Goal: Task Accomplishment & Management: Manage account settings

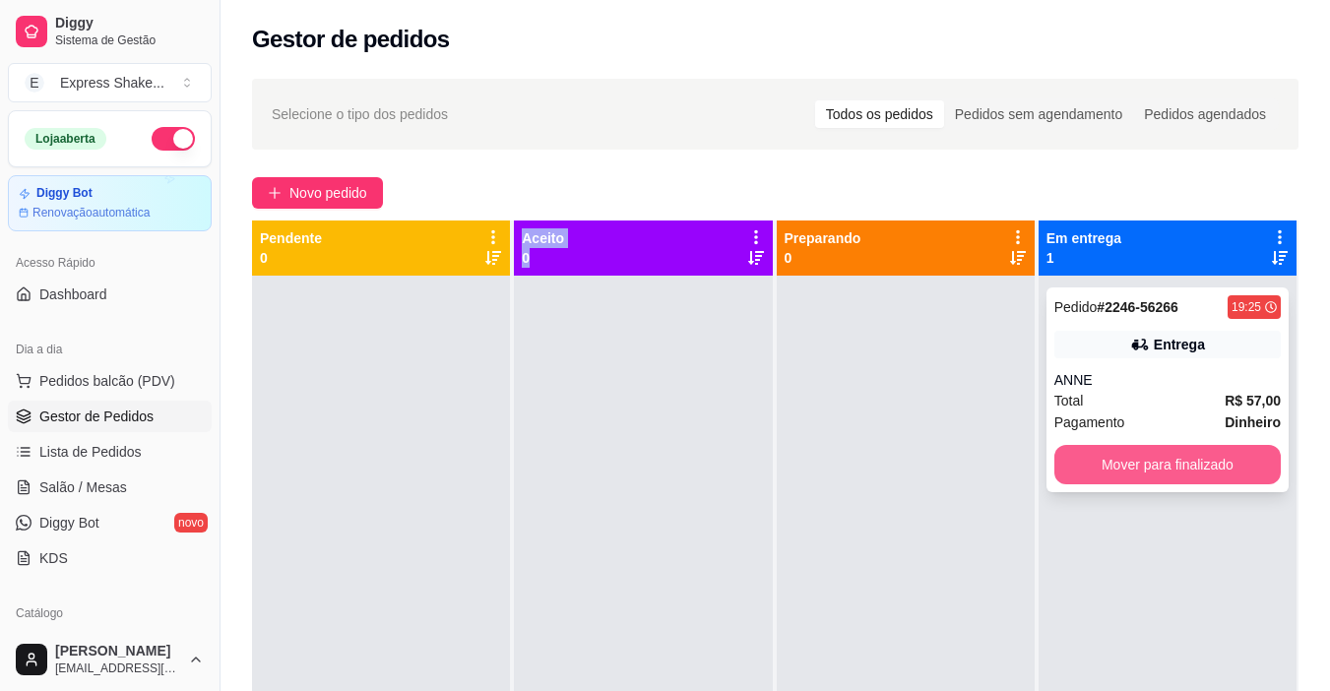
click at [1071, 464] on button "Mover para finalizado" at bounding box center [1167, 464] width 226 height 39
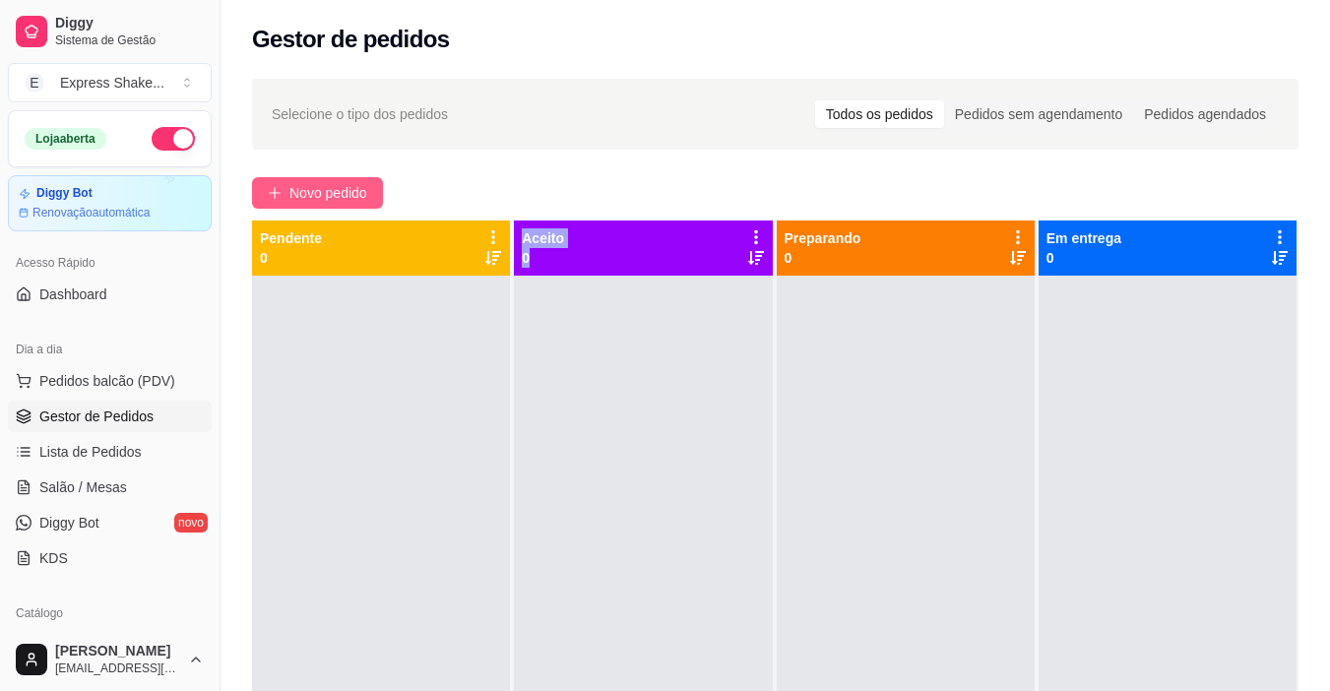
click at [363, 192] on span "Novo pedido" at bounding box center [328, 193] width 78 height 22
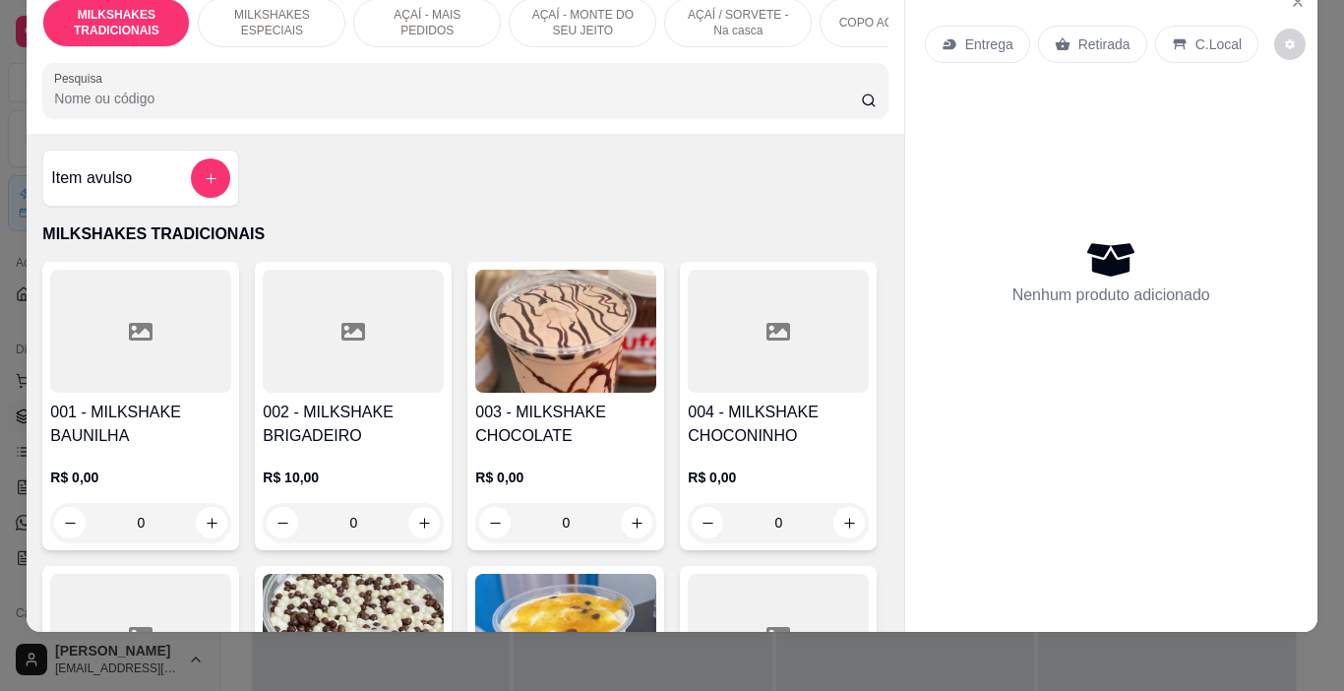
scroll to position [49, 0]
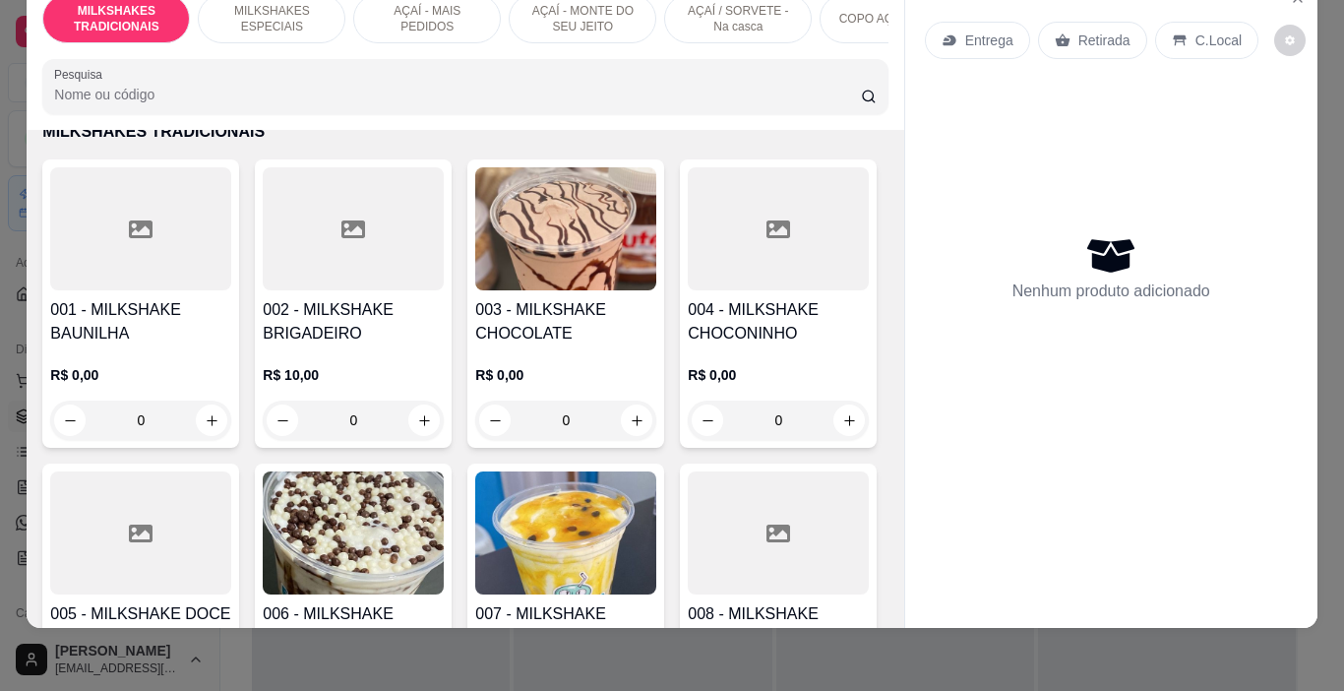
click at [269, 21] on div "MILKSHAKES ESPECIAIS" at bounding box center [272, 18] width 148 height 49
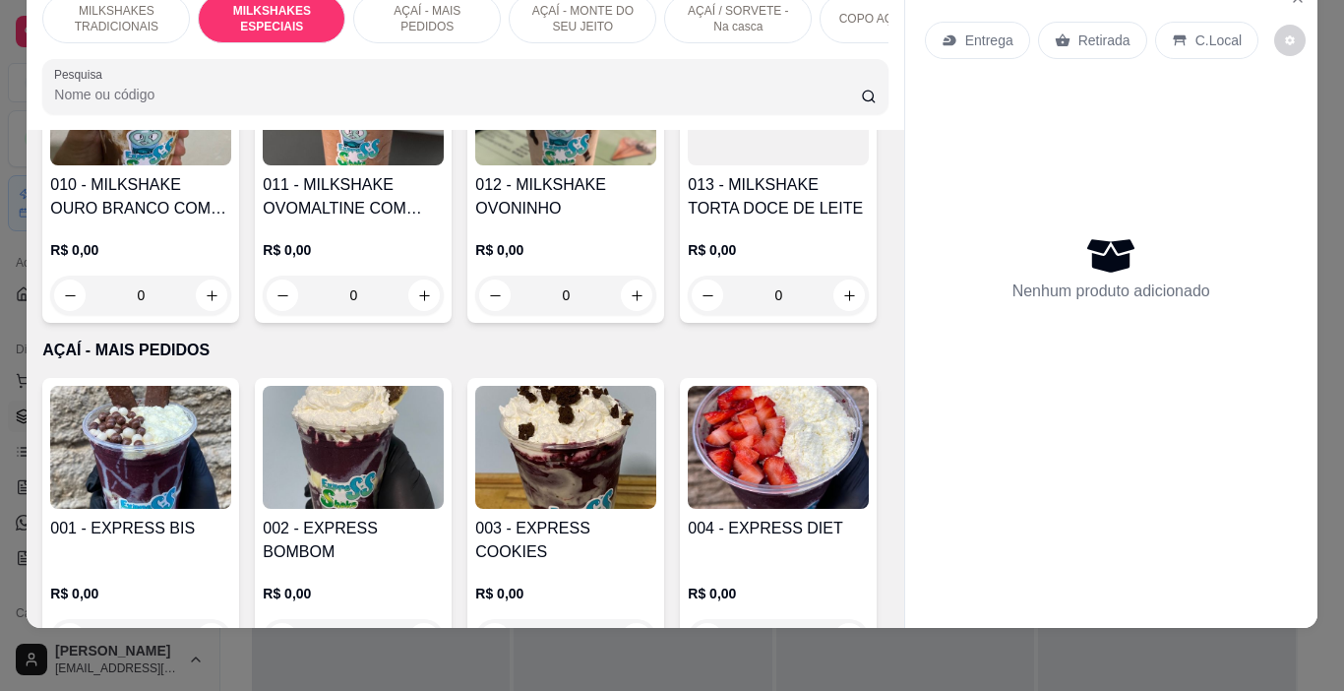
scroll to position [2445, 0]
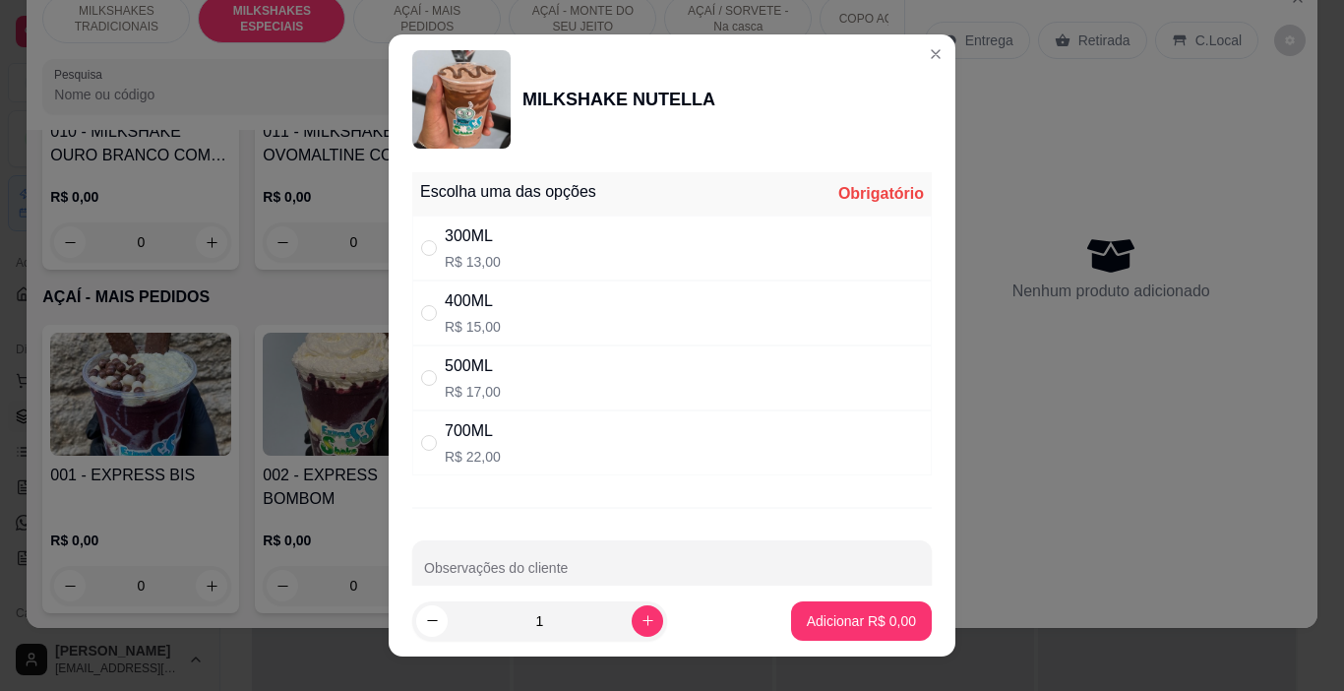
click at [472, 256] on p "R$ 13,00" at bounding box center [473, 262] width 56 height 20
radio input "true"
click at [843, 621] on p "Adicionar R$ 13,00" at bounding box center [857, 621] width 117 height 20
type input "1"
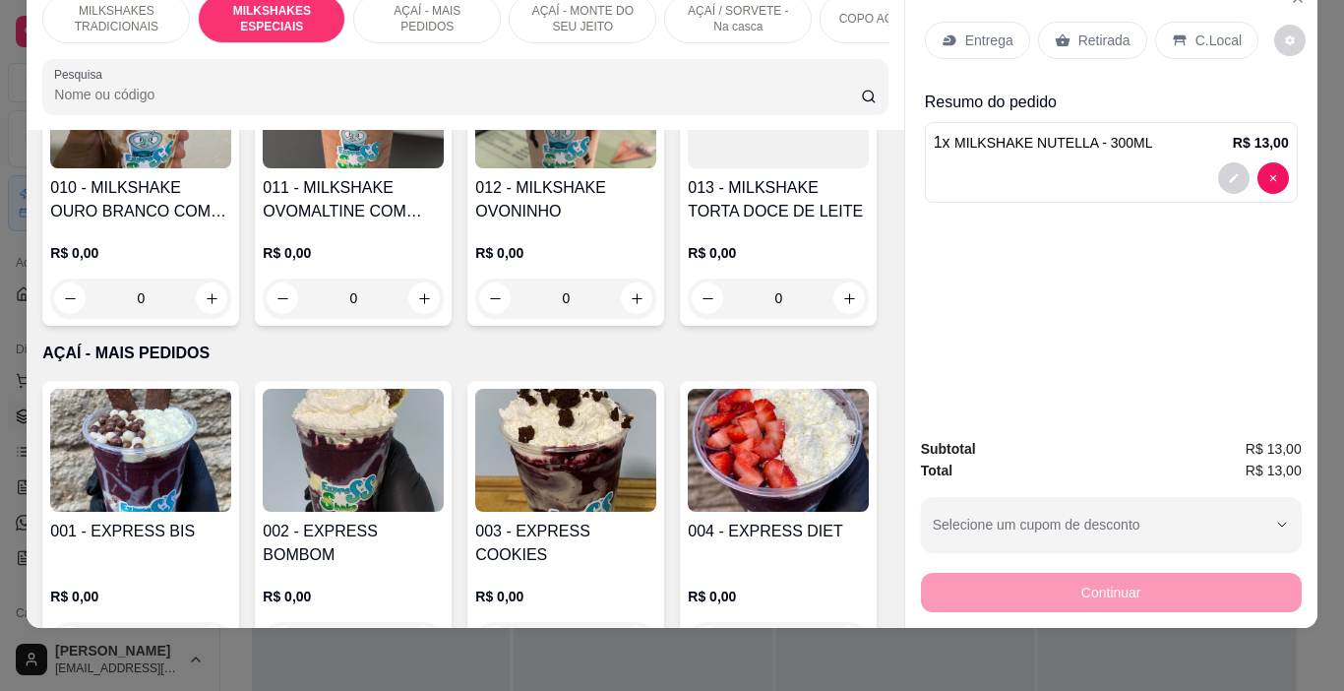
scroll to position [2346, 0]
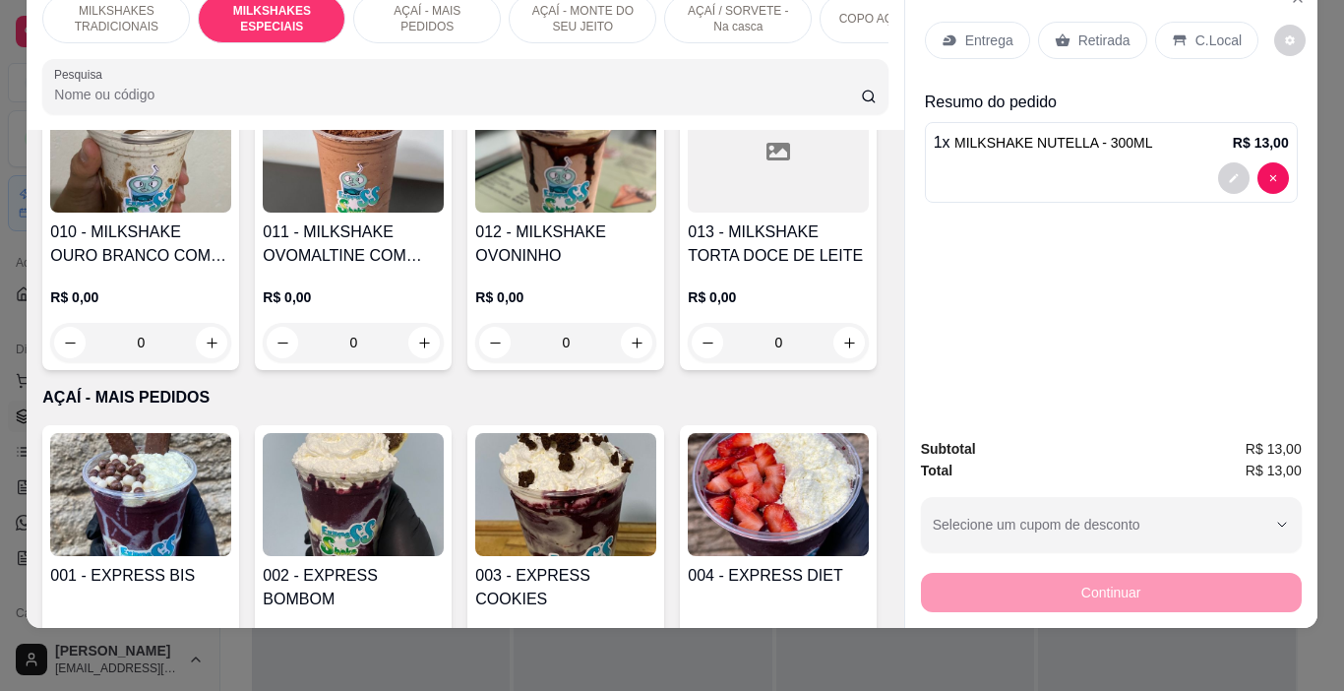
click at [231, 58] on div "R$ 0,00 0" at bounding box center [140, 11] width 181 height 94
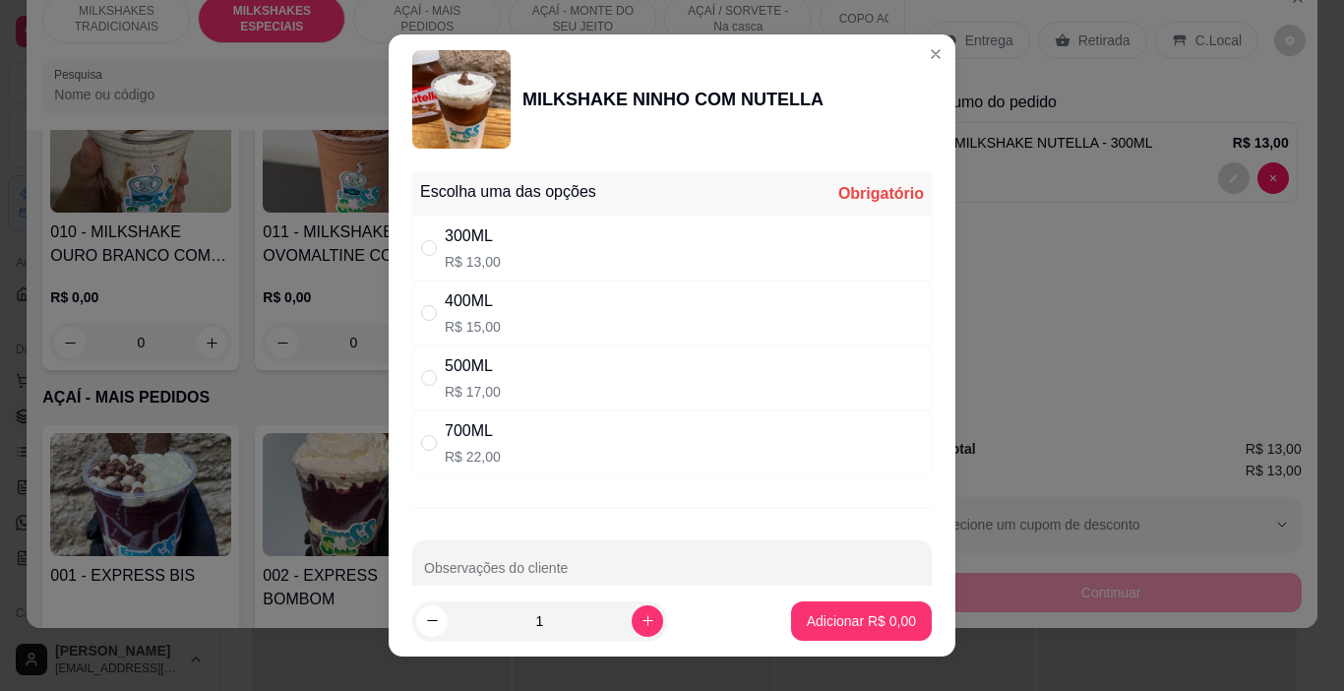
click at [496, 261] on div "300ML R$ 13,00" at bounding box center [672, 248] width 520 height 65
radio input "true"
click at [886, 635] on button "Adicionar R$ 13,00" at bounding box center [857, 620] width 149 height 39
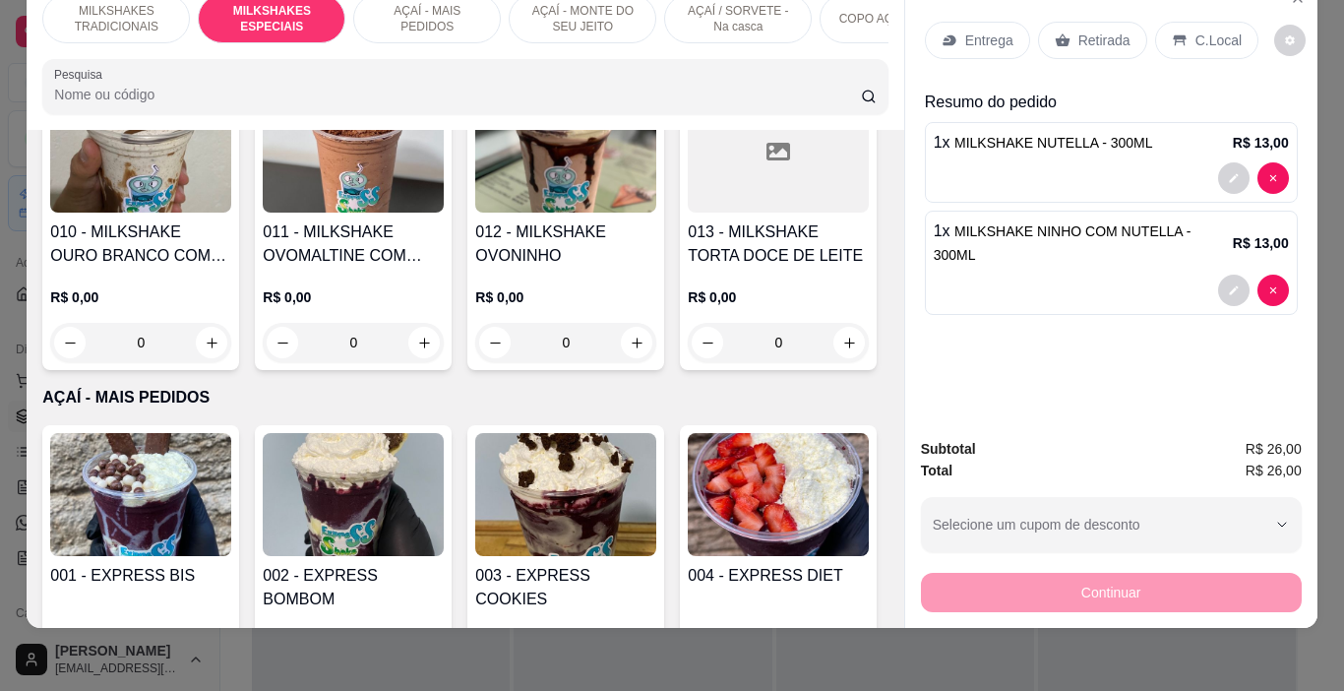
click at [1180, 27] on div "C.Local" at bounding box center [1206, 40] width 103 height 37
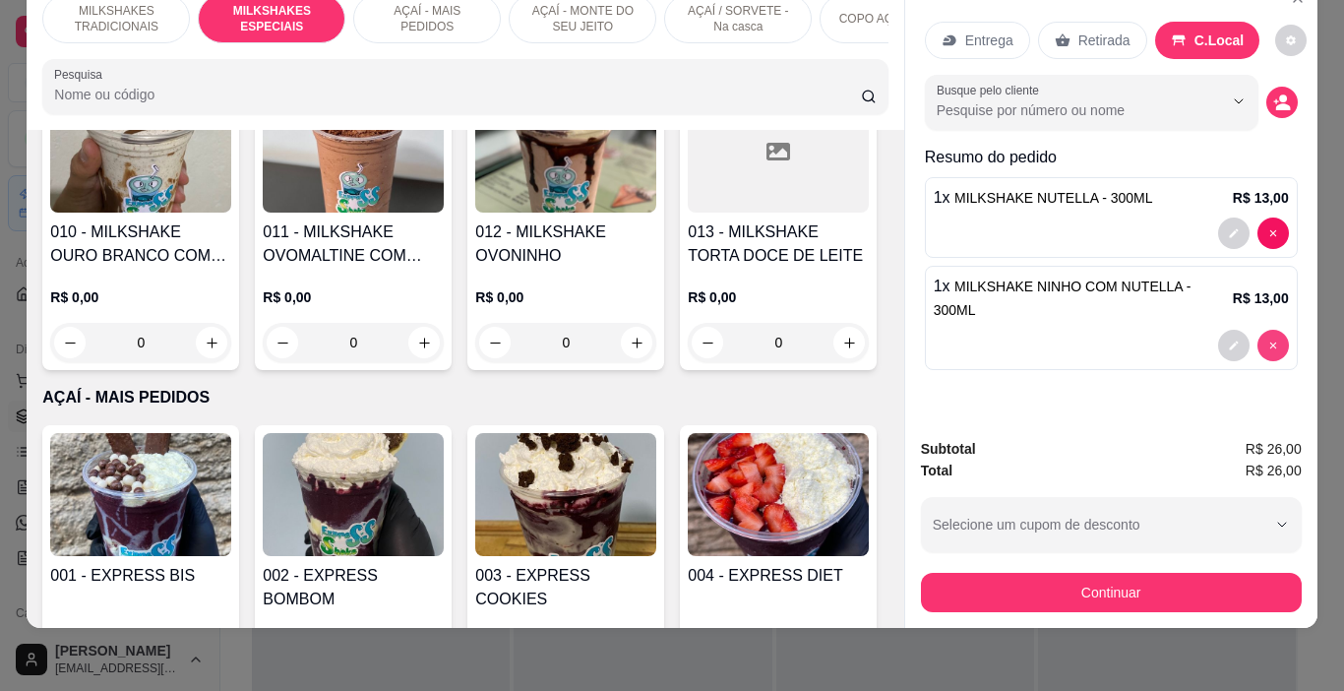
type input "0"
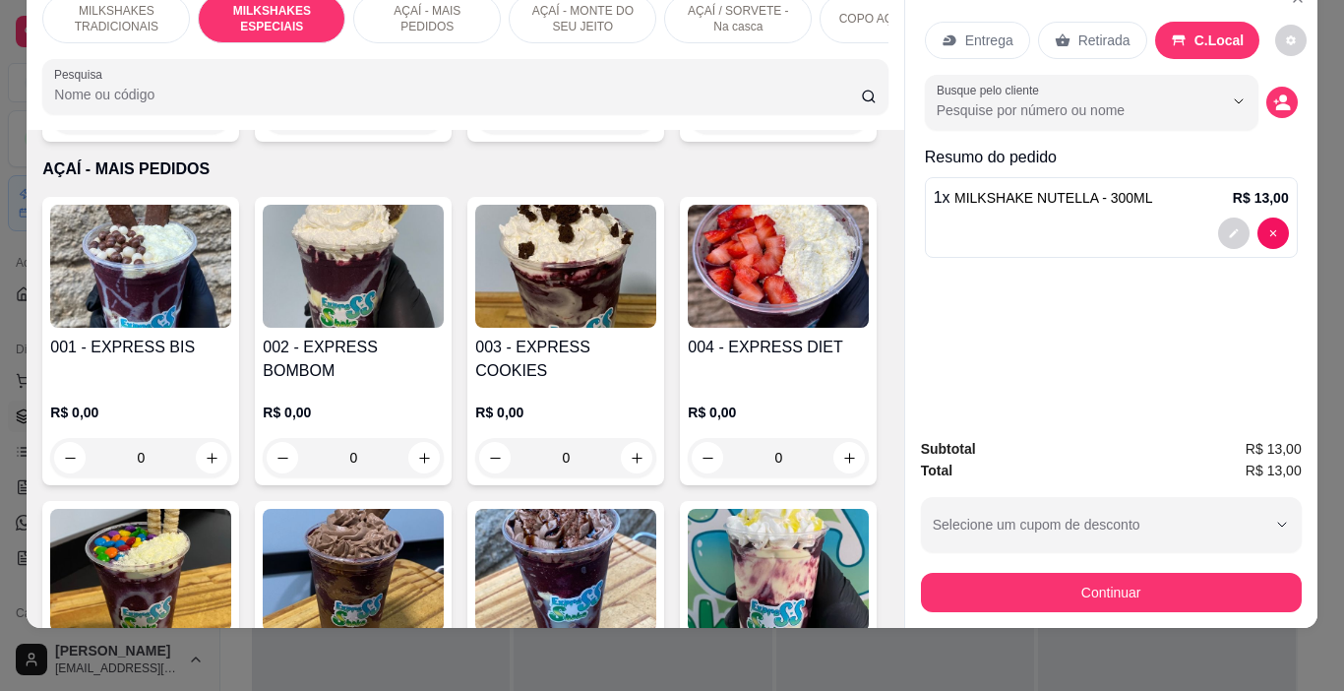
scroll to position [2641, 0]
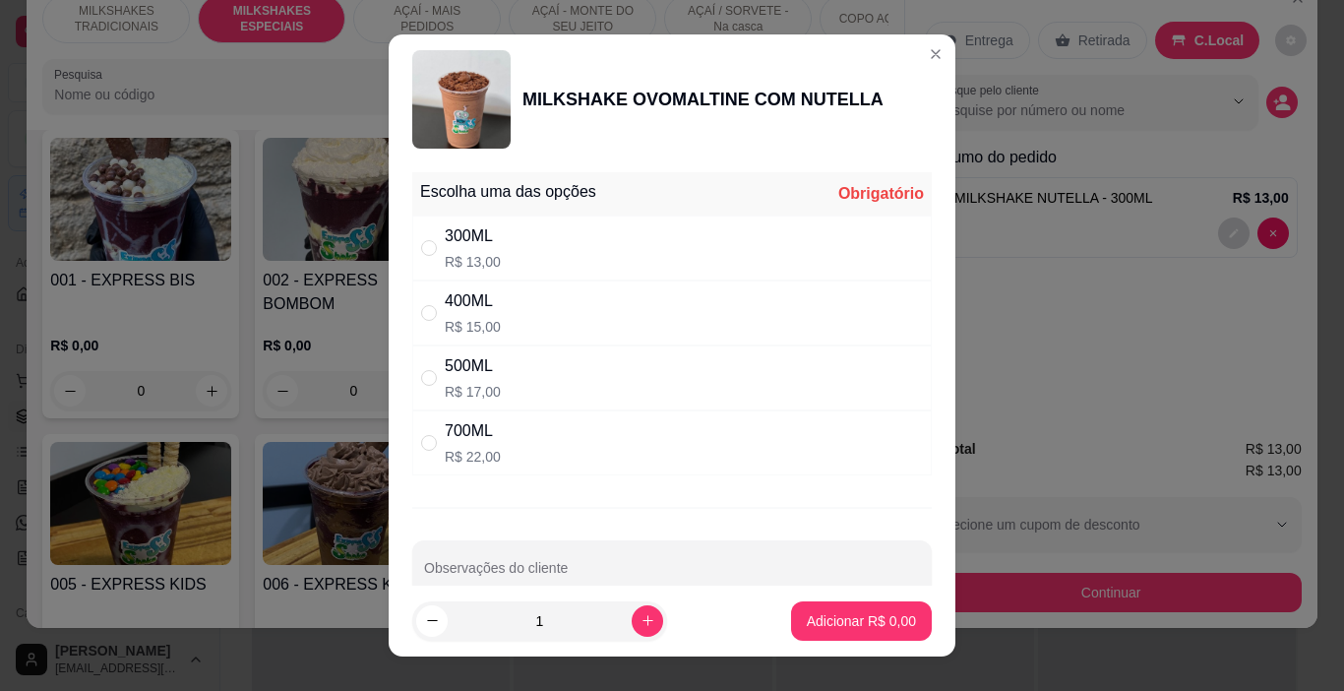
click at [515, 264] on div "300ML R$ 13,00" at bounding box center [672, 248] width 520 height 65
radio input "true"
click at [821, 627] on p "Adicionar R$ 13,00" at bounding box center [857, 621] width 117 height 20
type input "1"
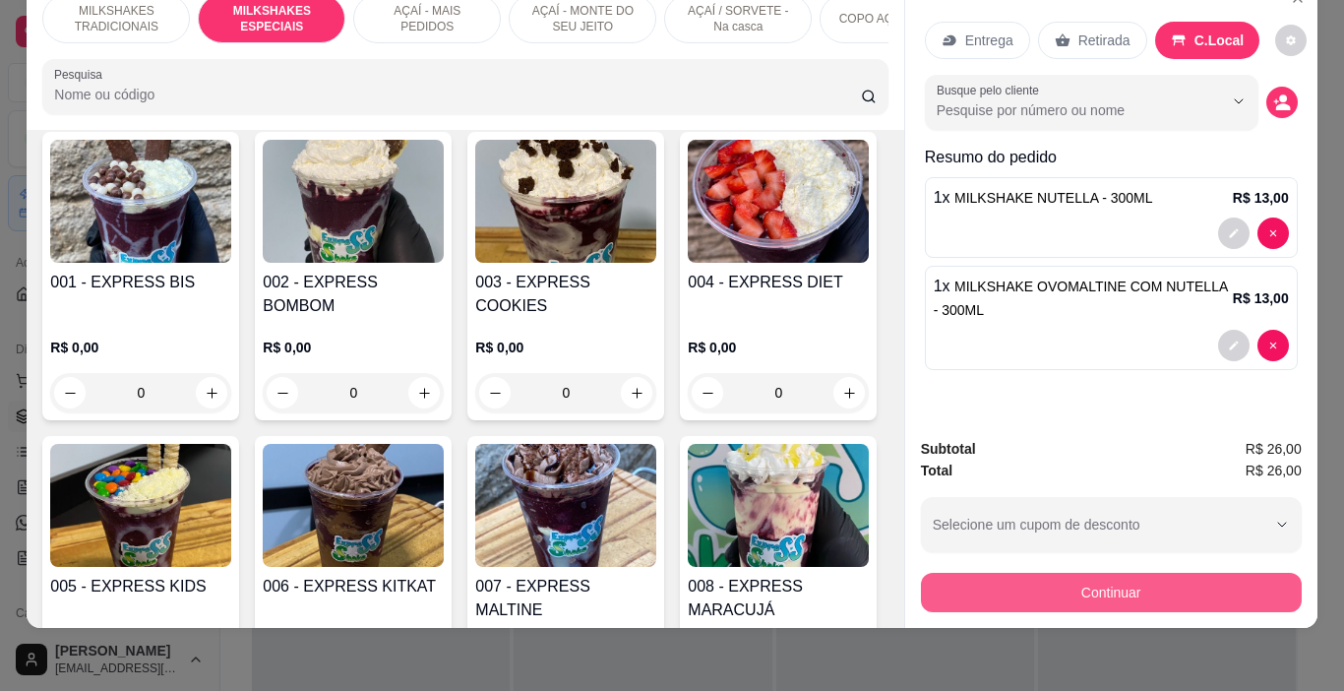
click at [1074, 573] on button "Continuar" at bounding box center [1111, 592] width 381 height 39
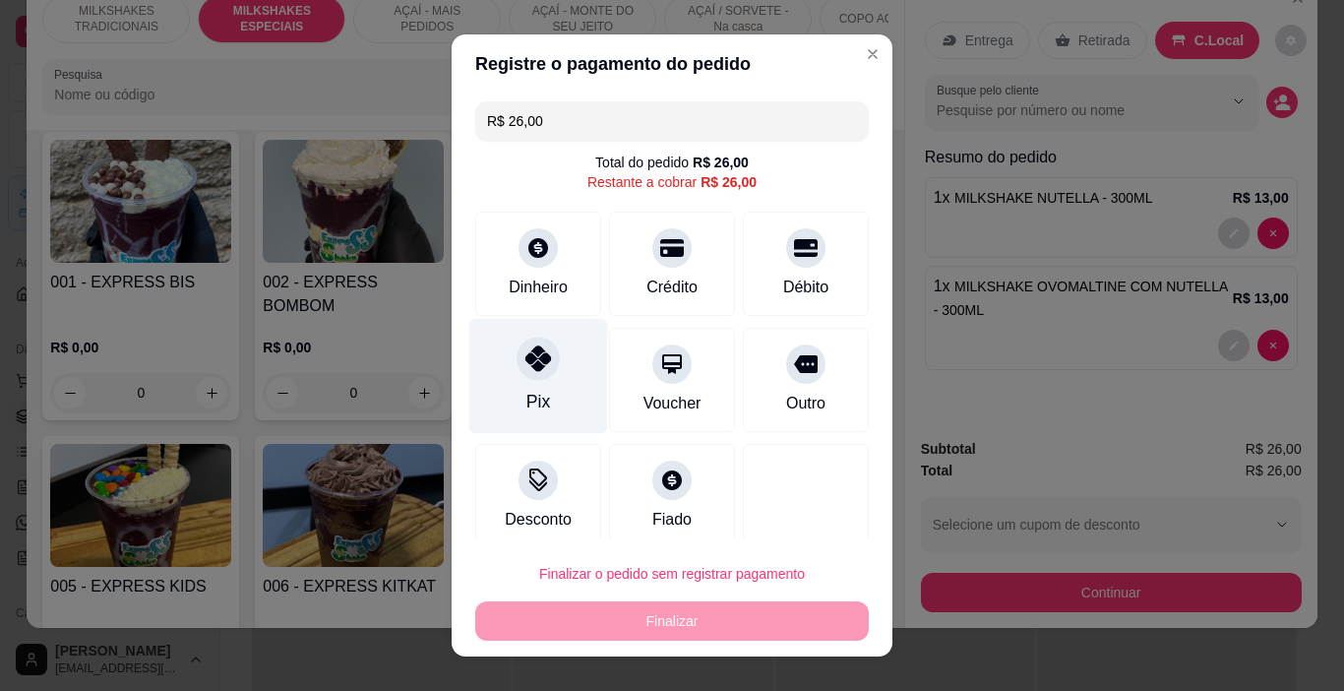
click at [521, 336] on div "Pix" at bounding box center [538, 376] width 139 height 115
type input "R$ 0,00"
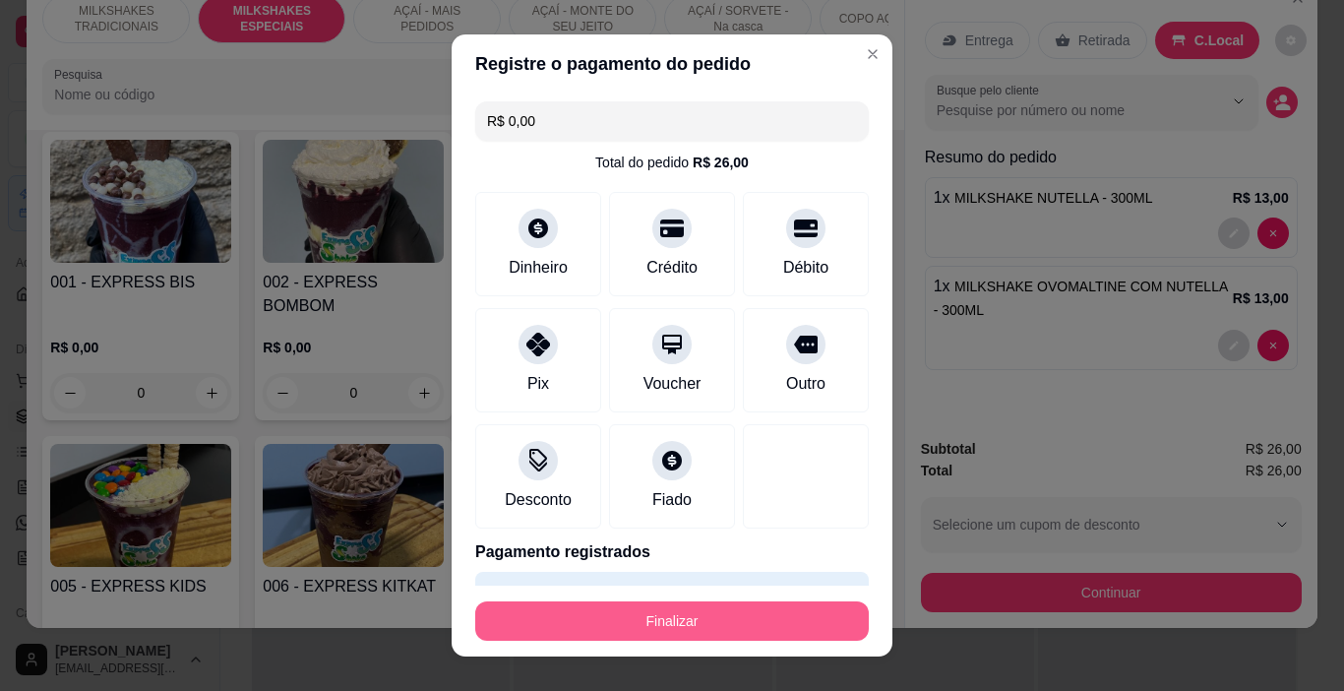
click at [668, 615] on button "Finalizar" at bounding box center [672, 620] width 394 height 39
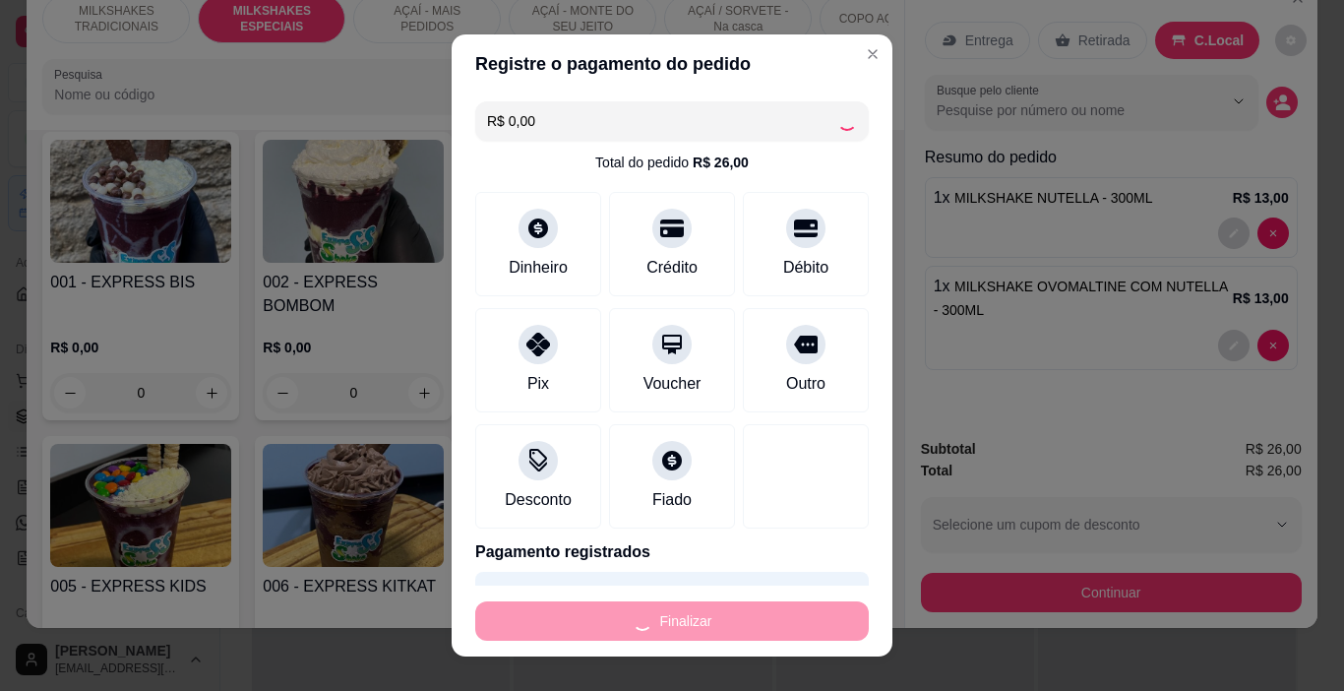
type input "0"
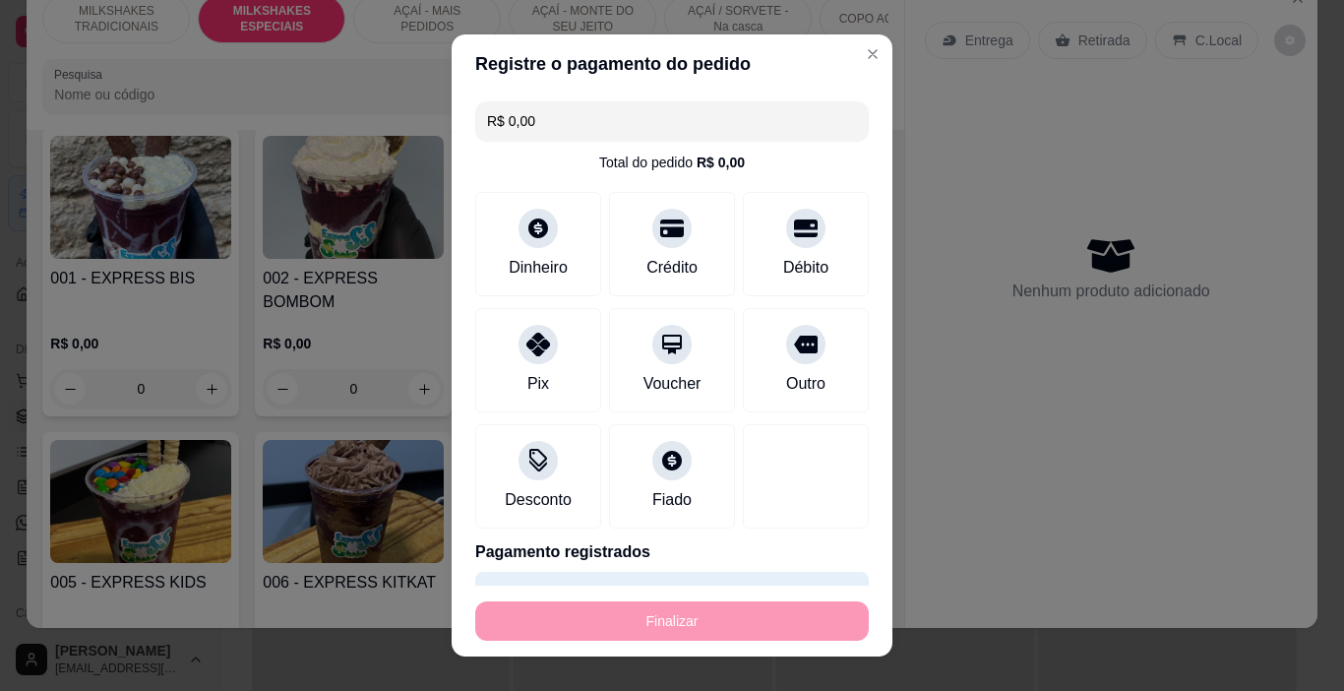
type input "-R$ 26,00"
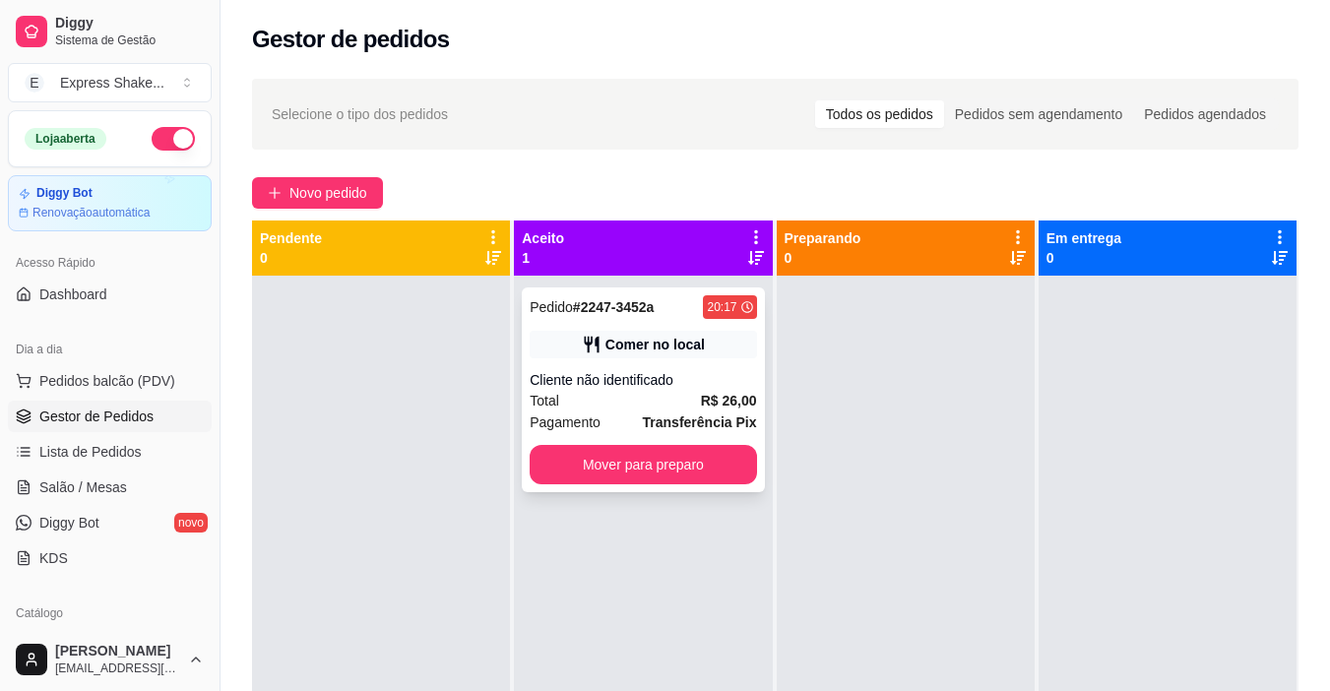
click at [652, 383] on div "Cliente não identificado" at bounding box center [642, 380] width 226 height 20
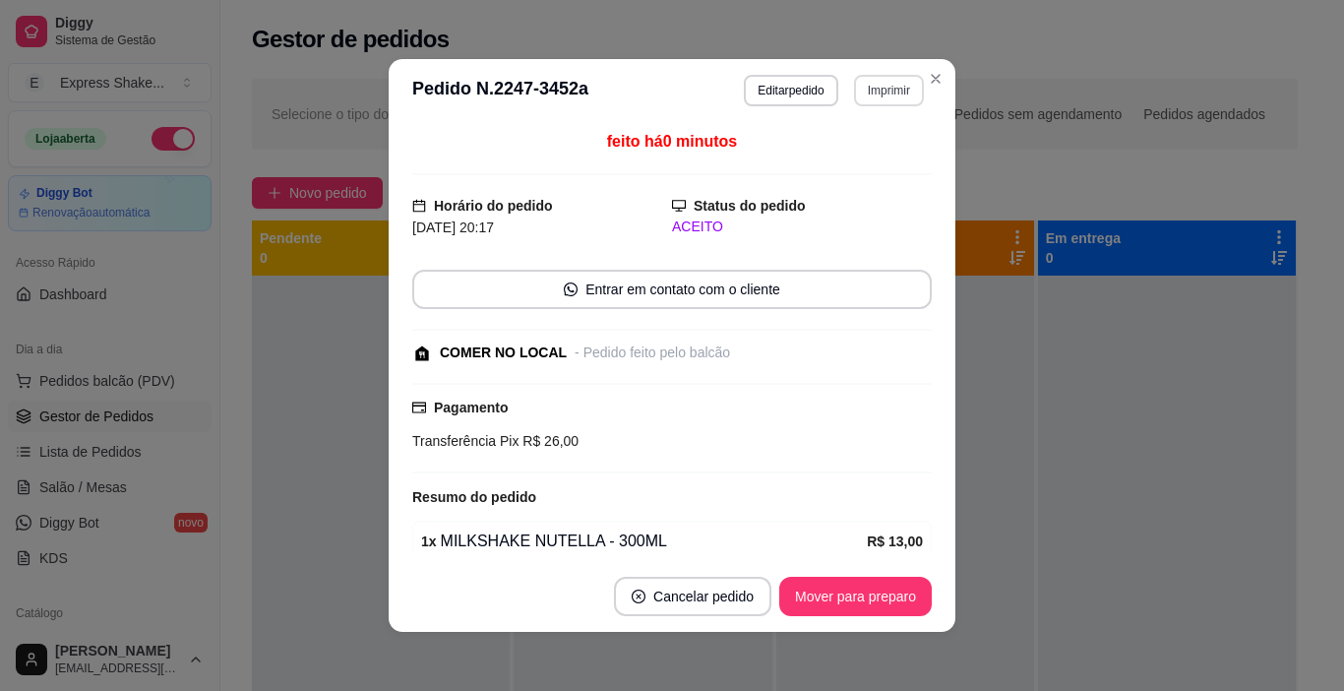
click at [877, 81] on button "Imprimir" at bounding box center [889, 90] width 70 height 31
click at [872, 156] on button "IMPRESSORA" at bounding box center [847, 159] width 143 height 31
click at [851, 590] on button "Mover para preparo" at bounding box center [855, 596] width 153 height 39
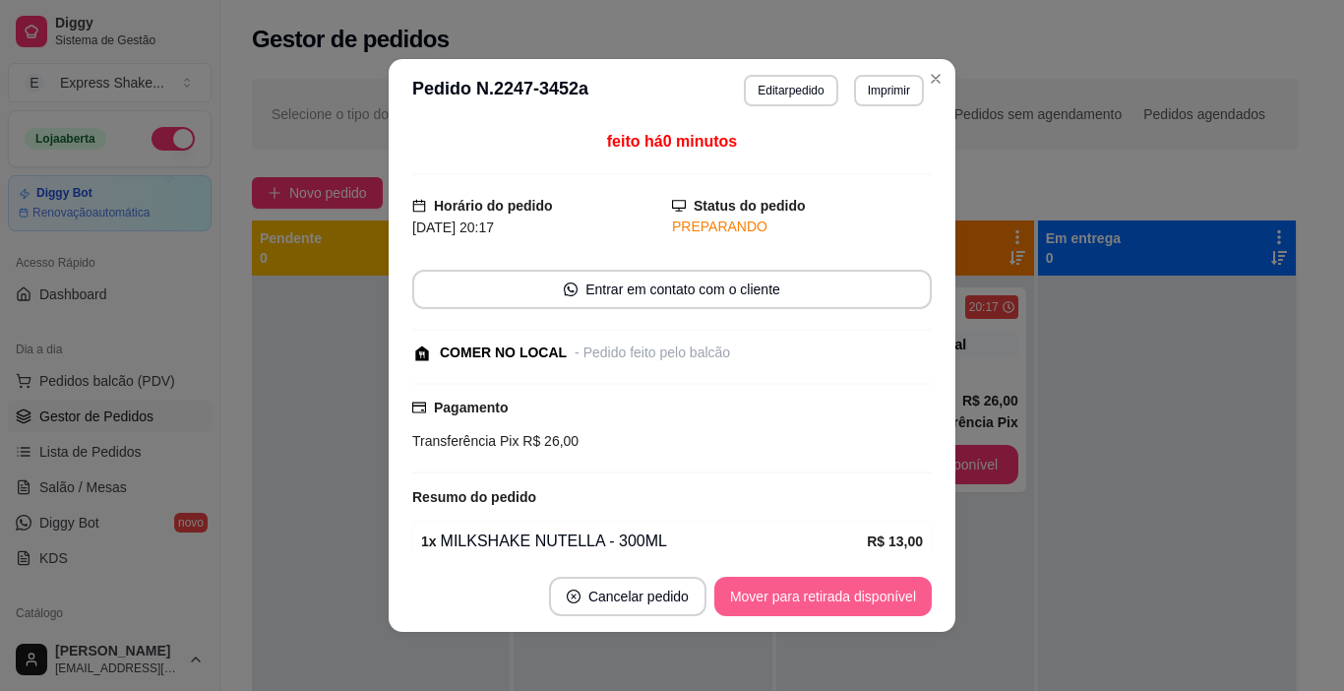
click at [844, 599] on button "Mover para retirada disponível" at bounding box center [822, 596] width 217 height 39
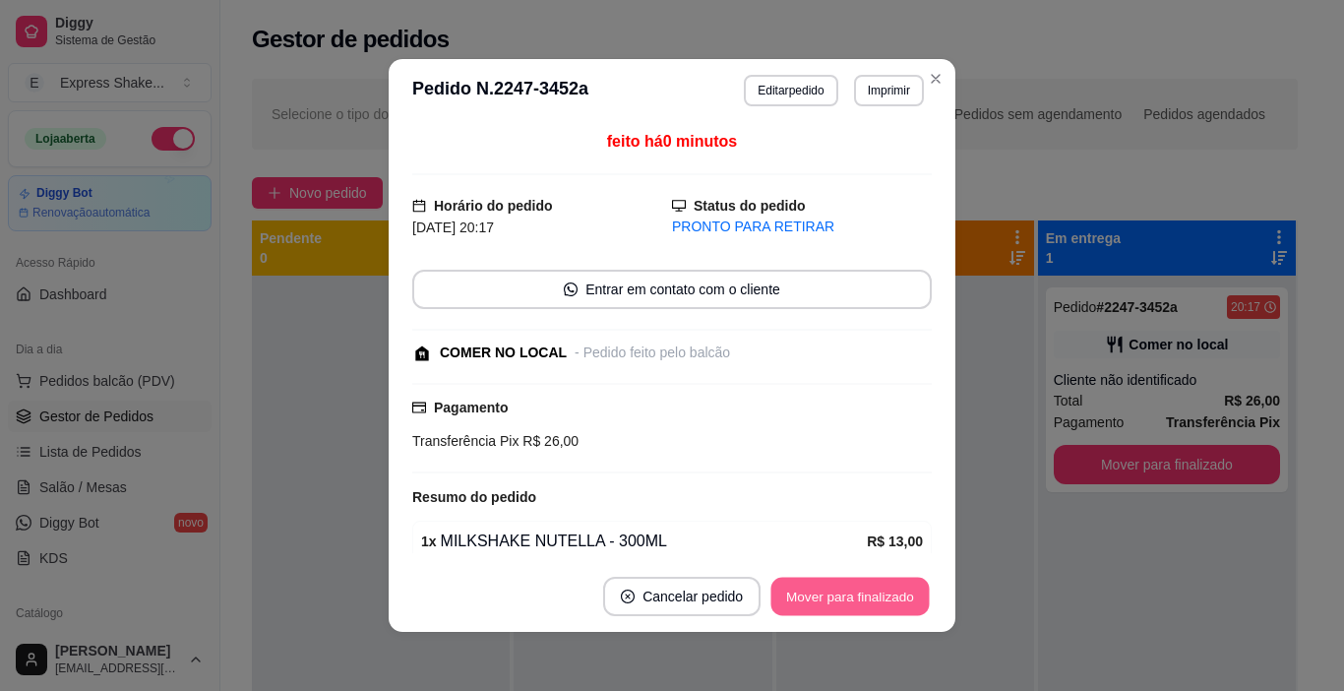
click at [848, 596] on button "Mover para finalizado" at bounding box center [851, 597] width 158 height 38
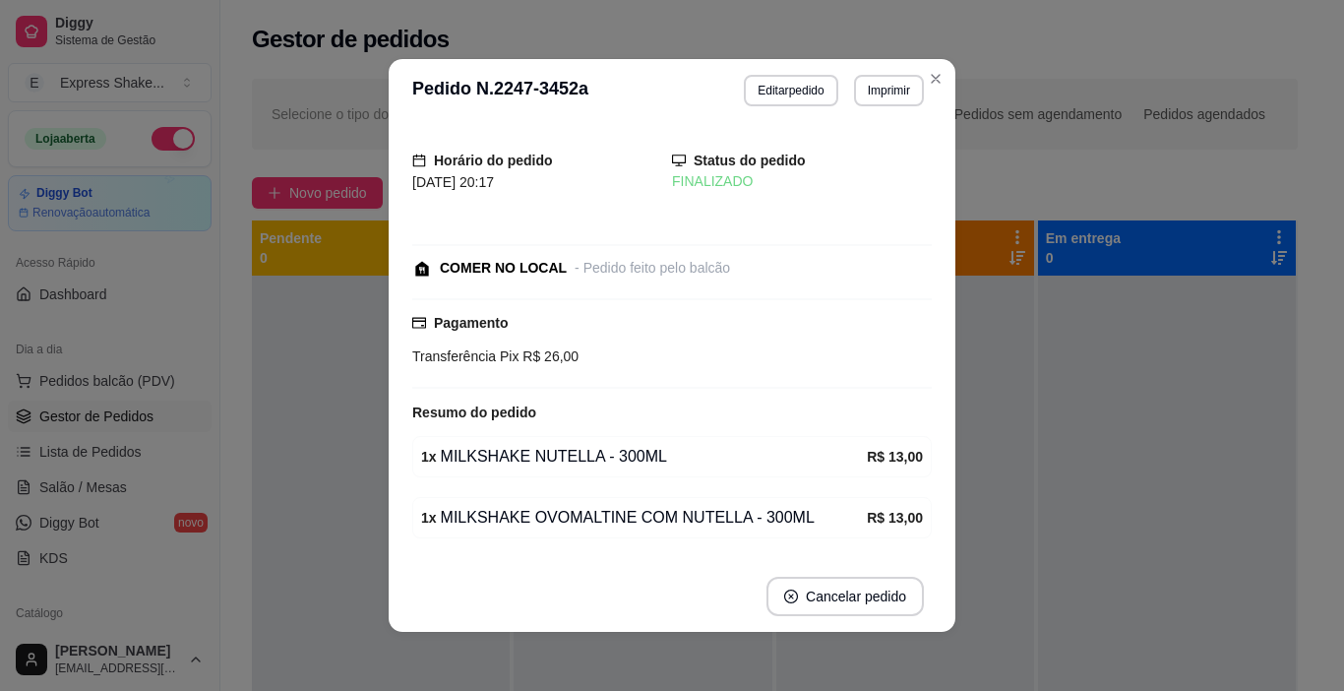
click at [1085, 303] on div at bounding box center [1167, 621] width 258 height 691
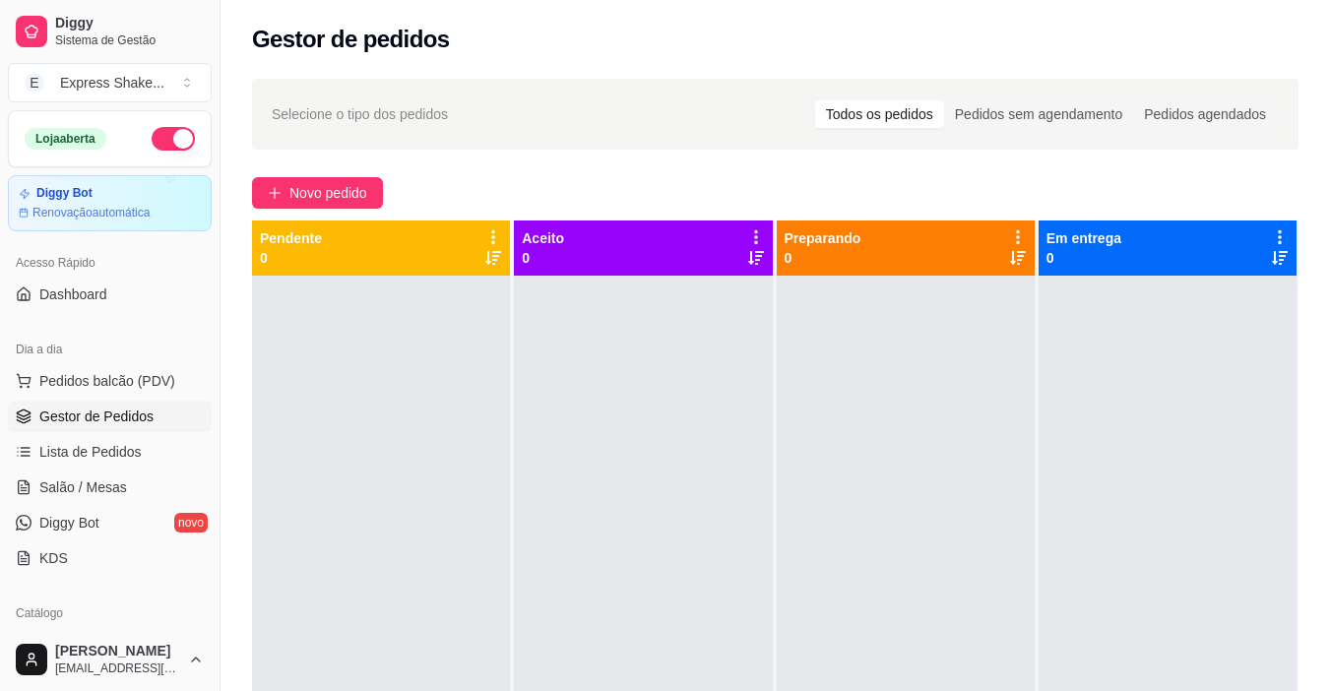
drag, startPoint x: 991, startPoint y: 344, endPoint x: 745, endPoint y: 438, distance: 263.2
click at [967, 357] on div at bounding box center [905, 621] width 258 height 691
click at [125, 470] on ul "Pedidos balcão (PDV) Gestor de Pedidos Lista de Pedidos Salão / Mesas Diggy Bot…" at bounding box center [110, 469] width 204 height 209
click at [128, 460] on span "Lista de Pedidos" at bounding box center [90, 452] width 102 height 20
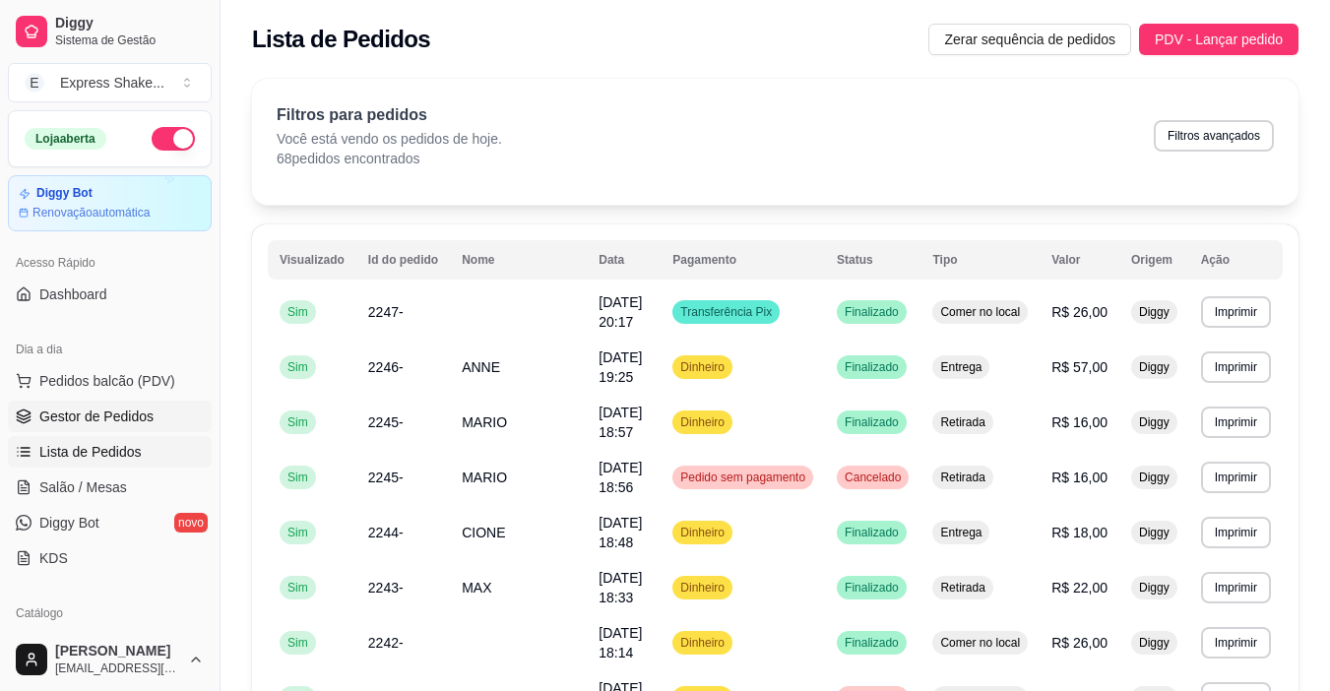
click at [156, 409] on link "Gestor de Pedidos" at bounding box center [110, 416] width 204 height 31
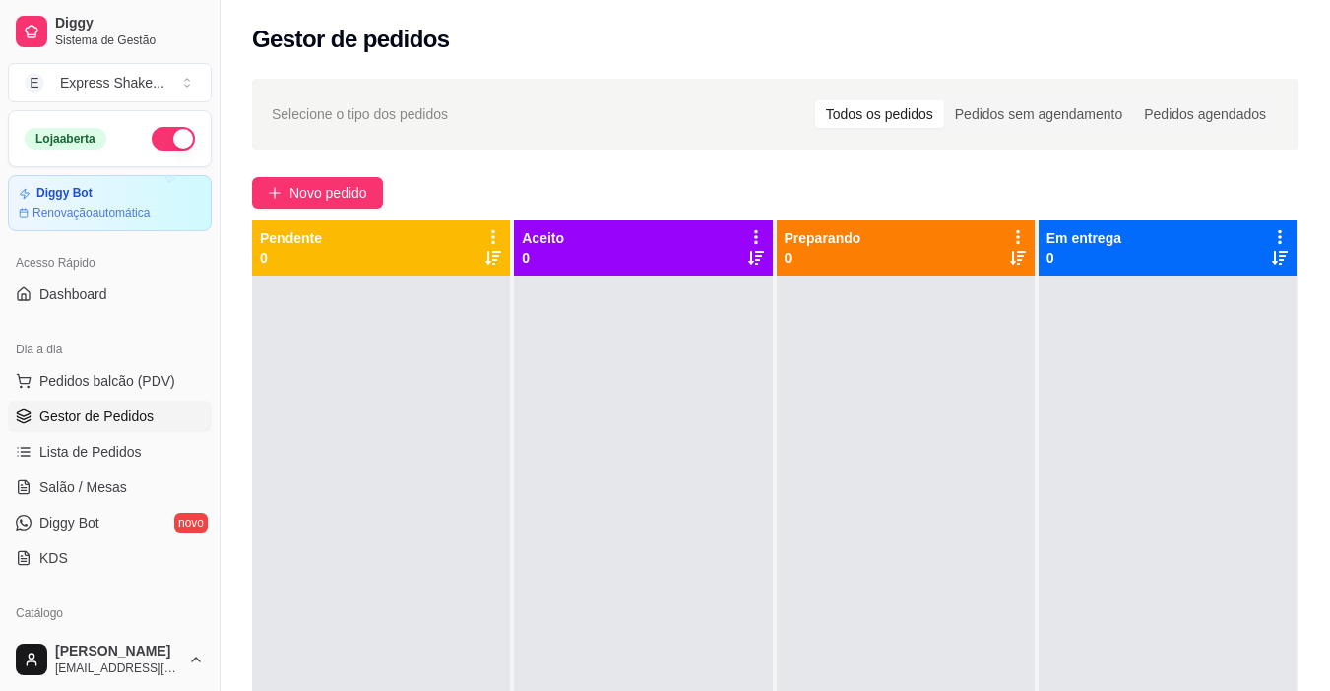
click at [155, 411] on link "Gestor de Pedidos" at bounding box center [110, 416] width 204 height 31
click at [335, 180] on button "Novo pedido" at bounding box center [317, 192] width 131 height 31
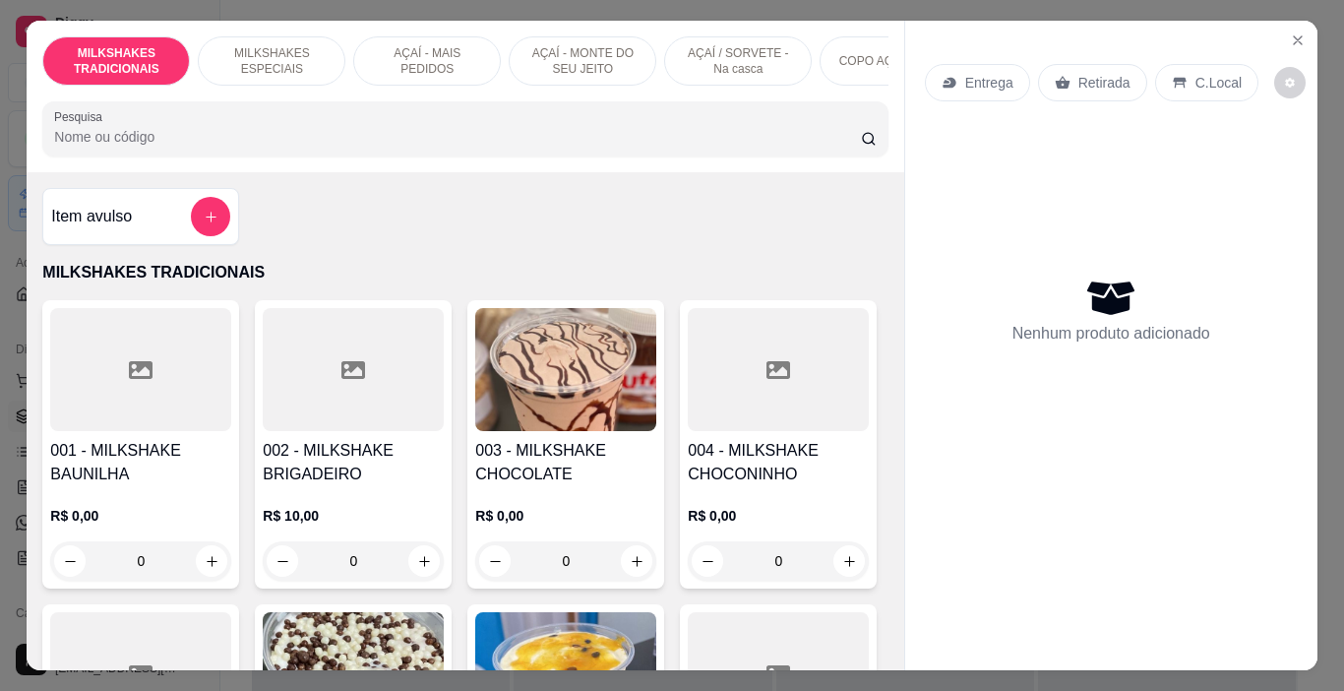
click at [237, 11] on div "MILKSHAKES TRADICIONAIS MILKSHAKES ESPECIAIS AÇAÍ - MAIS PEDIDOS AÇAÍ - MONTE D…" at bounding box center [672, 345] width 1344 height 691
click at [252, 47] on p "MILKSHAKES ESPECIAIS" at bounding box center [272, 60] width 114 height 31
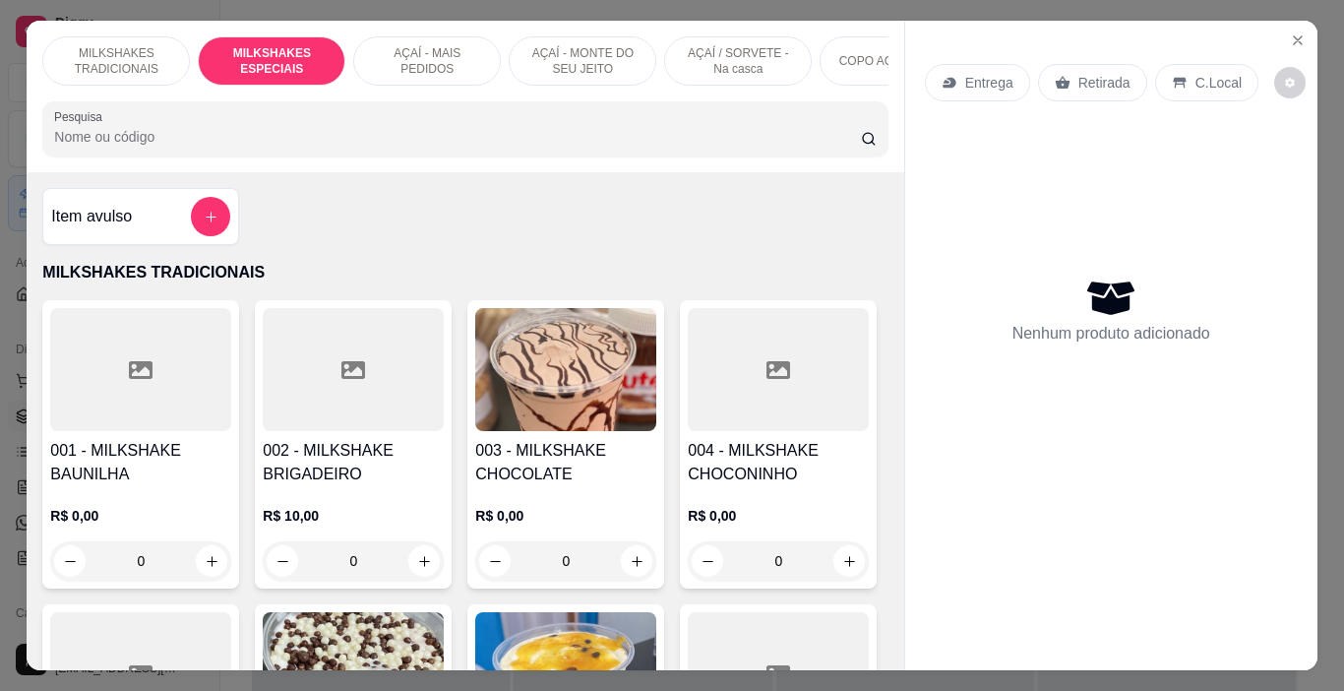
scroll to position [49, 0]
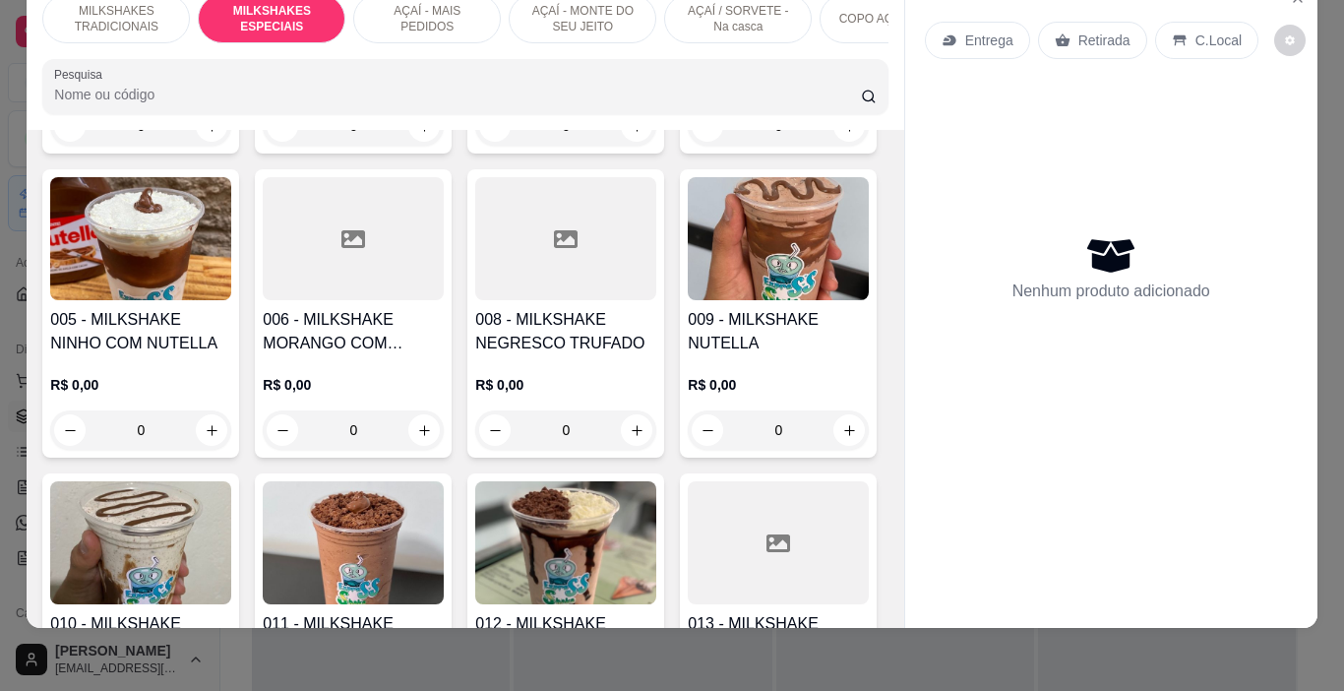
click at [414, 3] on p "AÇAÍ - MAIS PEDIDOS" at bounding box center [427, 18] width 114 height 31
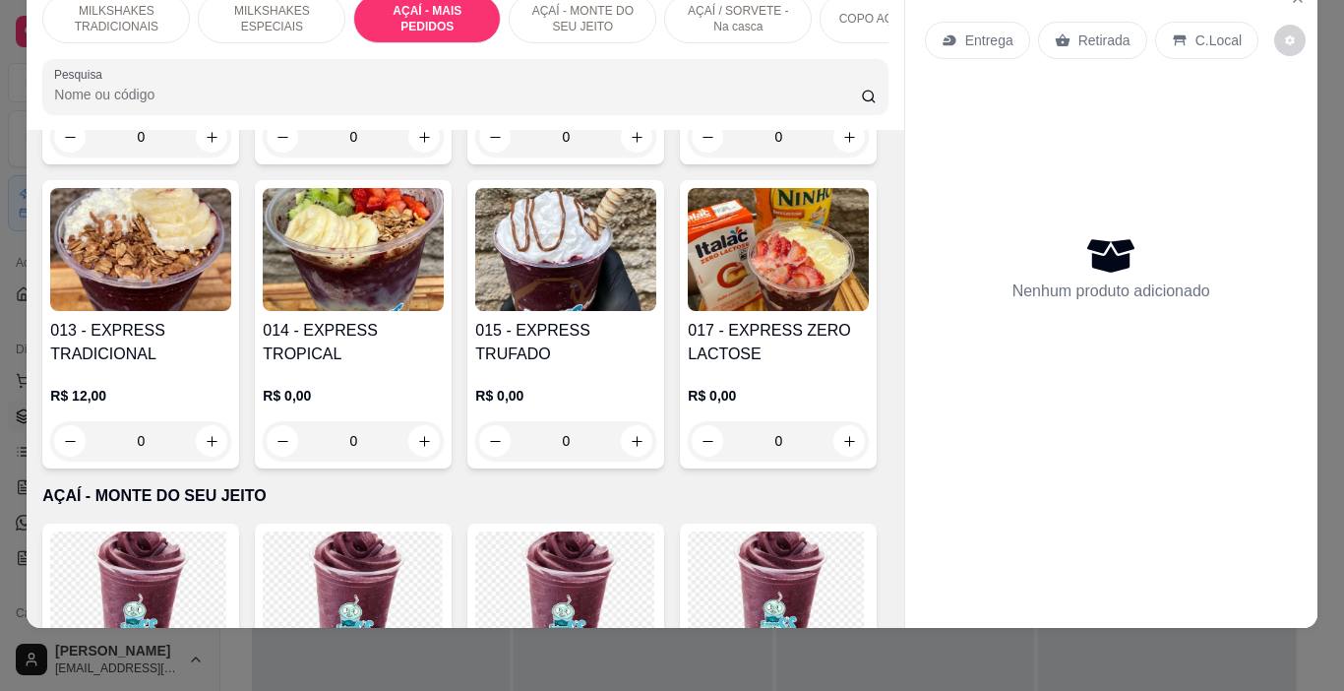
scroll to position [3504, 0]
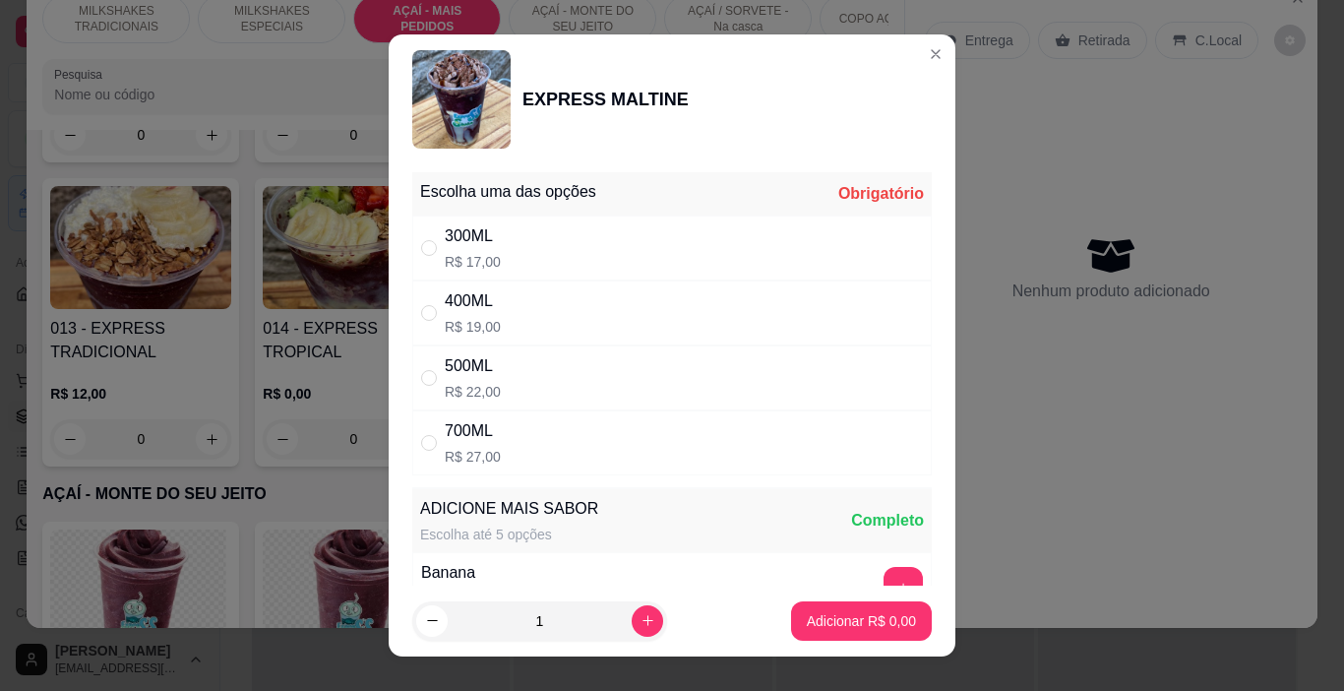
click at [645, 285] on div "400ML R$ 19,00" at bounding box center [672, 312] width 520 height 65
radio input "true"
click at [839, 637] on button "Adicionar R$ 19,00" at bounding box center [857, 621] width 145 height 38
type input "1"
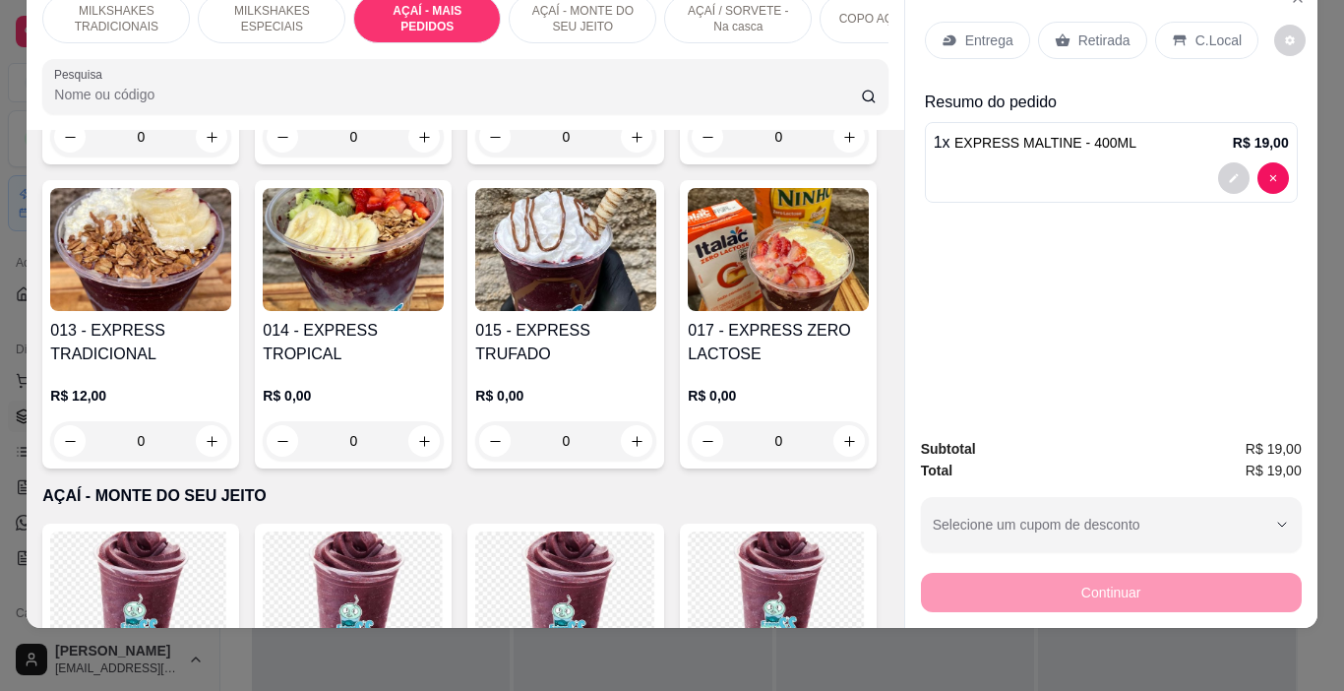
click at [966, 31] on p "Entrega" at bounding box center [989, 41] width 48 height 20
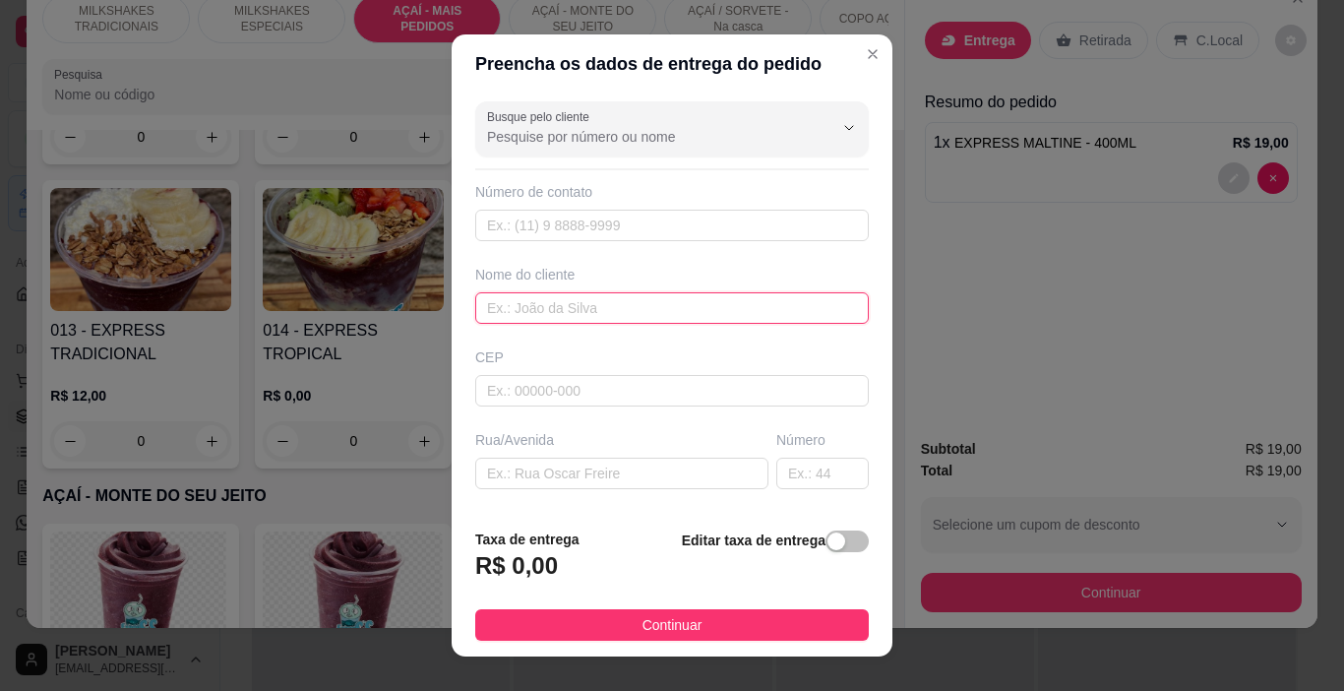
click at [682, 314] on input "text" at bounding box center [672, 307] width 394 height 31
type input "JOÃOZINHO"
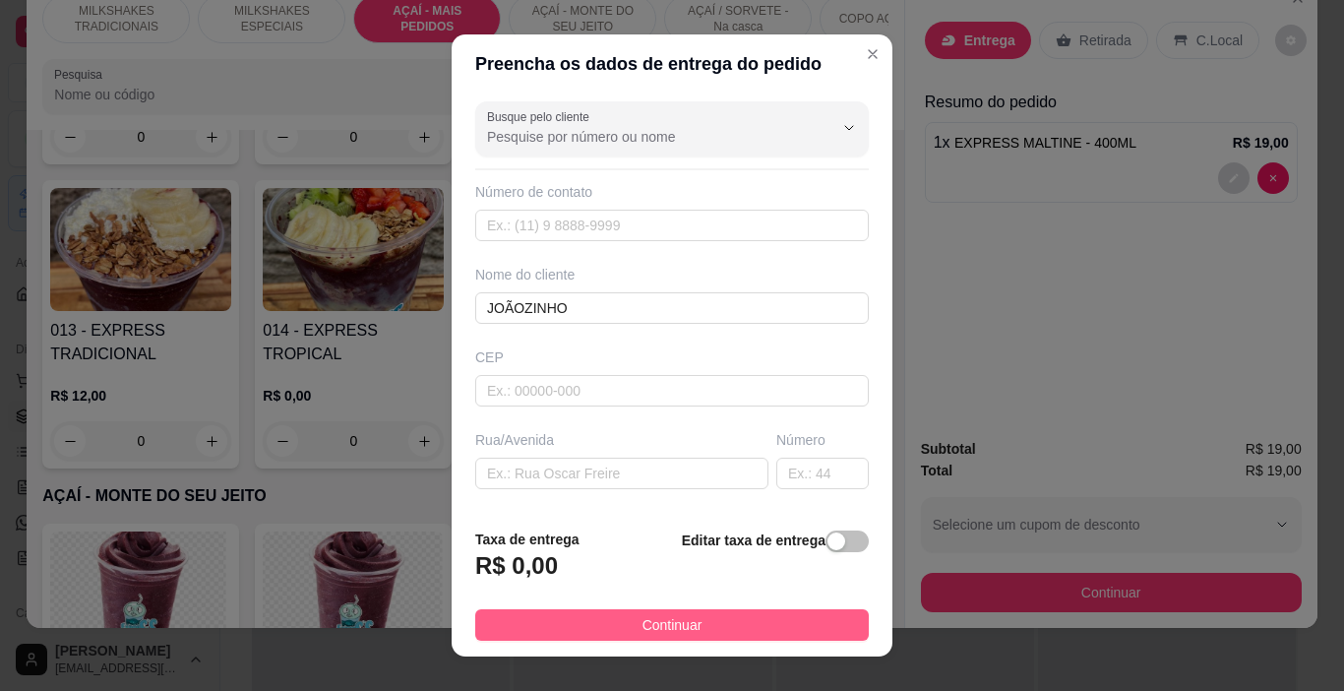
click at [787, 635] on button "Continuar" at bounding box center [672, 624] width 394 height 31
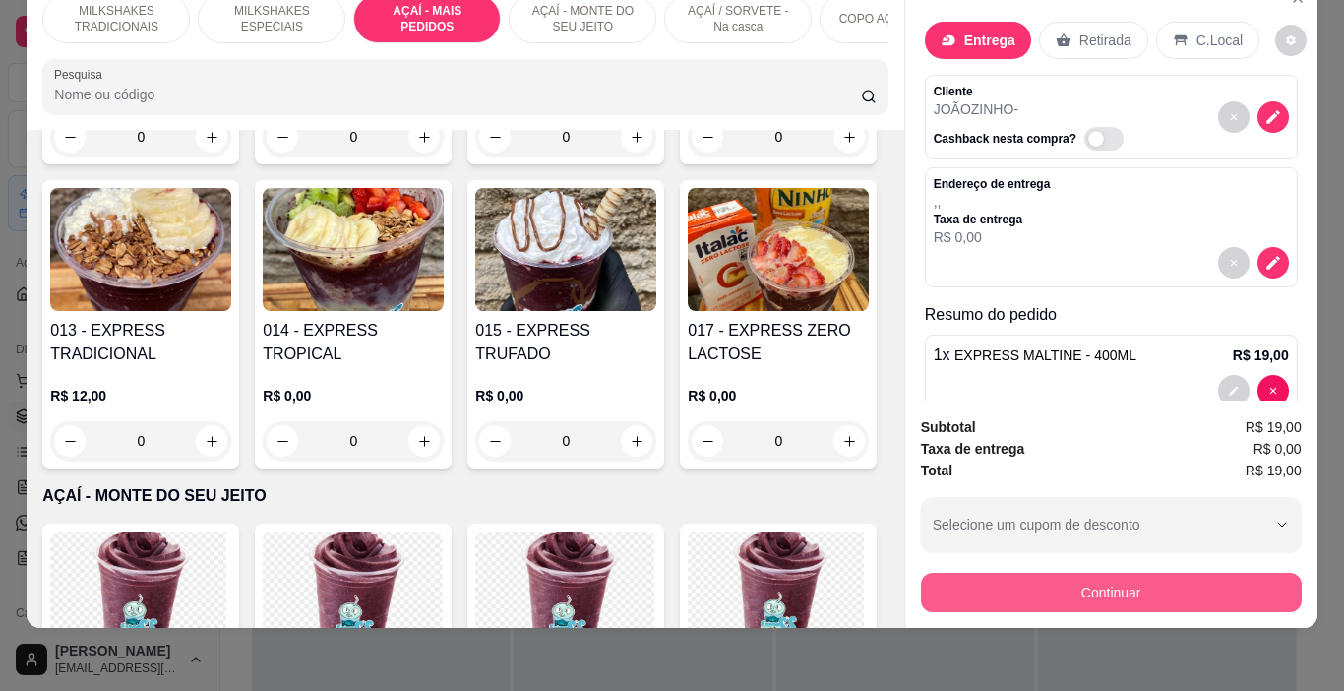
click at [927, 579] on button "Continuar" at bounding box center [1111, 592] width 381 height 39
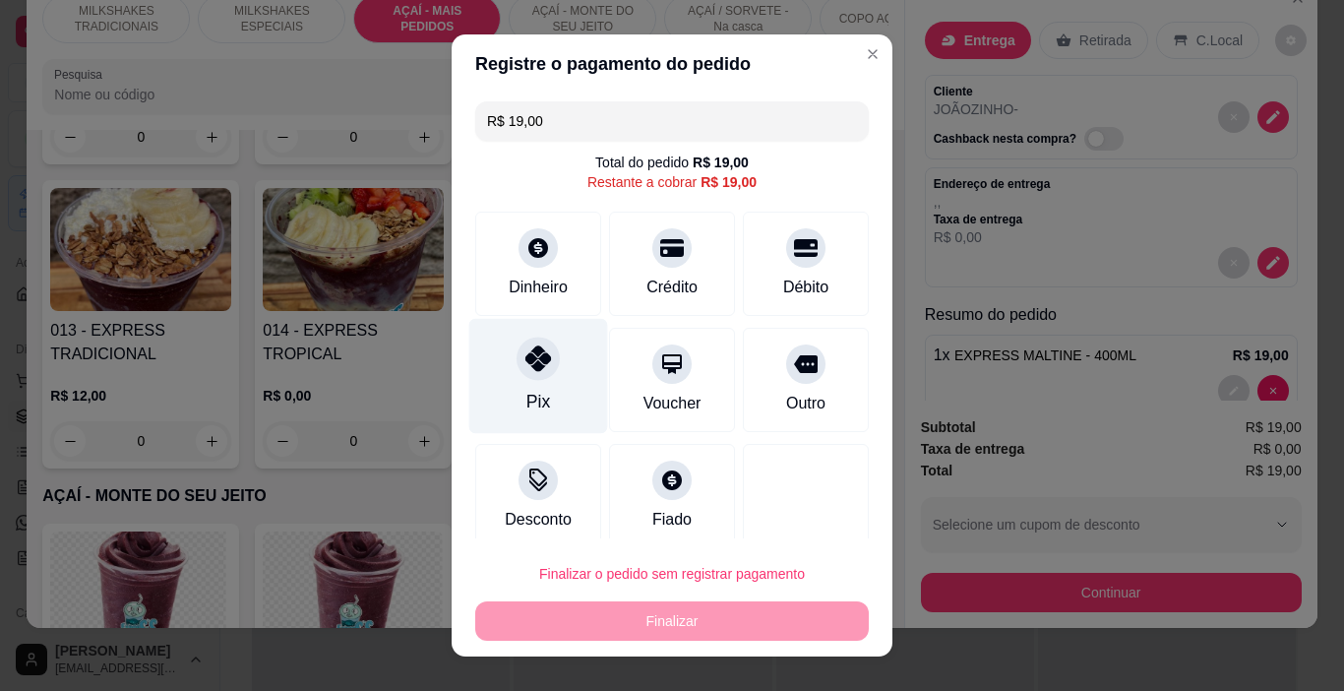
click at [530, 389] on div "Pix" at bounding box center [539, 402] width 24 height 26
type input "R$ 0,00"
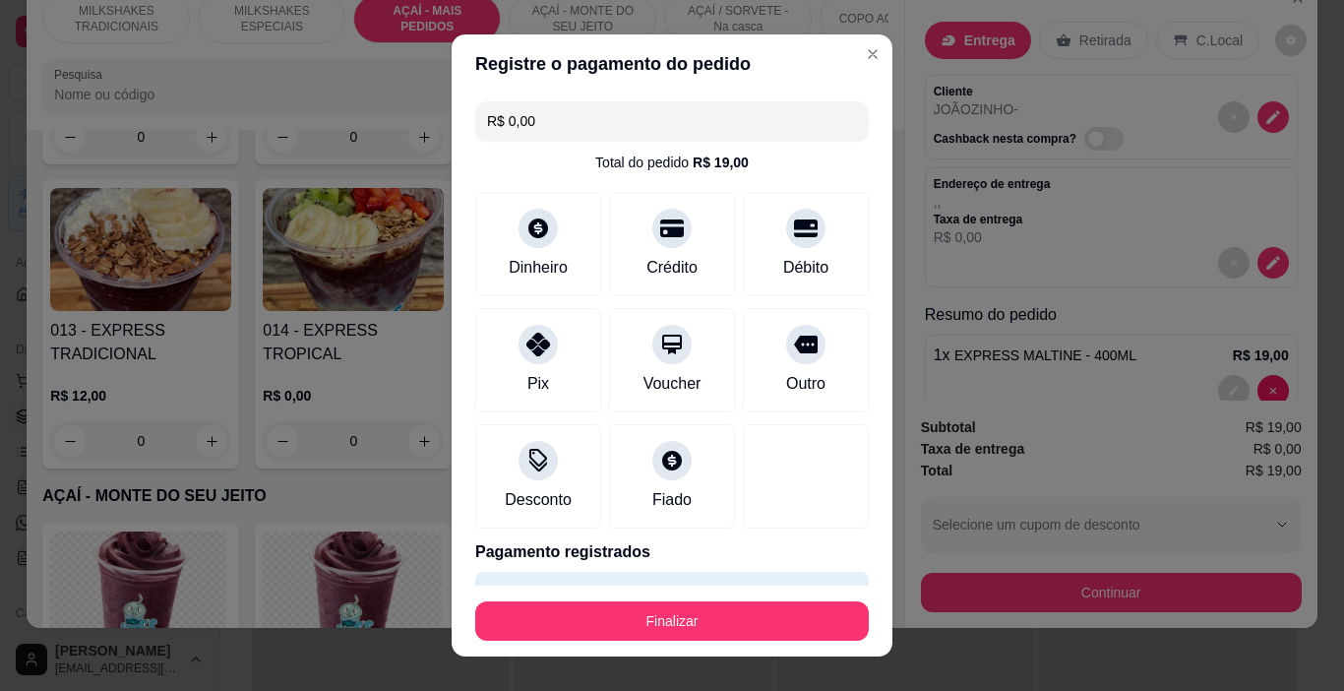
click at [645, 610] on button "Finalizar" at bounding box center [672, 620] width 394 height 39
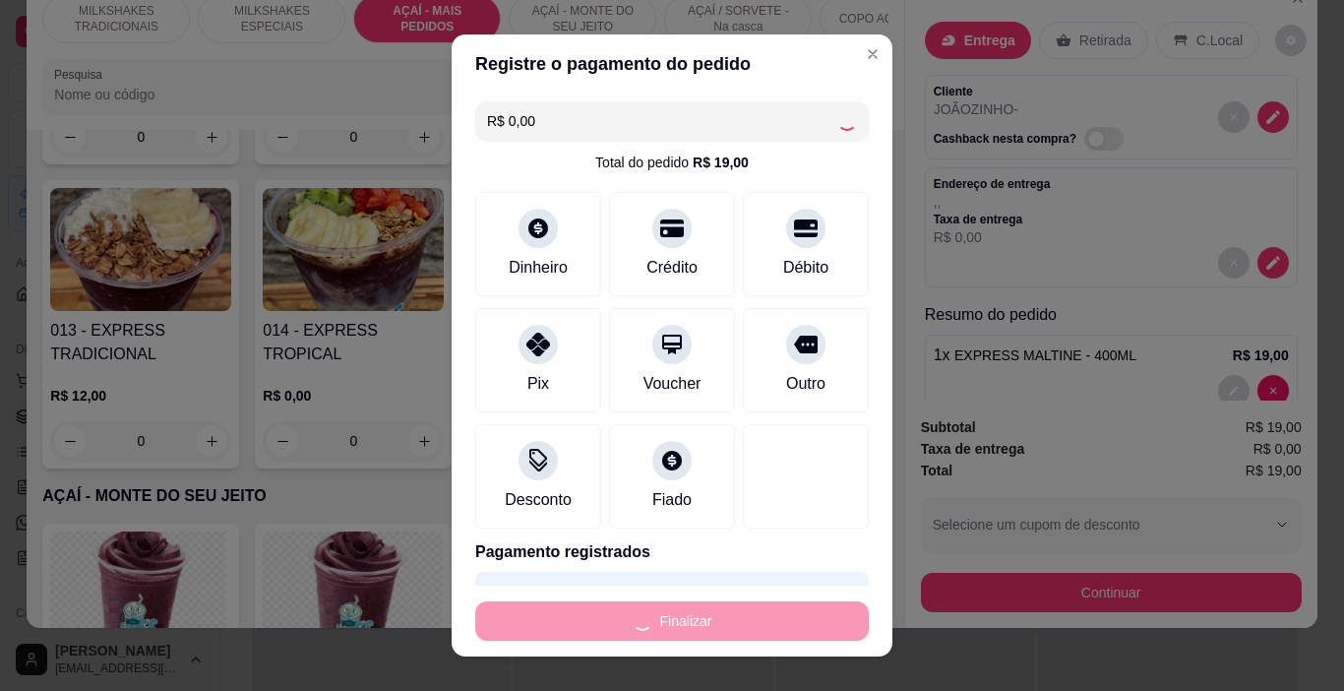
type input "0"
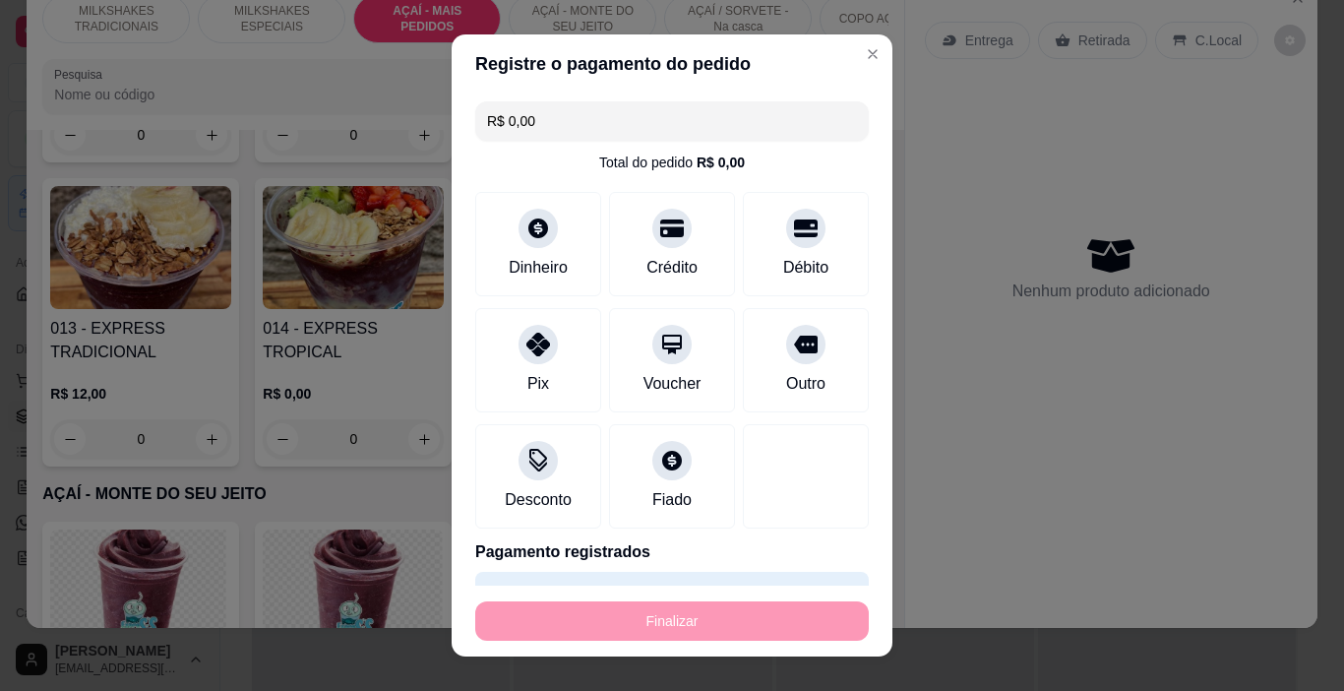
type input "-R$ 19,00"
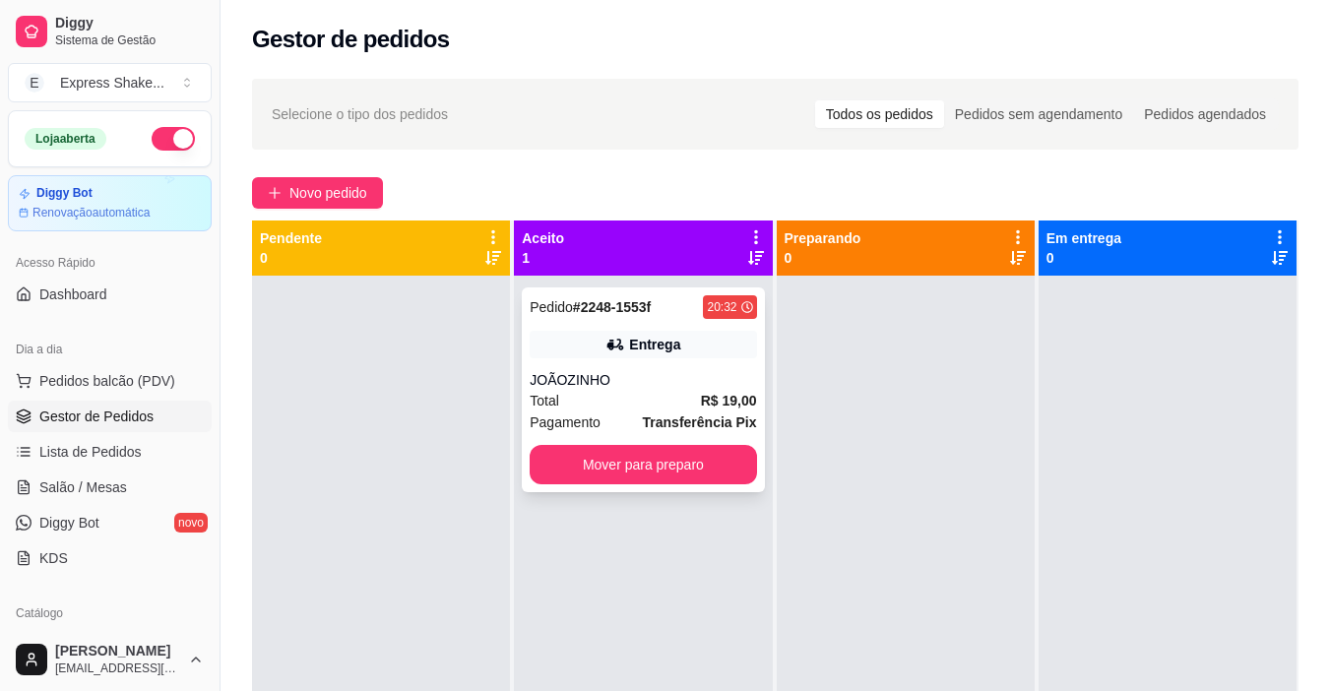
click at [675, 299] on div "Pedido # 2248-1553f 20:32" at bounding box center [642, 307] width 226 height 24
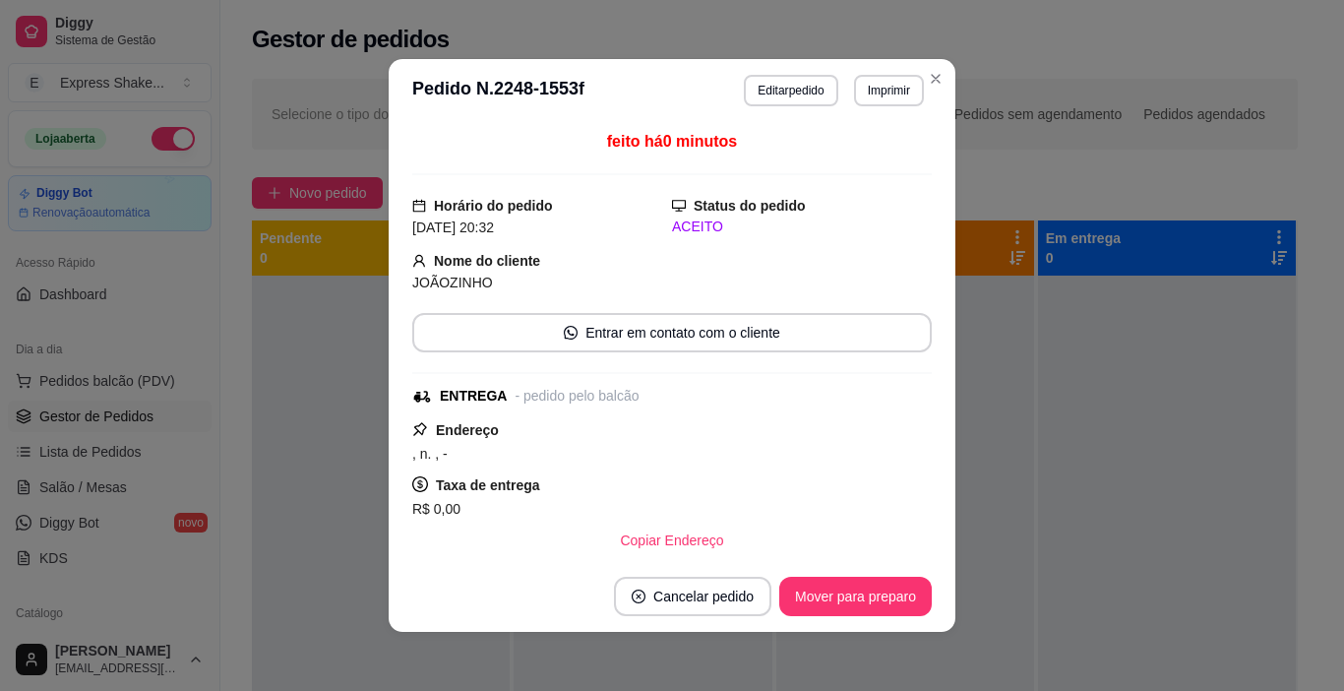
click at [854, 89] on button "Imprimir" at bounding box center [889, 90] width 70 height 31
click at [870, 150] on button "IMPRESSORA" at bounding box center [864, 151] width 114 height 26
click at [852, 594] on button "Mover para preparo" at bounding box center [855, 597] width 148 height 38
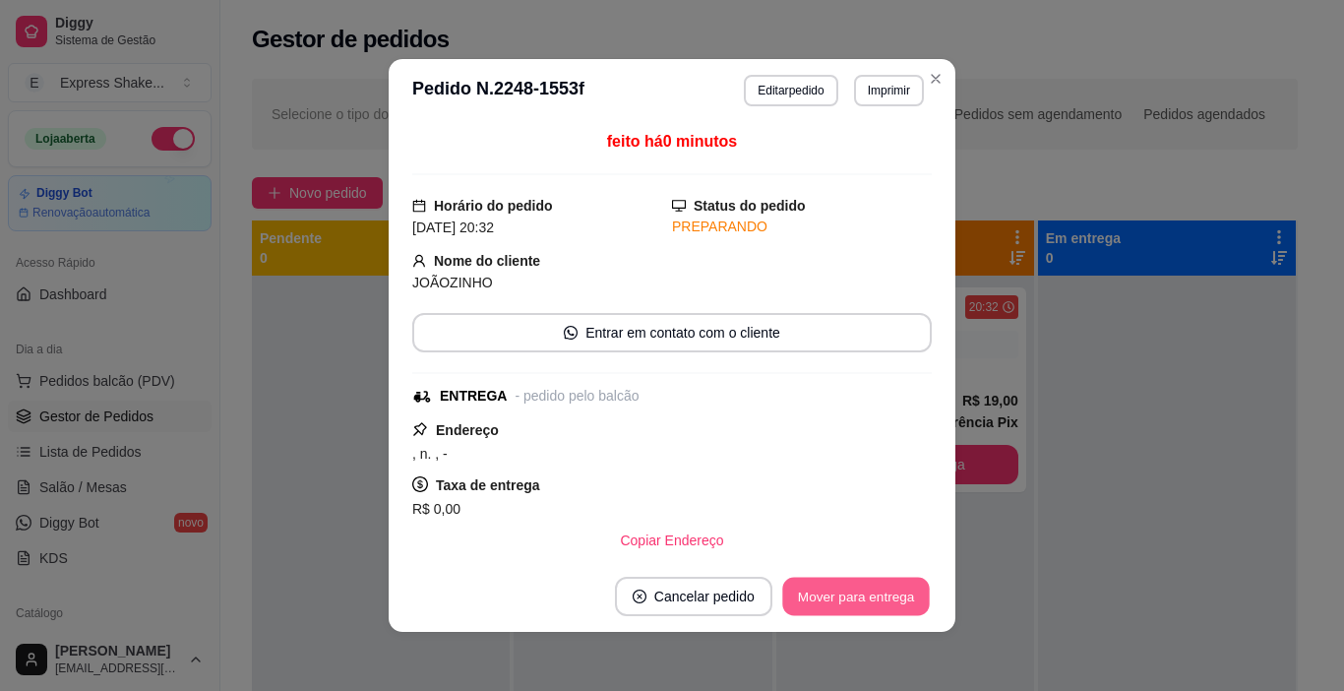
click at [846, 590] on button "Mover para entrega" at bounding box center [856, 597] width 148 height 38
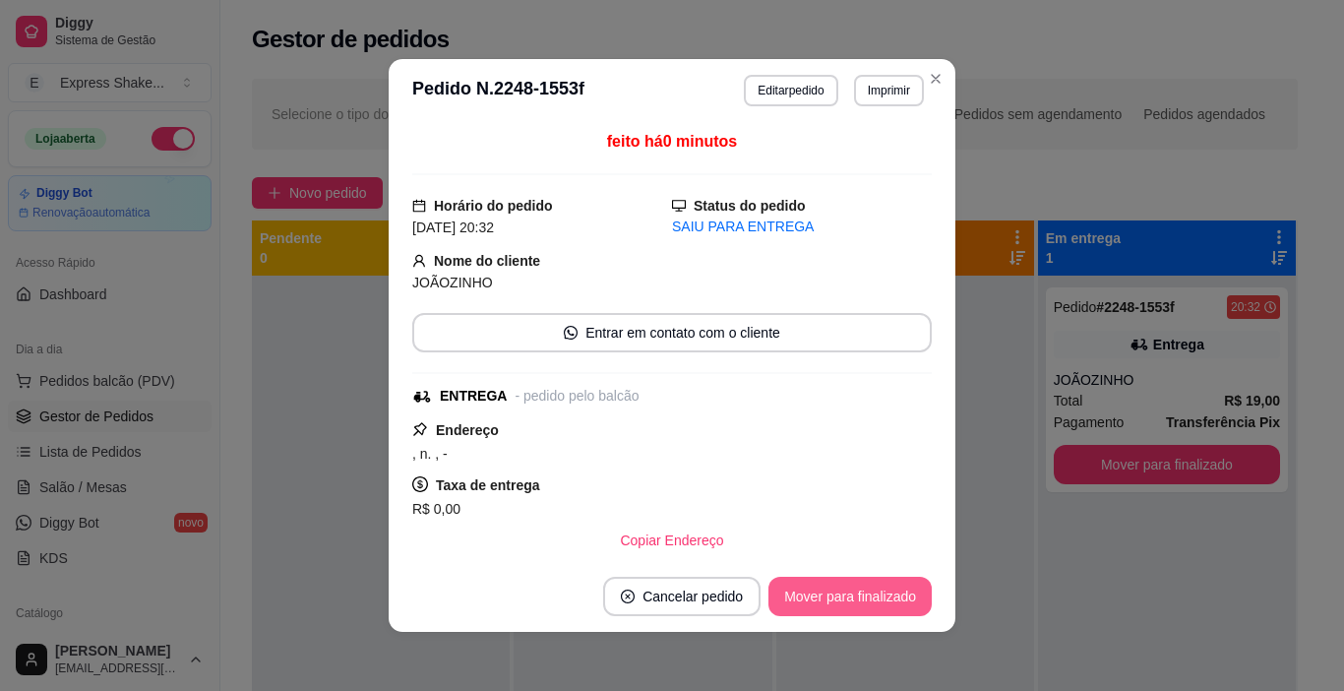
click at [846, 590] on button "Mover para finalizado" at bounding box center [850, 596] width 163 height 39
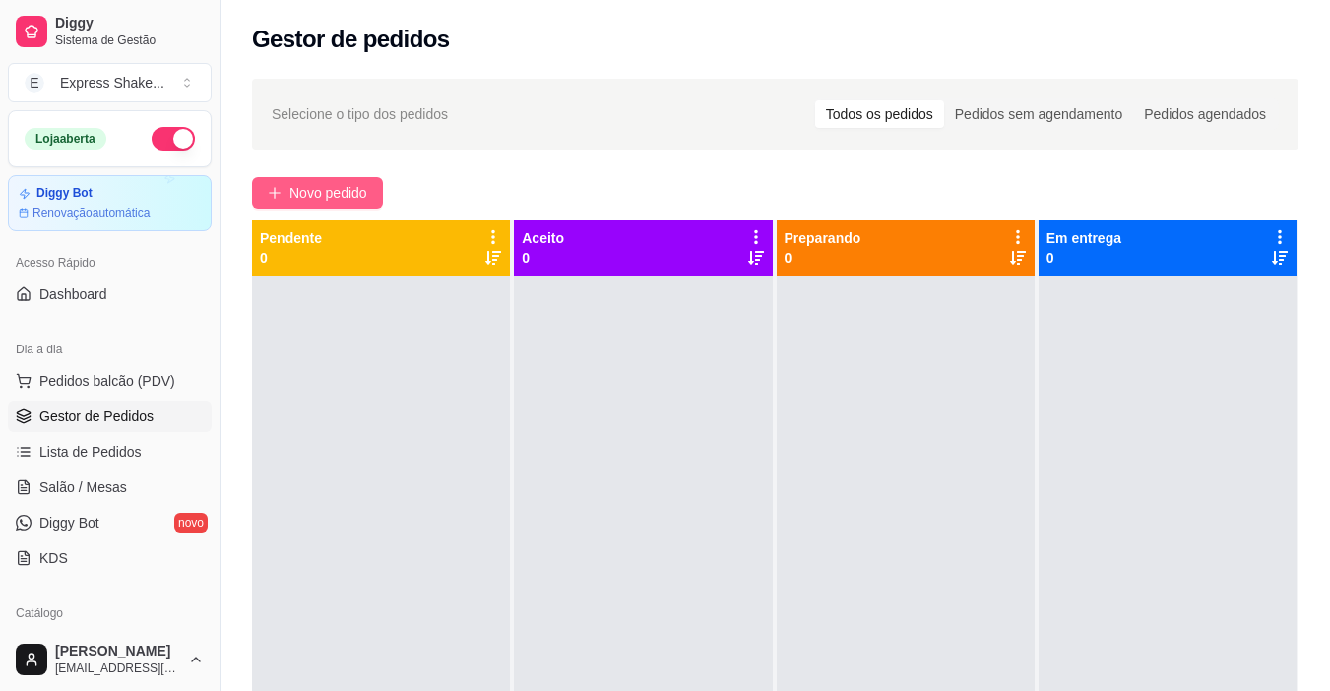
click at [329, 190] on span "Novo pedido" at bounding box center [328, 193] width 78 height 22
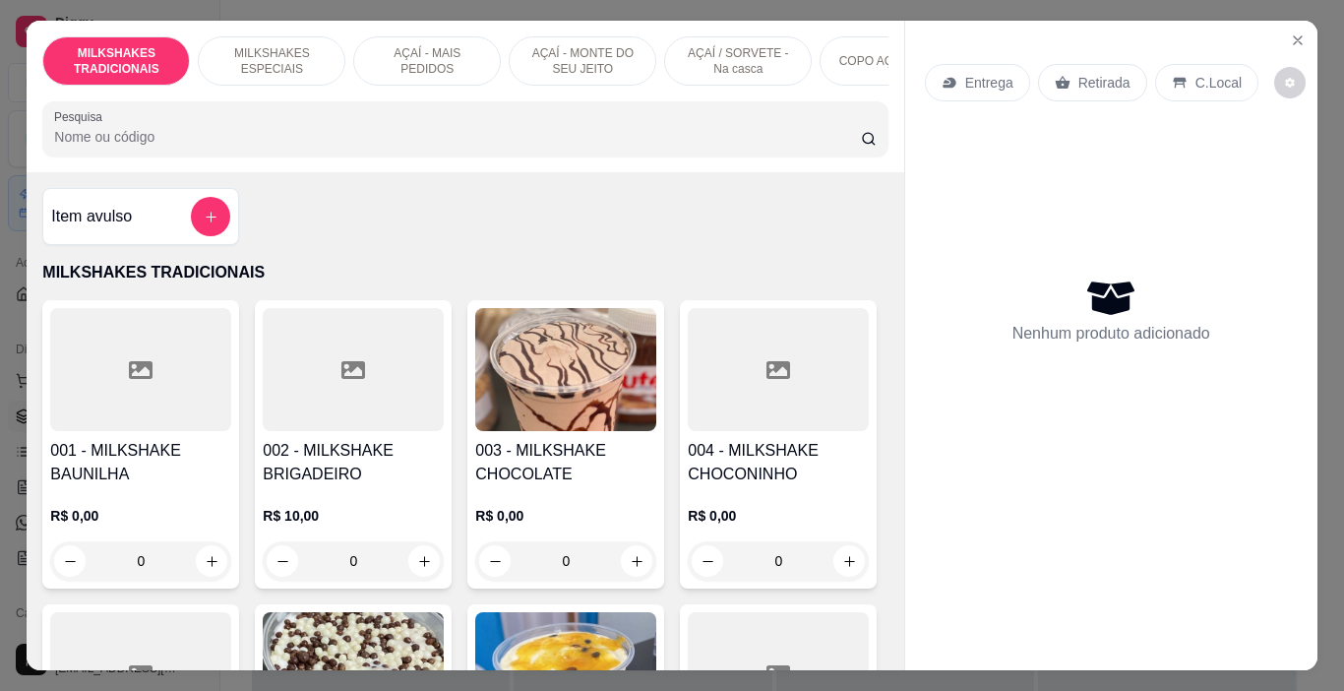
click at [408, 54] on p "AÇAÍ - MAIS PEDIDOS" at bounding box center [427, 60] width 114 height 31
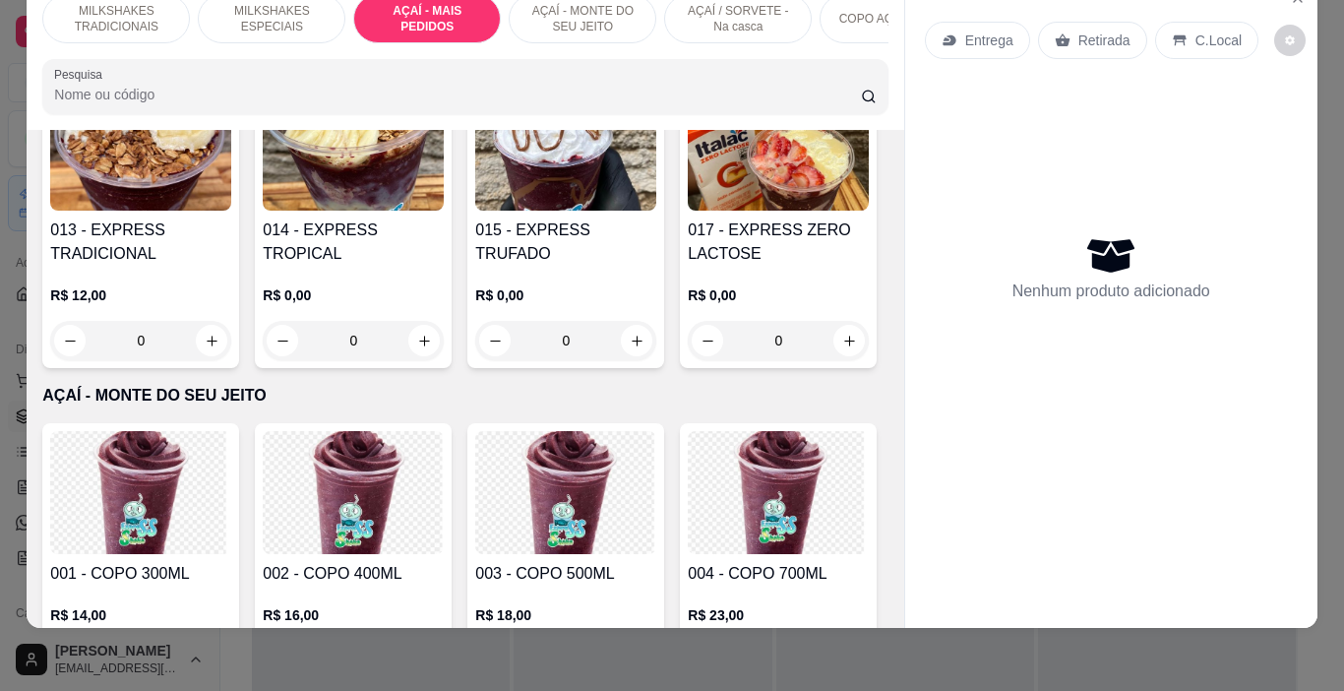
scroll to position [3897, 0]
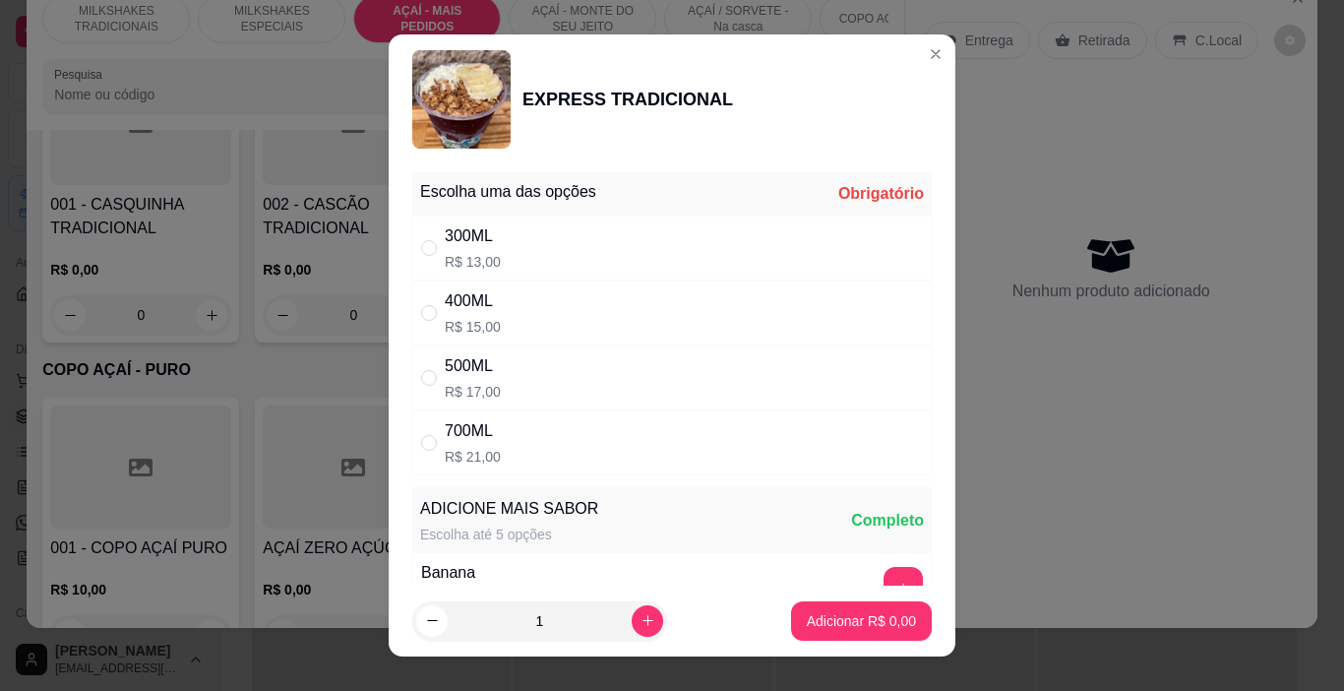
click at [540, 386] on div "500ML R$ 17,00" at bounding box center [672, 377] width 520 height 65
radio input "true"
click at [838, 624] on p "Adicionar R$ 17,00" at bounding box center [857, 621] width 117 height 20
type input "1"
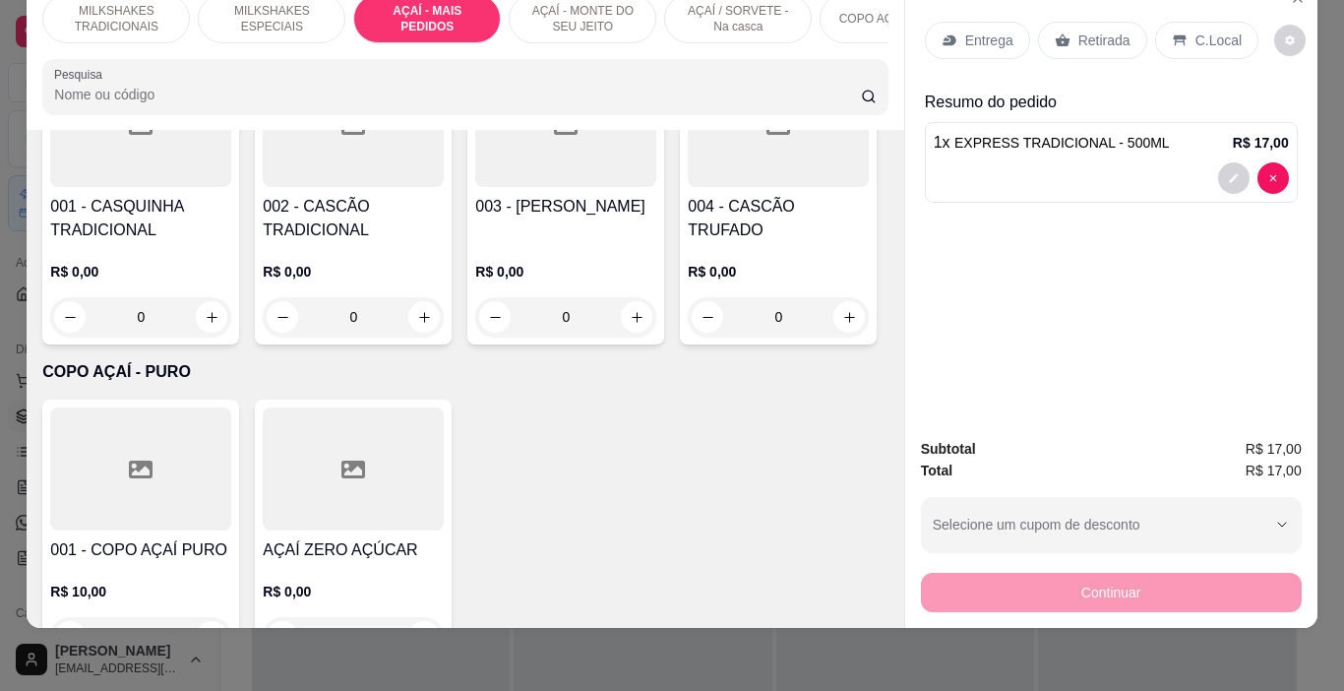
click at [987, 31] on p "Entrega" at bounding box center [989, 41] width 48 height 20
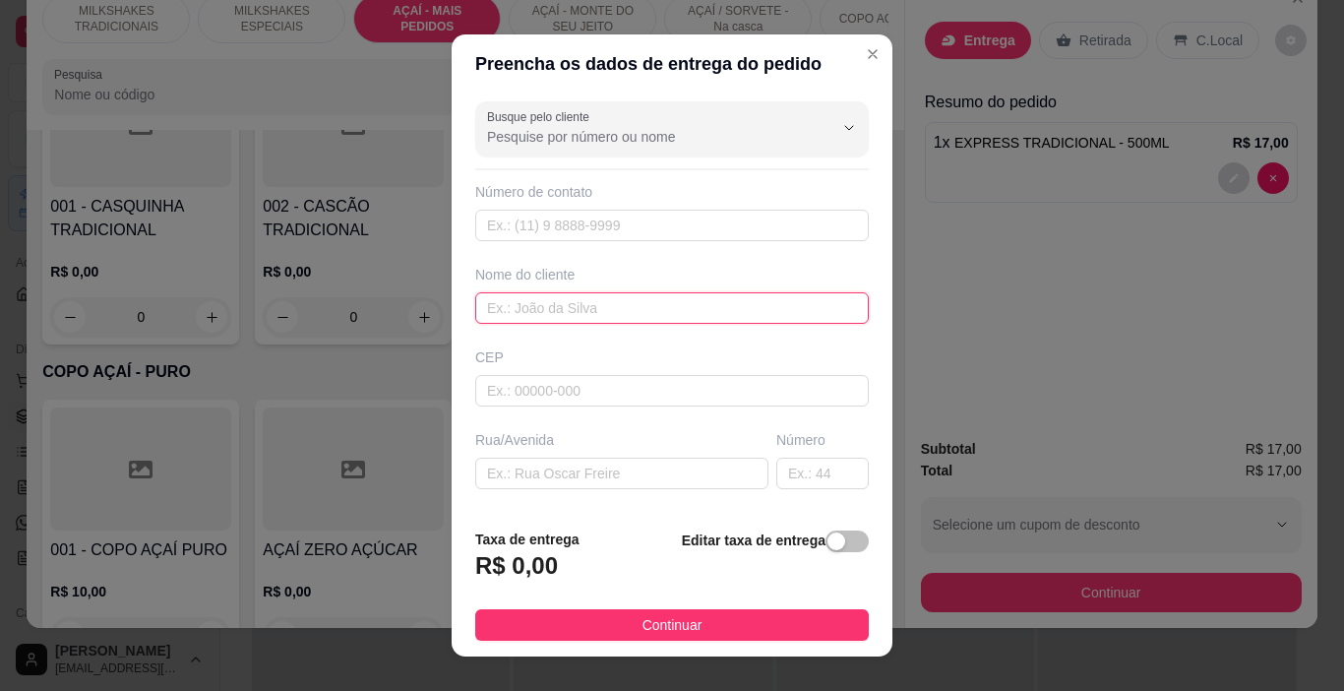
click at [665, 315] on input "text" at bounding box center [672, 307] width 394 height 31
type input "VITÃO"
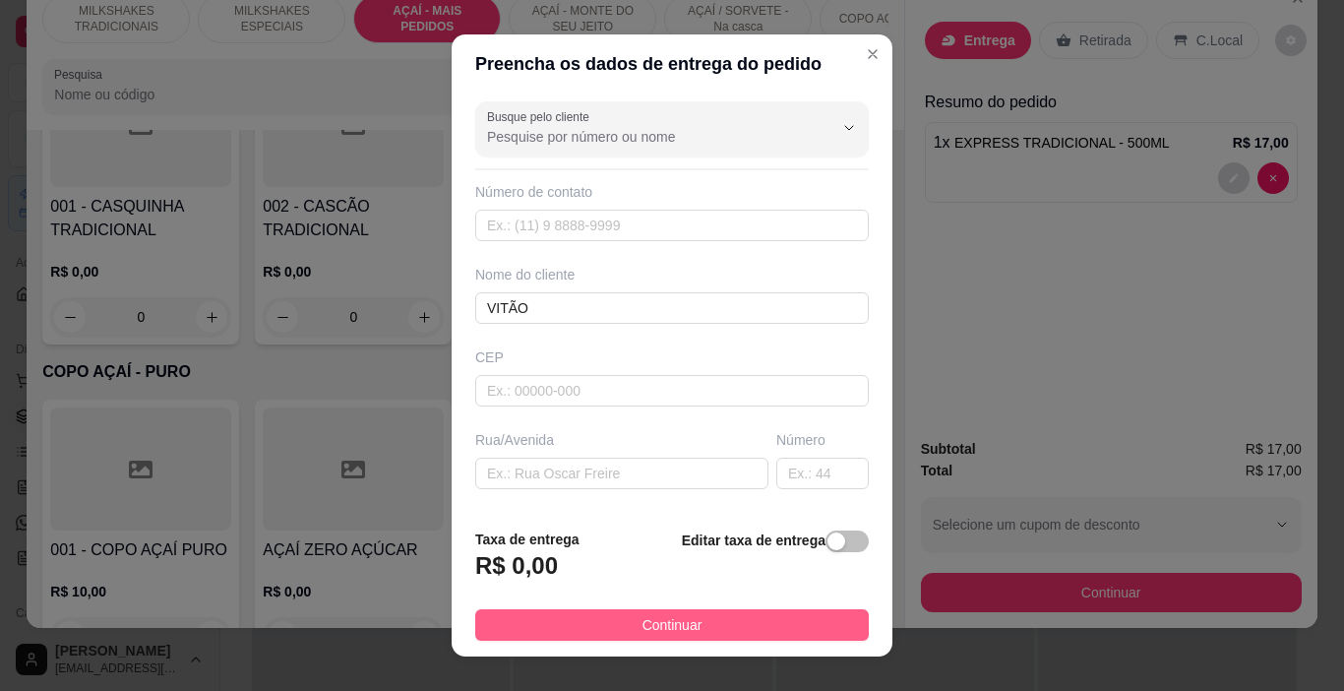
click at [643, 626] on span "Continuar" at bounding box center [673, 625] width 60 height 22
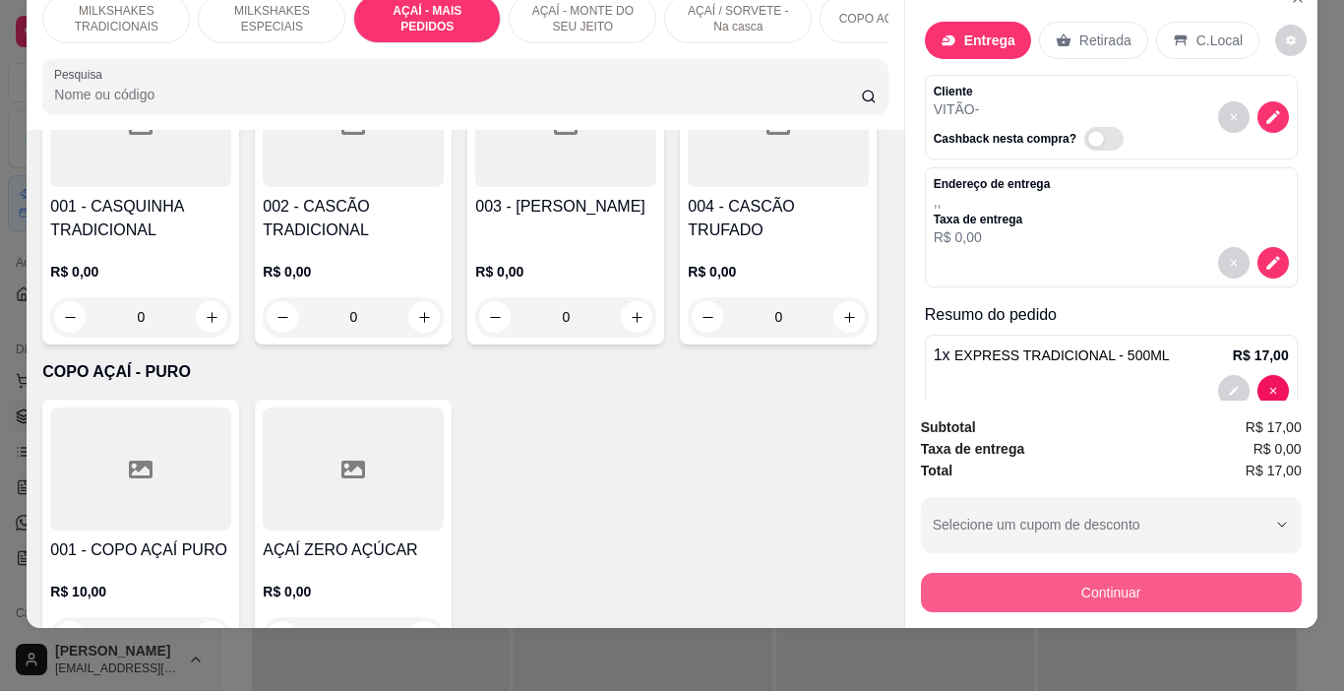
click at [970, 568] on div "Continuar" at bounding box center [1111, 590] width 381 height 44
click at [957, 573] on button "Continuar" at bounding box center [1111, 592] width 381 height 39
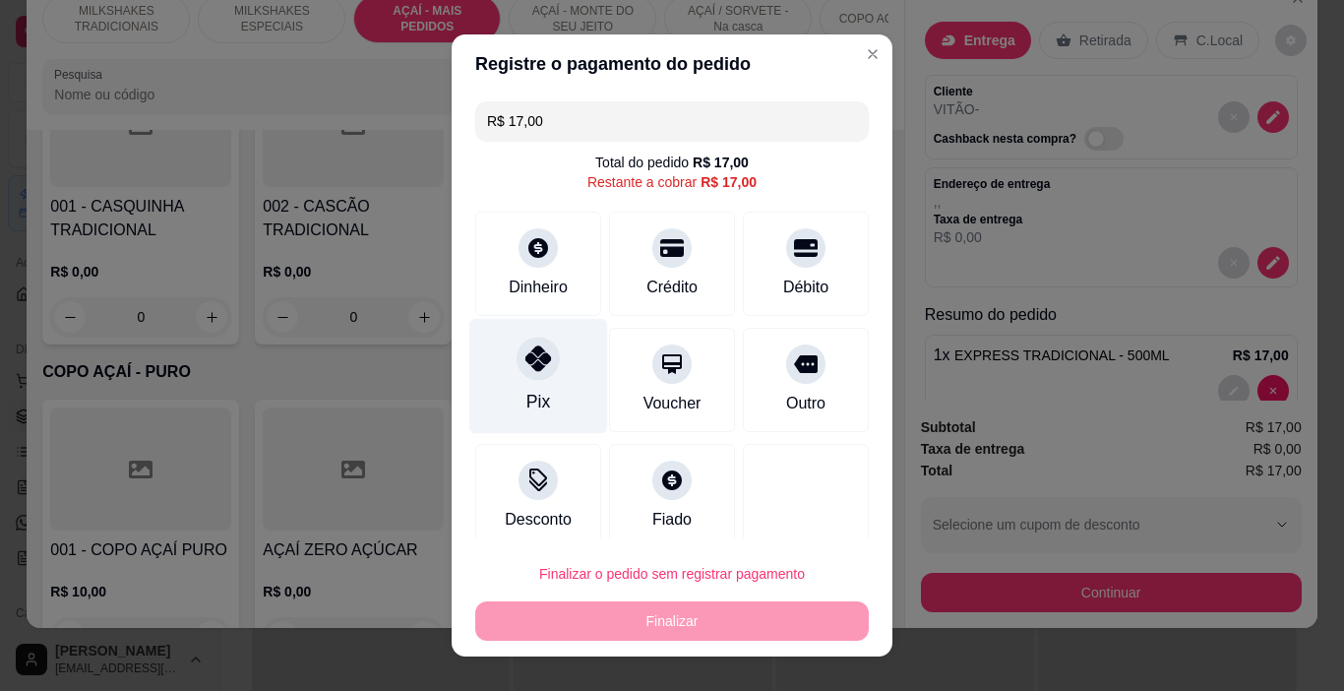
click at [533, 409] on div "Pix" at bounding box center [539, 402] width 24 height 26
type input "R$ 0,00"
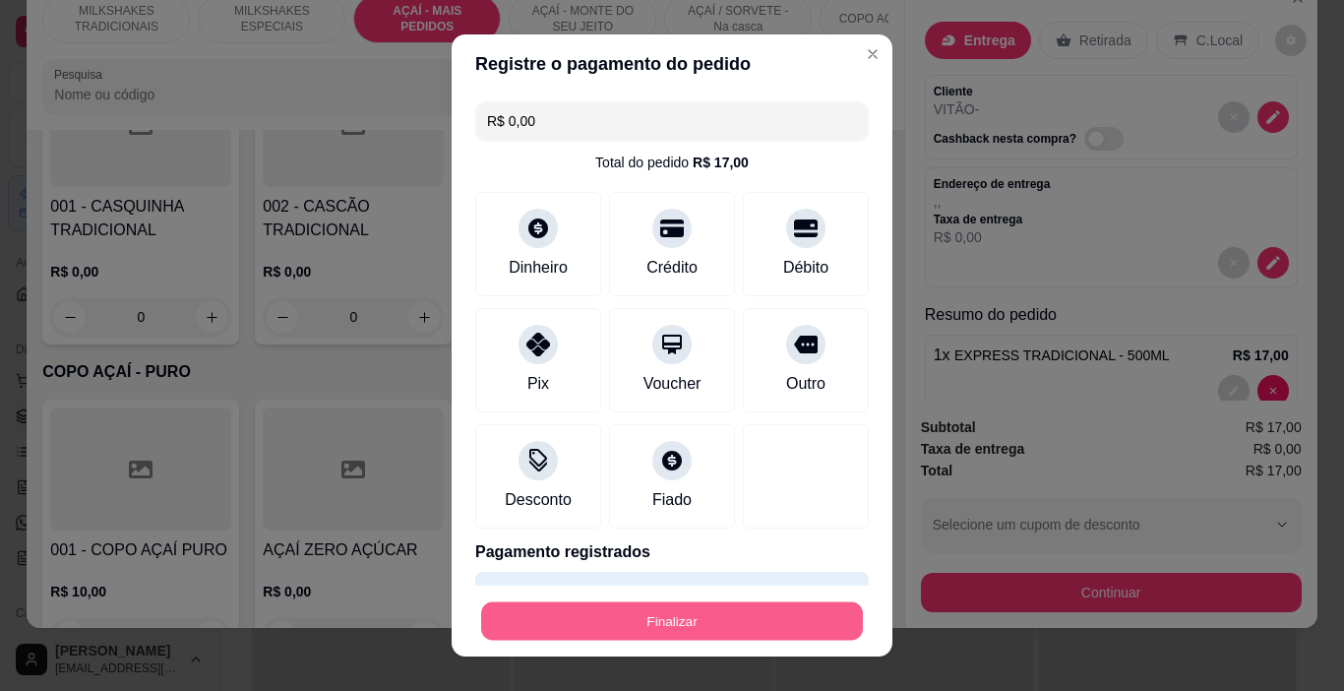
click at [687, 632] on button "Finalizar" at bounding box center [672, 621] width 382 height 38
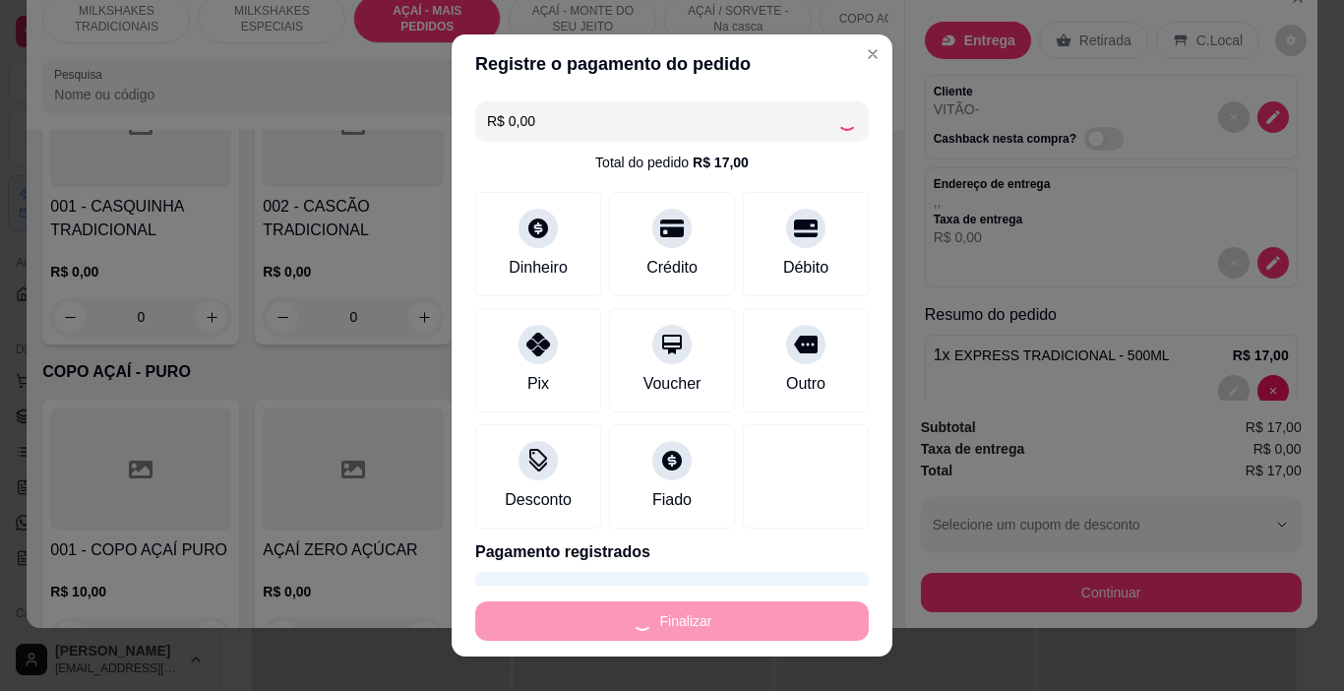
type input "0"
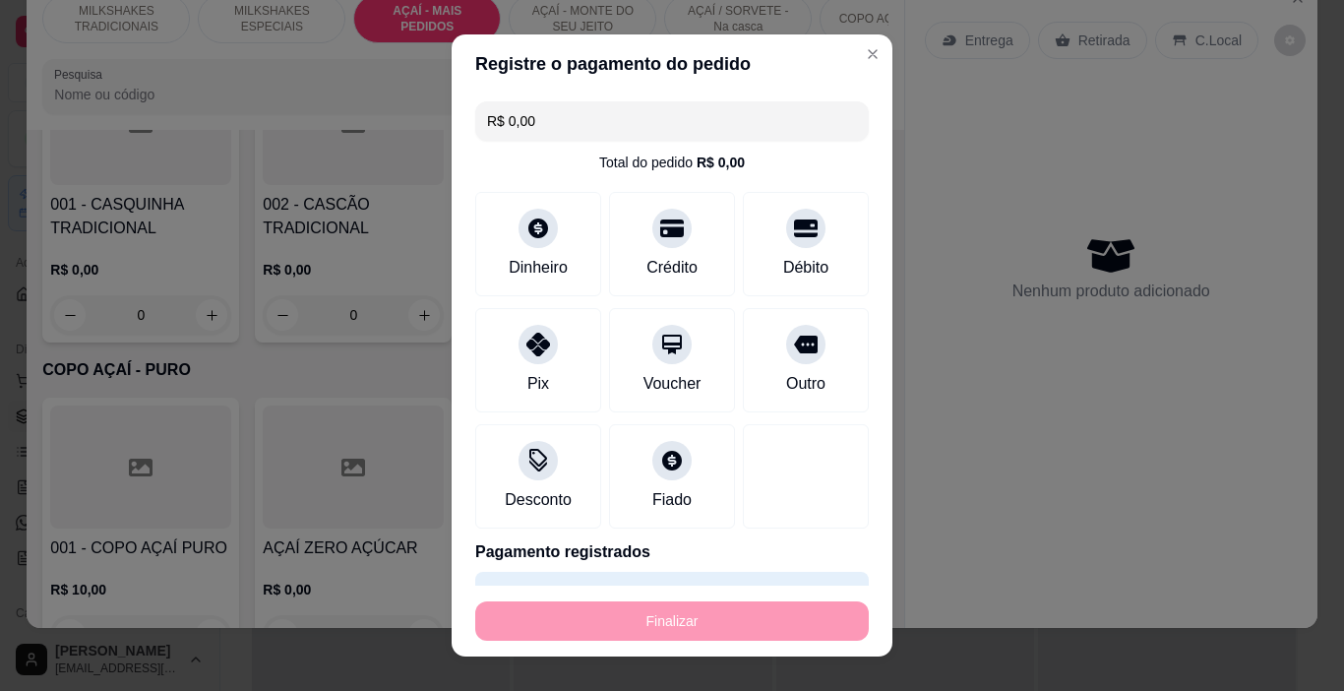
type input "-R$ 17,00"
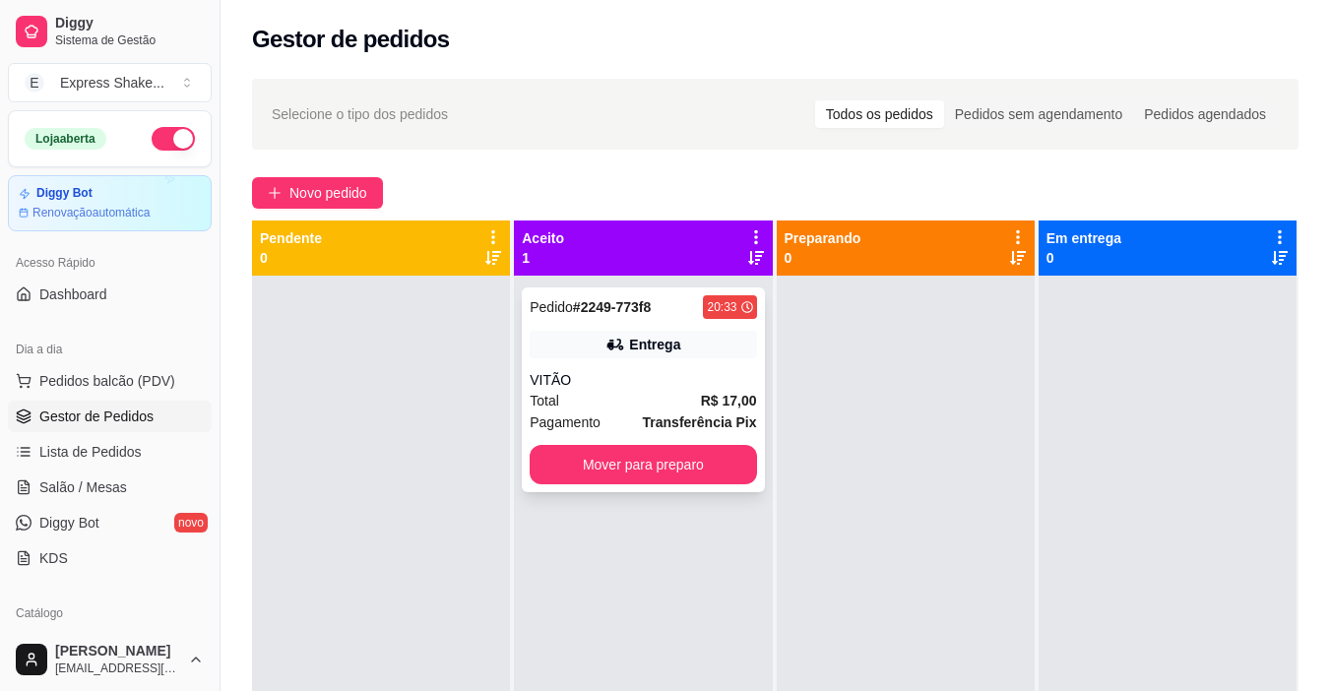
click at [659, 414] on strong "Transferência Pix" at bounding box center [700, 422] width 114 height 16
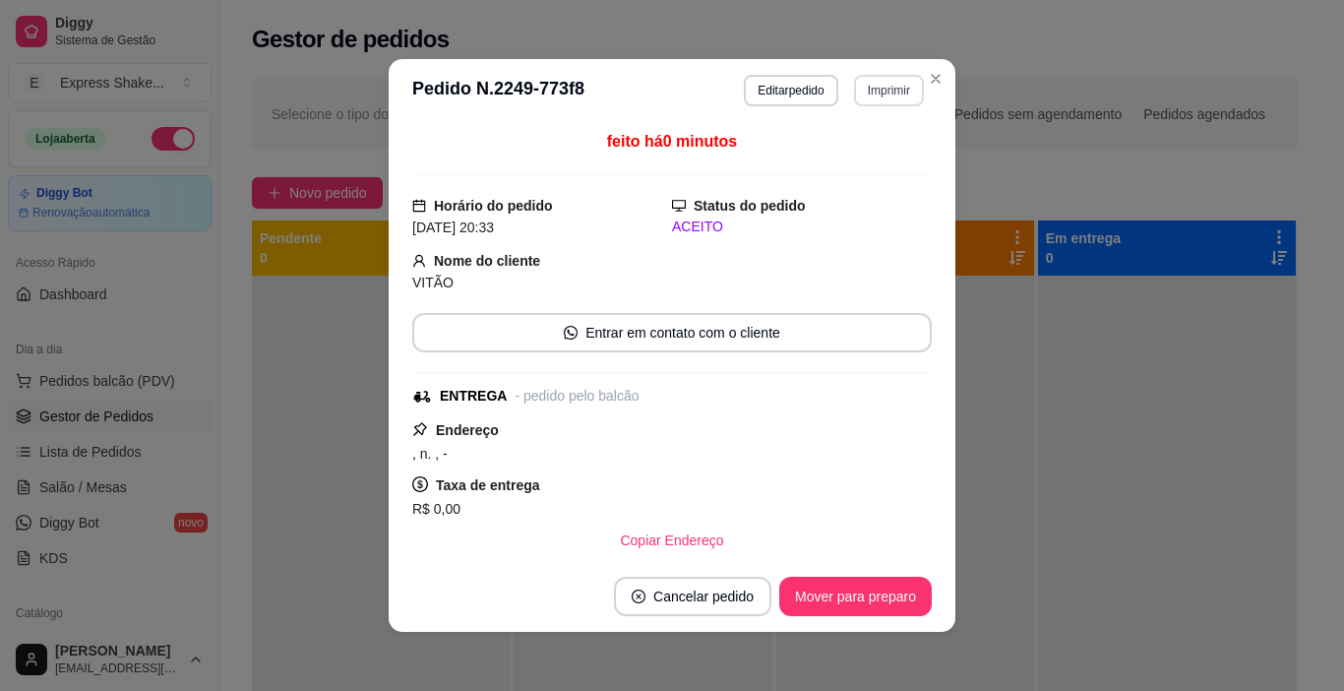
click at [890, 92] on button "Imprimir" at bounding box center [889, 90] width 70 height 31
click at [869, 145] on button "IMPRESSORA" at bounding box center [847, 159] width 143 height 31
click at [867, 595] on button "Mover para preparo" at bounding box center [855, 596] width 153 height 39
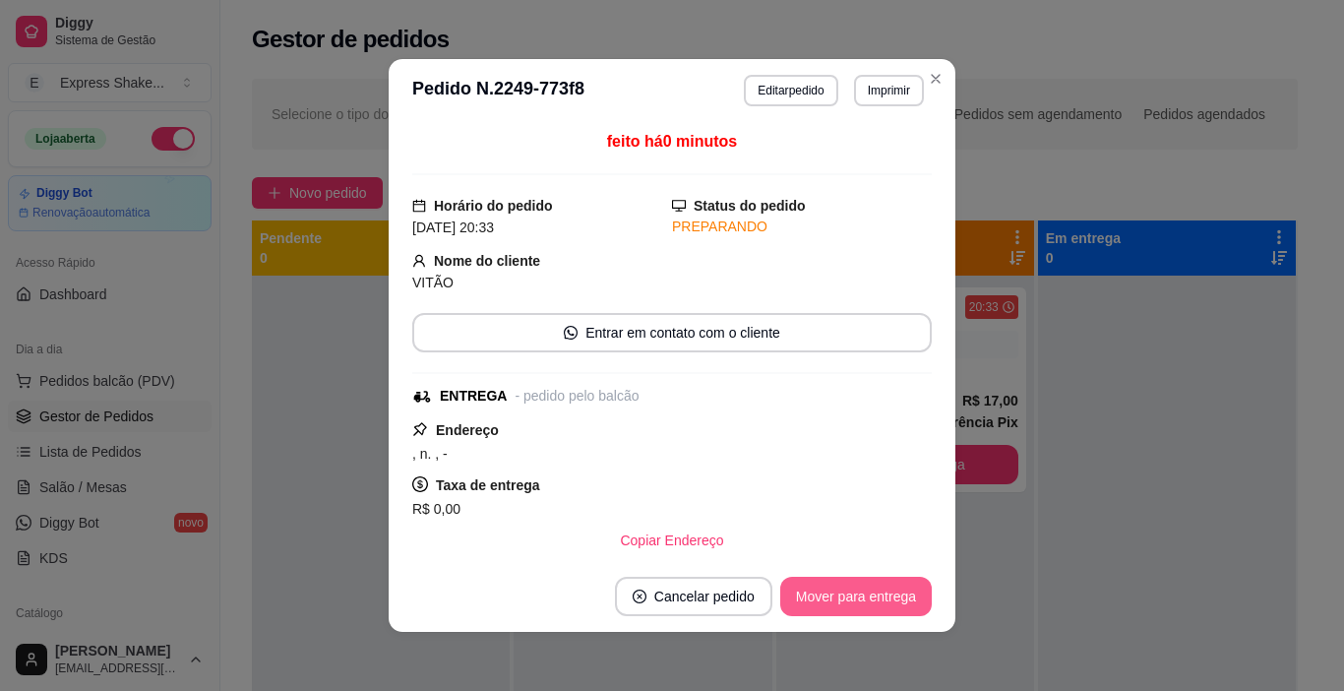
click at [871, 589] on button "Mover para entrega" at bounding box center [856, 596] width 152 height 39
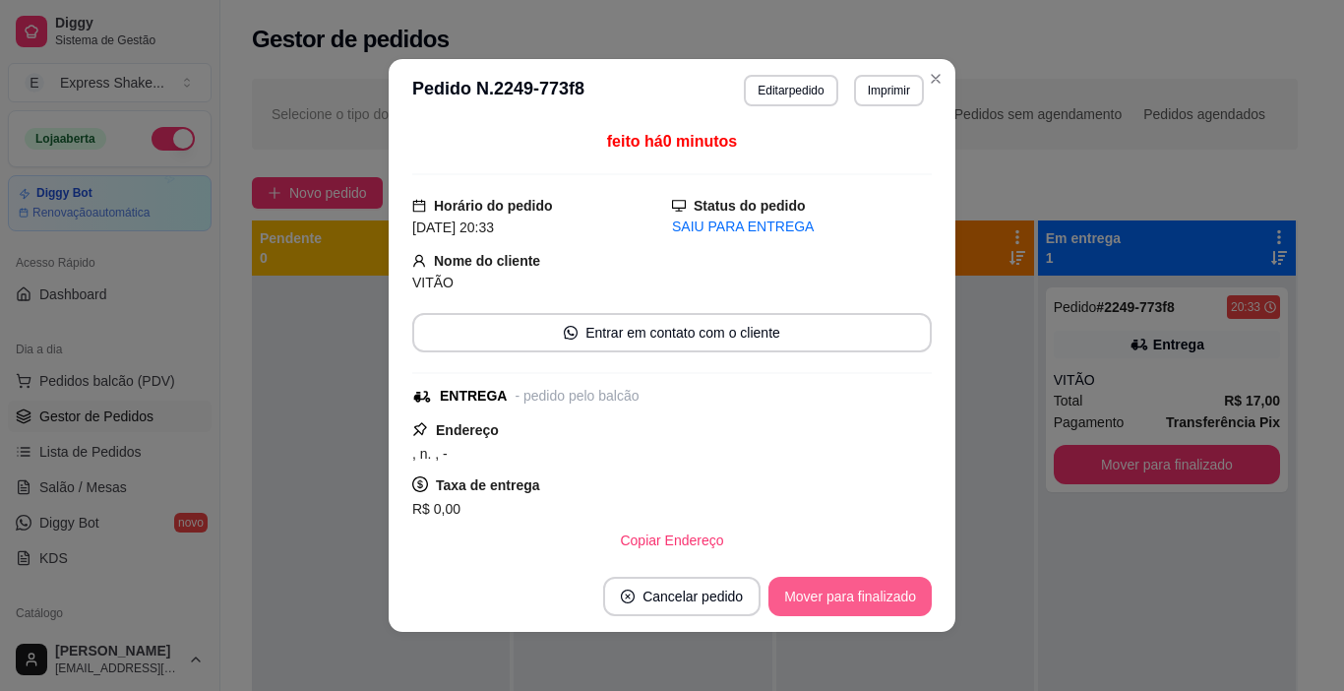
click at [873, 586] on button "Mover para finalizado" at bounding box center [850, 596] width 163 height 39
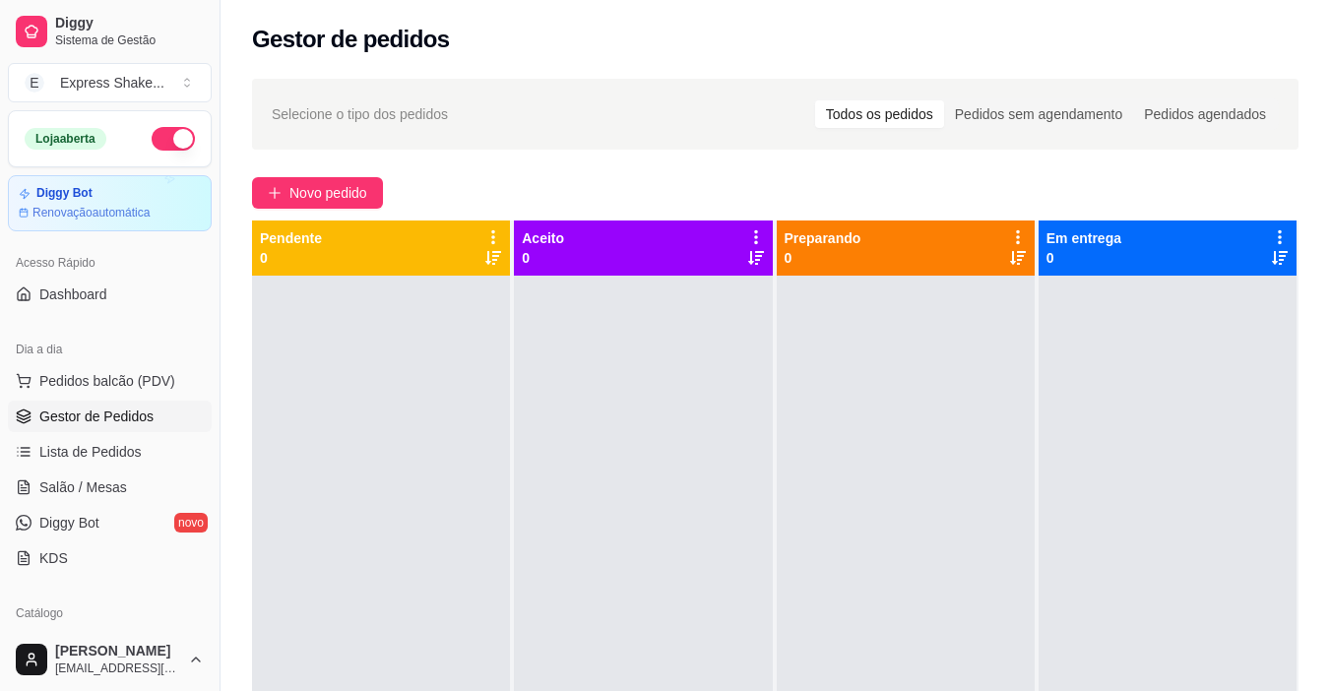
click at [977, 434] on div at bounding box center [905, 621] width 258 height 691
click at [953, 427] on div at bounding box center [905, 621] width 258 height 691
click at [372, 199] on button "Novo pedido" at bounding box center [317, 192] width 131 height 31
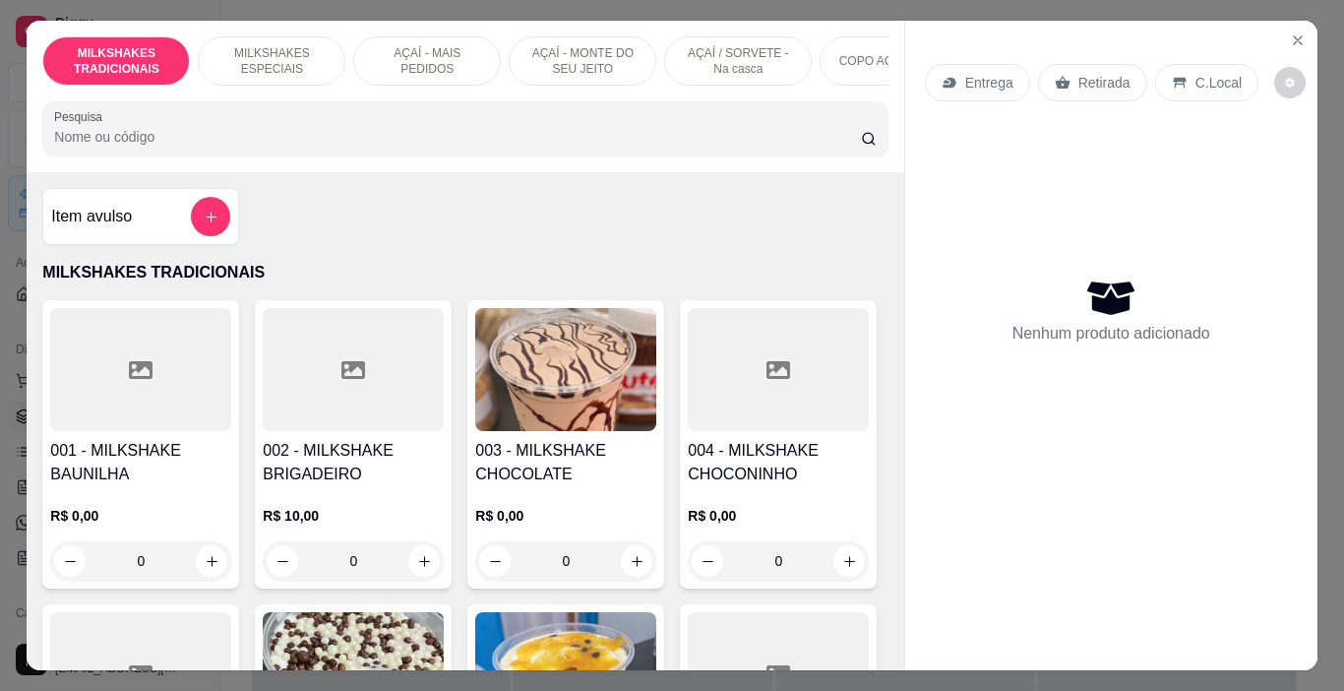
click at [462, 93] on div "MILKSHAKES TRADICIONAIS MILKSHAKES ESPECIAIS AÇAÍ - MAIS PEDIDOS AÇAÍ - MONTE D…" at bounding box center [465, 97] width 877 height 152
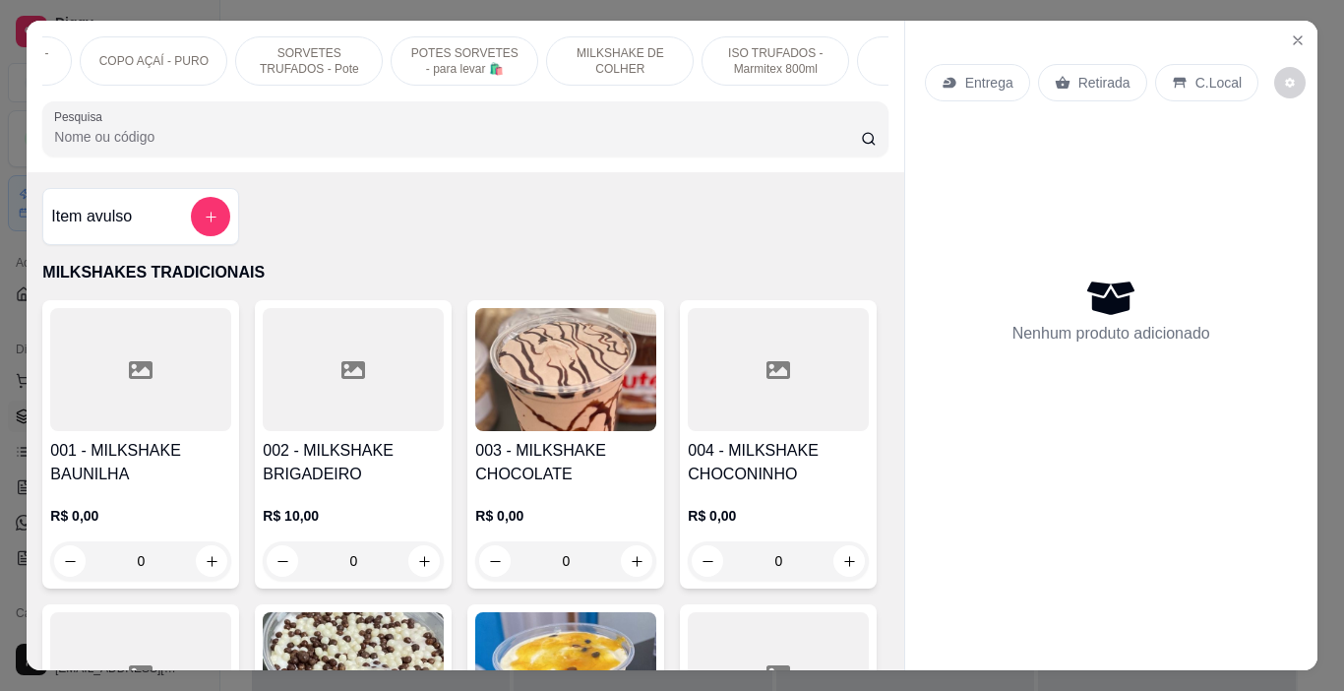
drag, startPoint x: 513, startPoint y: 41, endPoint x: 504, endPoint y: 48, distance: 11.2
click at [512, 45] on p "POTES SORVETES - para levar 🛍️" at bounding box center [464, 60] width 114 height 31
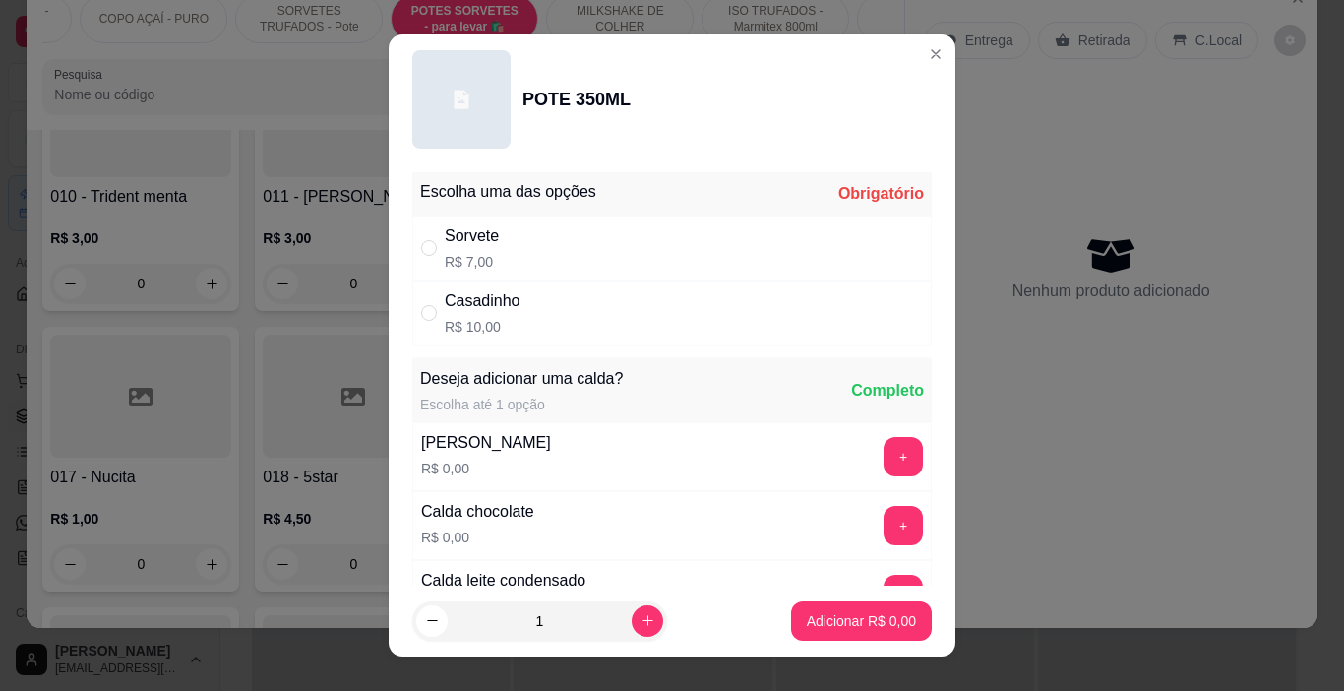
click at [467, 325] on p "R$ 10,00" at bounding box center [483, 327] width 76 height 20
radio input "true"
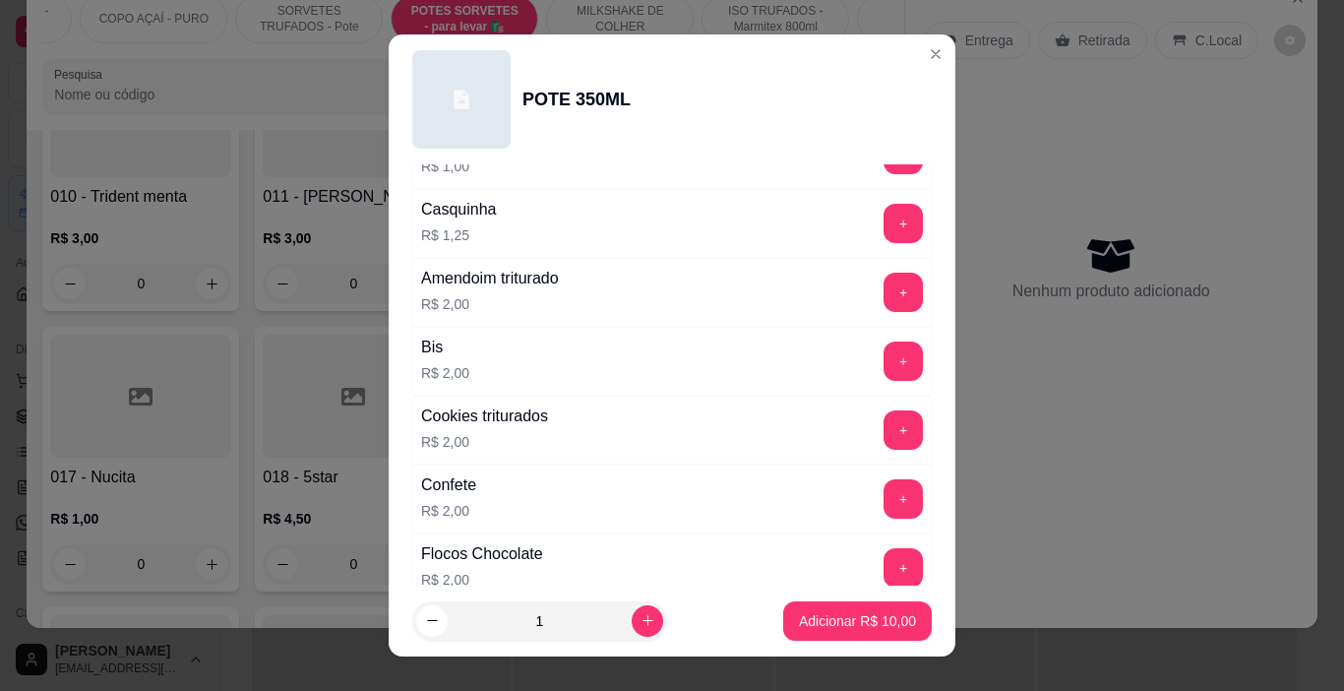
scroll to position [689, 0]
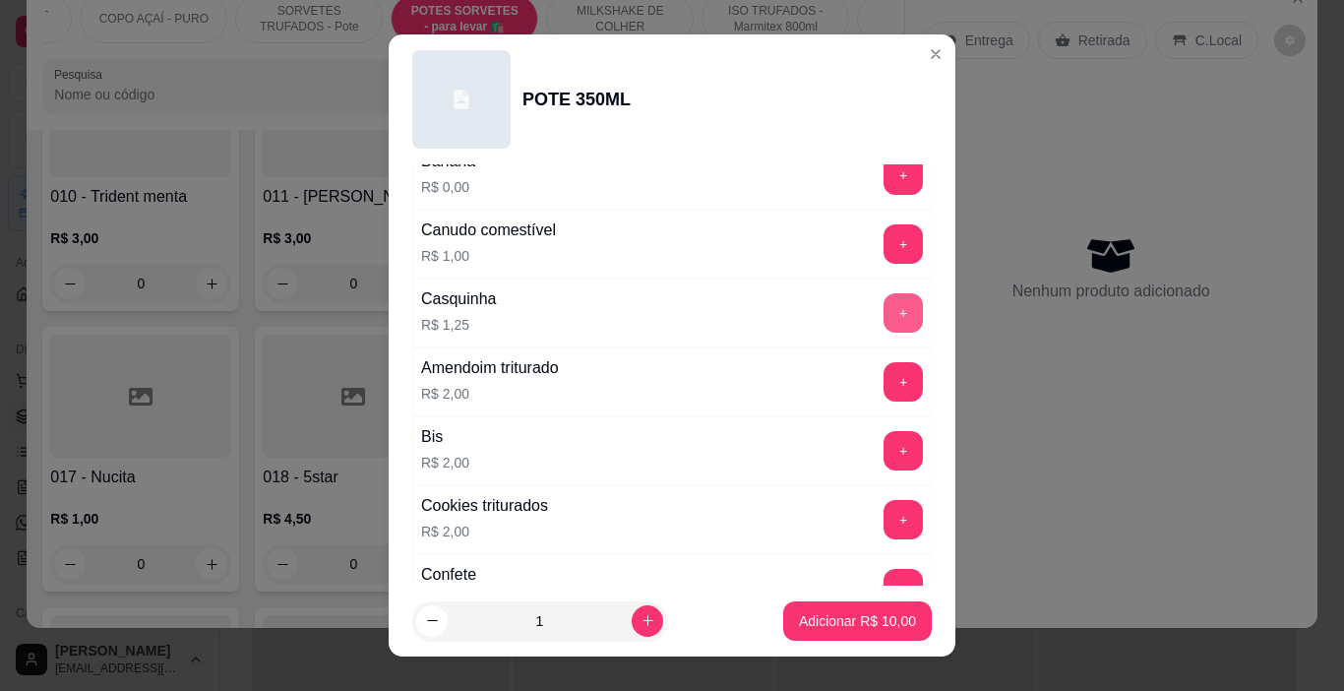
click at [884, 317] on button "+" at bounding box center [903, 312] width 39 height 39
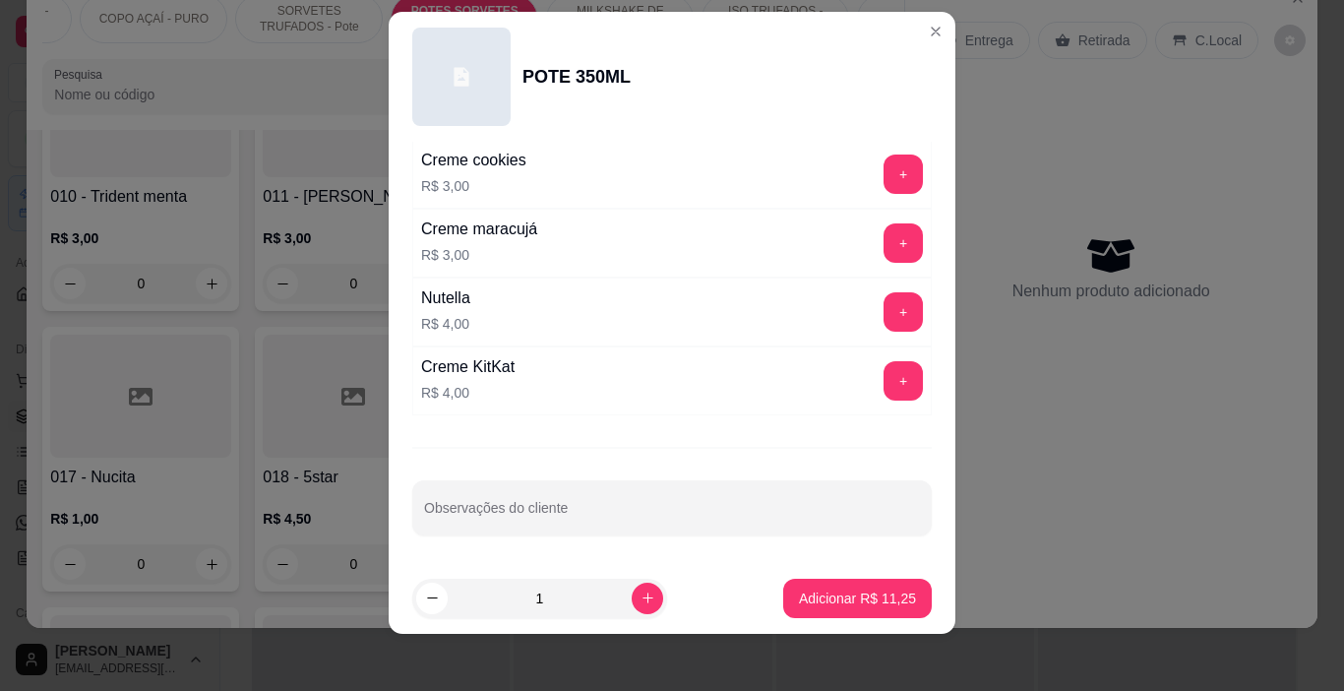
scroll to position [29, 0]
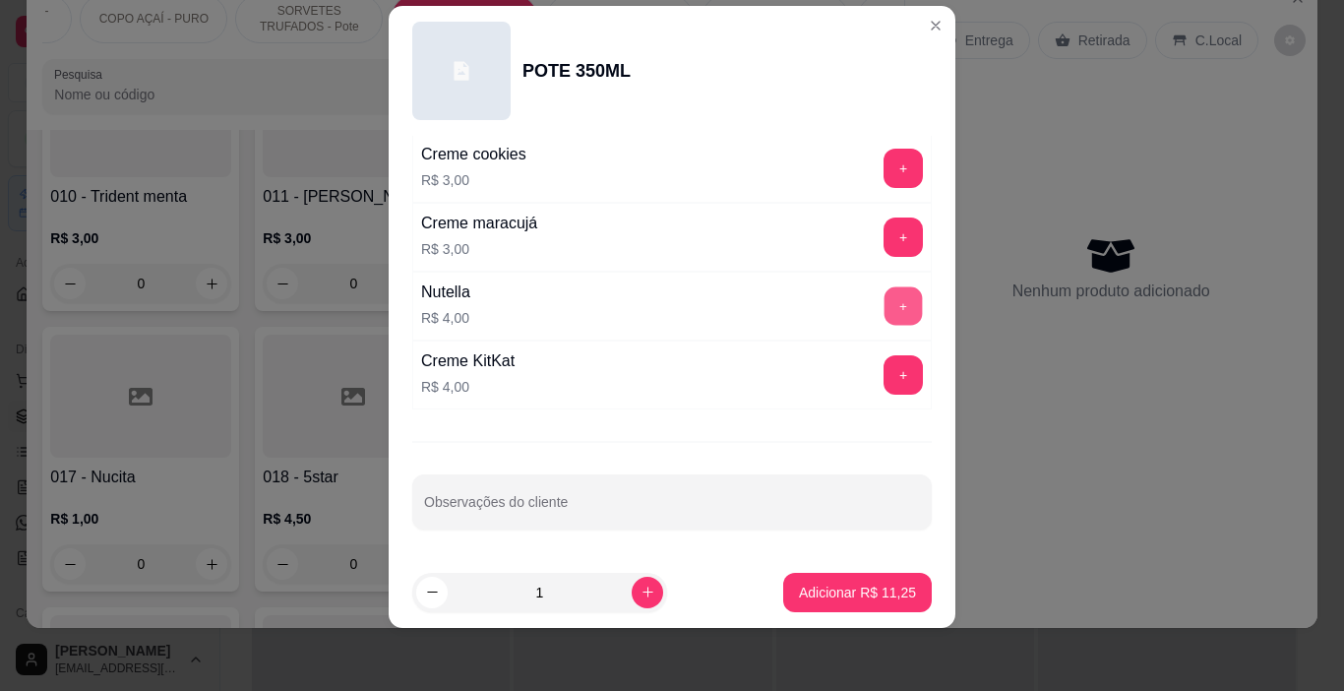
click at [885, 295] on button "+" at bounding box center [904, 306] width 38 height 38
click at [809, 597] on p "Adicionar R$ 15,25" at bounding box center [857, 593] width 117 height 20
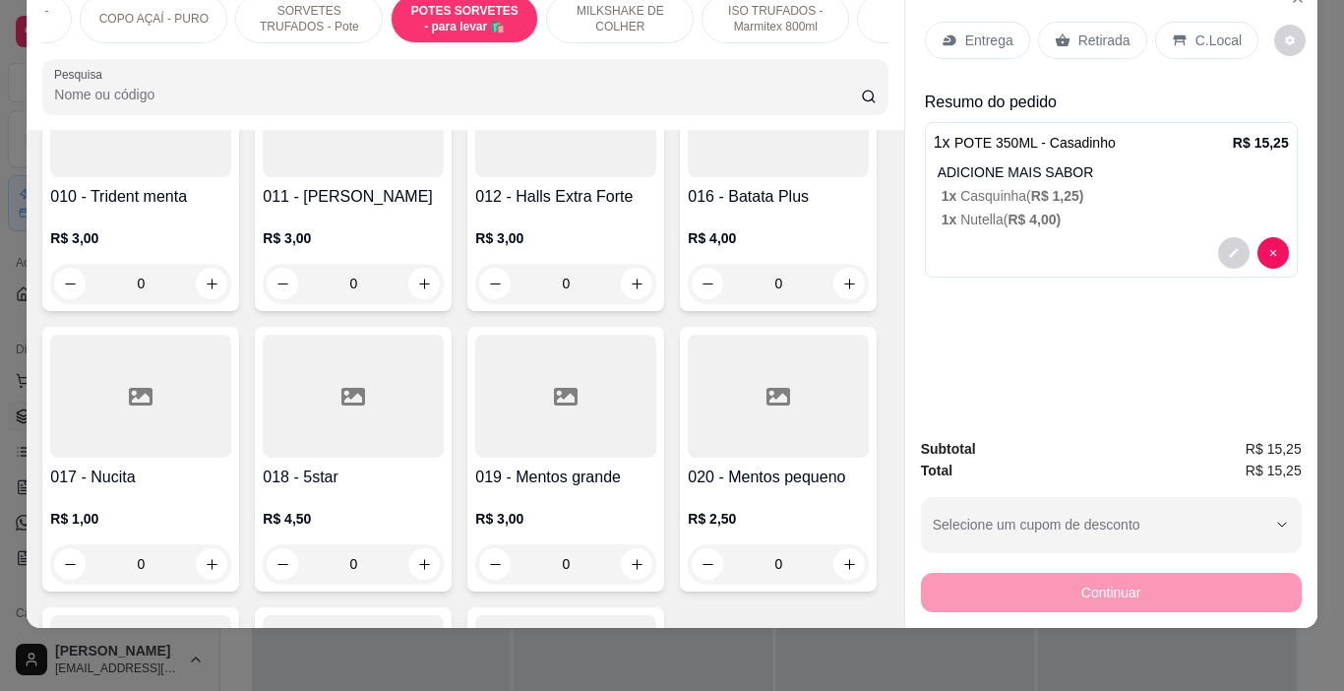
click at [967, 36] on div "Entrega" at bounding box center [977, 40] width 105 height 37
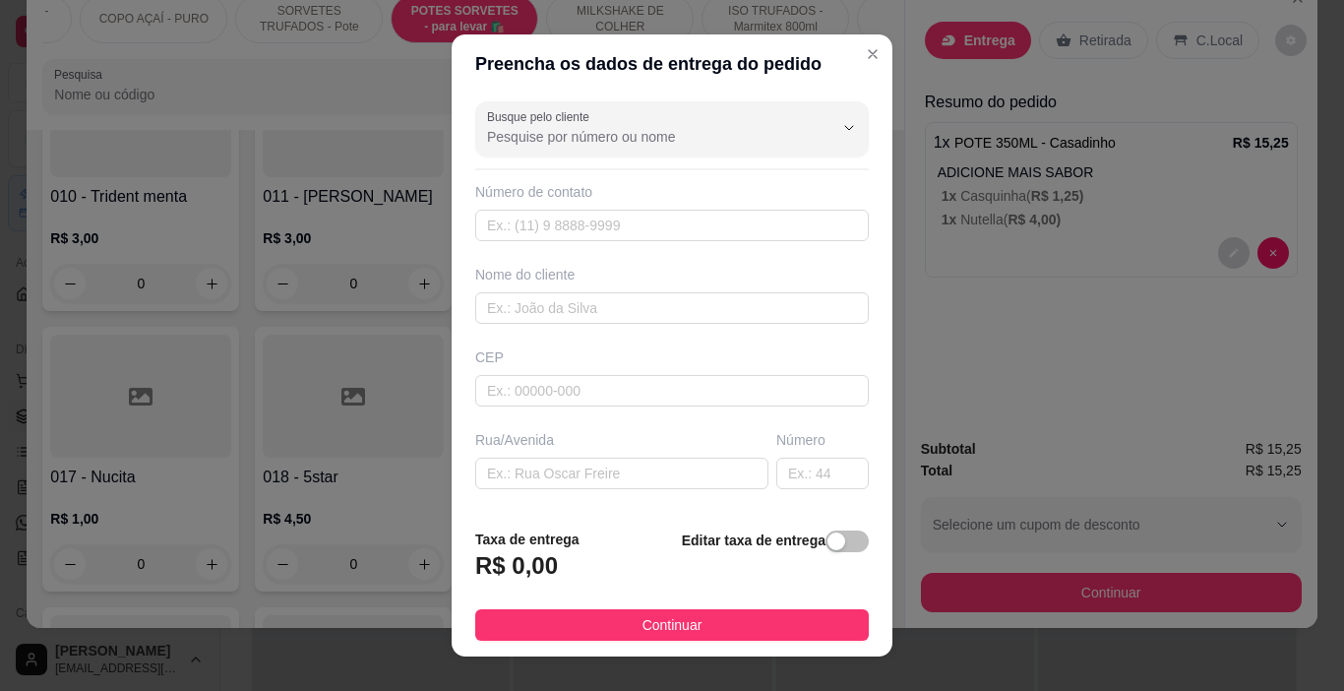
click at [529, 289] on div "Nome do cliente" at bounding box center [672, 294] width 402 height 59
click at [530, 306] on input "text" at bounding box center [672, 307] width 394 height 31
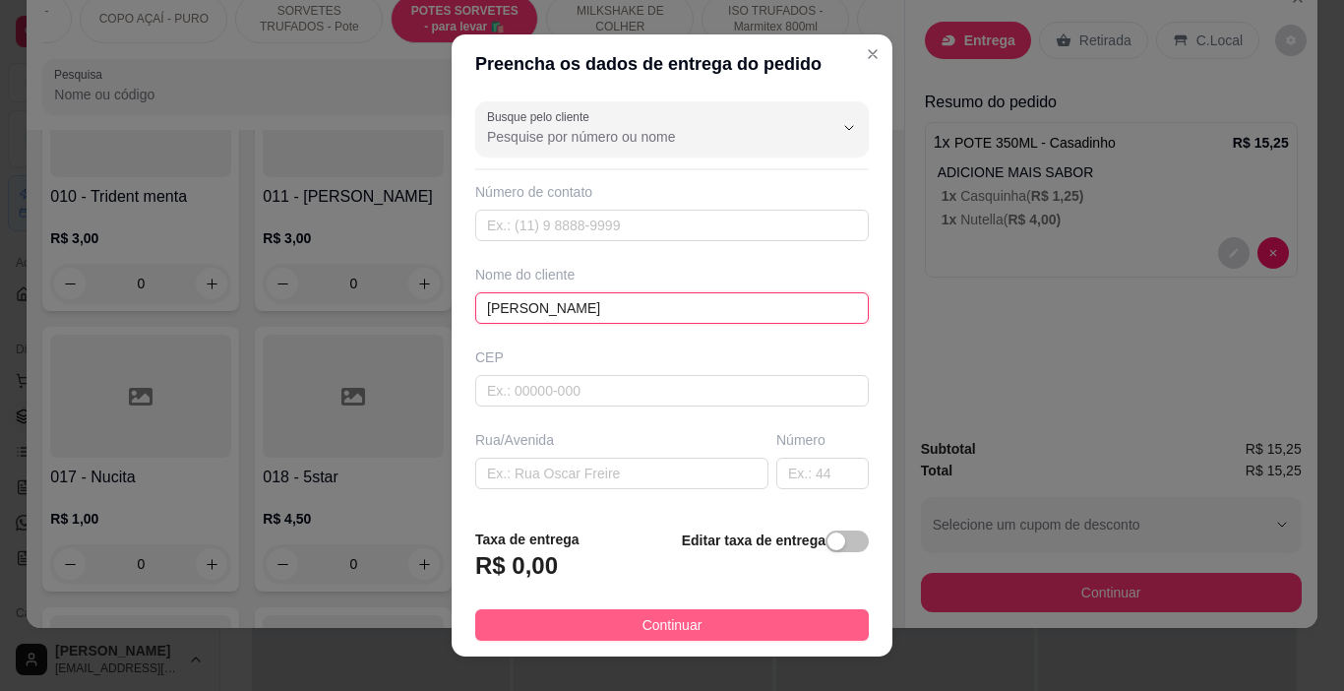
type input "[PERSON_NAME]"
click at [697, 628] on button "Continuar" at bounding box center [672, 624] width 394 height 31
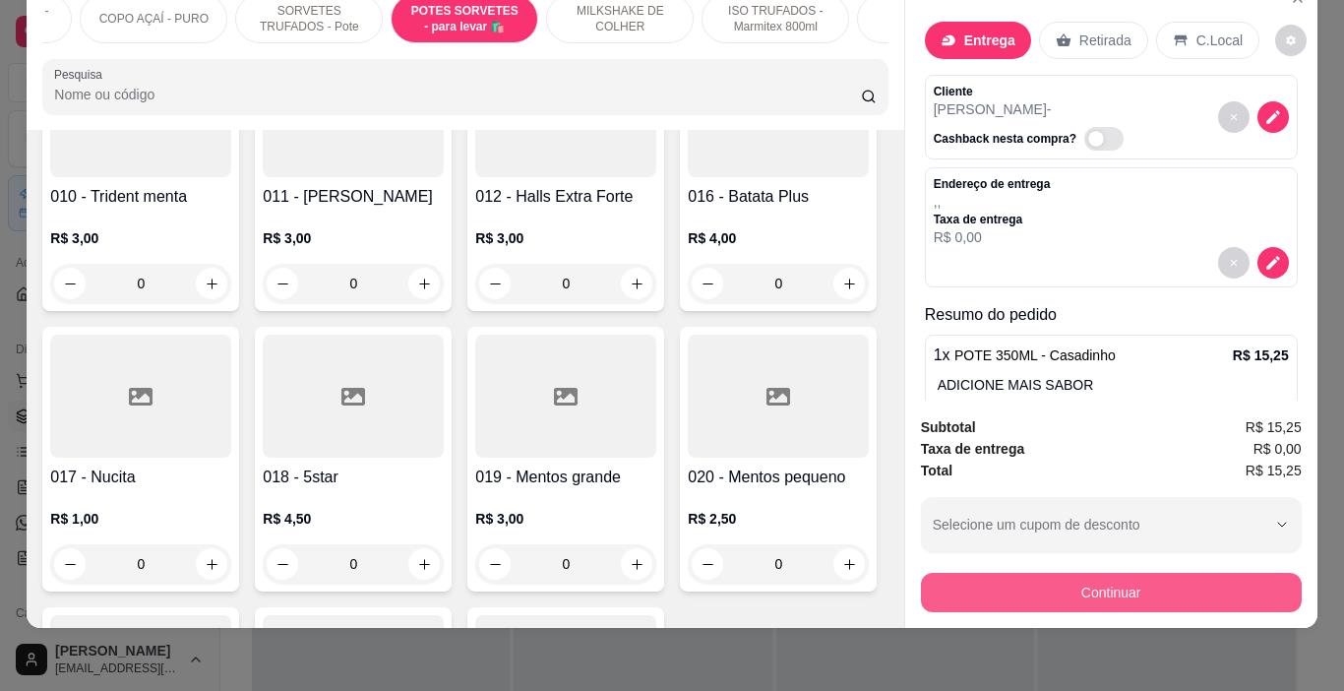
click at [995, 573] on button "Continuar" at bounding box center [1111, 592] width 381 height 39
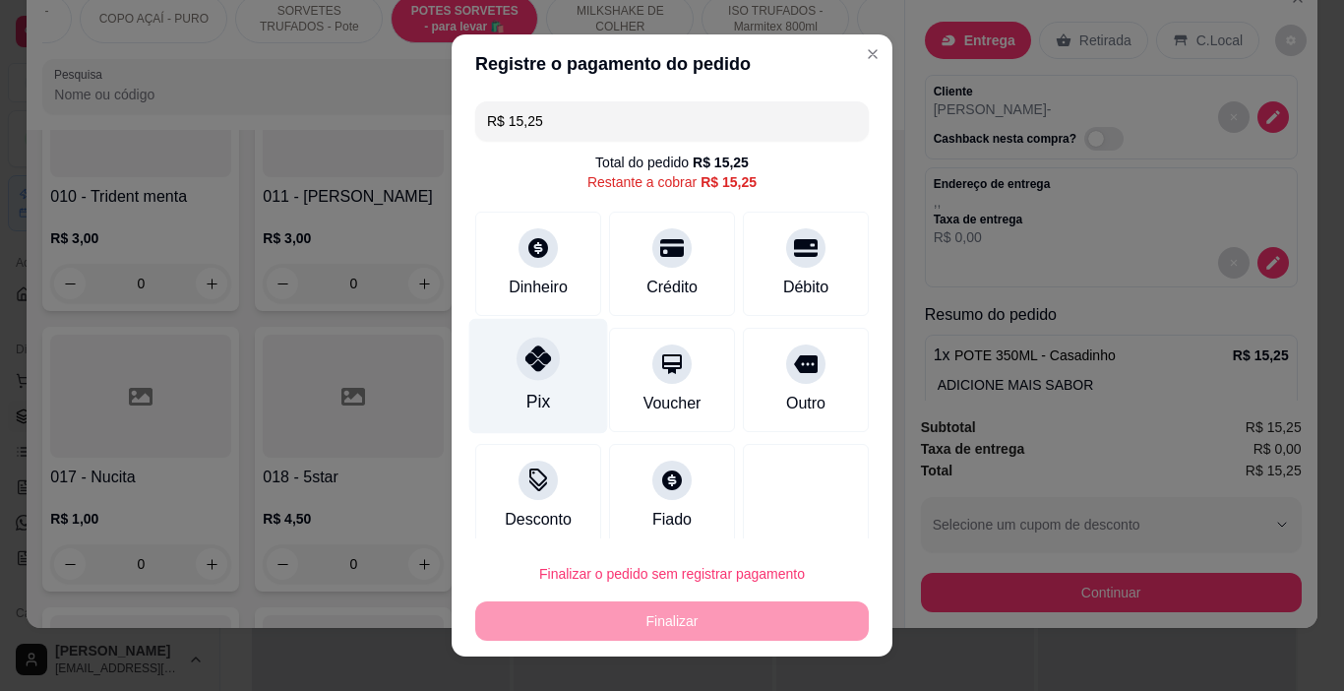
click at [553, 371] on div "Pix" at bounding box center [538, 376] width 139 height 115
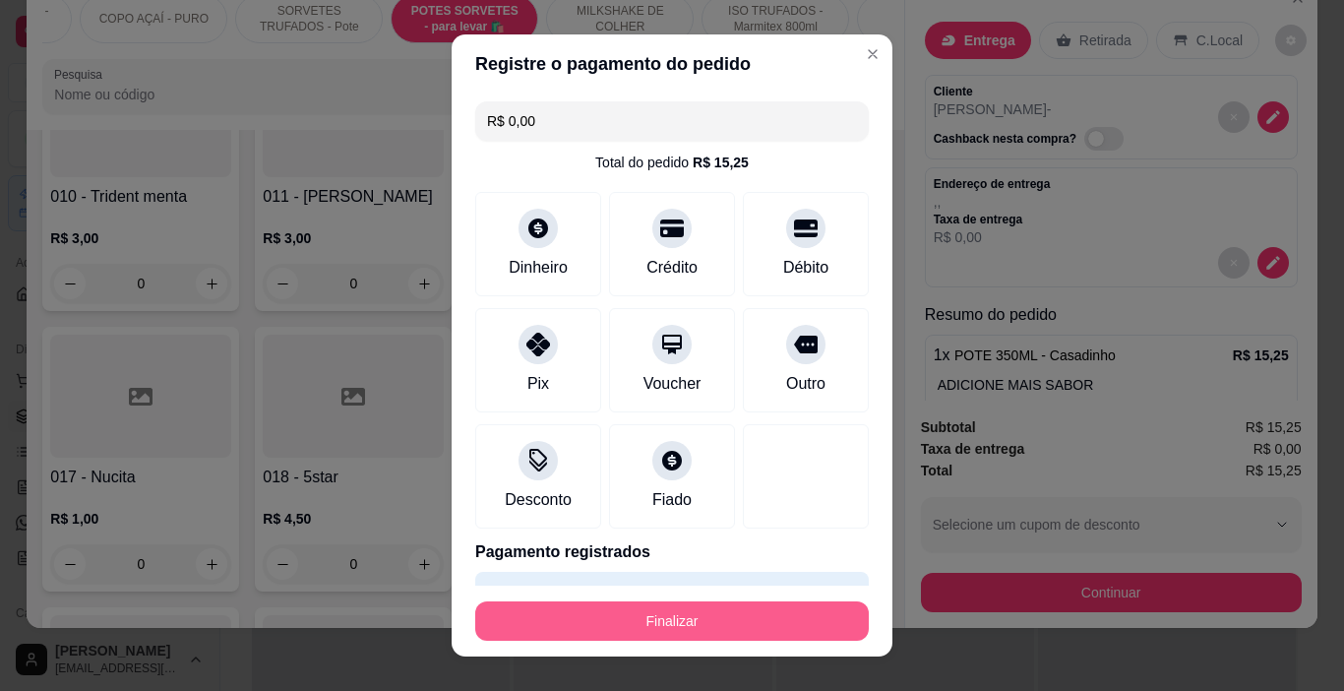
click at [689, 614] on button "Finalizar" at bounding box center [672, 620] width 394 height 39
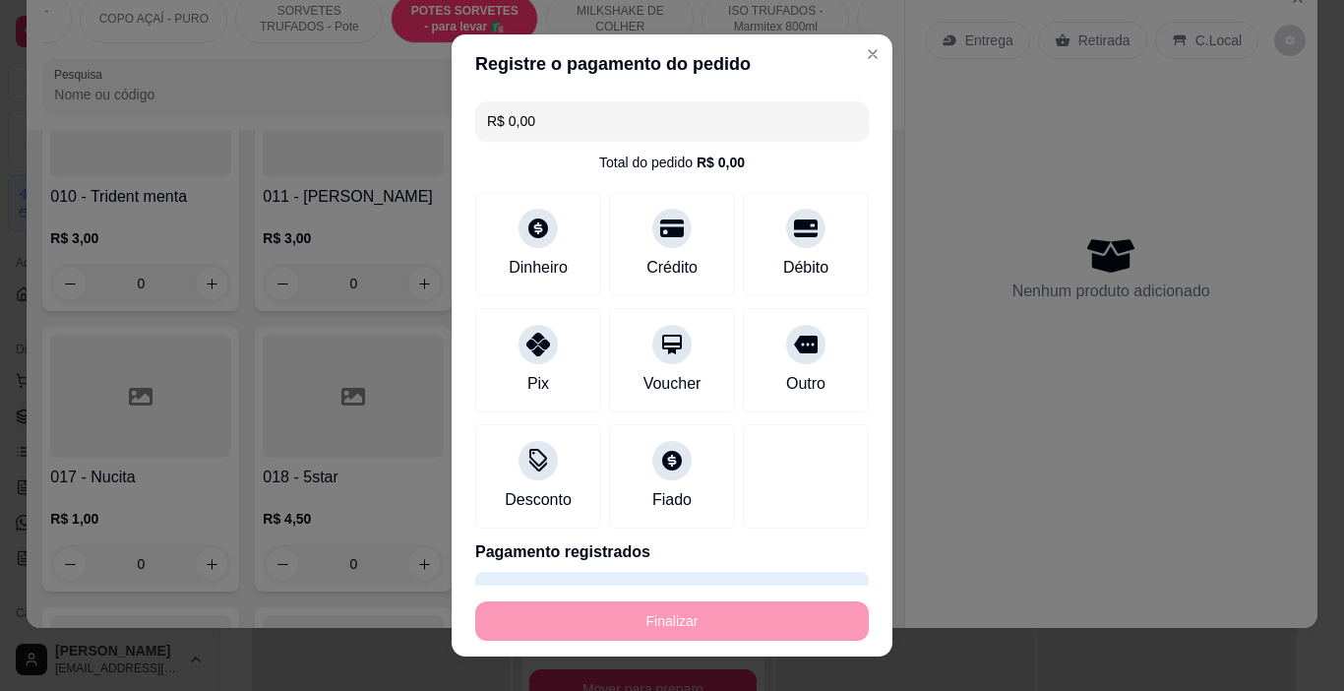
type input "-R$ 15,25"
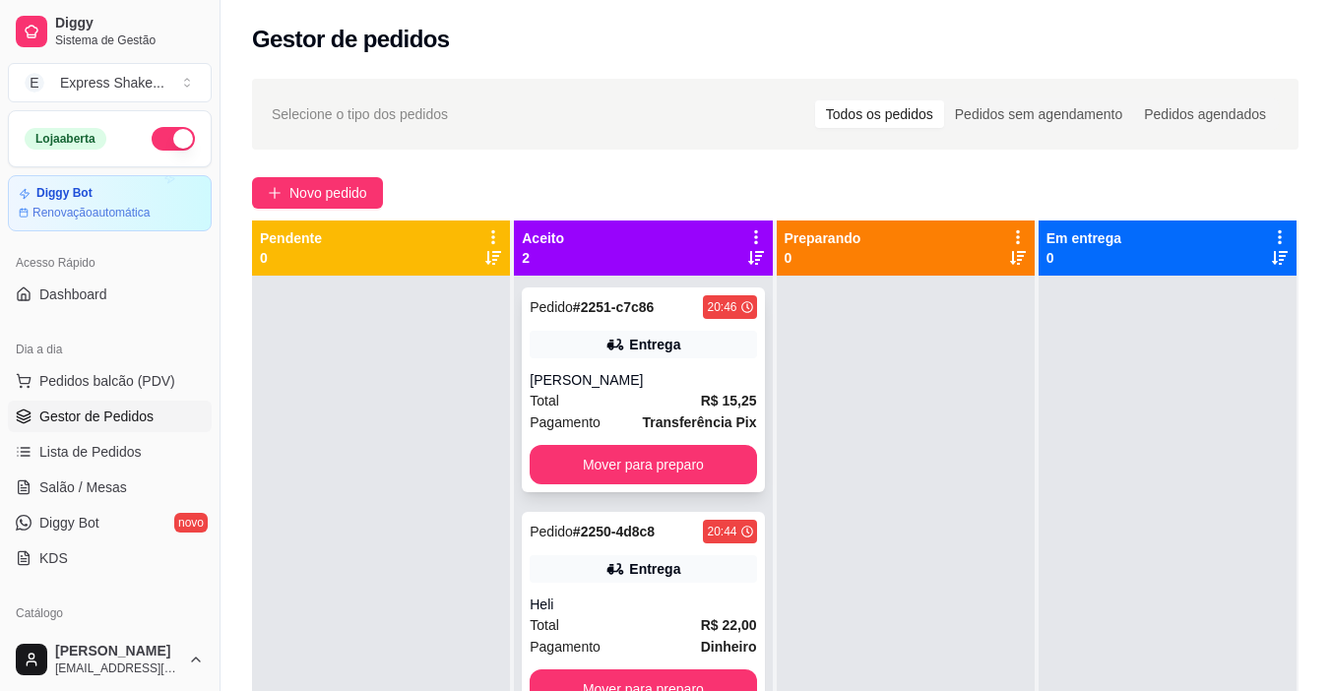
click at [677, 293] on div "Pedido # 2251-c7c86 20:46 Entrega HANIELE DANDY Total R$ 15,25 Pagamento Transf…" at bounding box center [643, 389] width 242 height 205
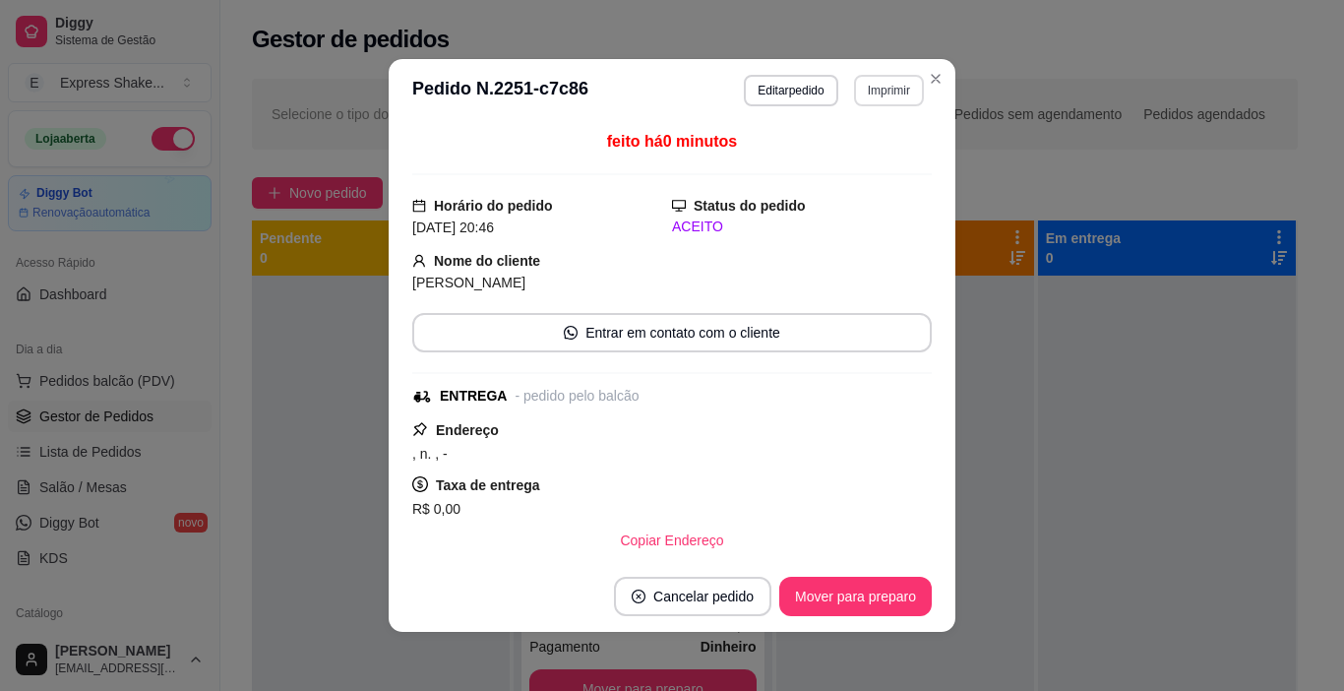
click at [870, 99] on button "Imprimir" at bounding box center [889, 90] width 70 height 31
click at [867, 158] on button "IMPRESSORA" at bounding box center [847, 159] width 138 height 31
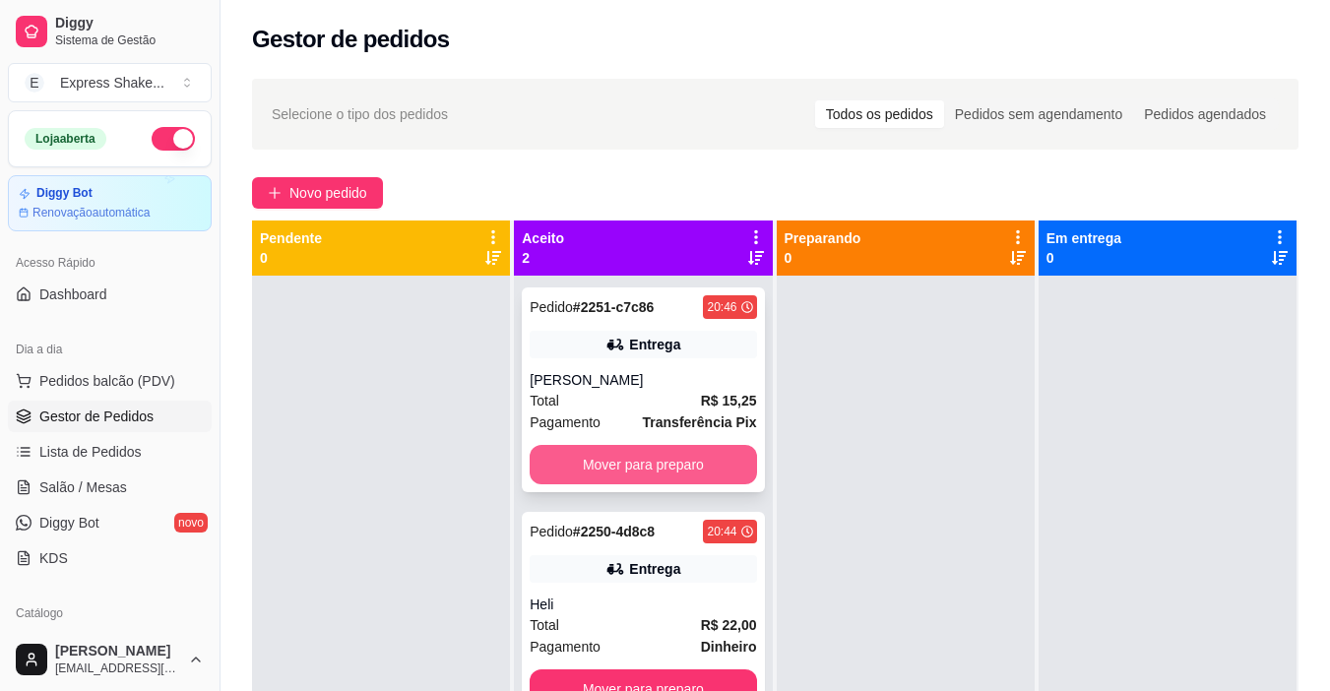
click at [681, 451] on button "Mover para preparo" at bounding box center [642, 464] width 226 height 39
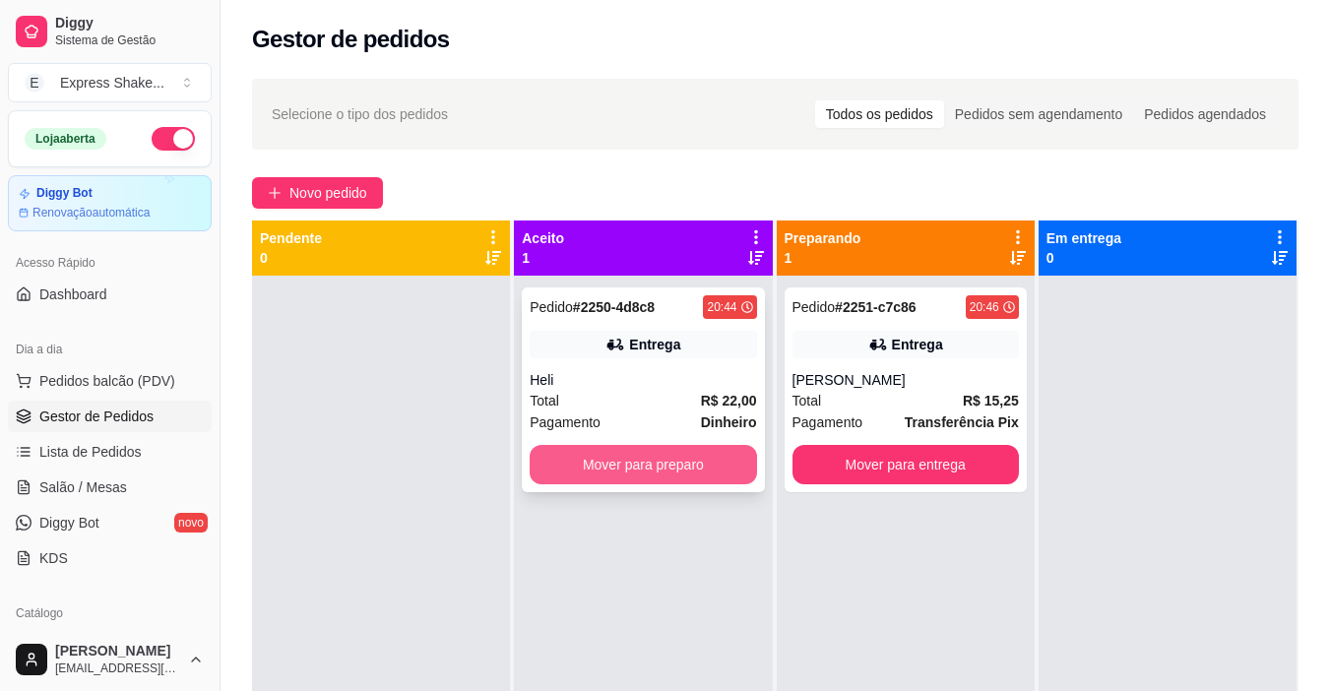
click at [724, 469] on button "Mover para preparo" at bounding box center [642, 464] width 226 height 39
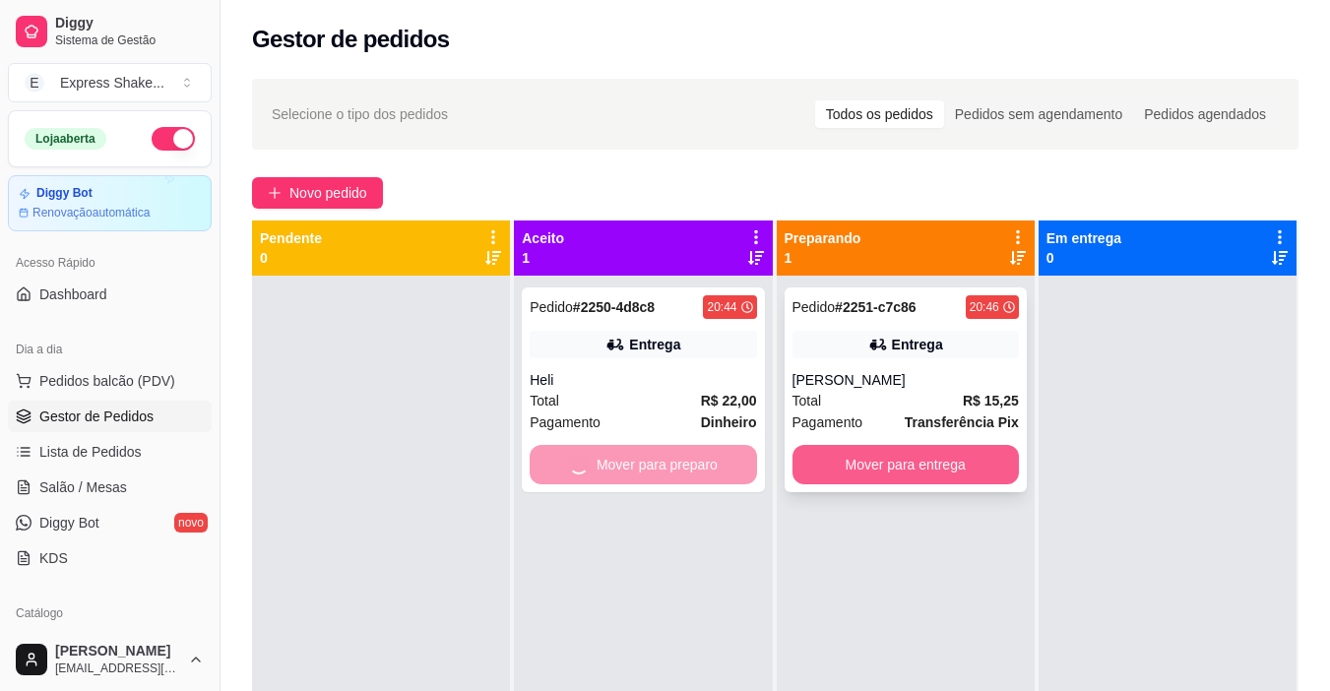
click at [855, 463] on button "Mover para entrega" at bounding box center [905, 464] width 226 height 39
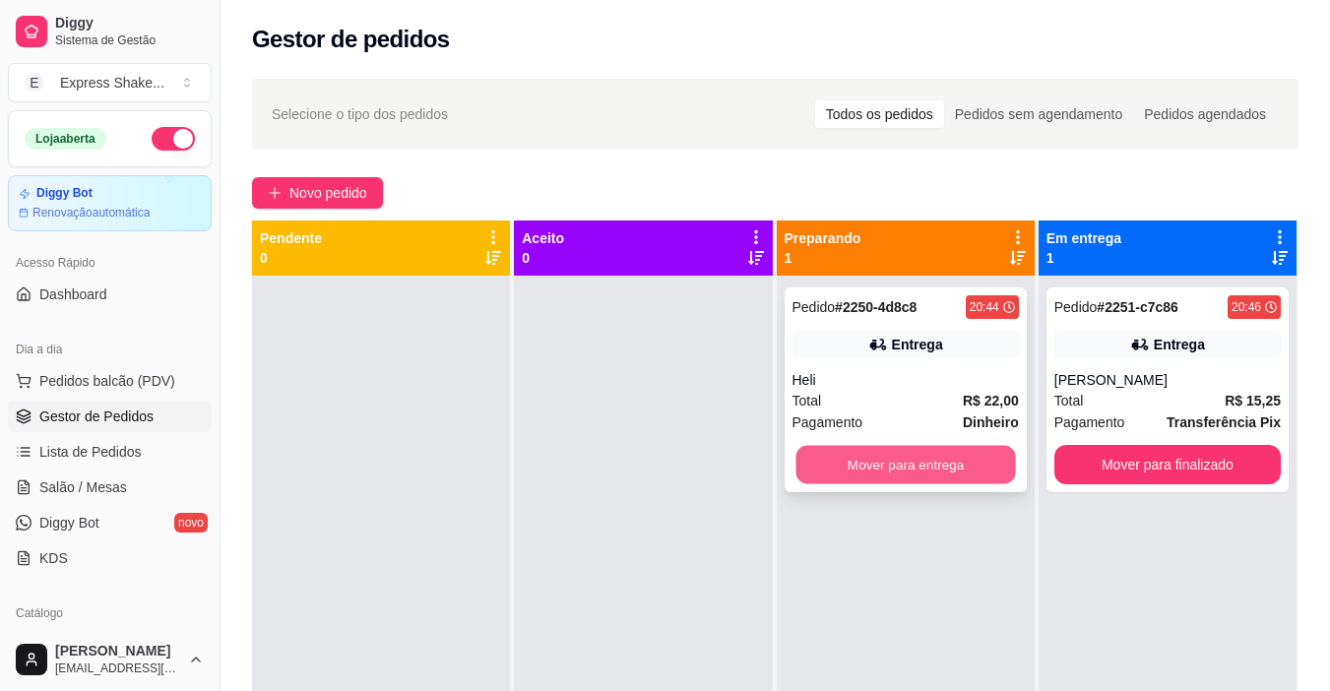
click at [928, 467] on button "Mover para entrega" at bounding box center [904, 465] width 219 height 38
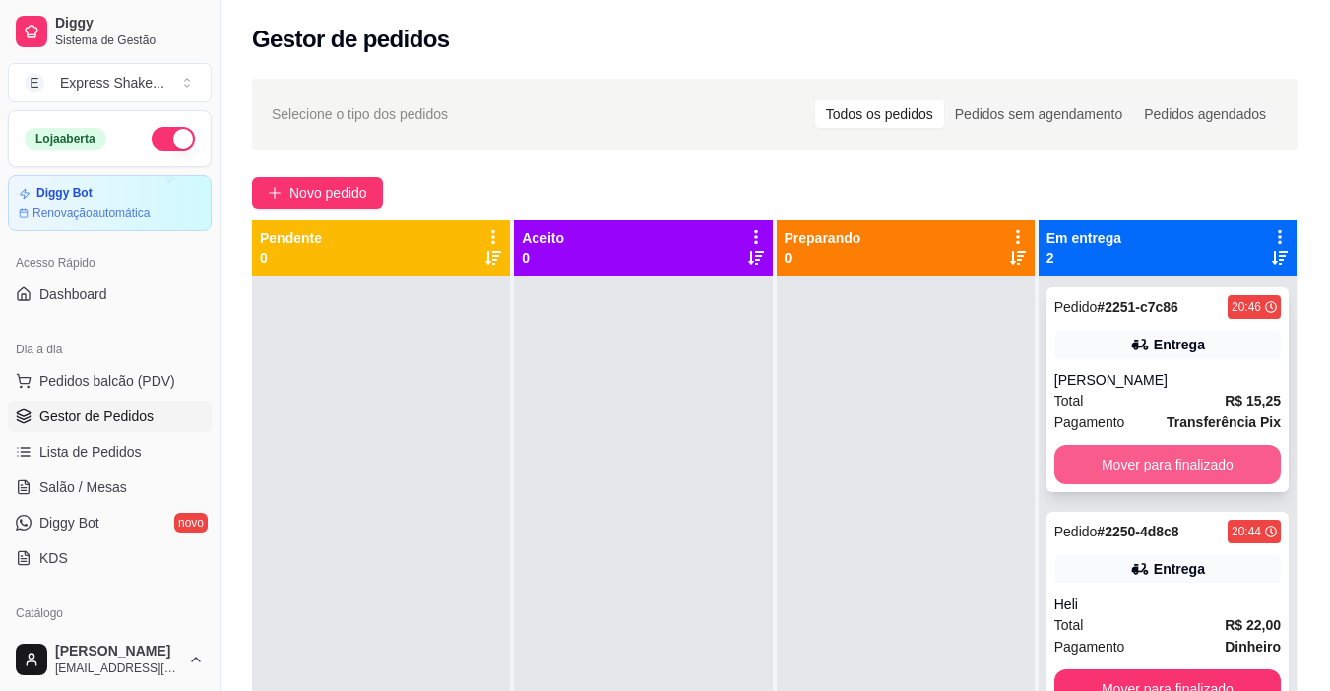
click at [1089, 457] on button "Mover para finalizado" at bounding box center [1167, 464] width 226 height 39
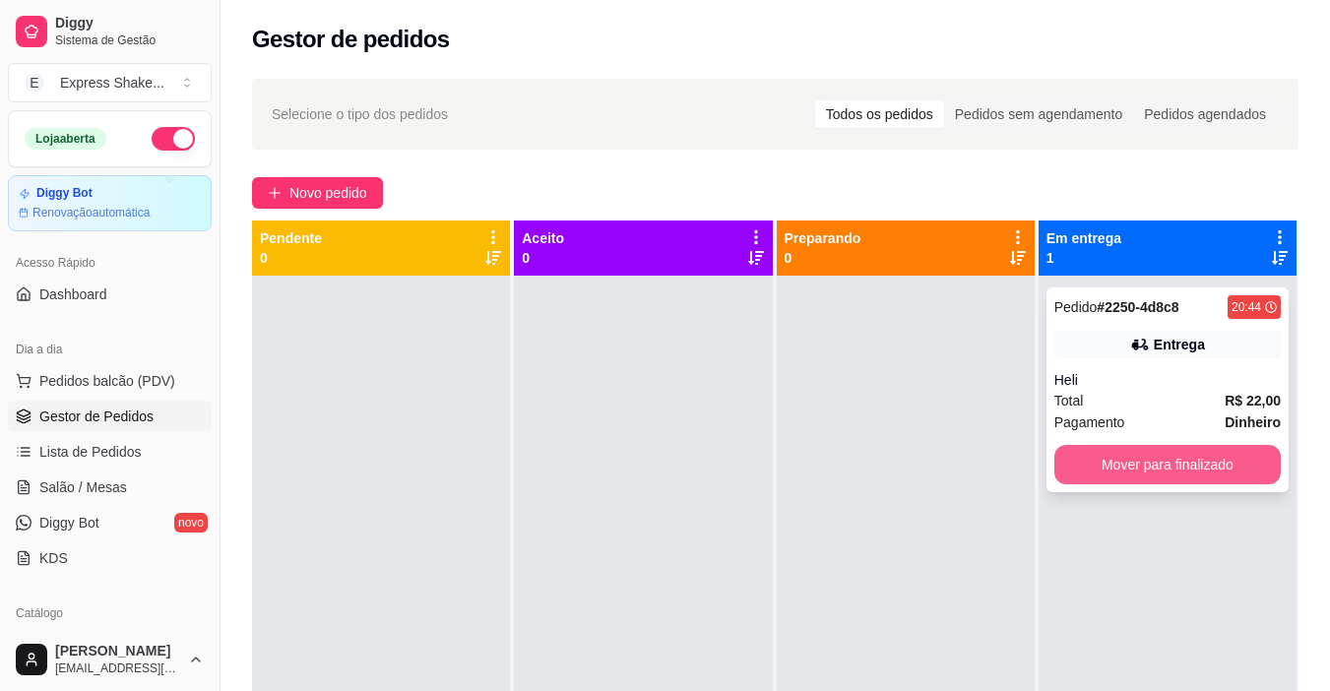
click at [1070, 466] on button "Mover para finalizado" at bounding box center [1167, 464] width 226 height 39
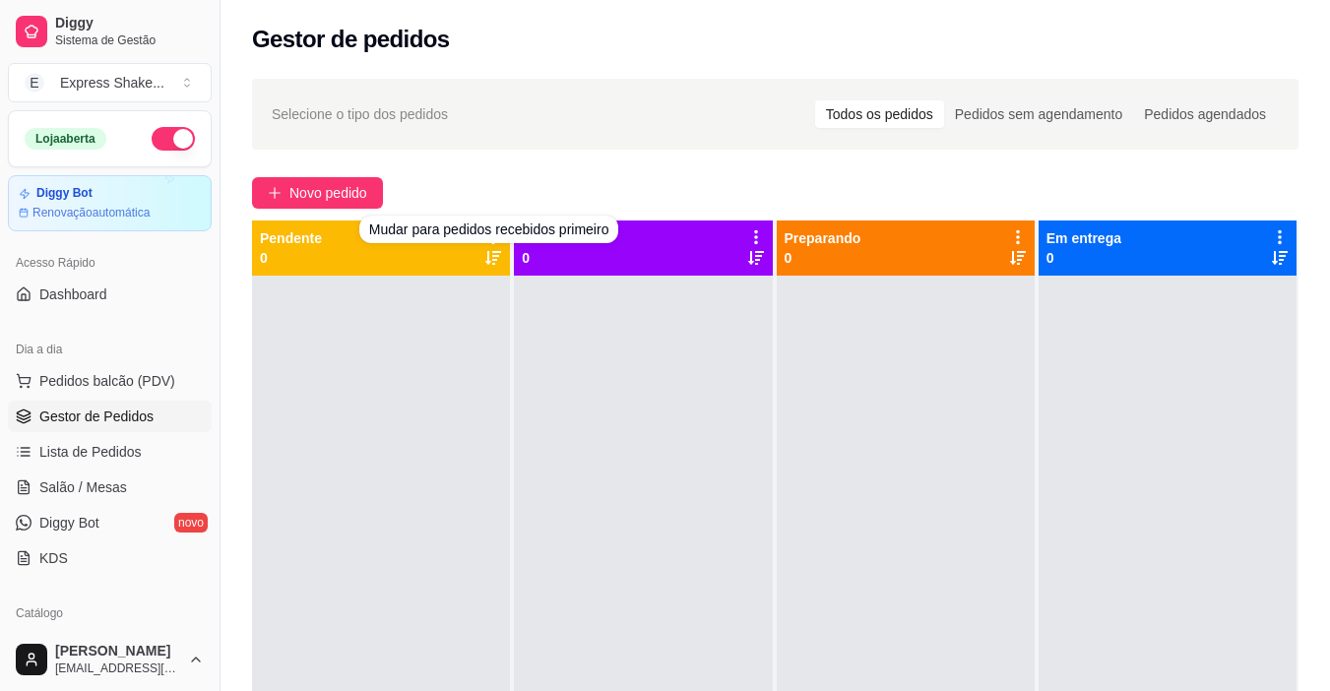
click at [323, 165] on div "Selecione o tipo dos pedidos Todos os pedidos Pedidos sem agendamento Pedidos a…" at bounding box center [774, 501] width 1109 height 868
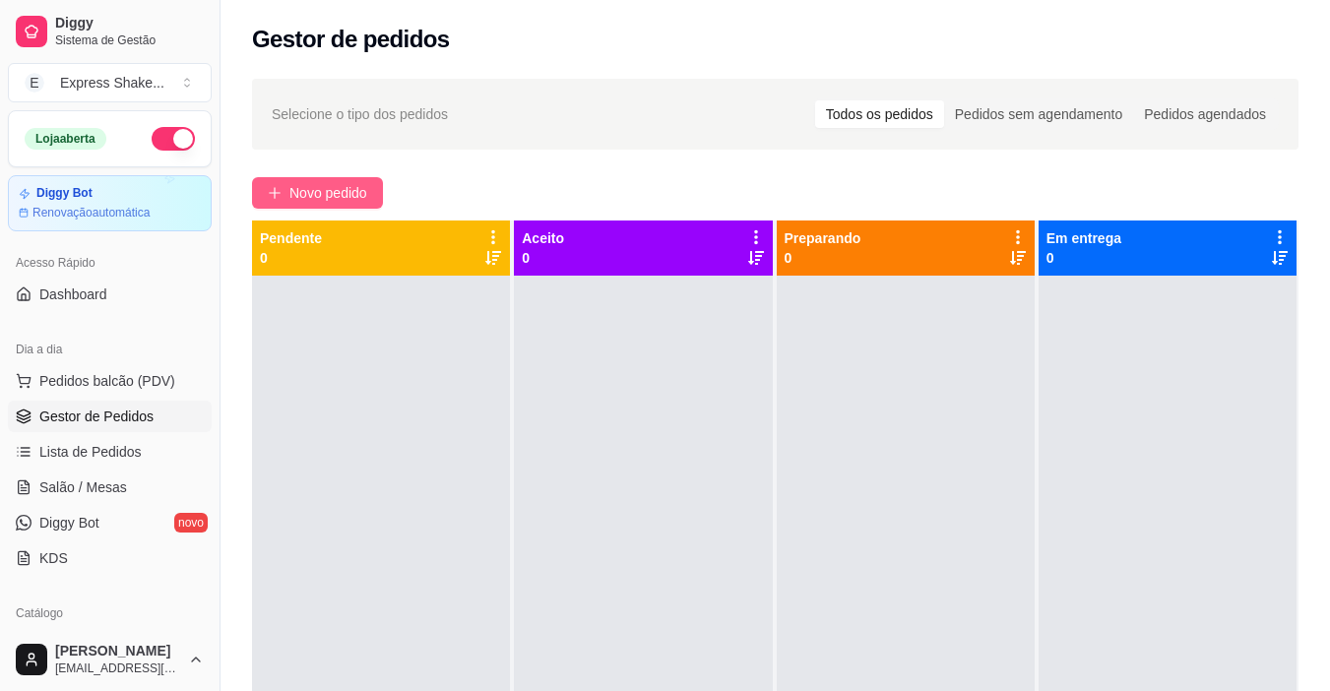
click at [335, 185] on span "Novo pedido" at bounding box center [328, 193] width 78 height 22
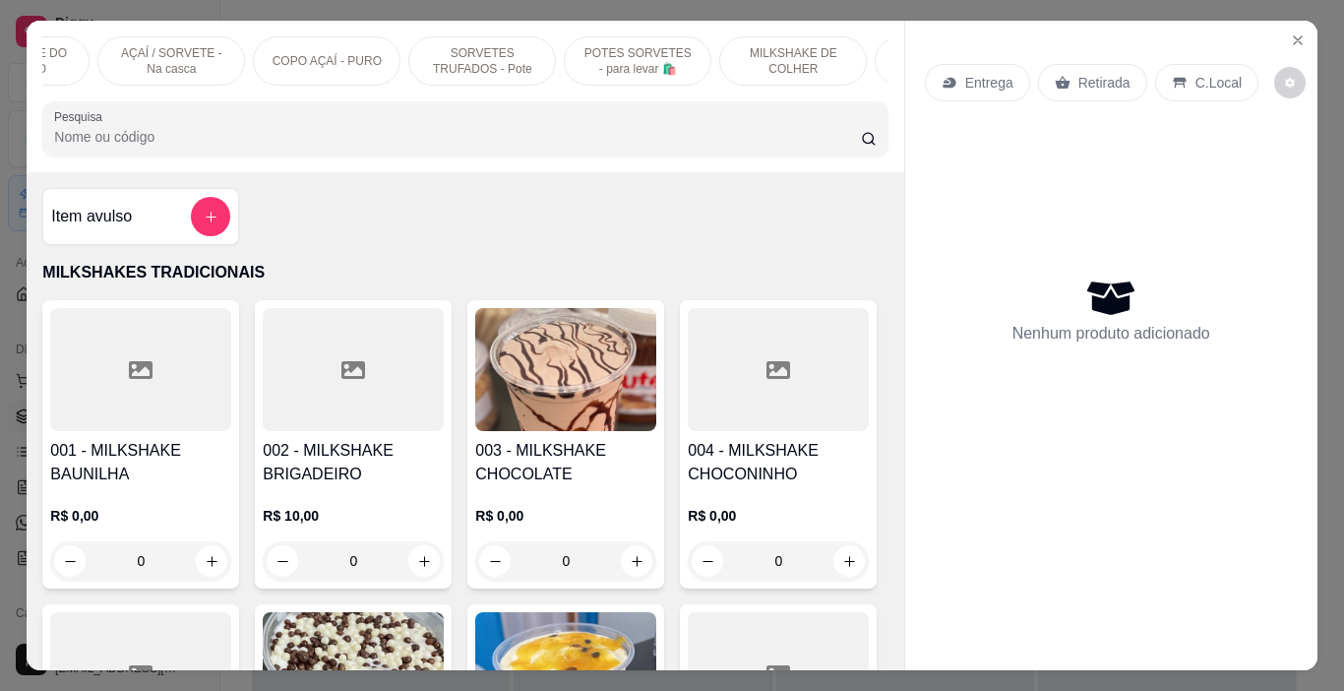
scroll to position [0, 740]
click at [338, 51] on p "SORVETES TRUFADOS - Pote" at bounding box center [309, 60] width 114 height 31
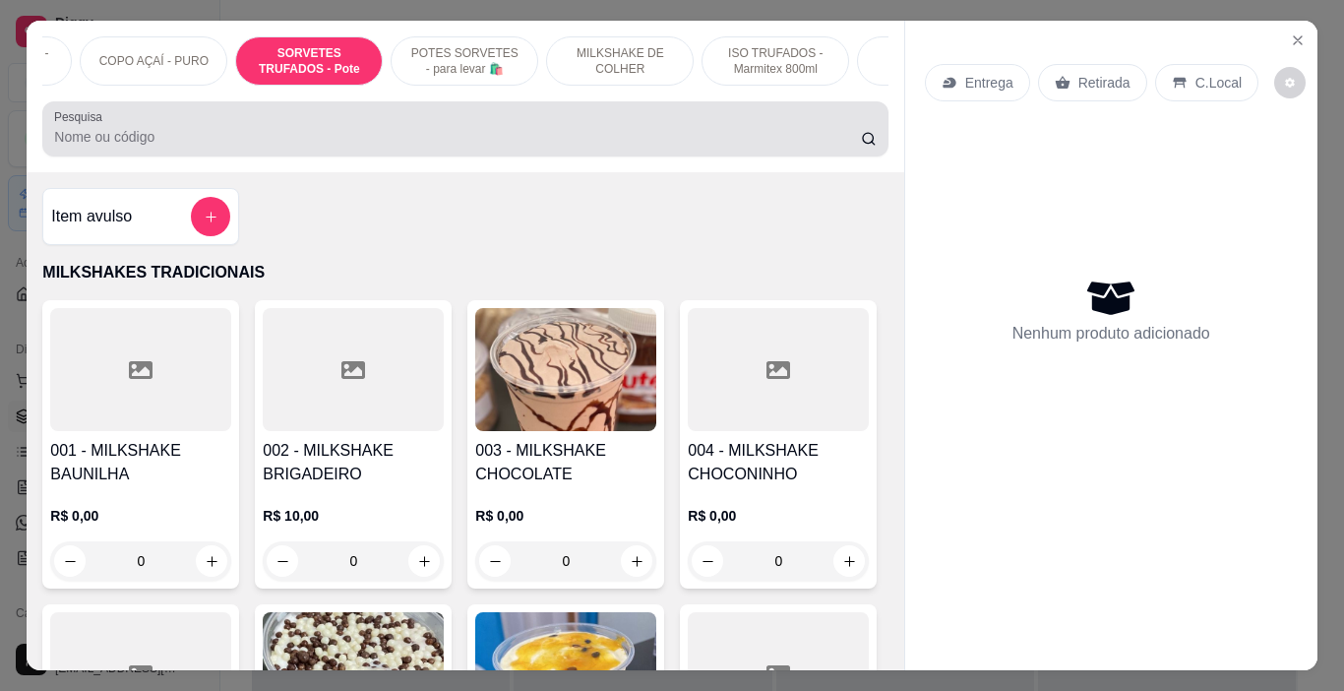
scroll to position [49, 0]
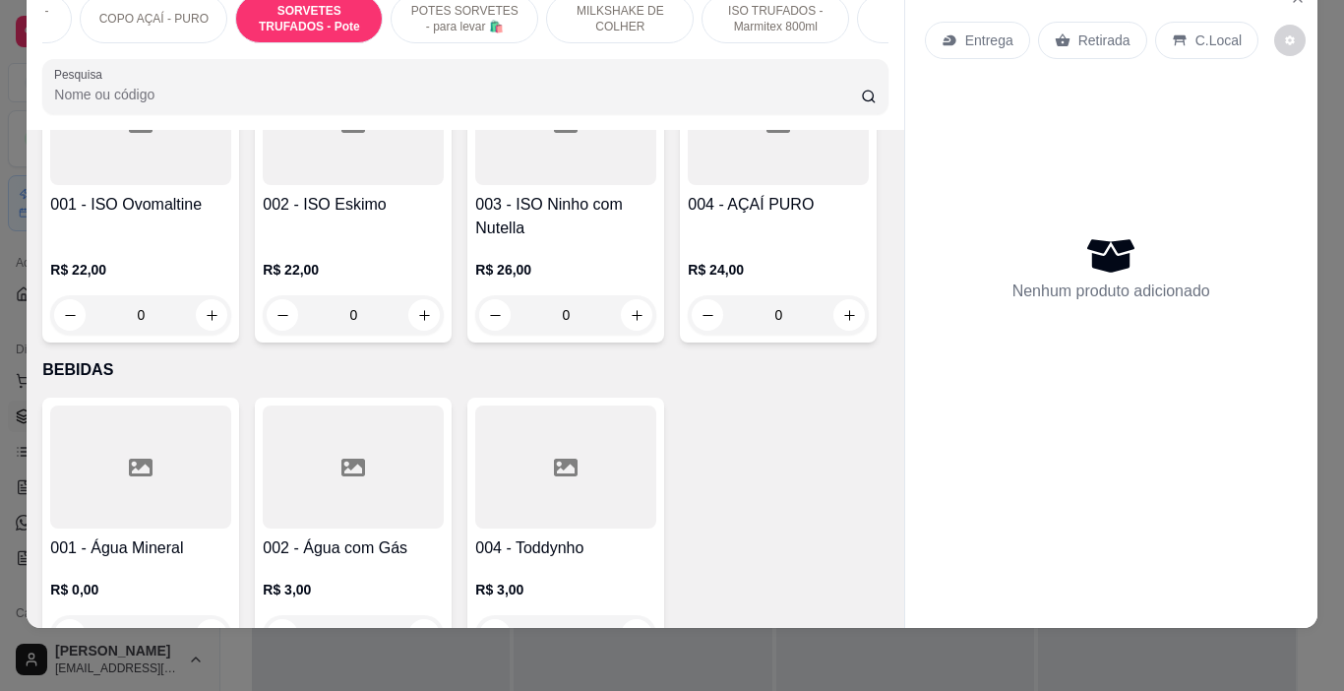
type input "1"
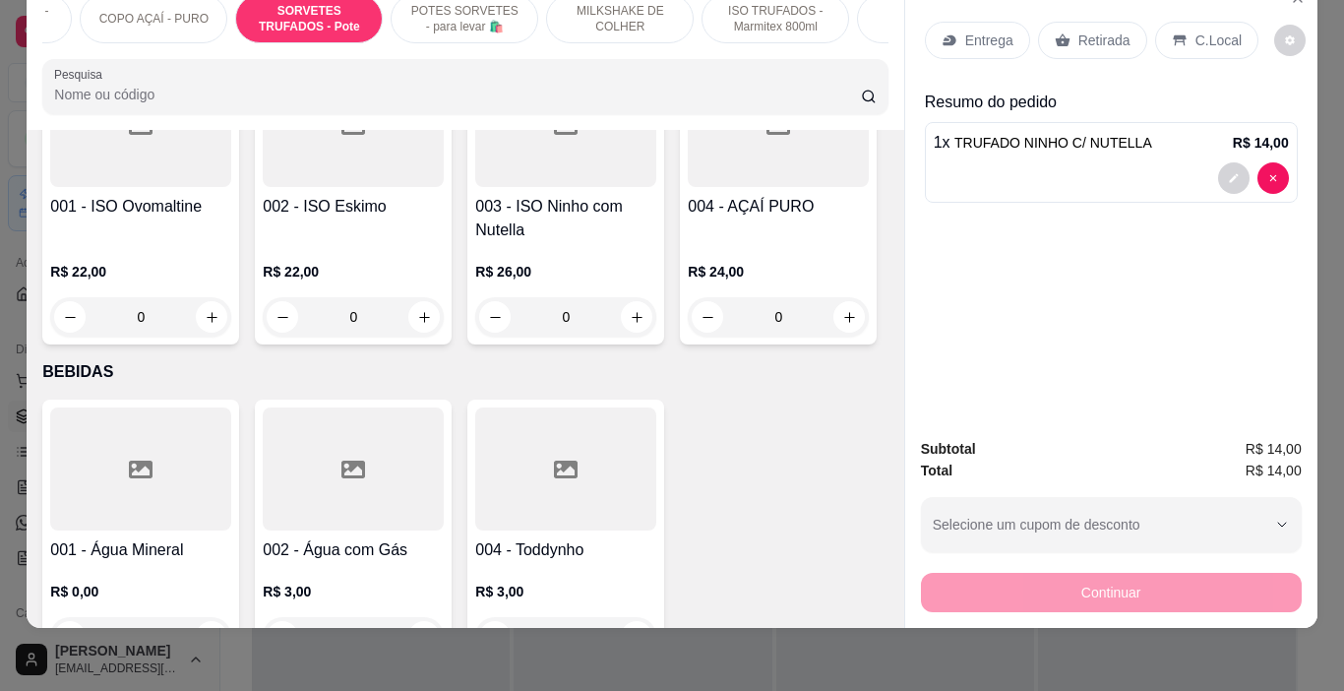
click at [996, 31] on p "Entrega" at bounding box center [989, 41] width 48 height 20
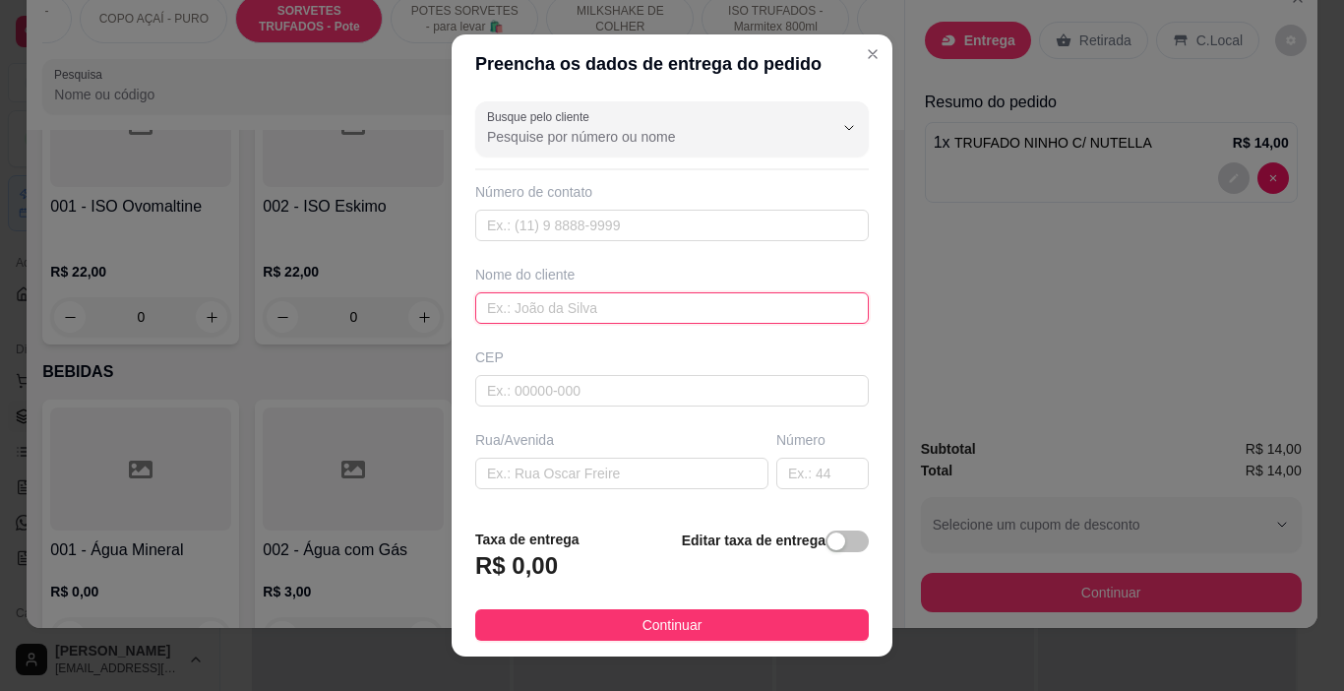
click at [590, 302] on input "text" at bounding box center [672, 307] width 394 height 31
type input "[PERSON_NAME]"
click at [646, 610] on button "Continuar" at bounding box center [672, 624] width 394 height 31
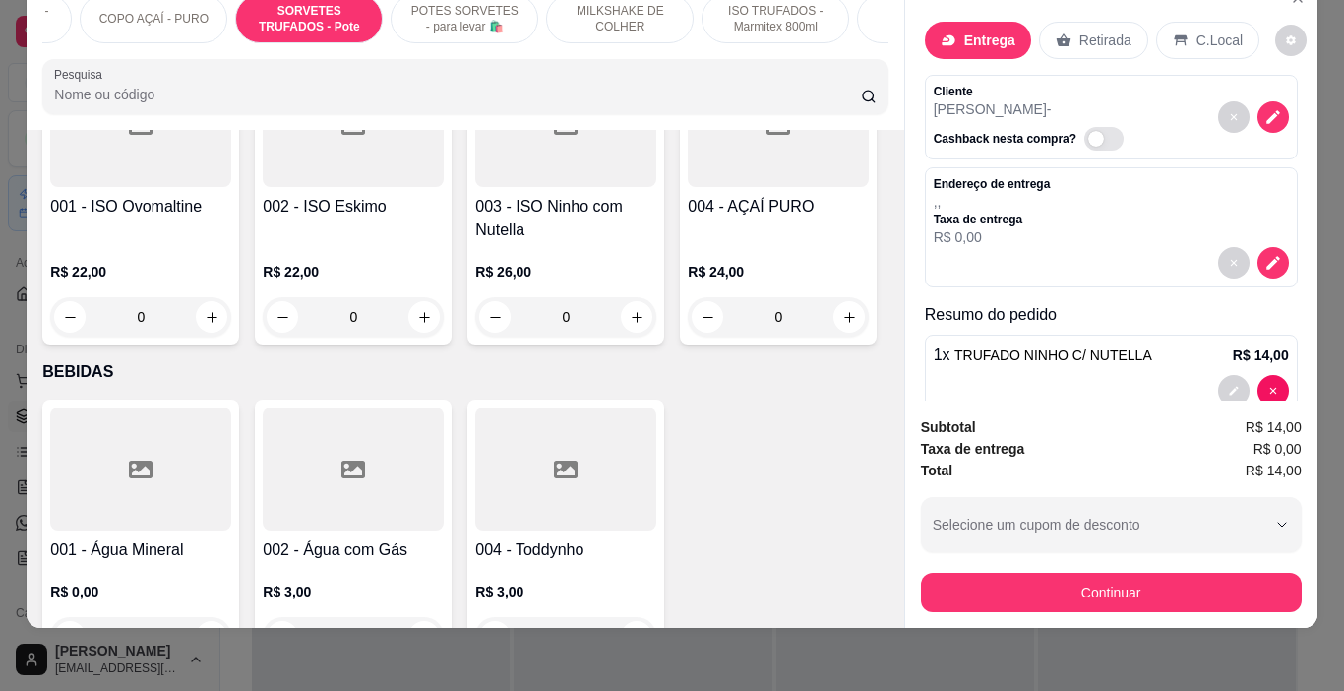
drag, startPoint x: 962, startPoint y: 556, endPoint x: 944, endPoint y: 561, distance: 18.4
click at [962, 568] on div "Continuar" at bounding box center [1111, 590] width 381 height 44
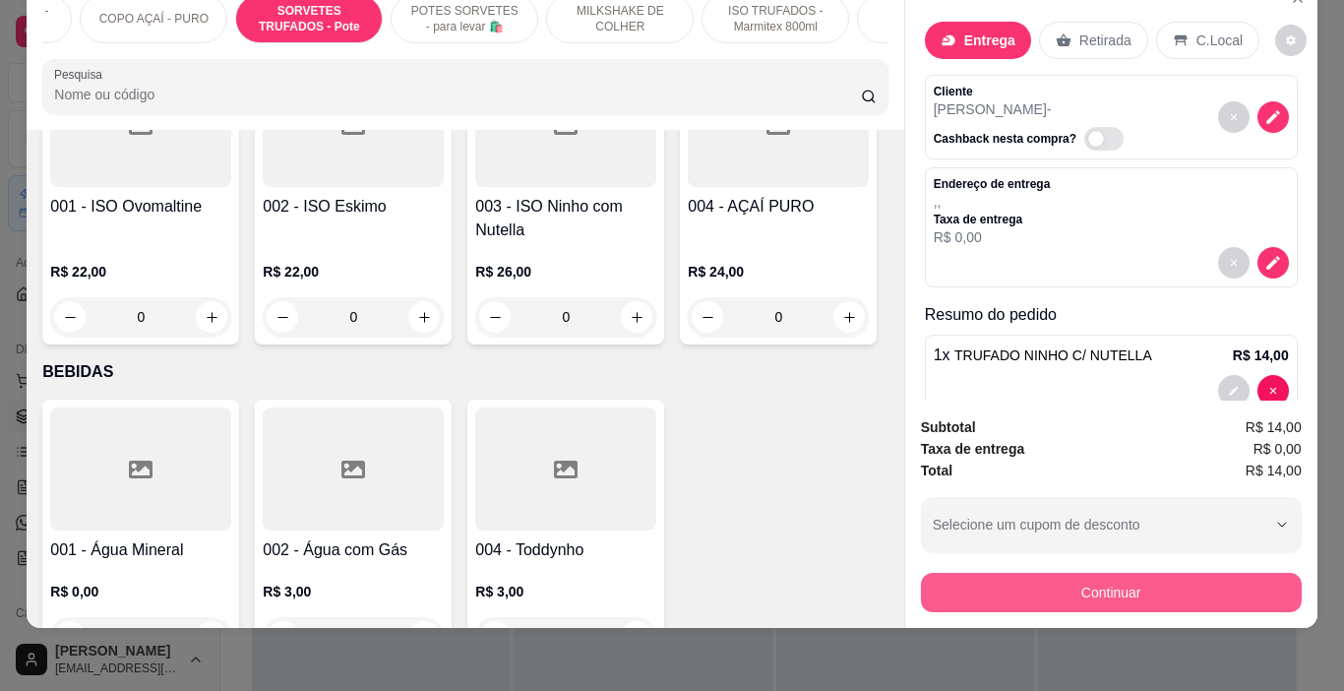
click at [932, 578] on button "Continuar" at bounding box center [1111, 592] width 381 height 39
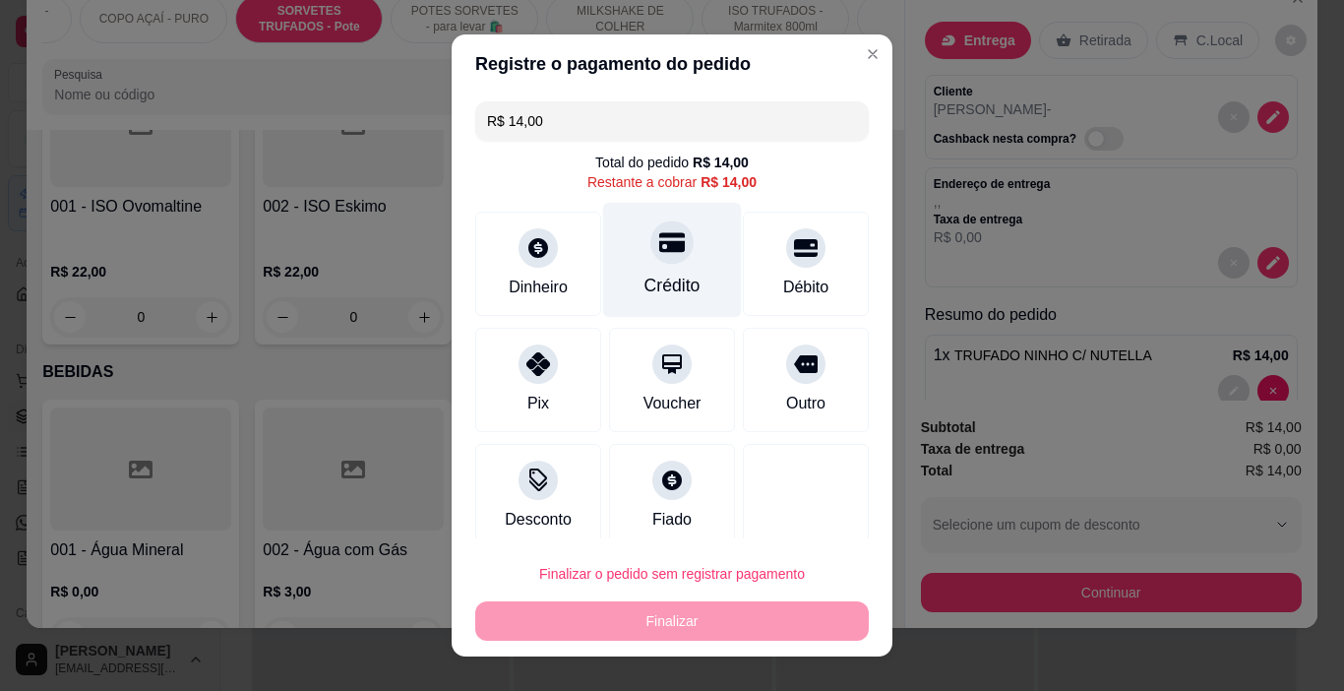
click at [649, 300] on div "Crédito" at bounding box center [672, 260] width 139 height 115
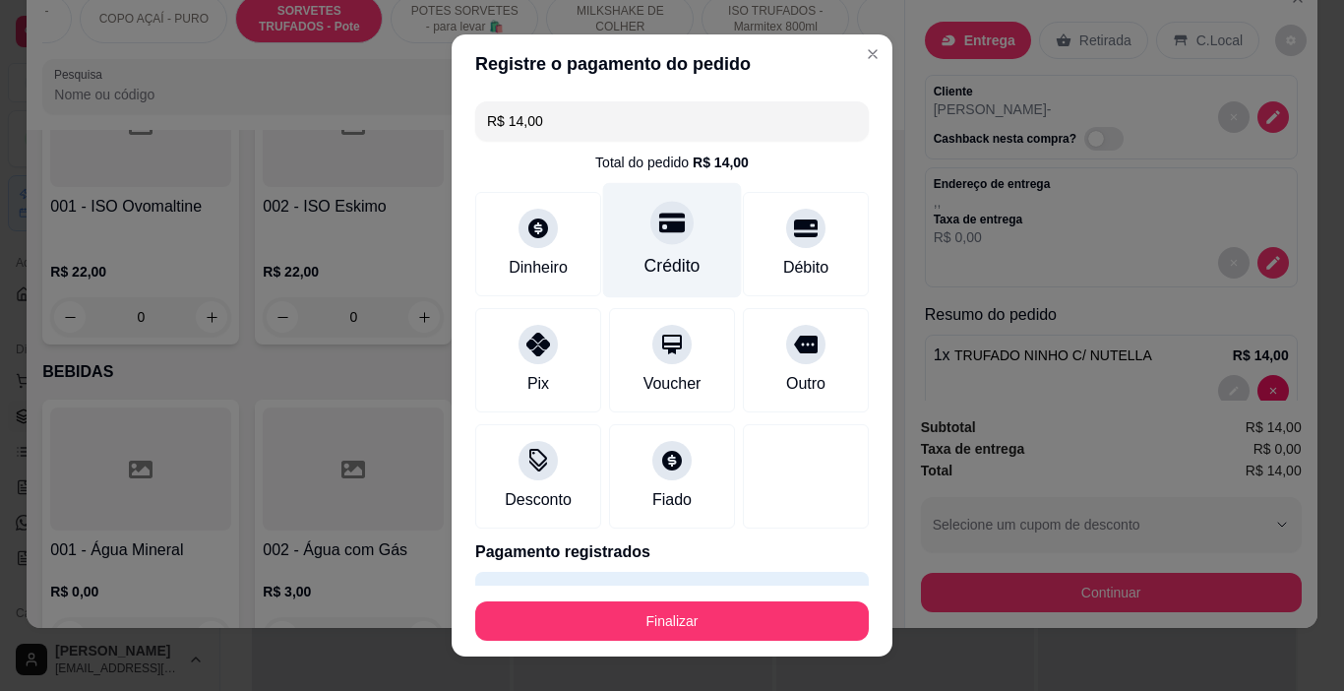
type input "R$ 0,00"
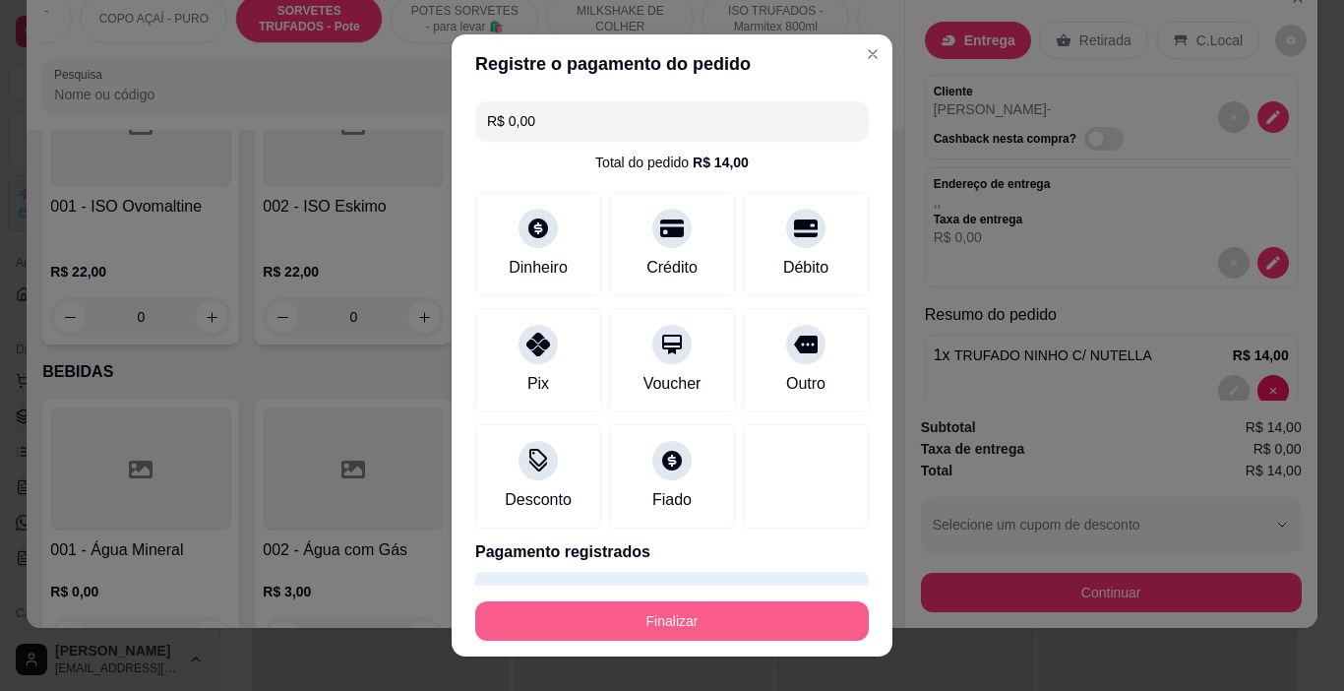
click at [708, 610] on button "Finalizar" at bounding box center [672, 620] width 394 height 39
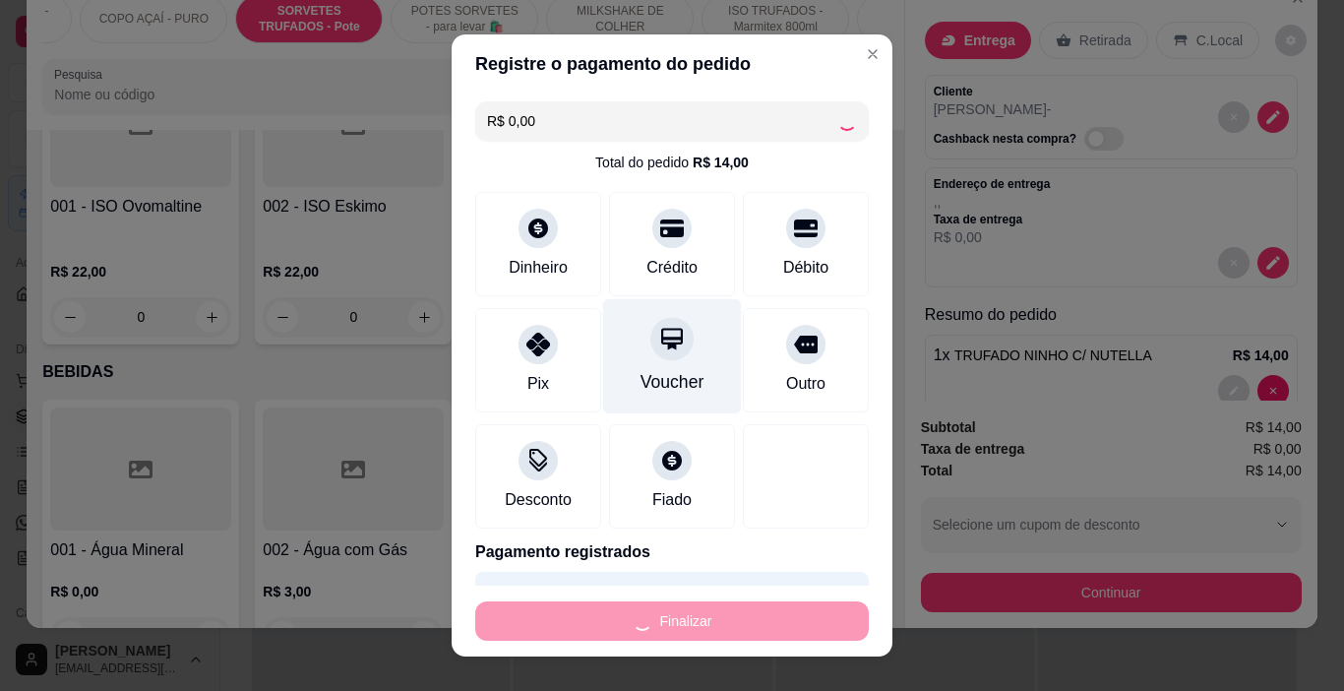
type input "0"
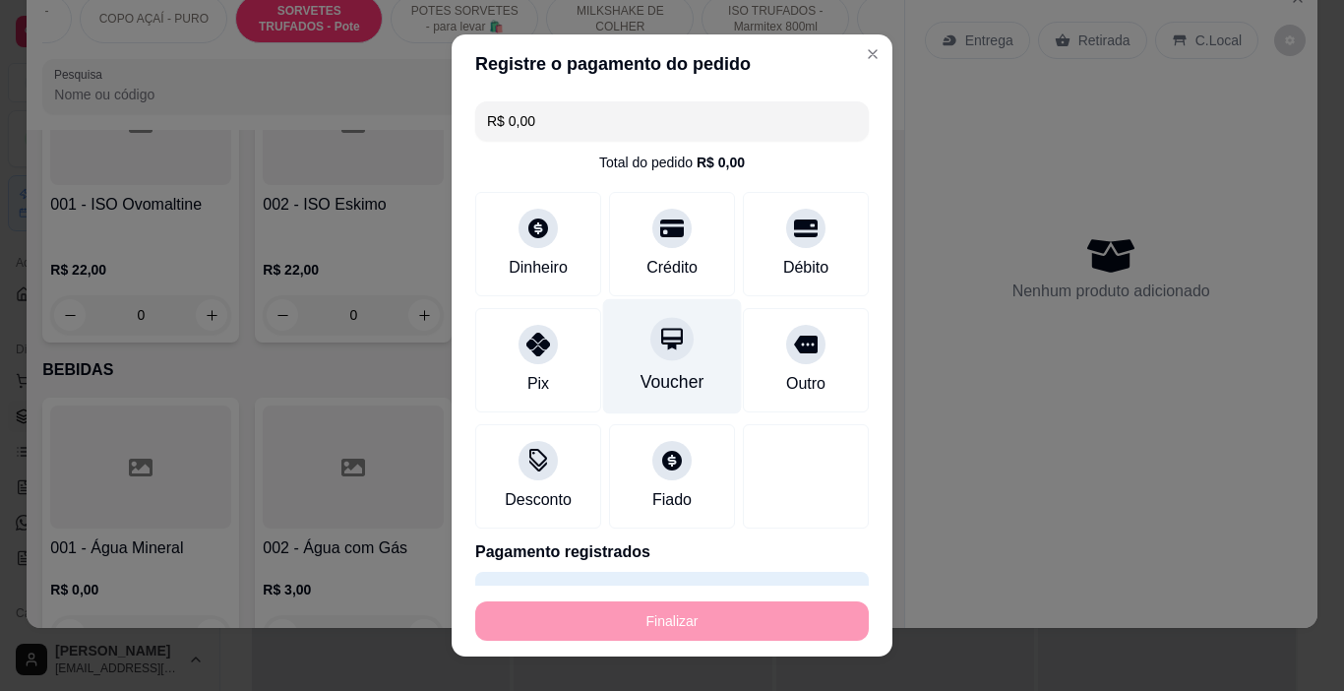
type input "-R$ 14,00"
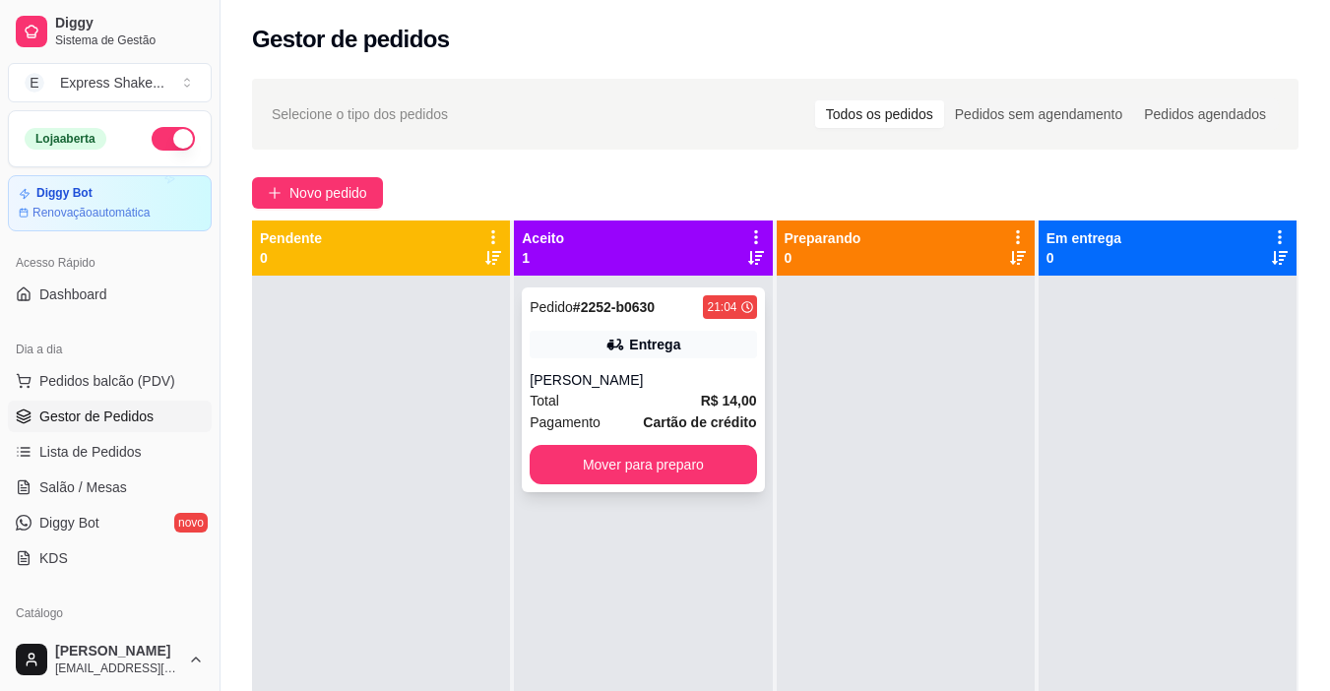
click at [658, 313] on div "Pedido # 2252-b0630 21:04" at bounding box center [642, 307] width 226 height 24
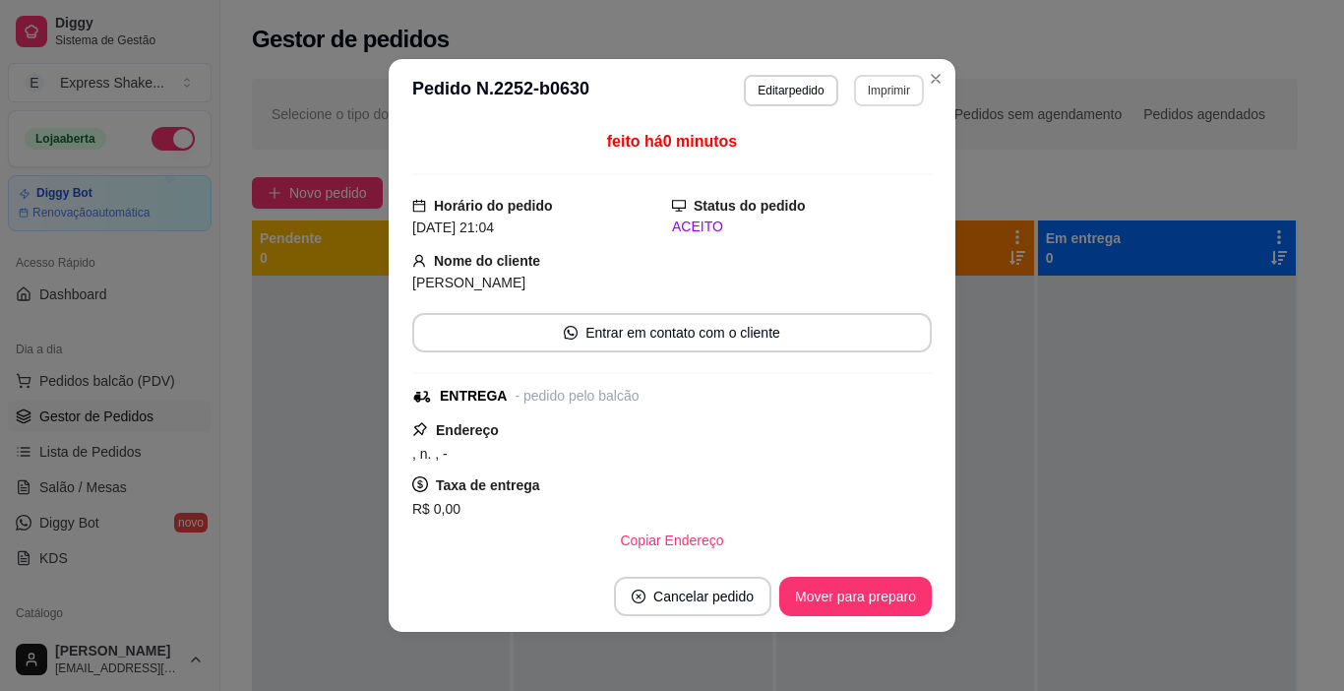
click at [891, 103] on button "Imprimir" at bounding box center [889, 90] width 70 height 31
click at [883, 144] on button "IMPRESSORA" at bounding box center [847, 159] width 143 height 31
click at [876, 606] on button "Mover para preparo" at bounding box center [855, 596] width 153 height 39
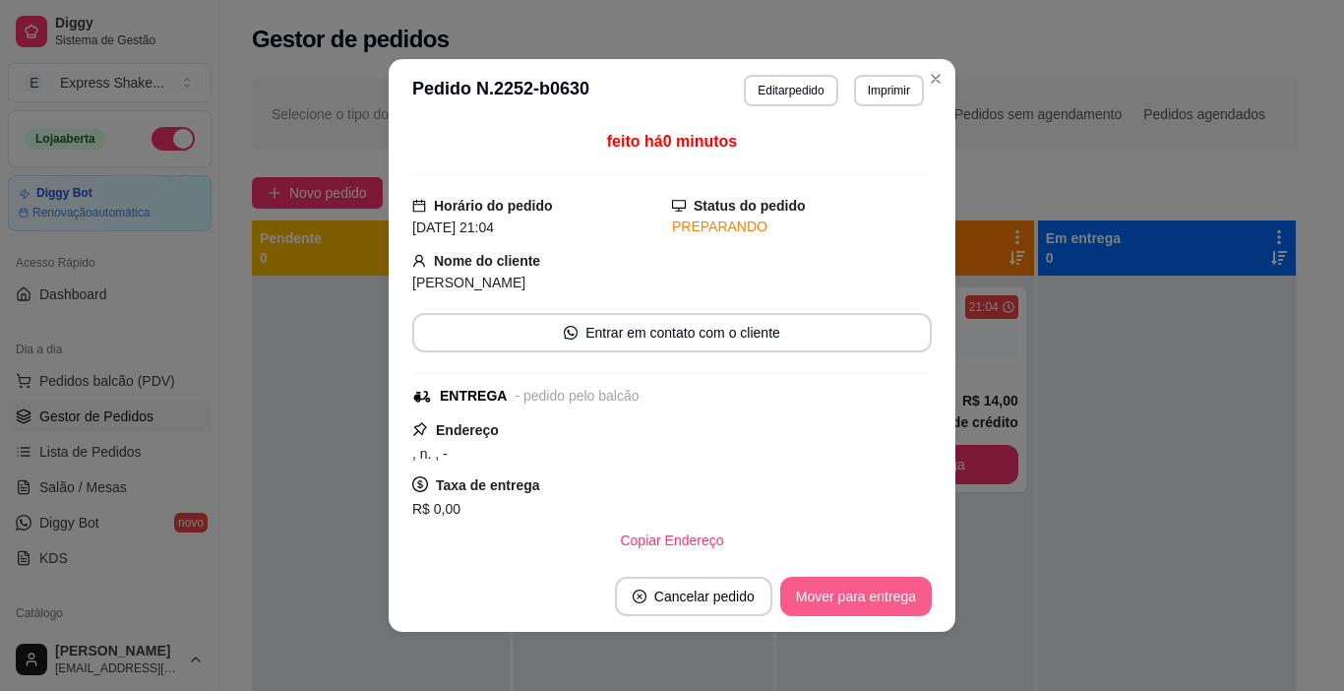
click at [876, 605] on button "Mover para entrega" at bounding box center [856, 596] width 152 height 39
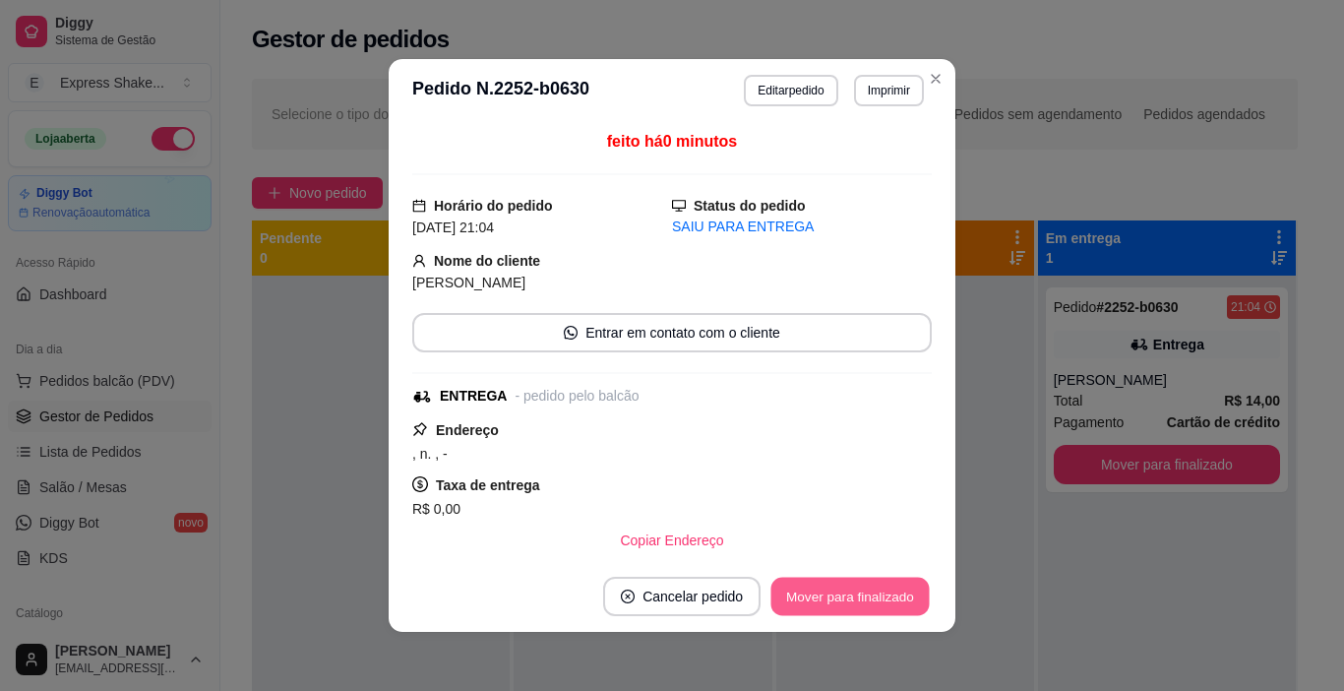
click at [877, 601] on button "Mover para finalizado" at bounding box center [851, 597] width 158 height 38
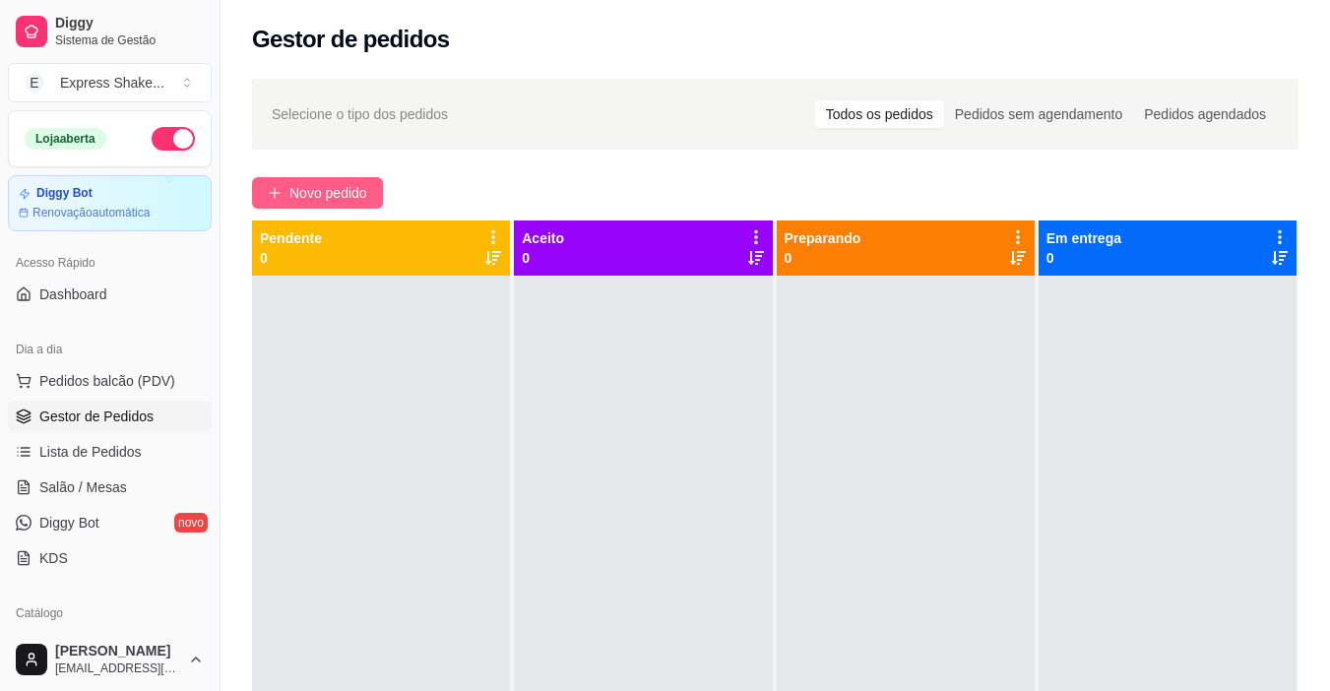
click at [320, 189] on span "Novo pedido" at bounding box center [328, 193] width 78 height 22
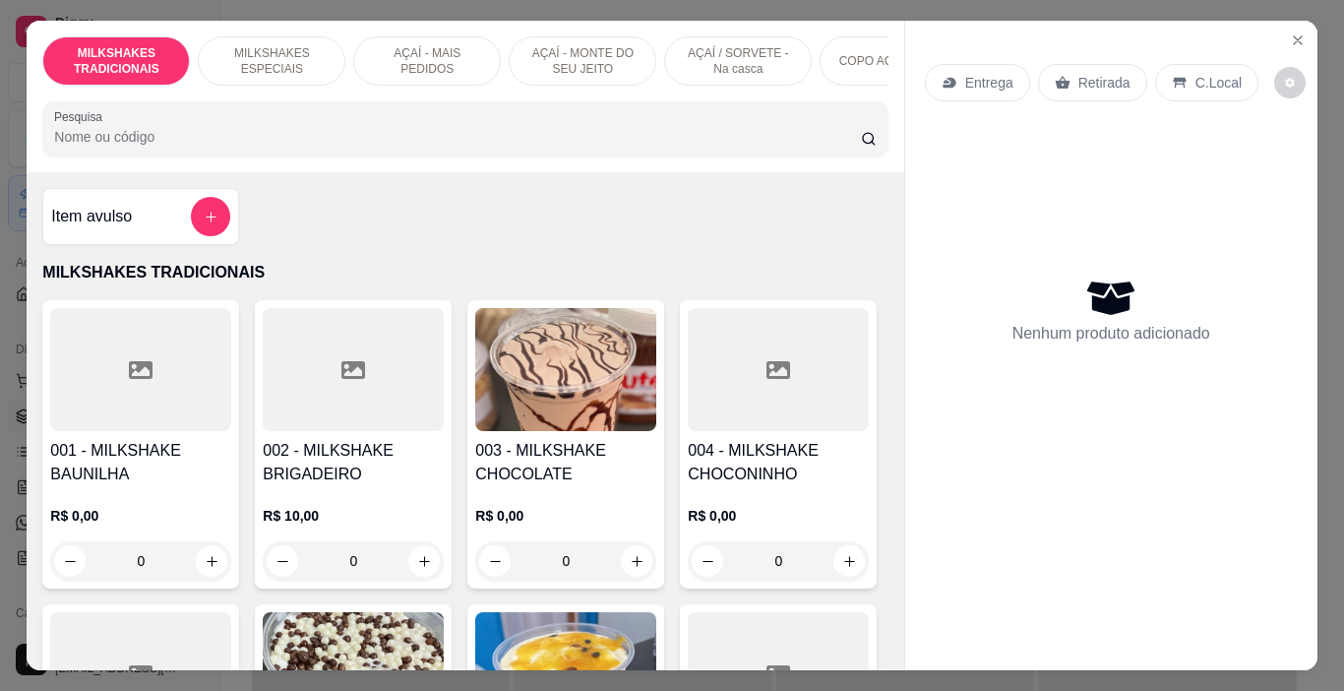
click at [432, 62] on p "AÇAÍ - MAIS PEDIDOS" at bounding box center [427, 60] width 114 height 31
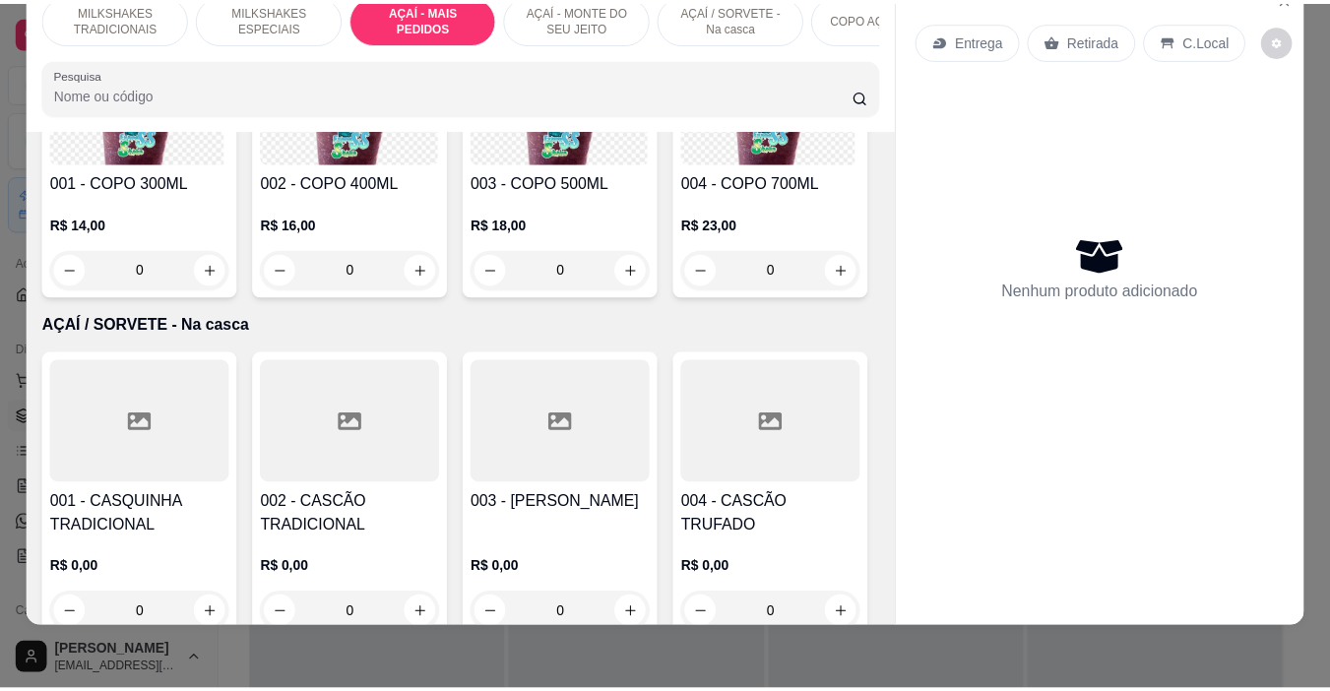
scroll to position [3996, 0]
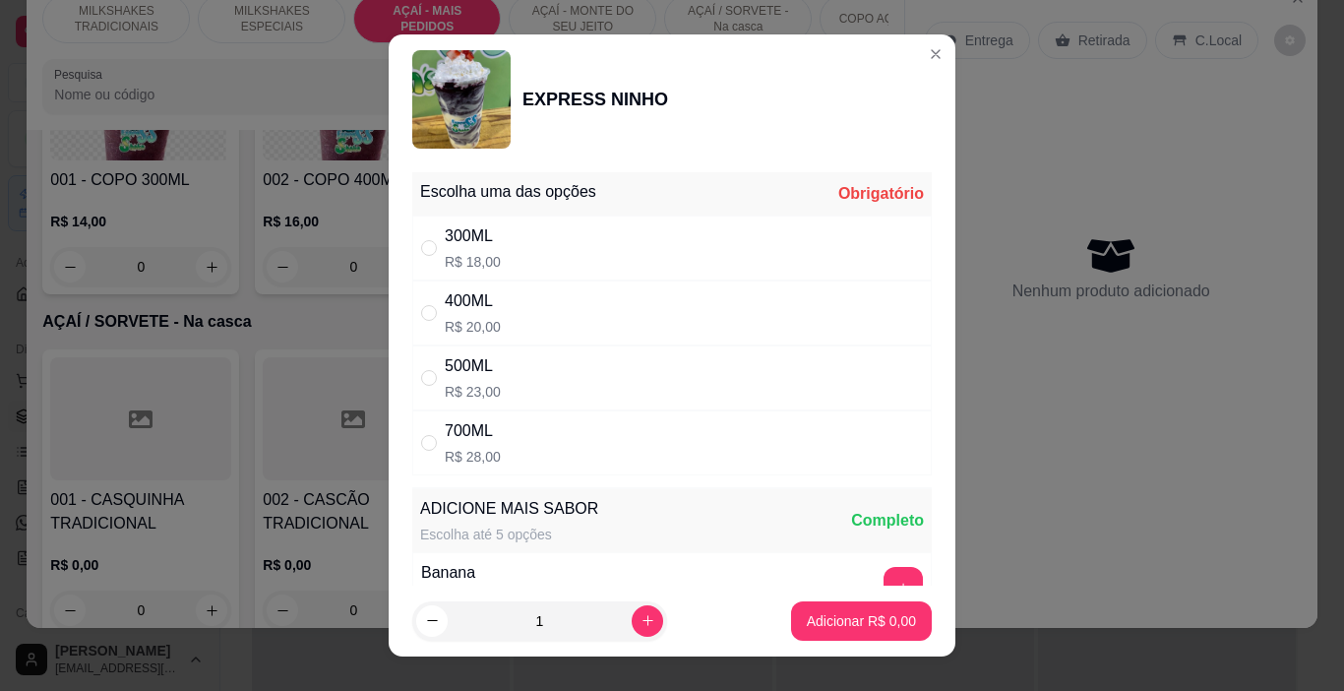
click at [468, 234] on div "300ML" at bounding box center [473, 236] width 56 height 24
radio input "true"
click at [878, 631] on button "Adicionar R$ 18,00" at bounding box center [857, 621] width 145 height 38
type input "1"
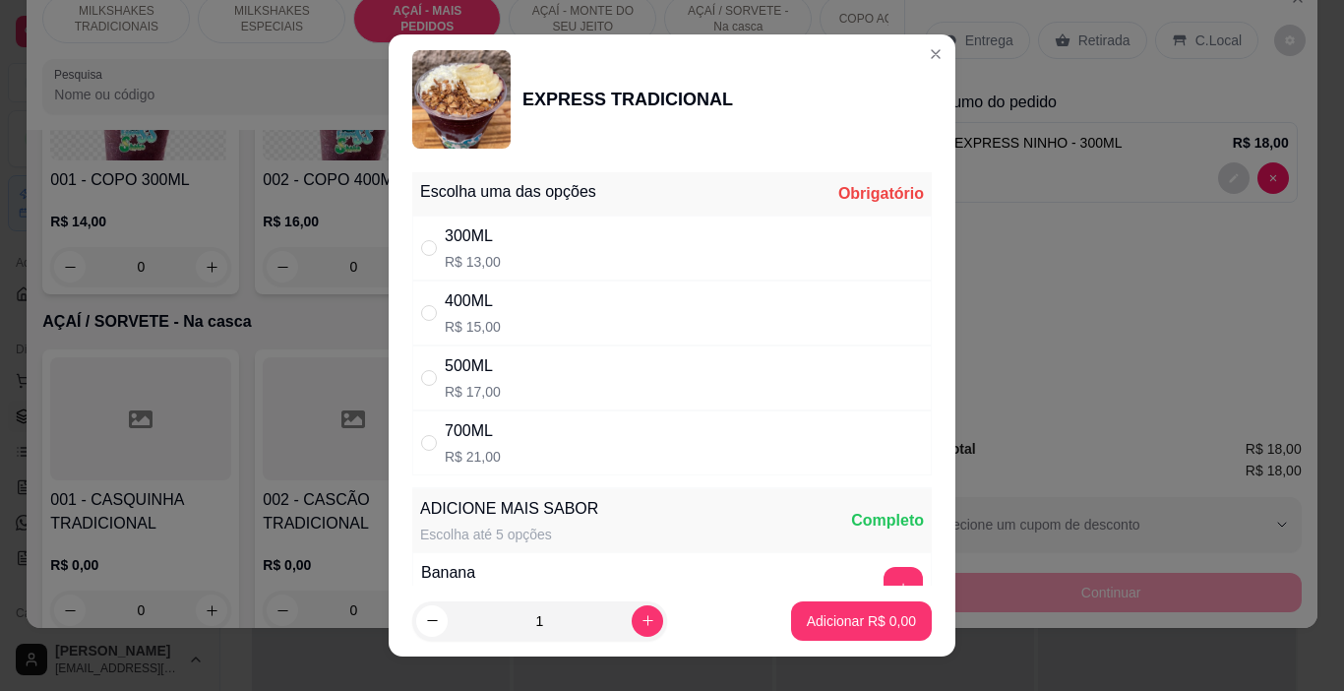
click at [637, 248] on div "300ML R$ 13,00" at bounding box center [672, 248] width 520 height 65
radio input "true"
click at [840, 632] on button "Adicionar R$ 13,00" at bounding box center [857, 621] width 145 height 38
type input "1"
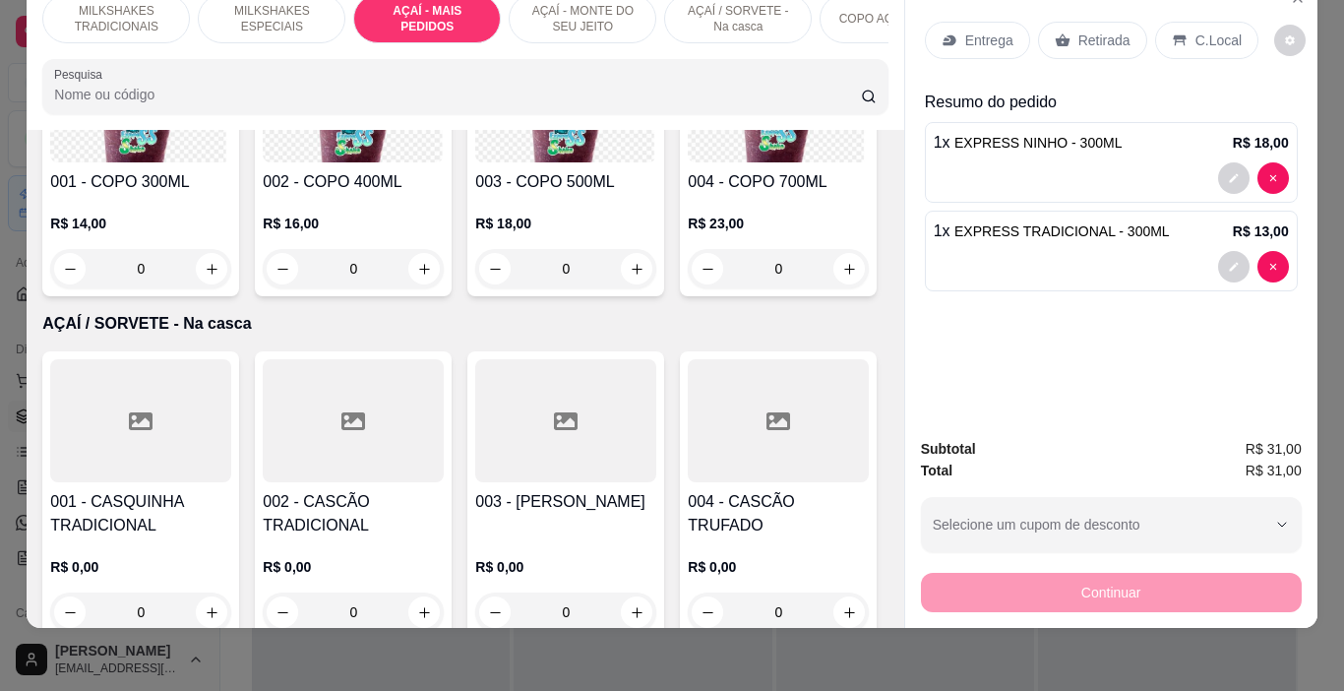
click at [1062, 22] on div "Retirada" at bounding box center [1092, 40] width 109 height 37
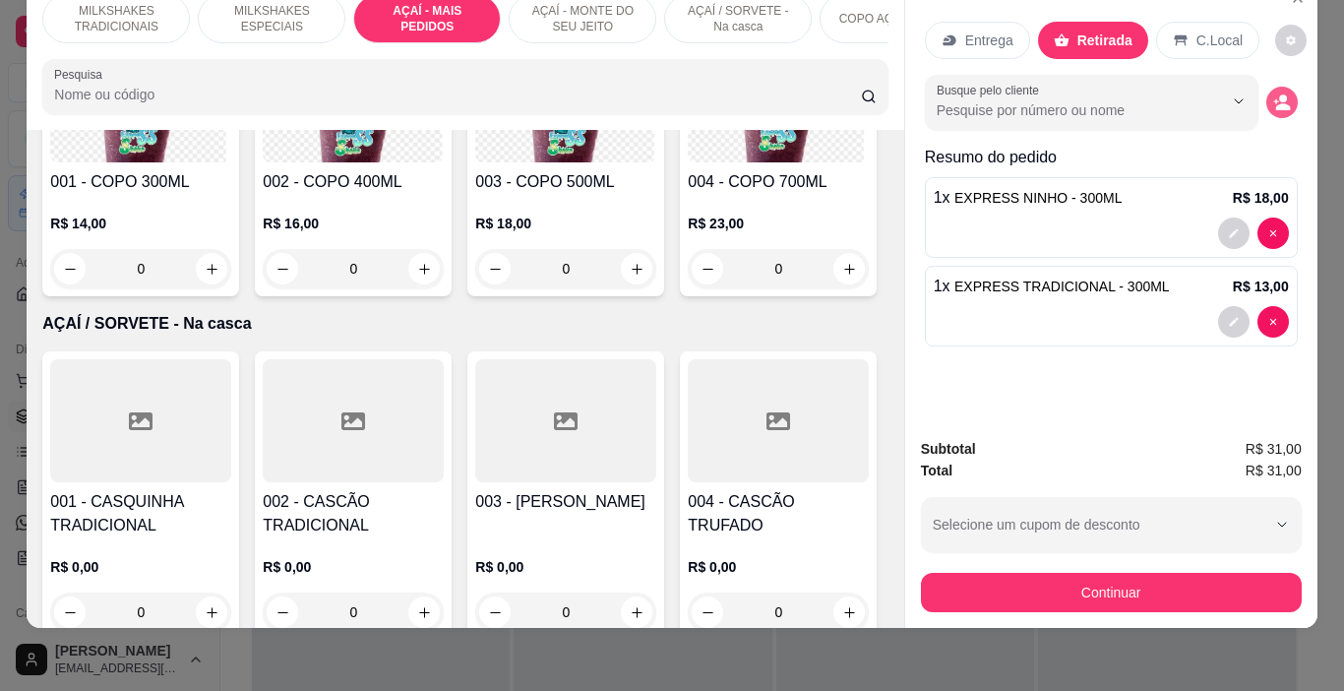
click at [1267, 87] on button "decrease-product-quantity" at bounding box center [1282, 102] width 31 height 31
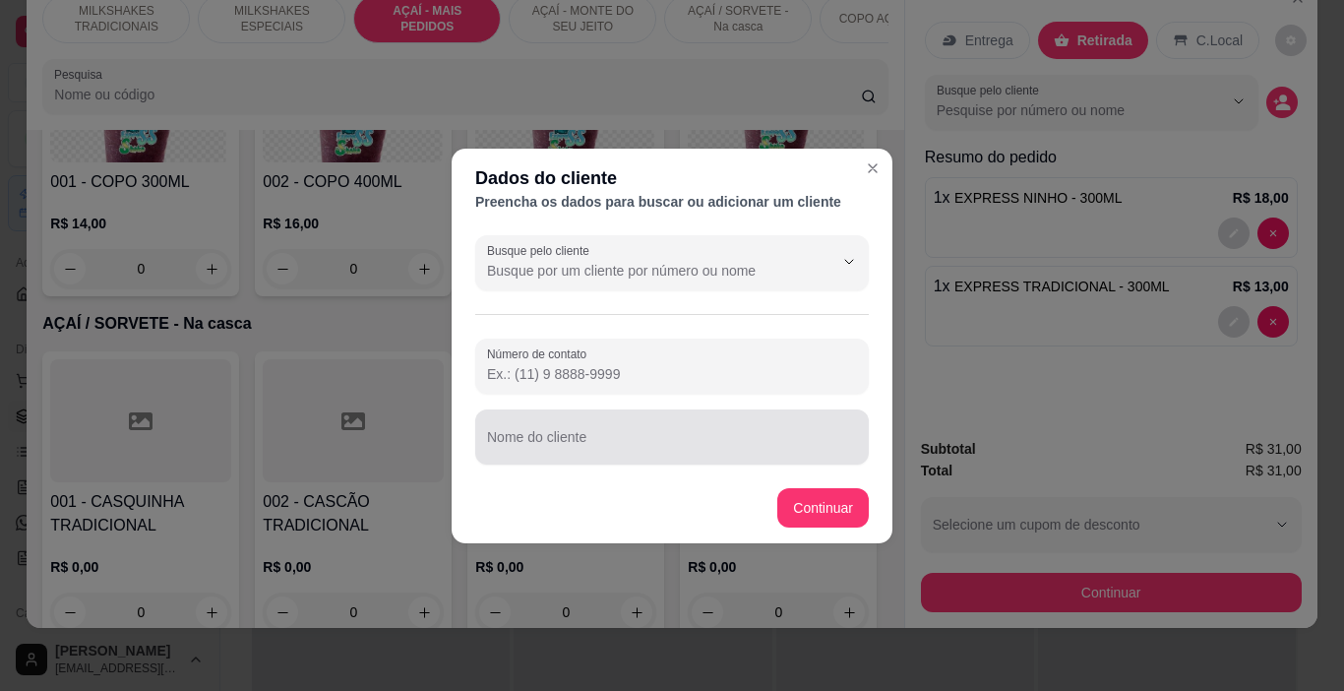
click at [630, 435] on input "Nome do cliente" at bounding box center [672, 445] width 370 height 20
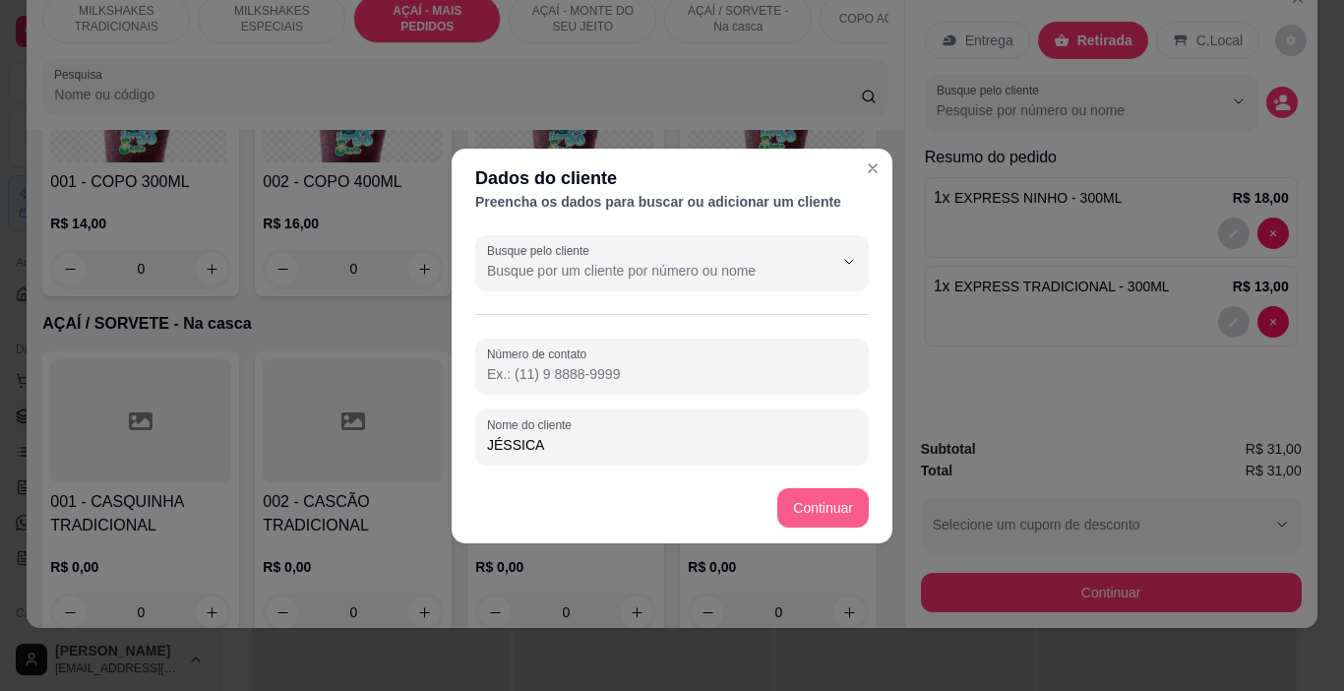
type input "JÉSSICA"
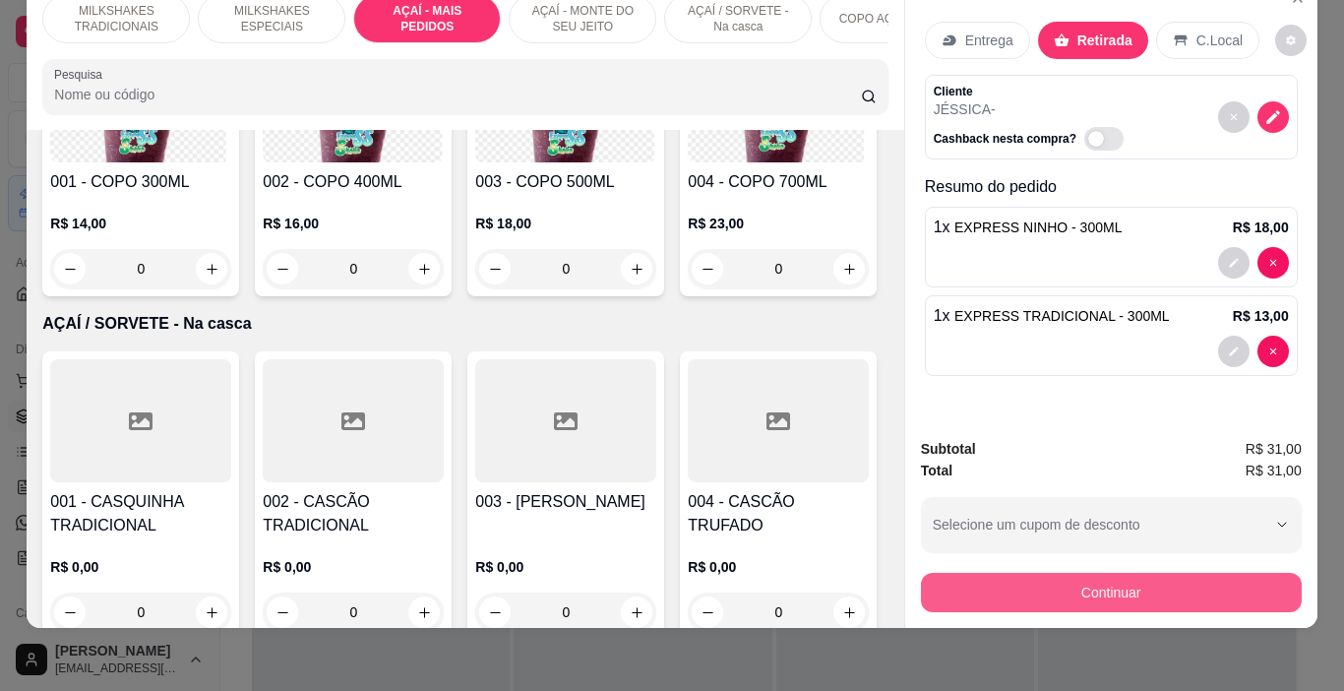
click at [948, 593] on button "Continuar" at bounding box center [1111, 592] width 381 height 39
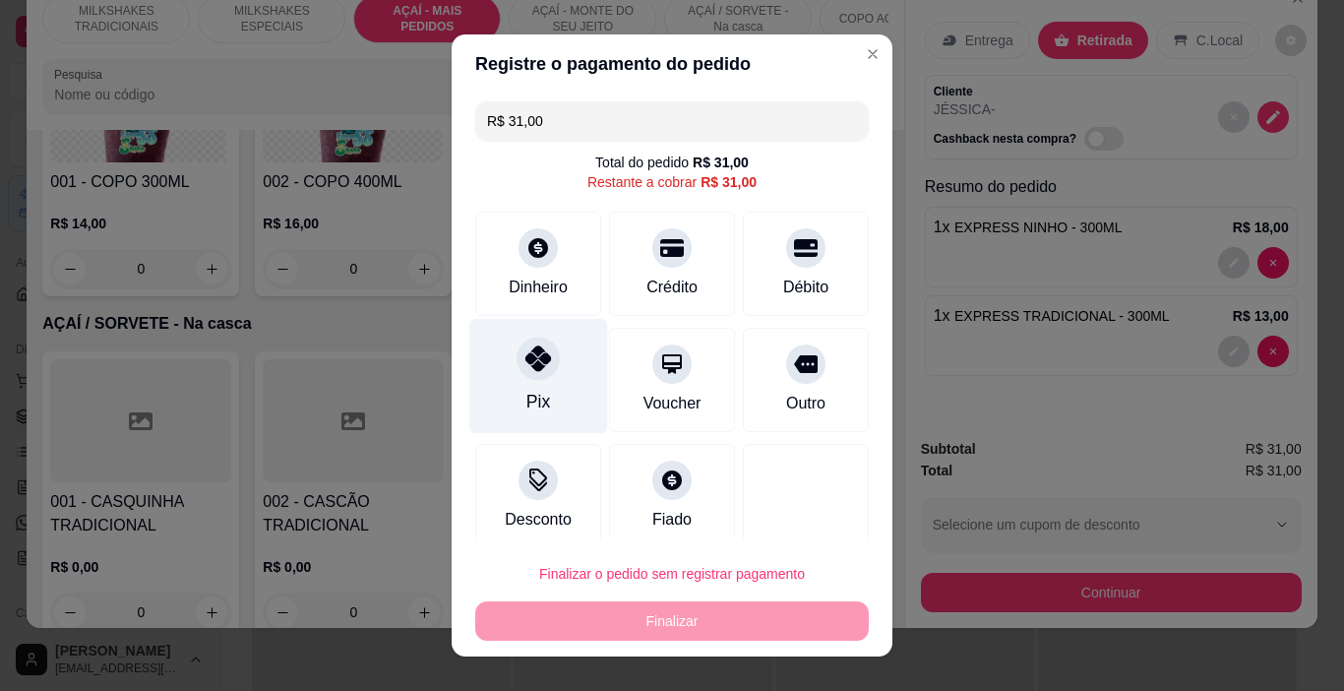
click at [529, 377] on div at bounding box center [538, 359] width 43 height 43
type input "R$ 0,00"
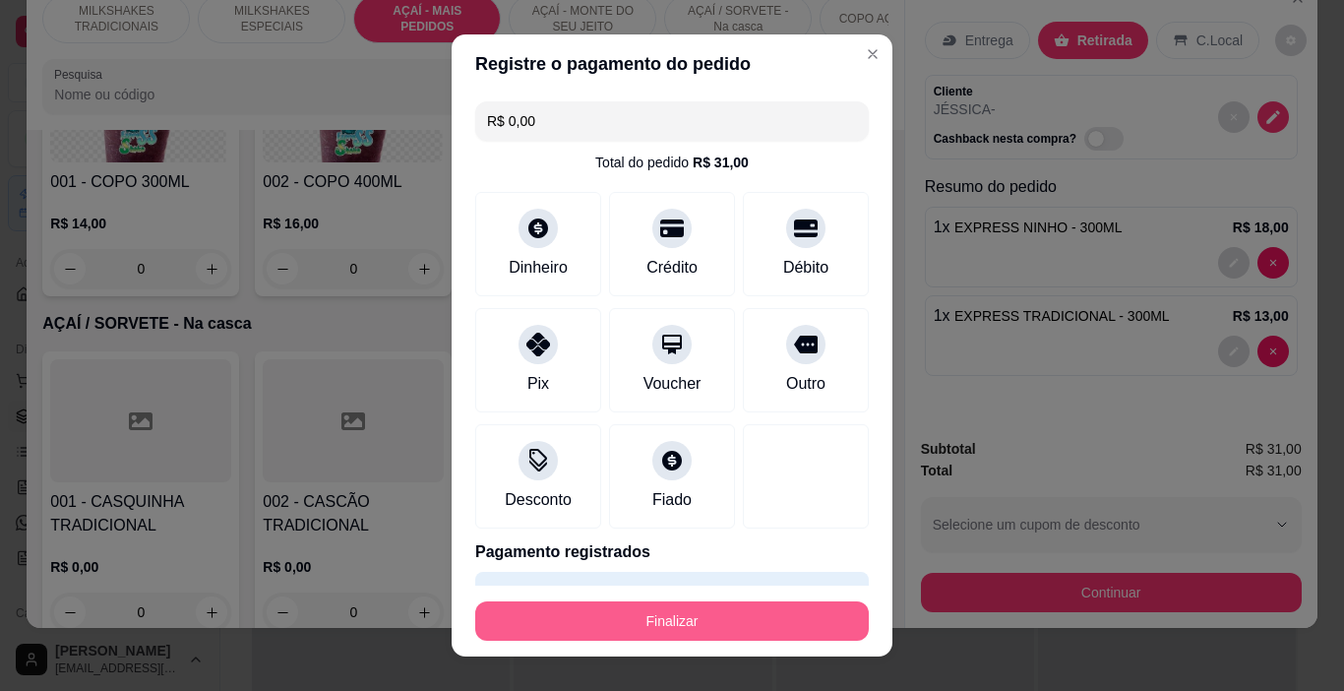
click at [610, 610] on button "Finalizar" at bounding box center [672, 620] width 394 height 39
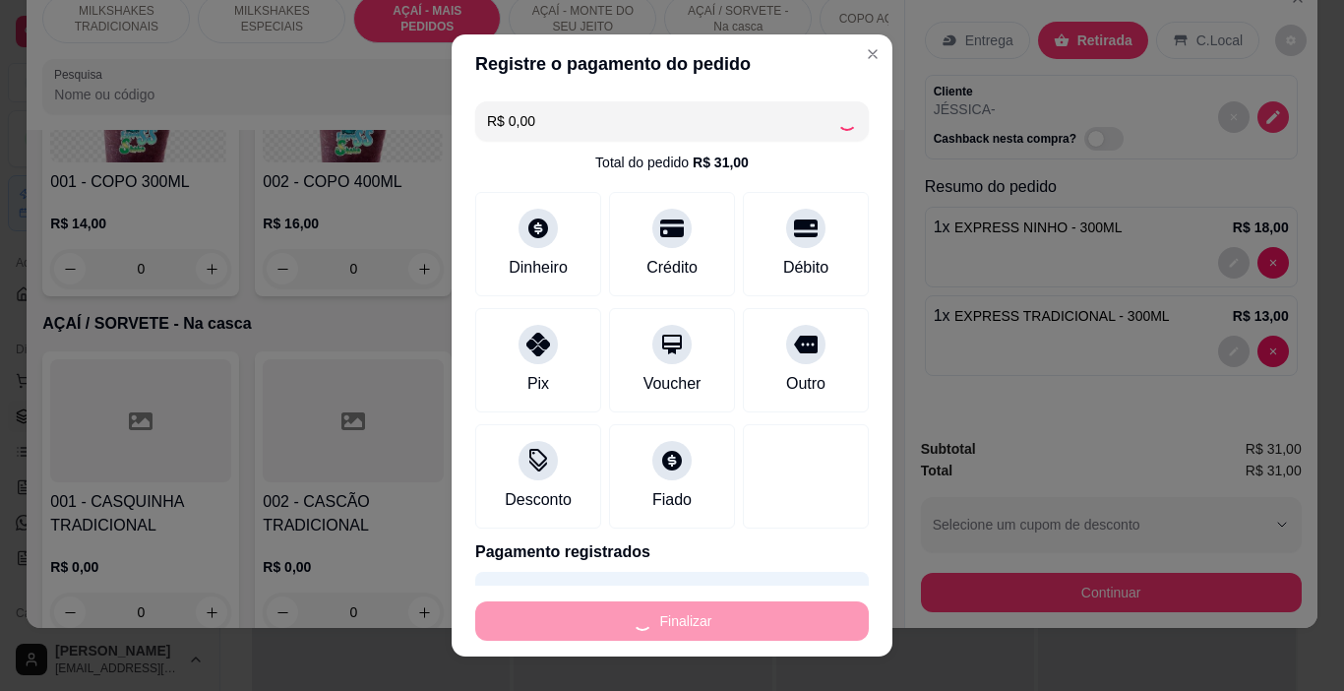
type input "0"
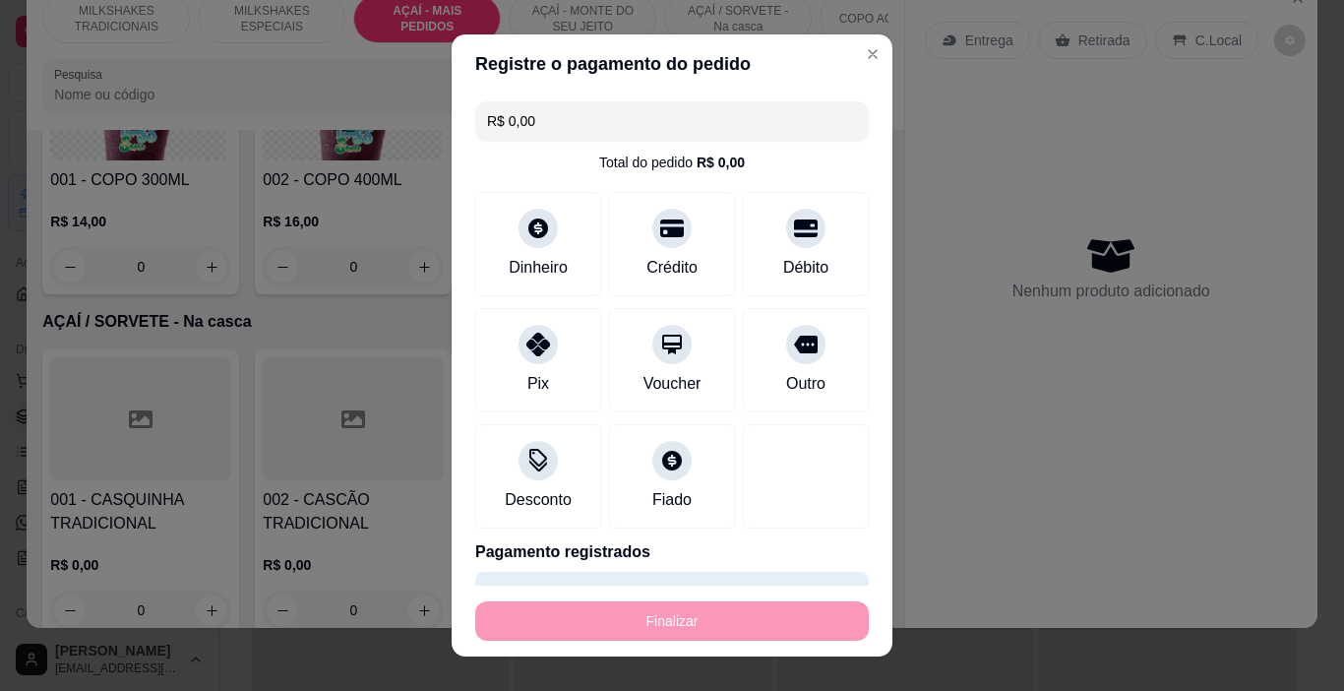
type input "-R$ 31,00"
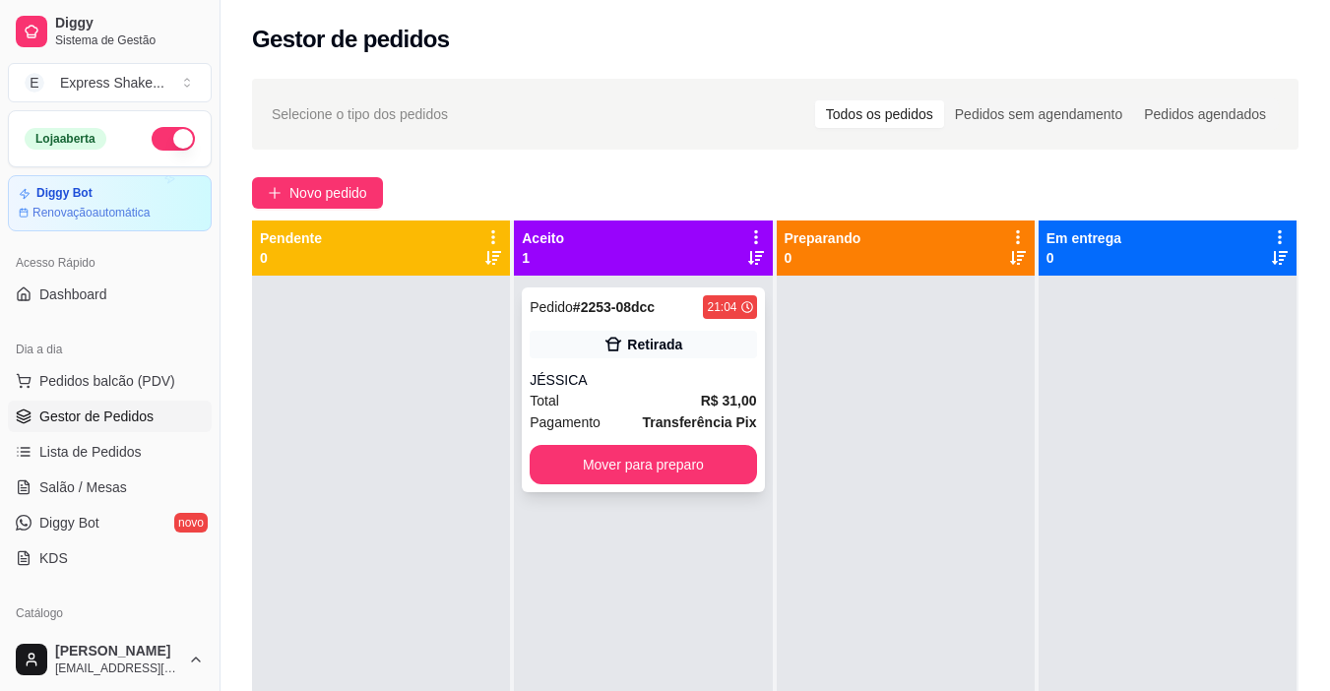
click at [615, 377] on div "JÉSSICA" at bounding box center [642, 380] width 226 height 20
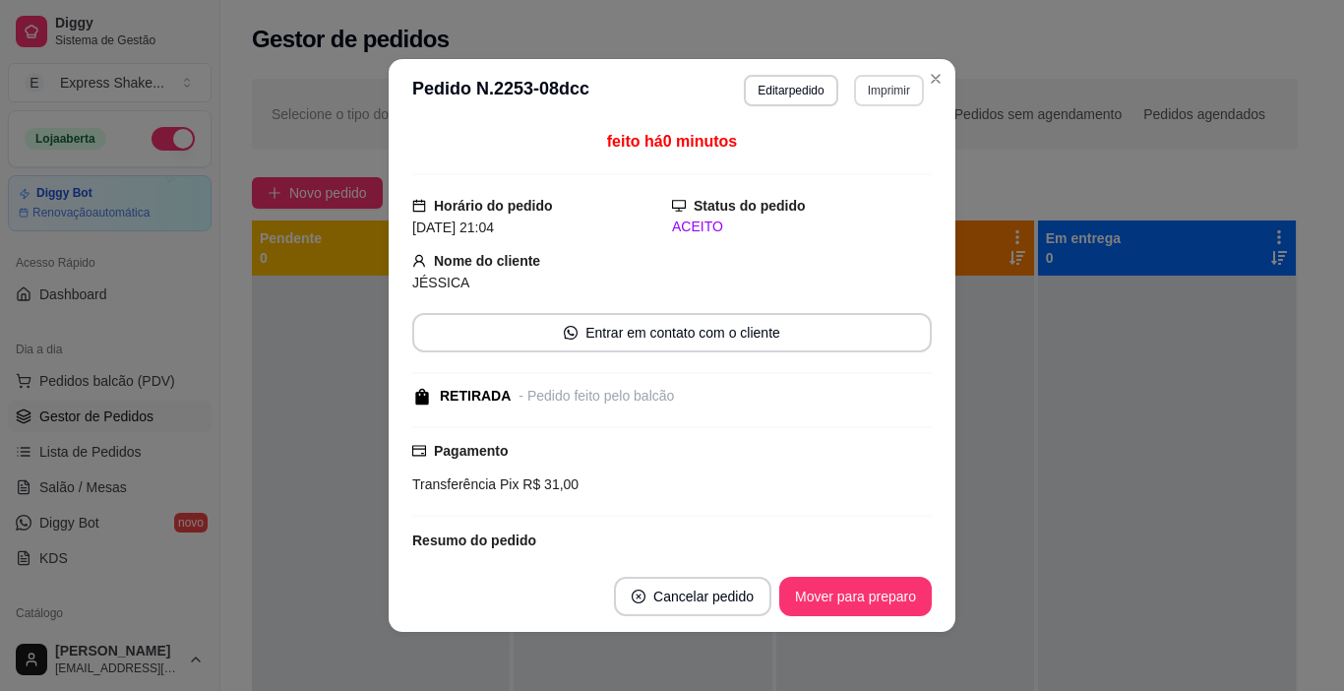
click at [900, 86] on button "Imprimir" at bounding box center [889, 90] width 70 height 31
click at [890, 157] on button "IMPRESSORA" at bounding box center [864, 151] width 114 height 26
click at [865, 156] on div "feito há 0 minutos" at bounding box center [672, 152] width 520 height 45
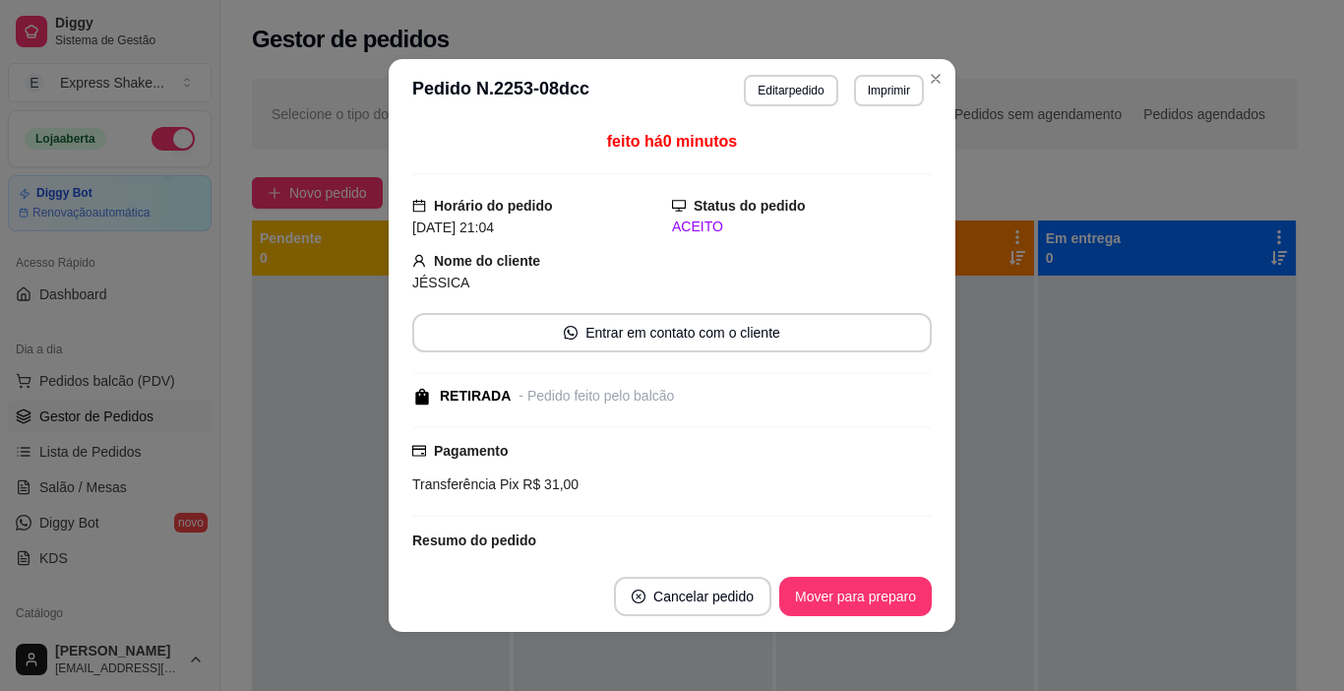
click at [865, 156] on div "feito há 0 minutos" at bounding box center [672, 152] width 520 height 45
click at [873, 592] on button "Mover para preparo" at bounding box center [855, 597] width 148 height 38
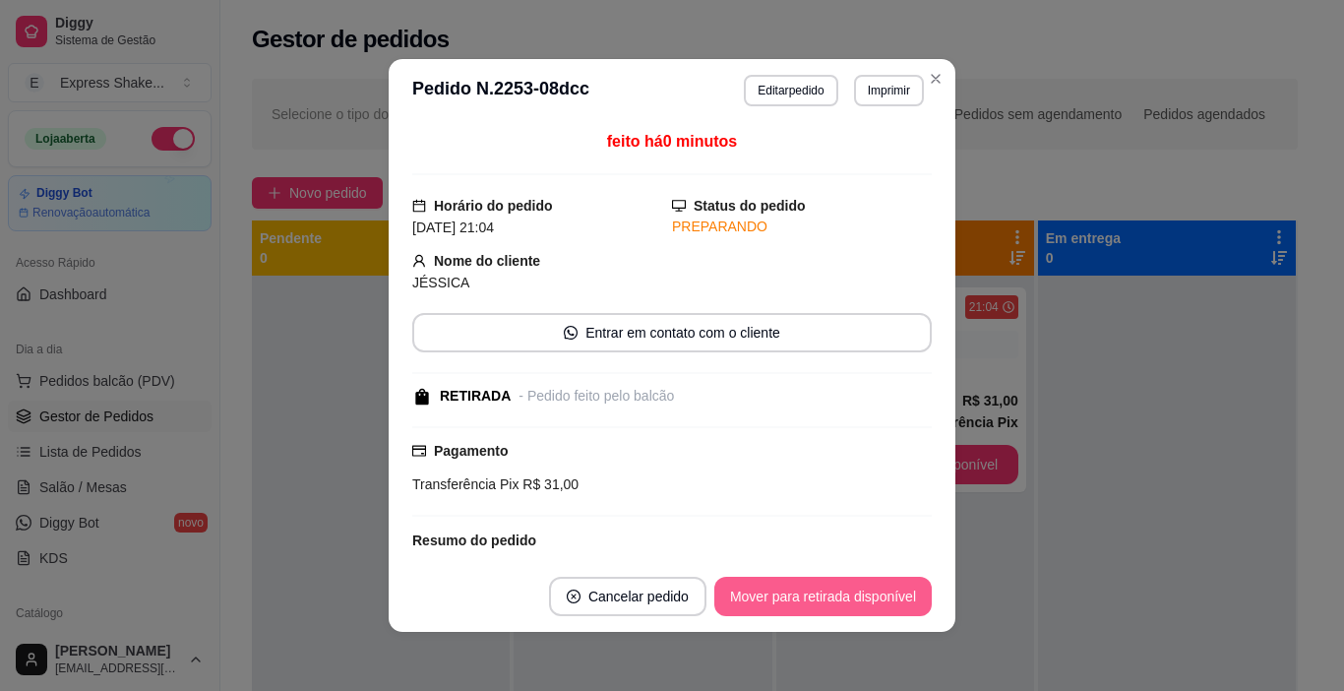
click at [873, 597] on button "Mover para retirada disponível" at bounding box center [822, 596] width 217 height 39
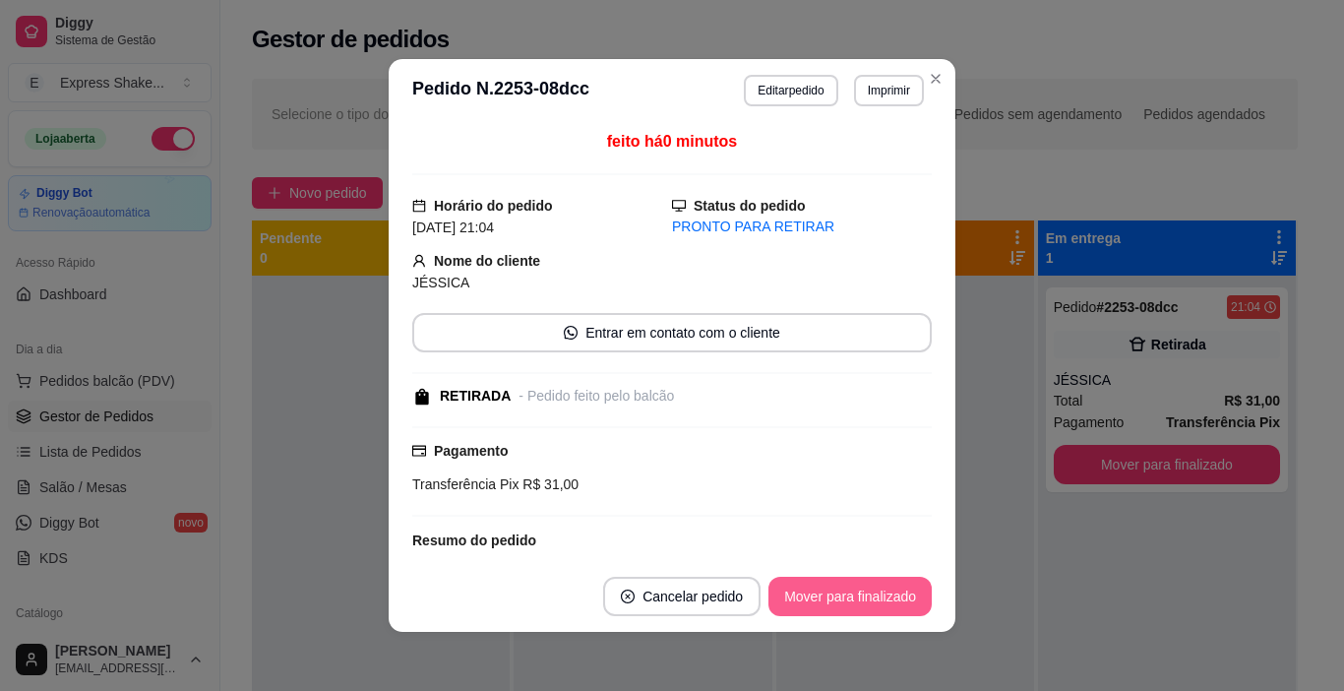
click at [871, 599] on button "Mover para finalizado" at bounding box center [850, 596] width 163 height 39
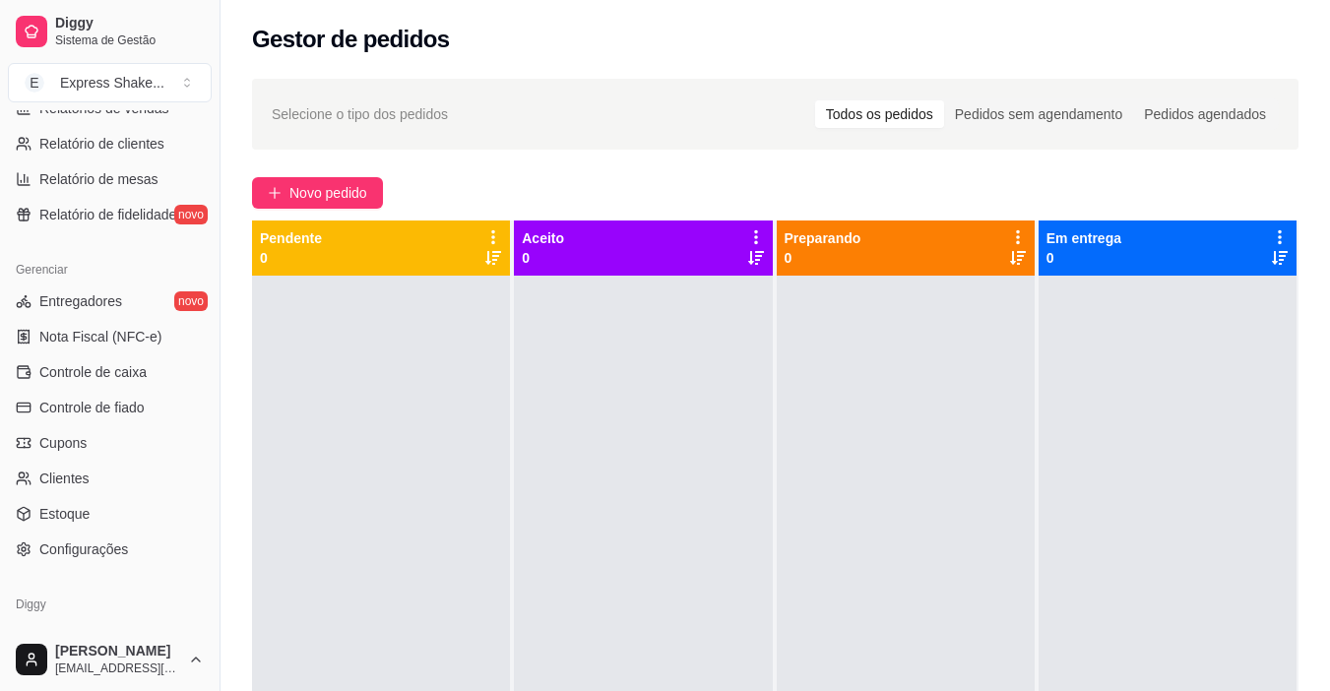
scroll to position [689, 0]
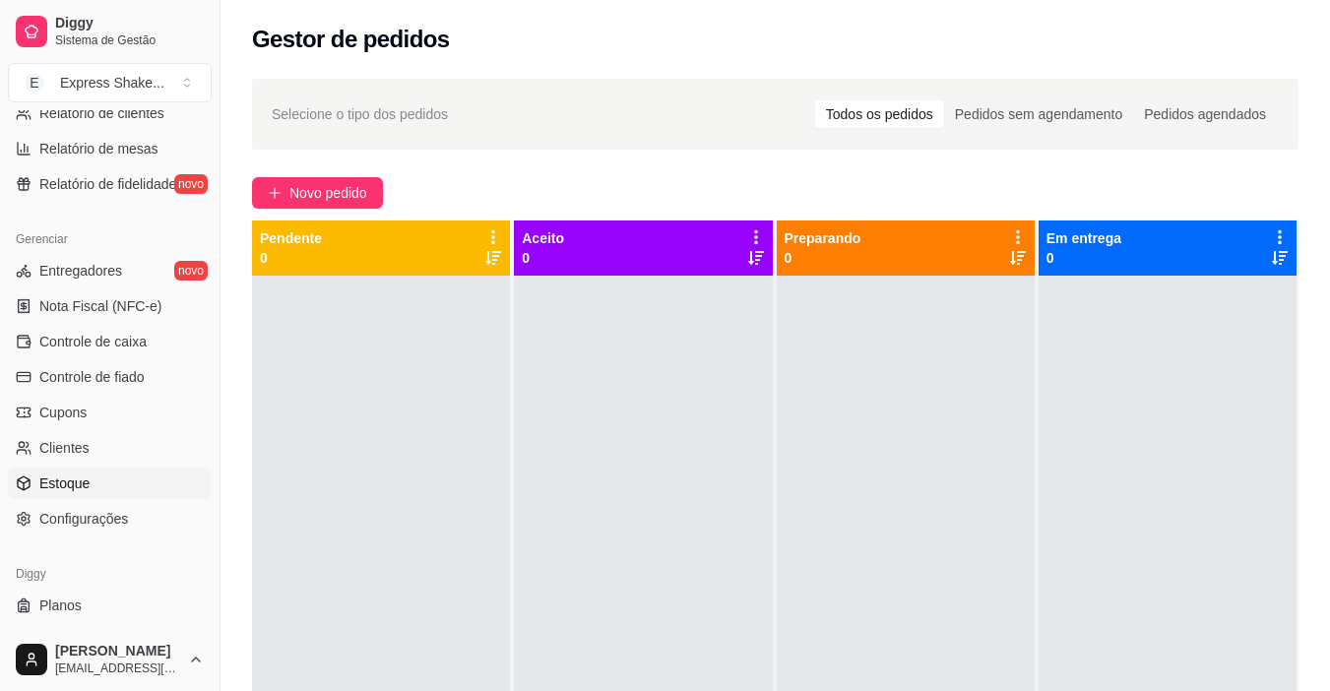
click at [80, 481] on span "Estoque" at bounding box center [64, 483] width 50 height 20
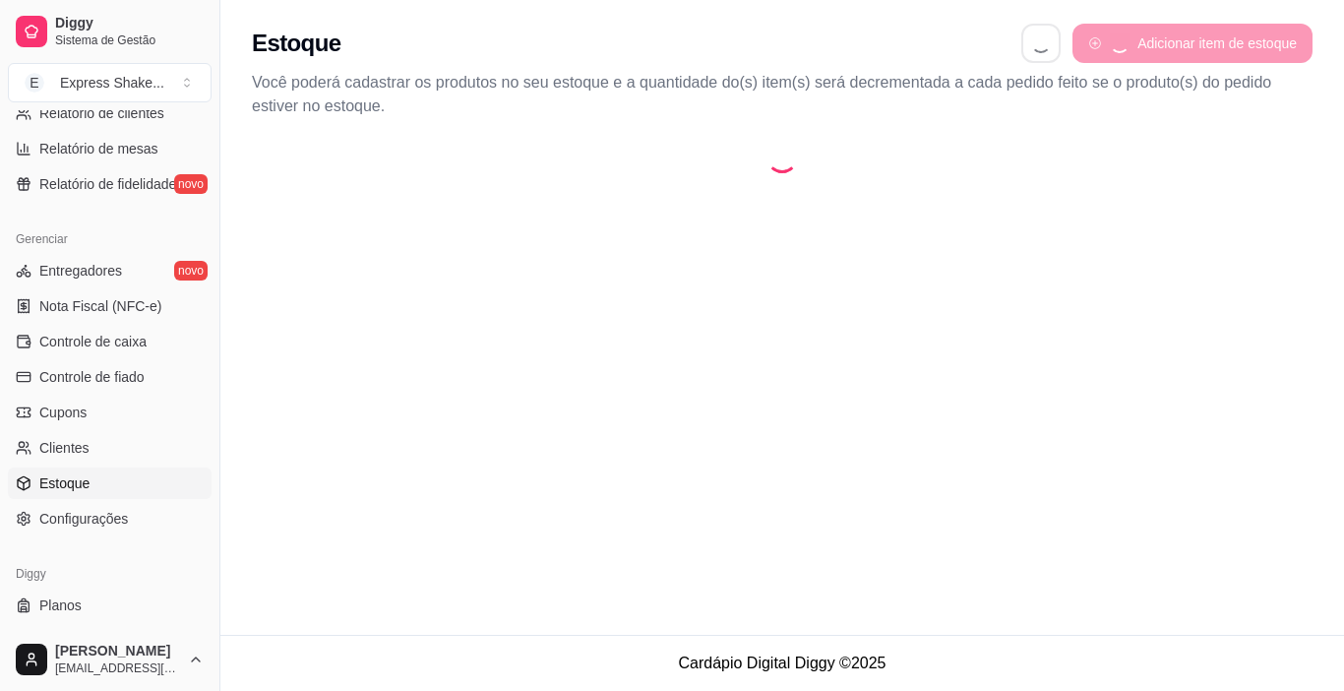
select select "QUANTITY_ORDER"
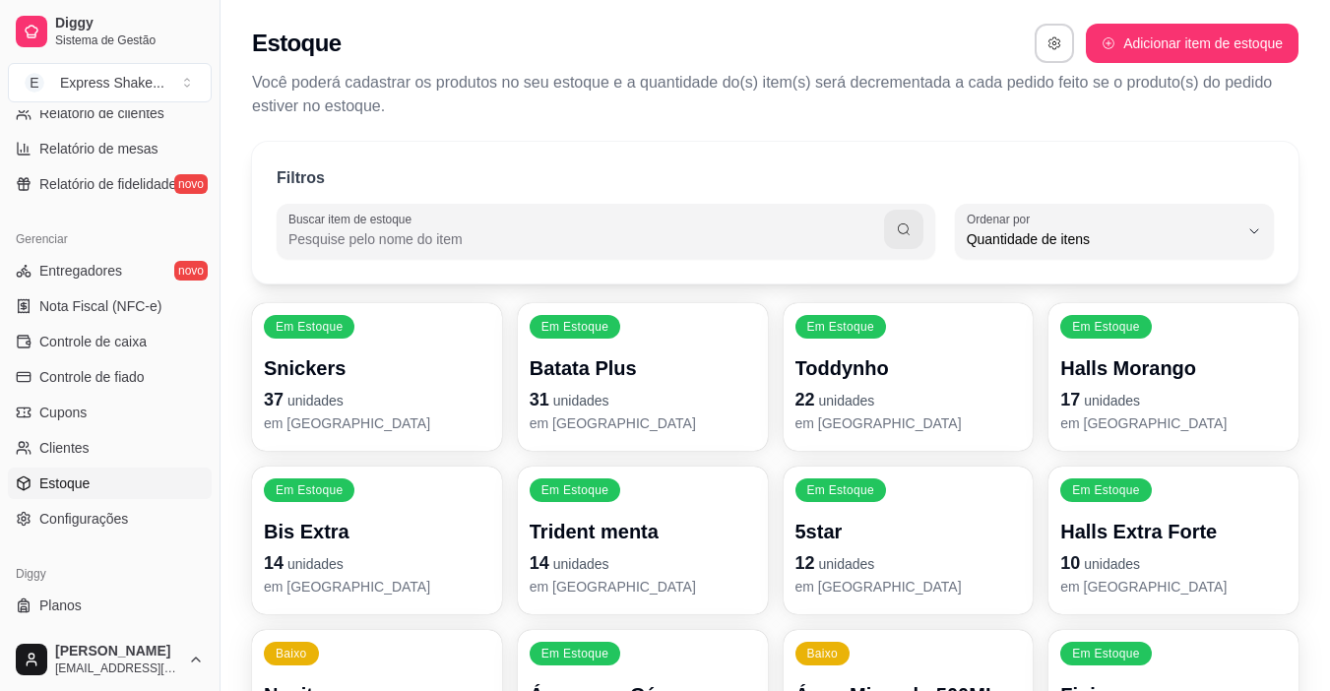
scroll to position [19, 0]
click at [372, 387] on p "37 unidades" at bounding box center [376, 399] width 219 height 27
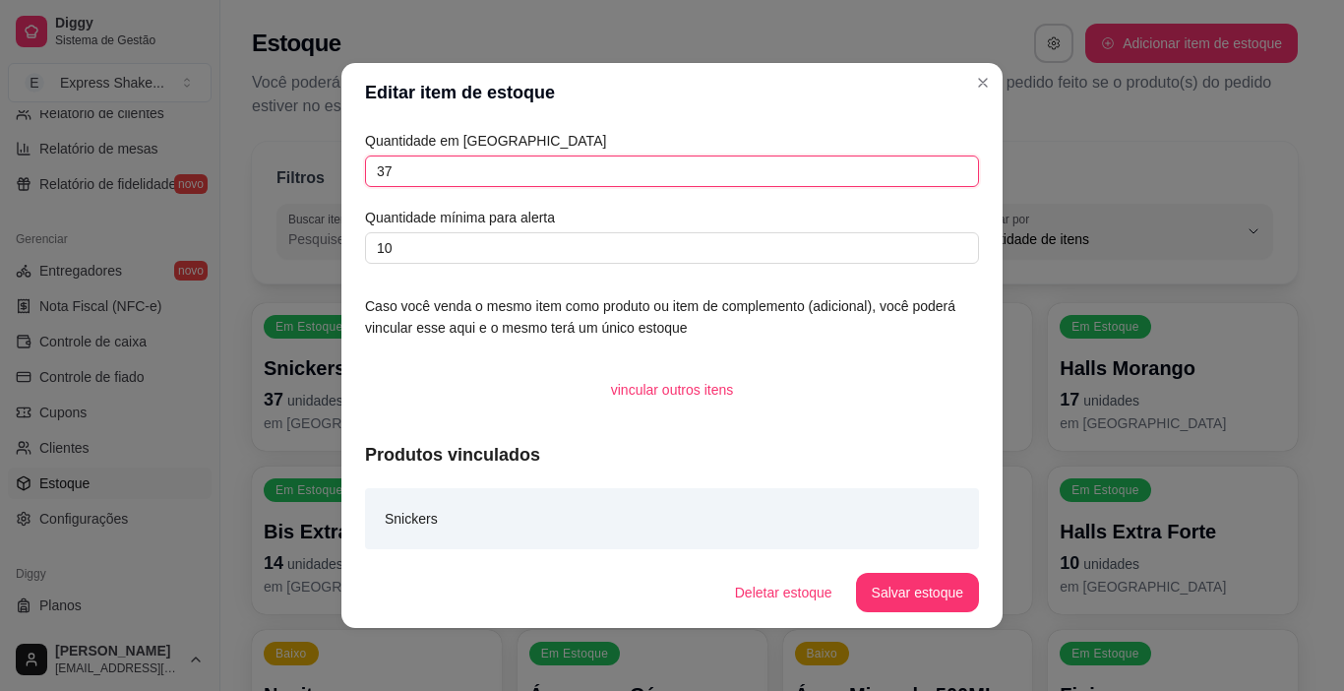
click at [524, 181] on input "37" at bounding box center [672, 170] width 614 height 31
type input "3"
type input "30"
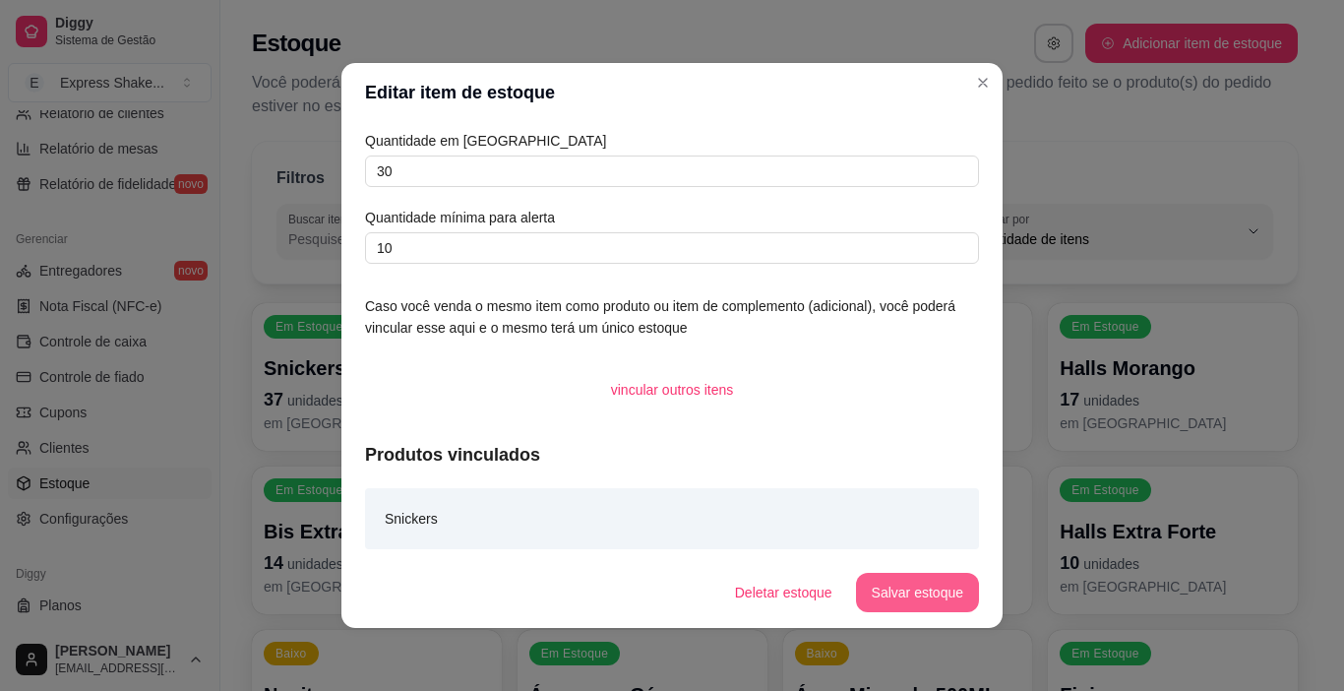
click at [938, 603] on button "Salvar estoque" at bounding box center [917, 592] width 123 height 39
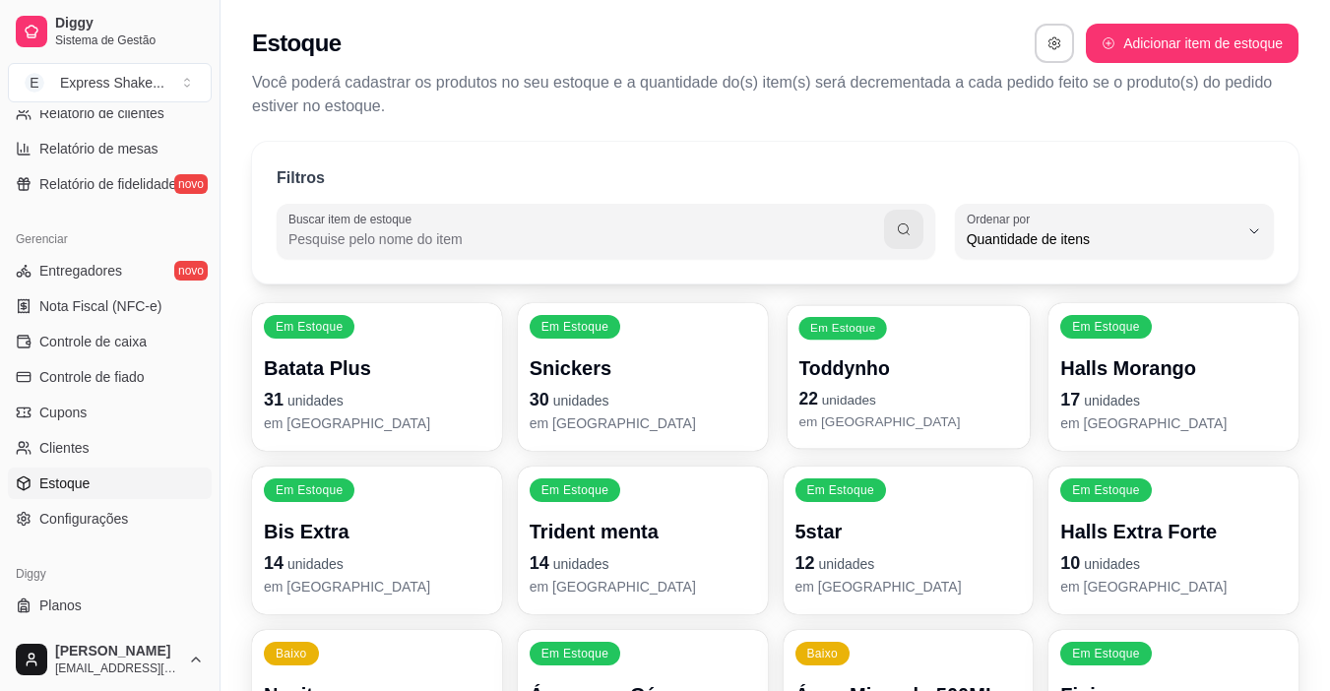
click at [878, 384] on div "Toddynho 22 unidades em [GEOGRAPHIC_DATA]" at bounding box center [907, 393] width 219 height 77
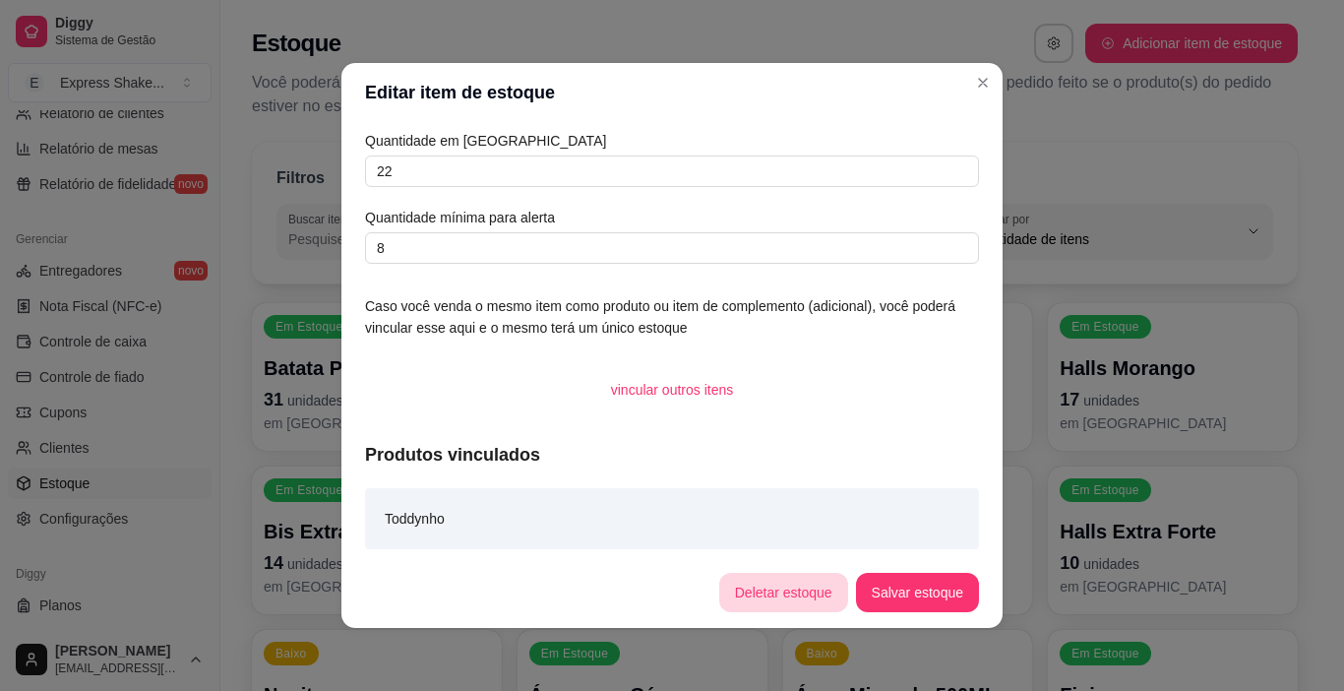
click at [806, 596] on button "Deletar estoque" at bounding box center [783, 592] width 129 height 39
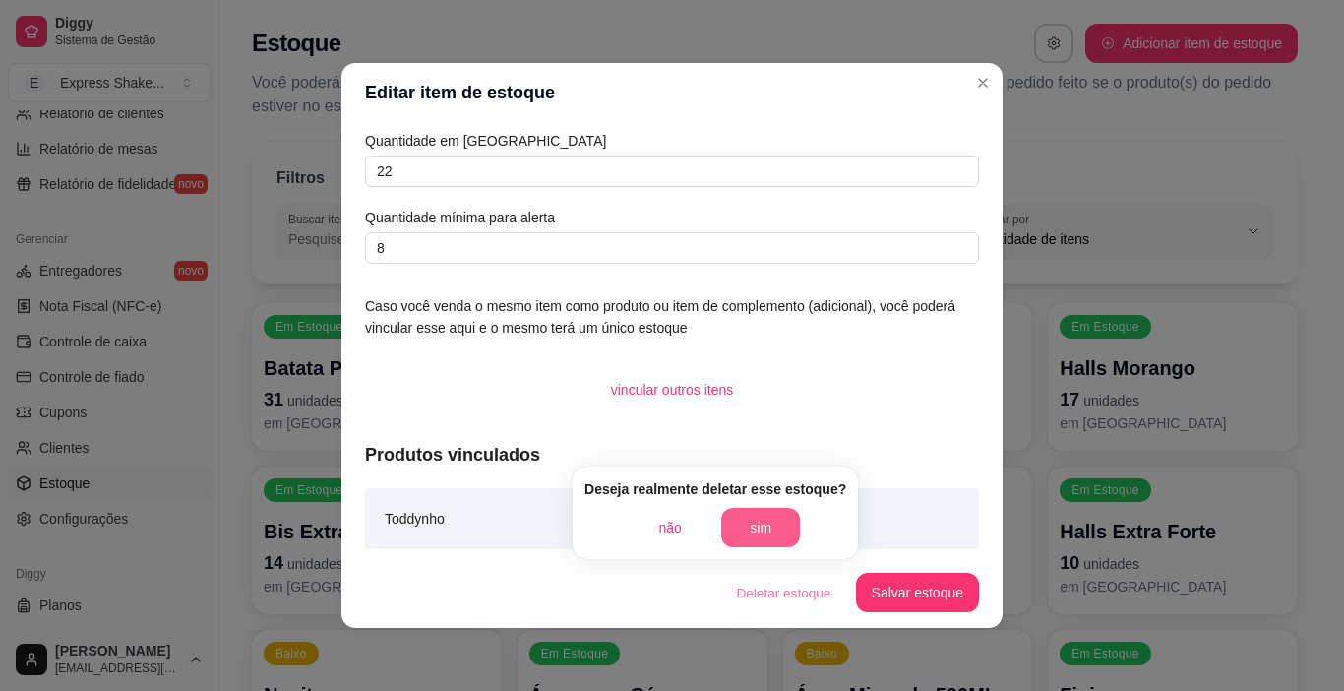
click at [775, 523] on button "sim" at bounding box center [760, 527] width 79 height 39
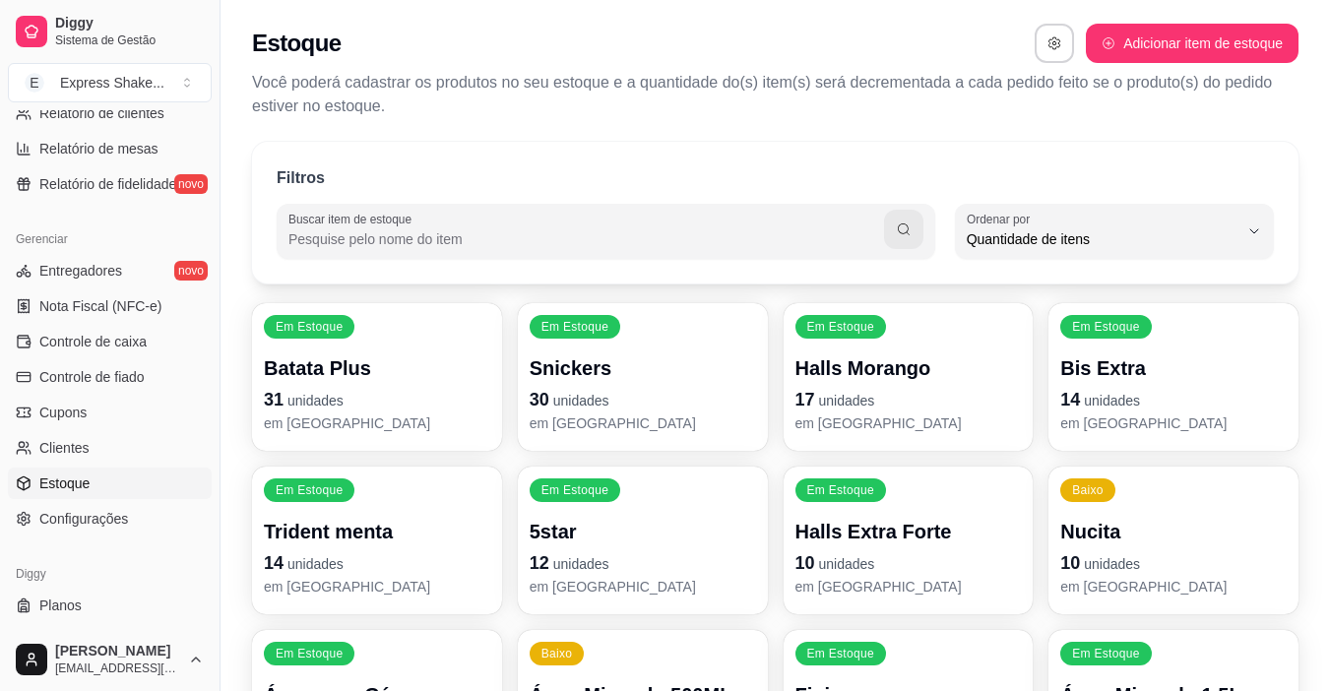
click at [891, 382] on div "Halls Morango 17 unidades em [GEOGRAPHIC_DATA]" at bounding box center [908, 393] width 226 height 79
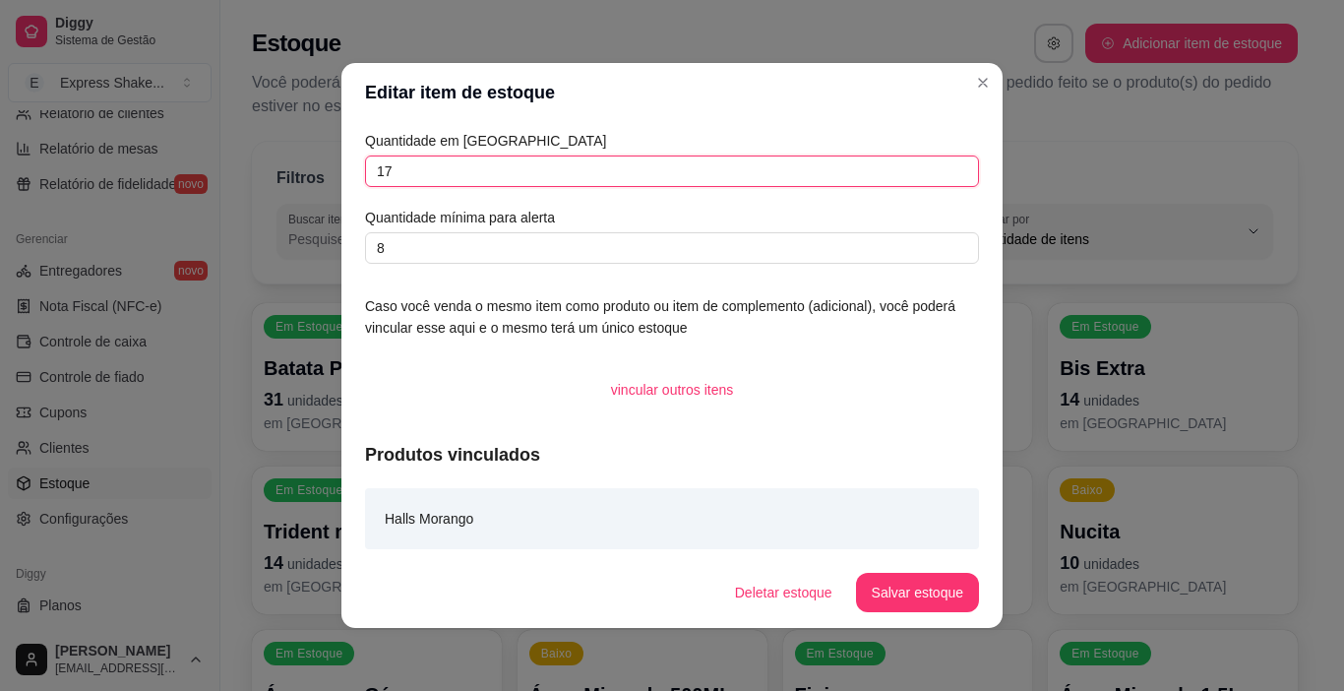
click at [858, 161] on input "17" at bounding box center [672, 170] width 614 height 31
type input "1"
type input "11"
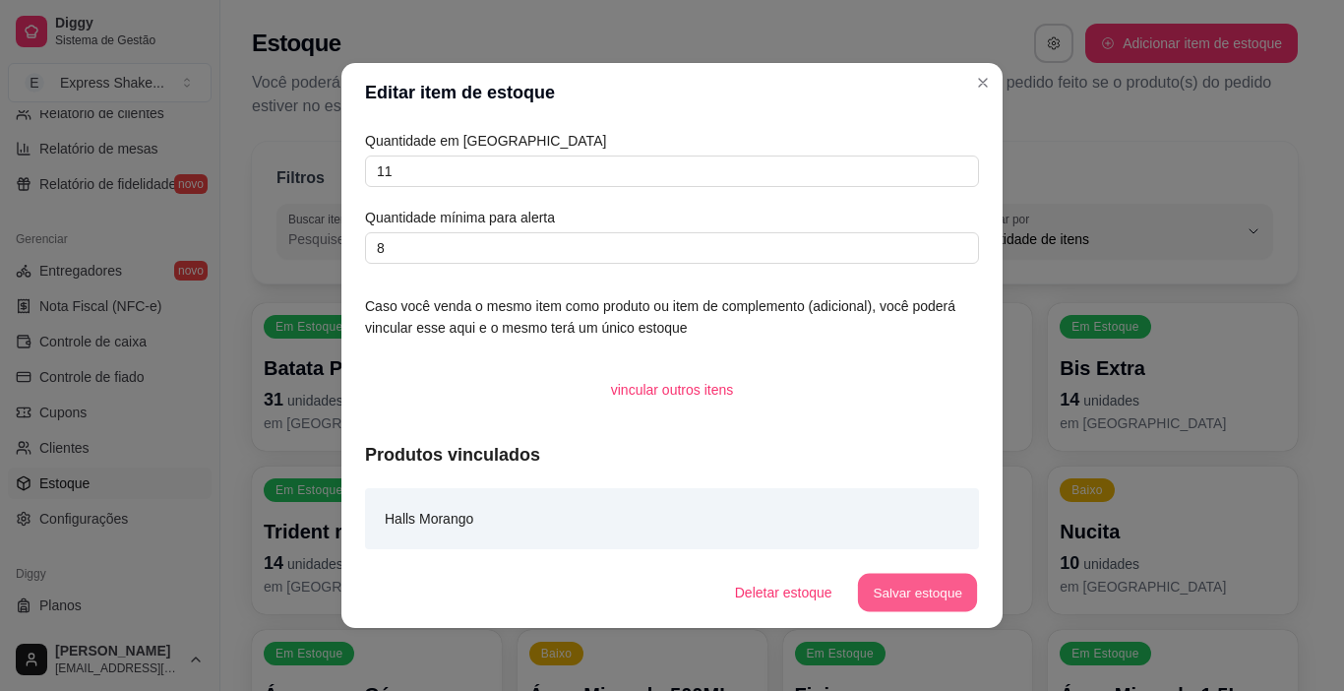
click at [916, 592] on button "Salvar estoque" at bounding box center [917, 593] width 120 height 38
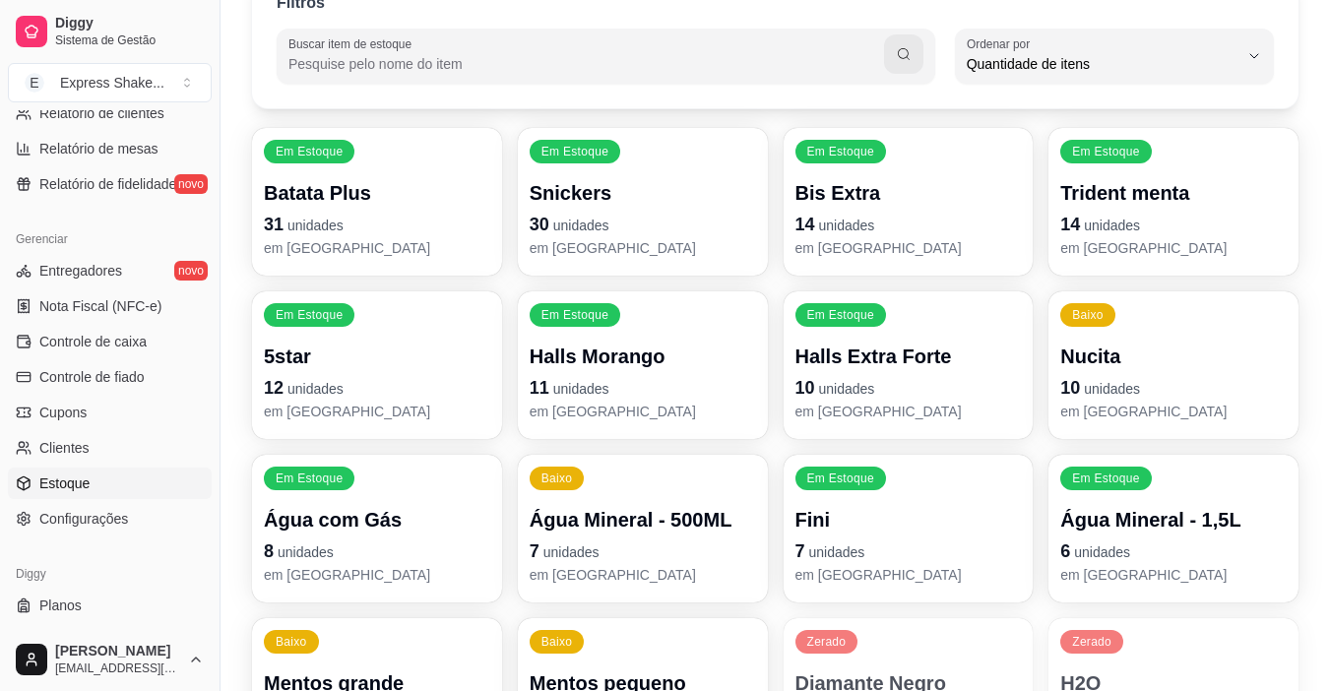
scroll to position [197, 0]
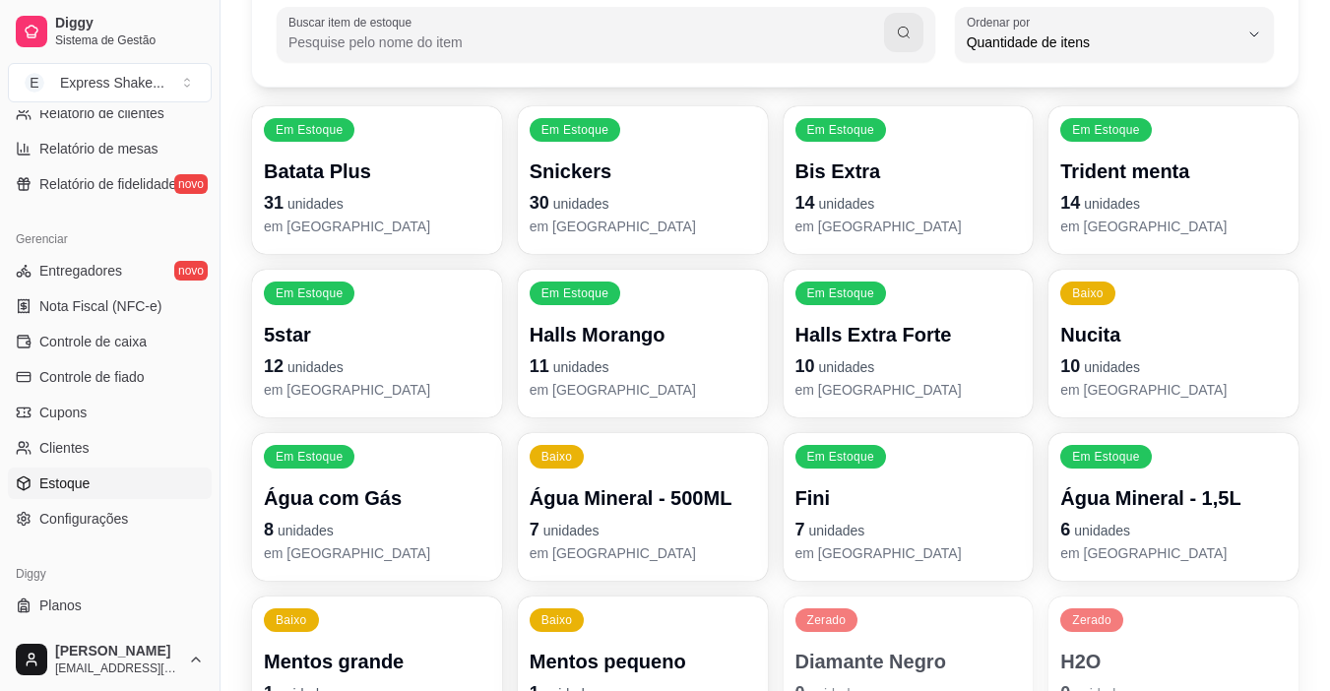
click at [883, 359] on p "10 unidades" at bounding box center [908, 366] width 226 height 28
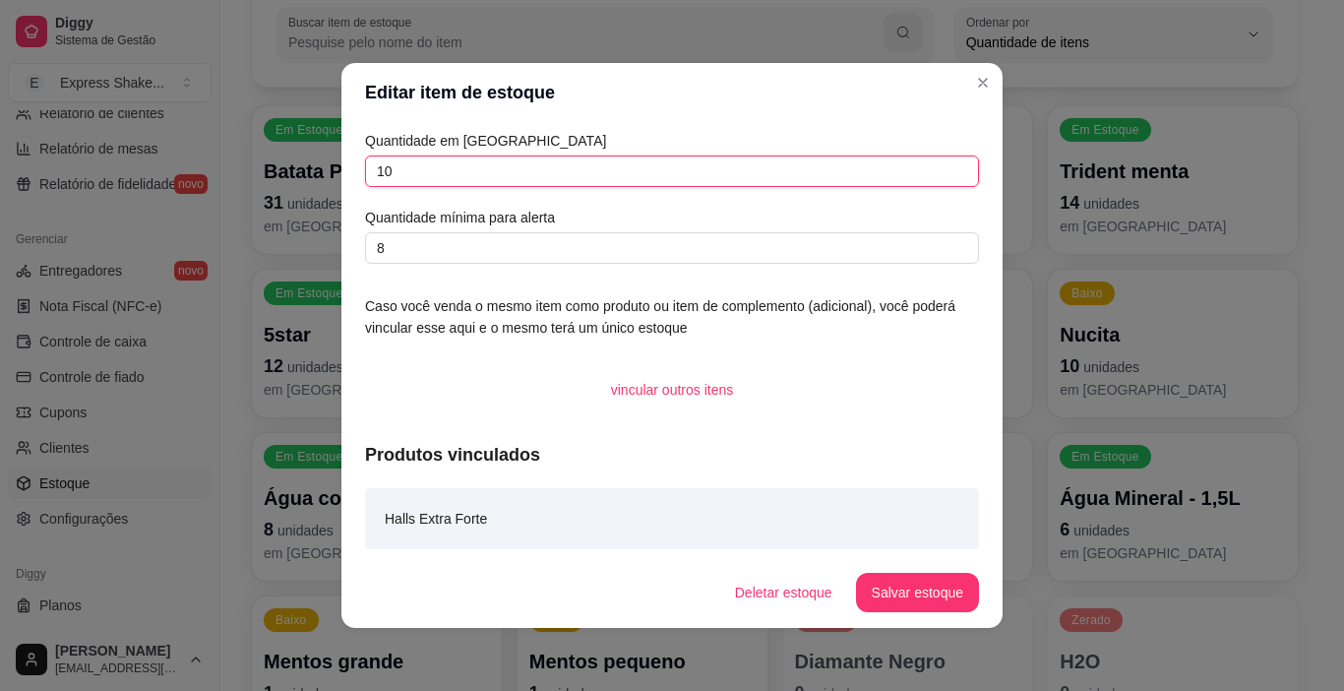
click at [513, 173] on input "10" at bounding box center [672, 170] width 614 height 31
type input "1"
type input ","
type input "0"
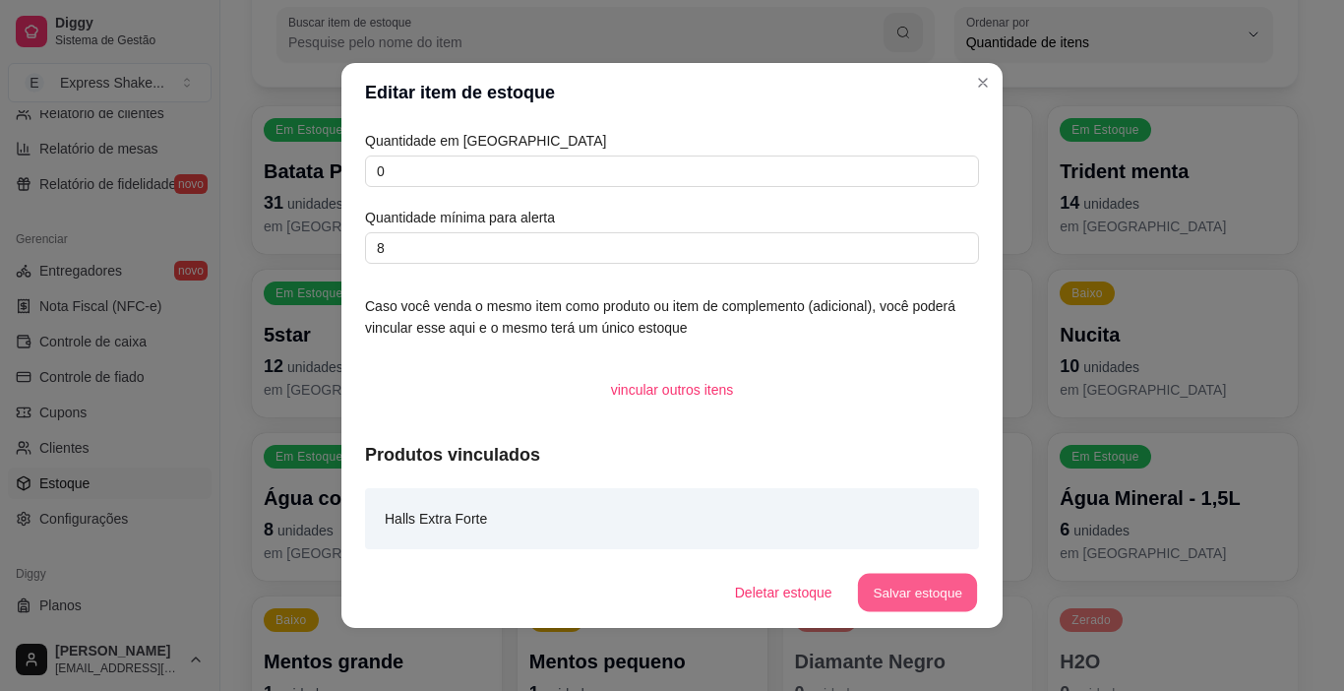
click at [906, 601] on button "Salvar estoque" at bounding box center [917, 593] width 120 height 38
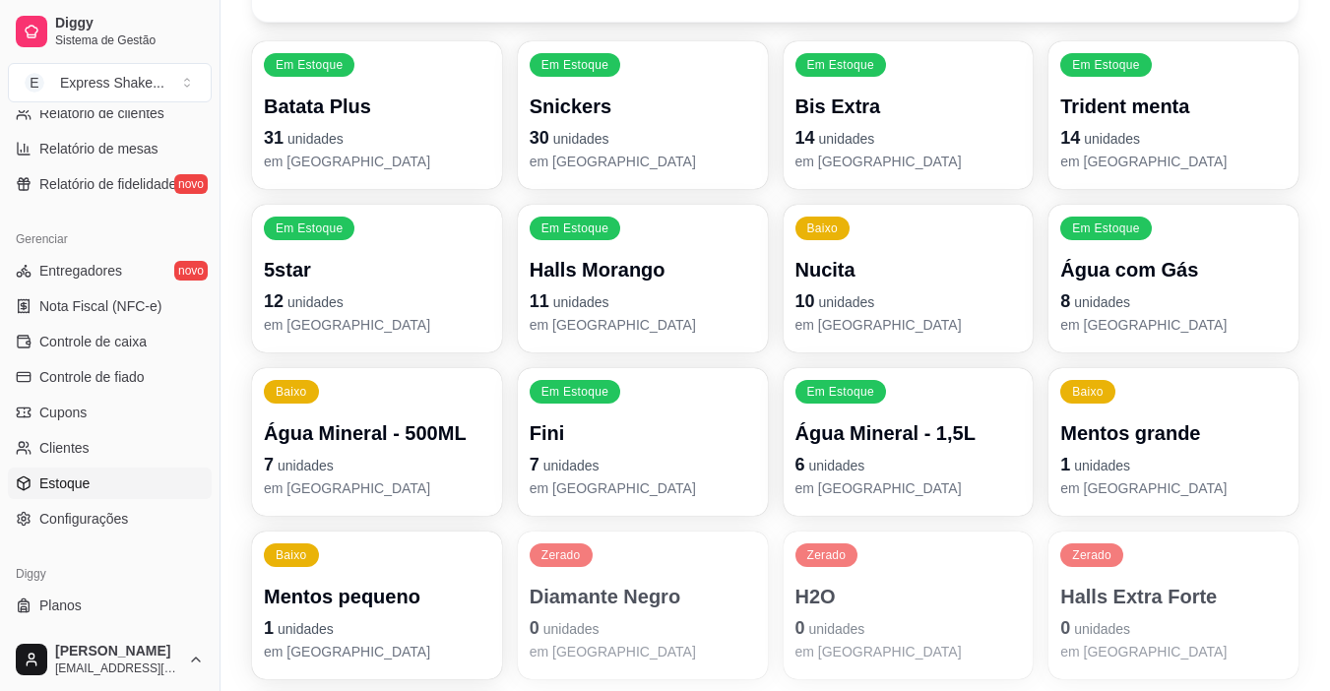
scroll to position [295, 0]
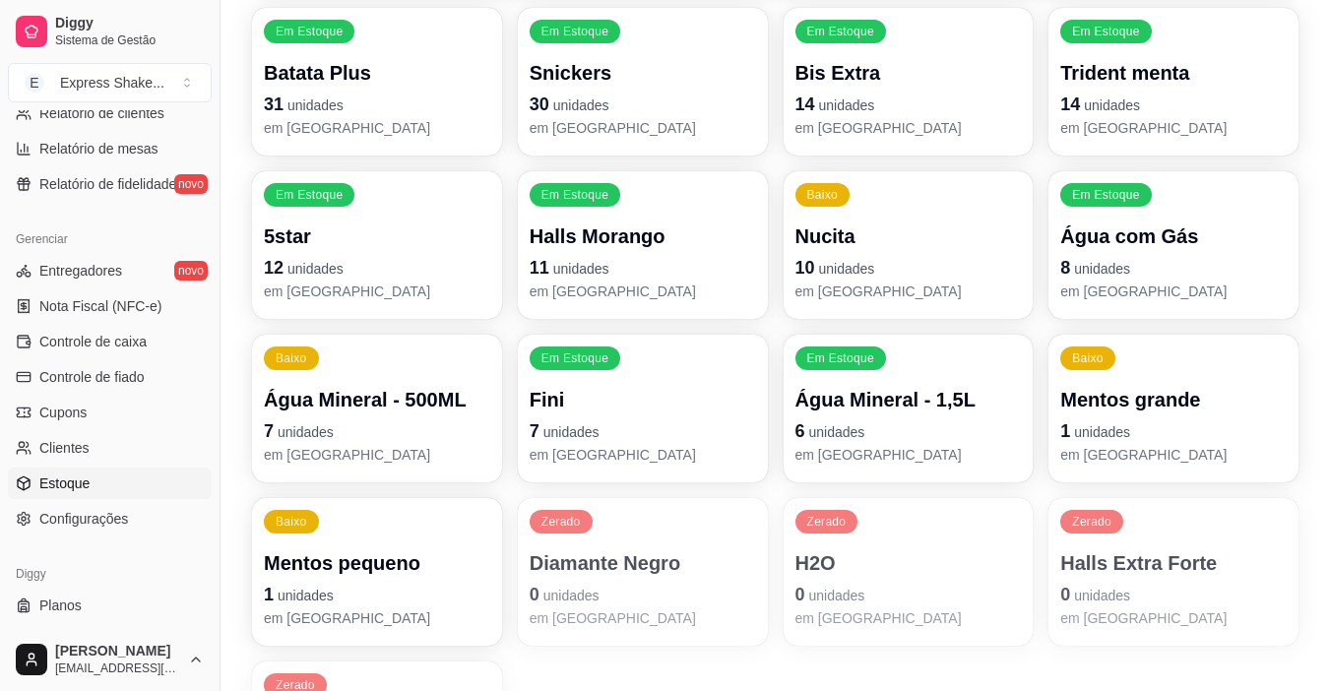
click at [403, 381] on div "Baixo Água Mineral - 500ML 7 unidades em [GEOGRAPHIC_DATA]" at bounding box center [377, 409] width 250 height 148
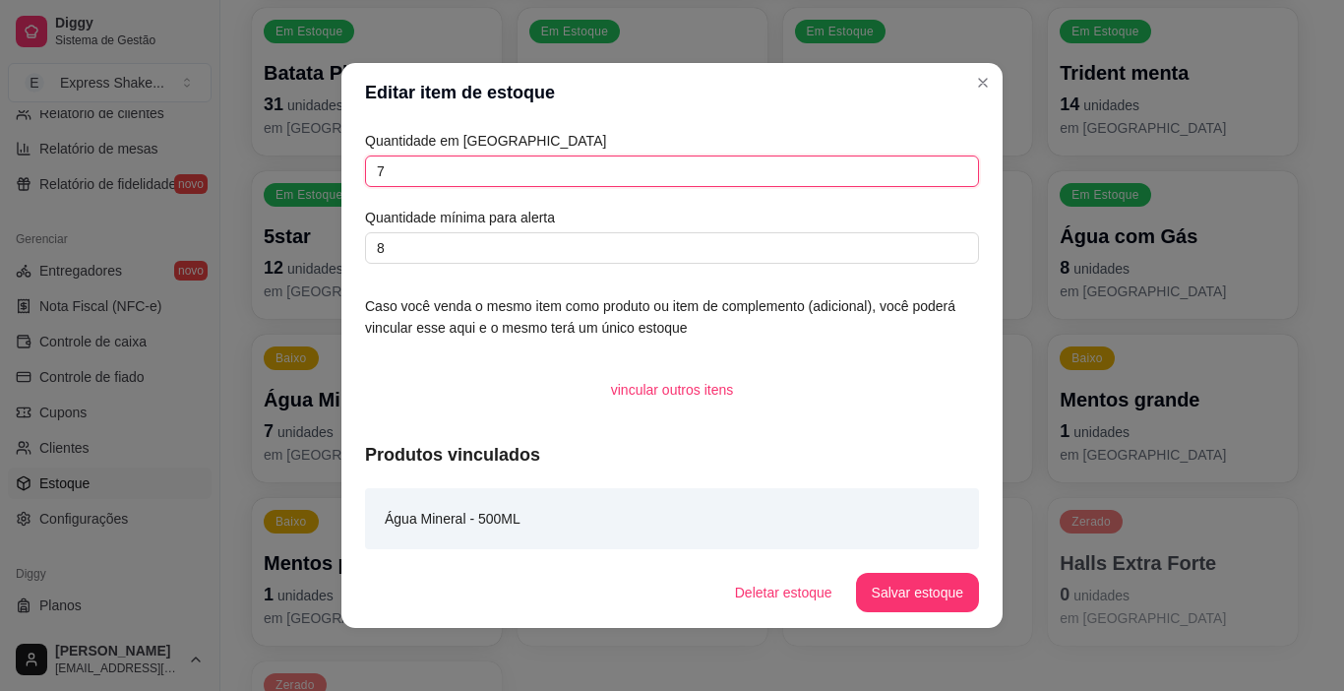
click at [566, 184] on input "7" at bounding box center [672, 170] width 614 height 31
type input "29"
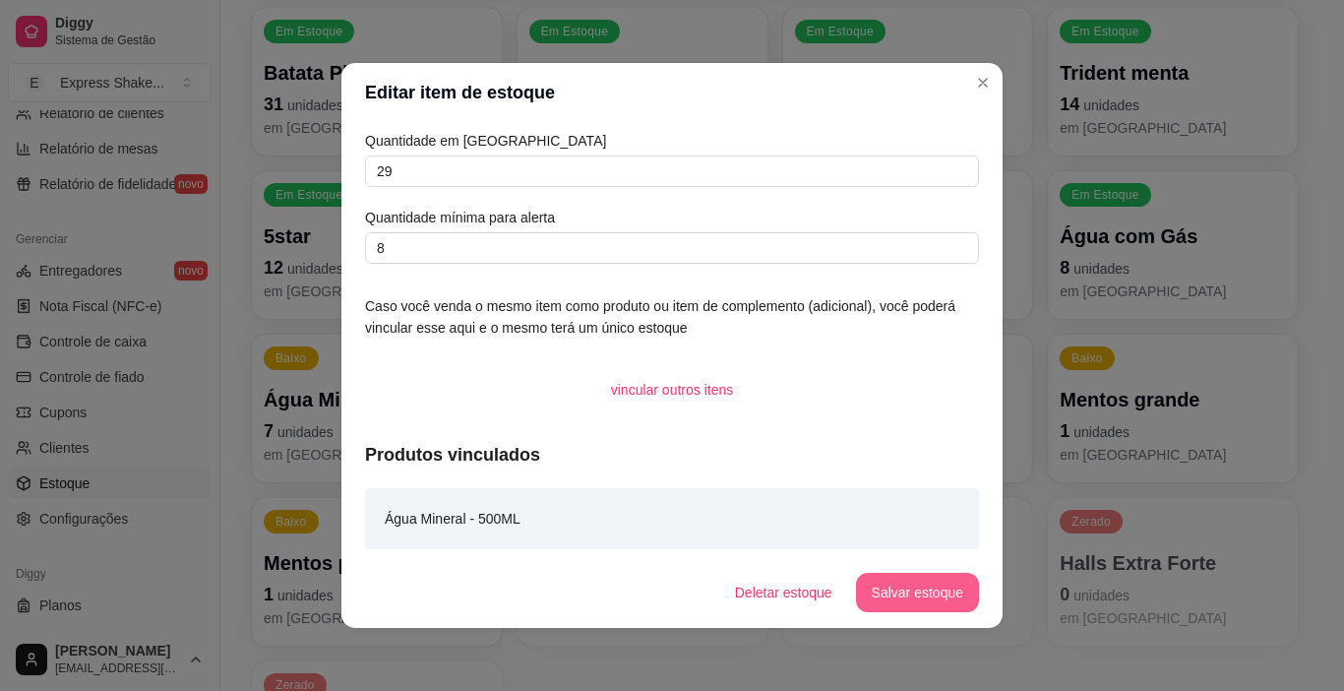
click at [917, 596] on button "Salvar estoque" at bounding box center [917, 592] width 123 height 39
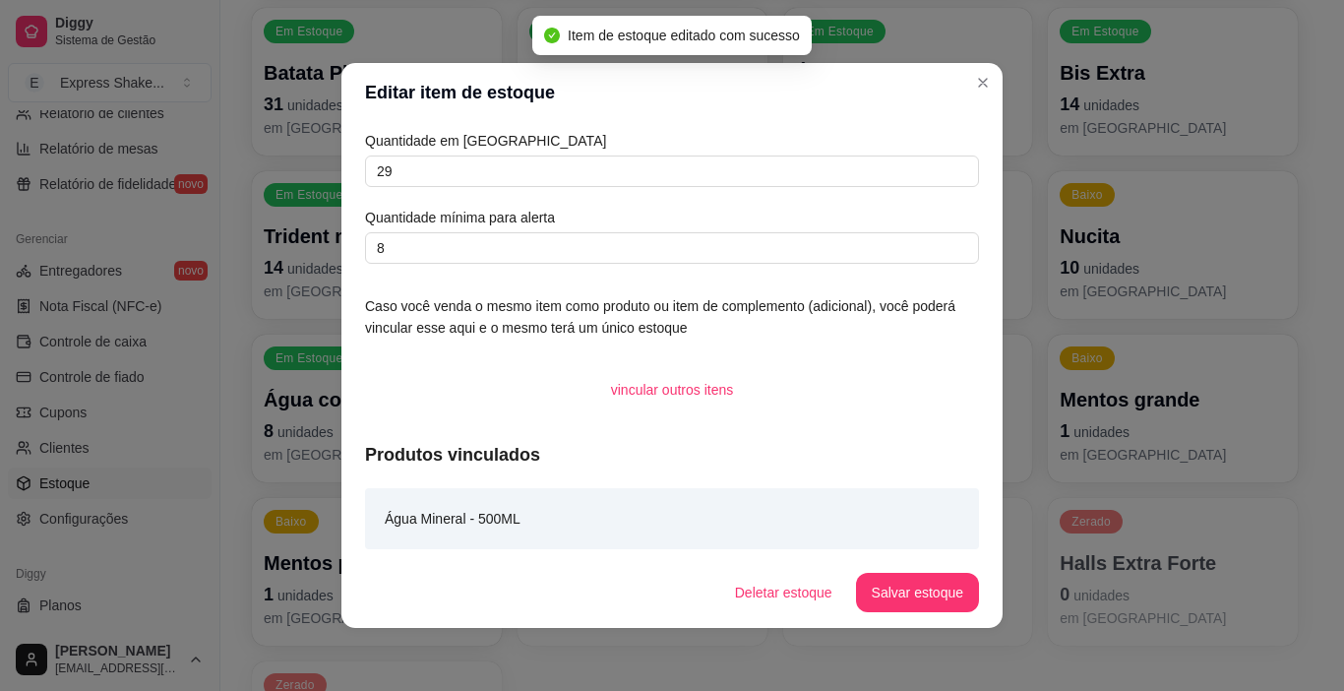
click at [997, 294] on div "Quantidade em estoque 29 Quantidade mínima para alerta 8 Caso você venda o mesm…" at bounding box center [671, 339] width 661 height 435
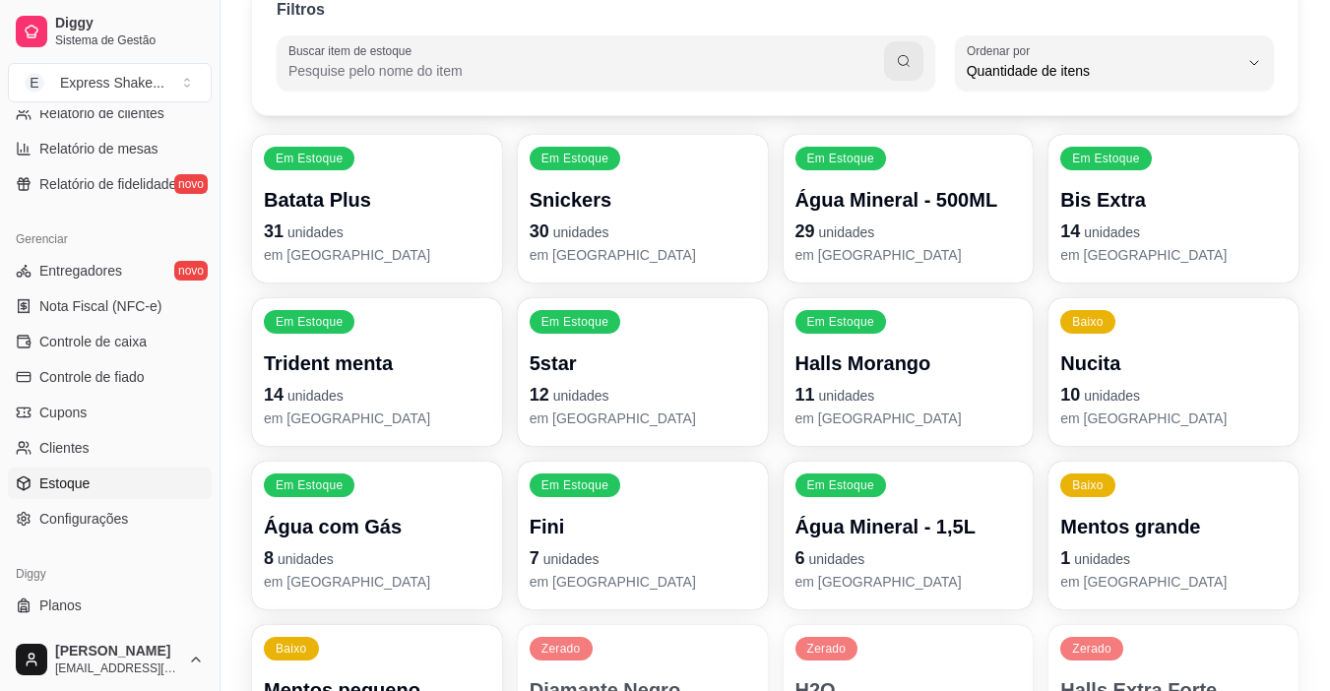
scroll to position [197, 0]
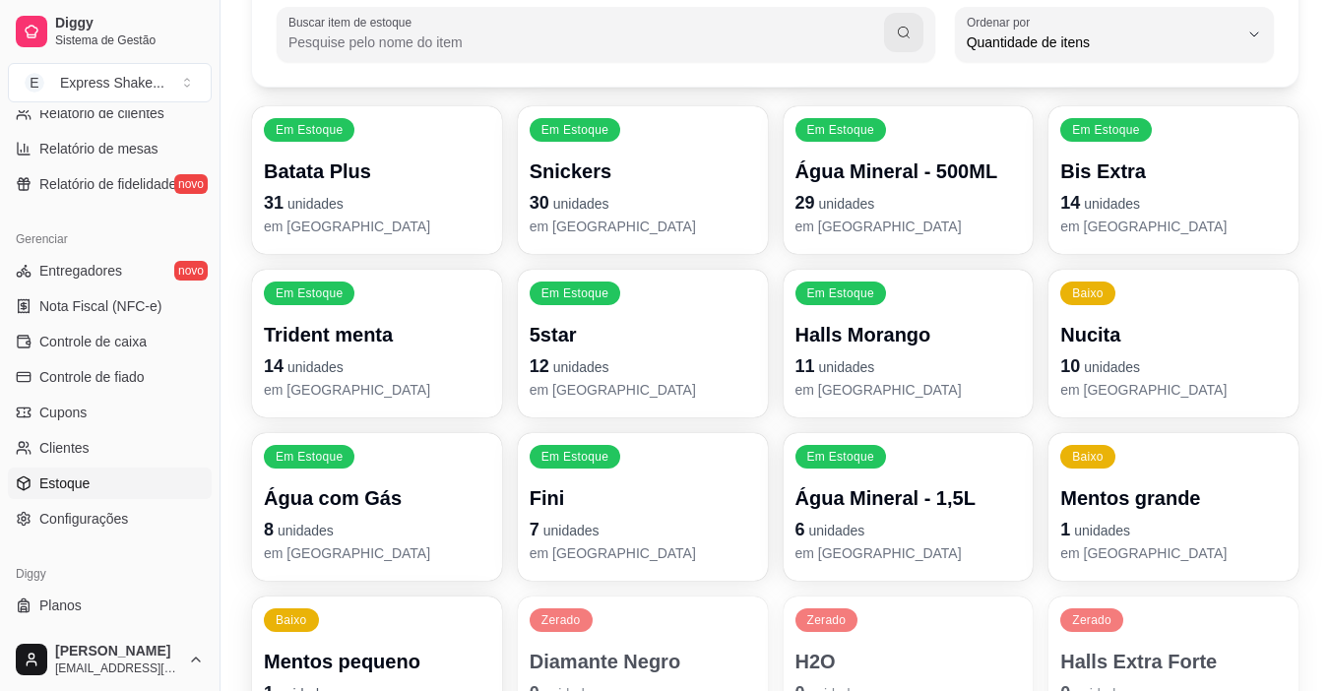
click at [1141, 176] on p "Bis Extra" at bounding box center [1173, 171] width 226 height 28
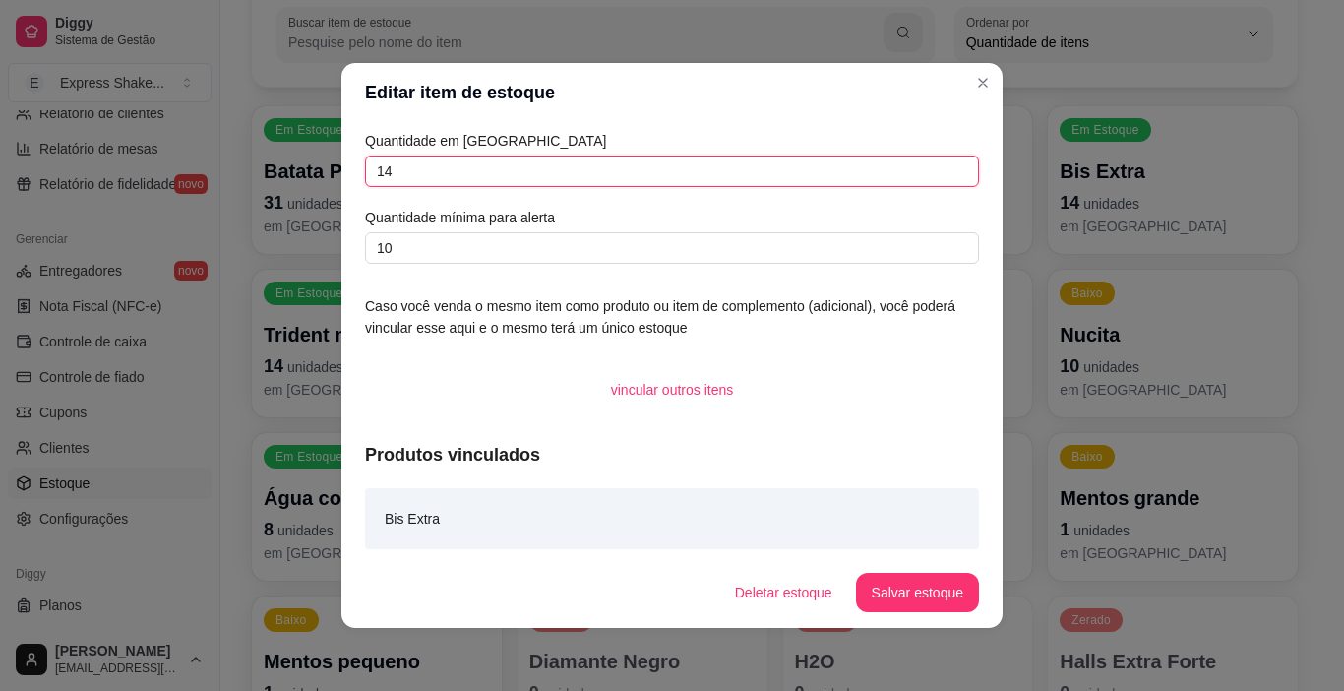
click at [701, 161] on input "14" at bounding box center [672, 170] width 614 height 31
type input "1"
type input "46"
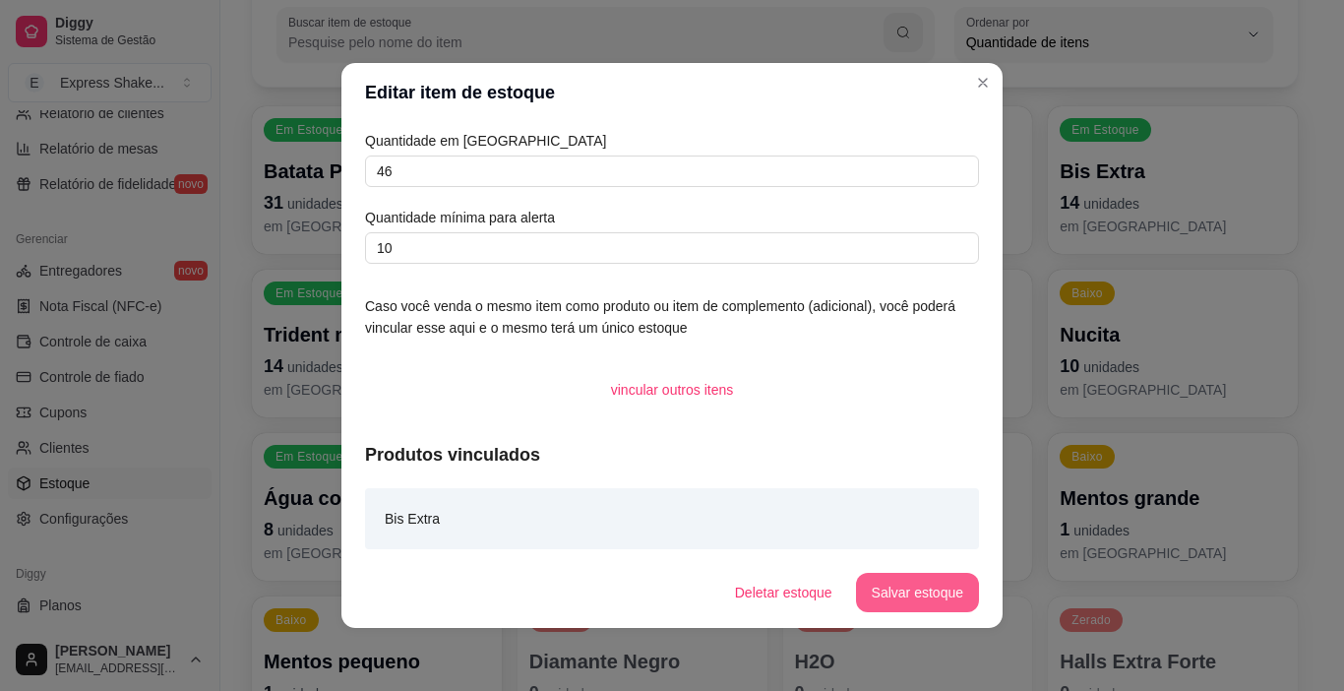
click at [922, 582] on button "Salvar estoque" at bounding box center [917, 592] width 123 height 39
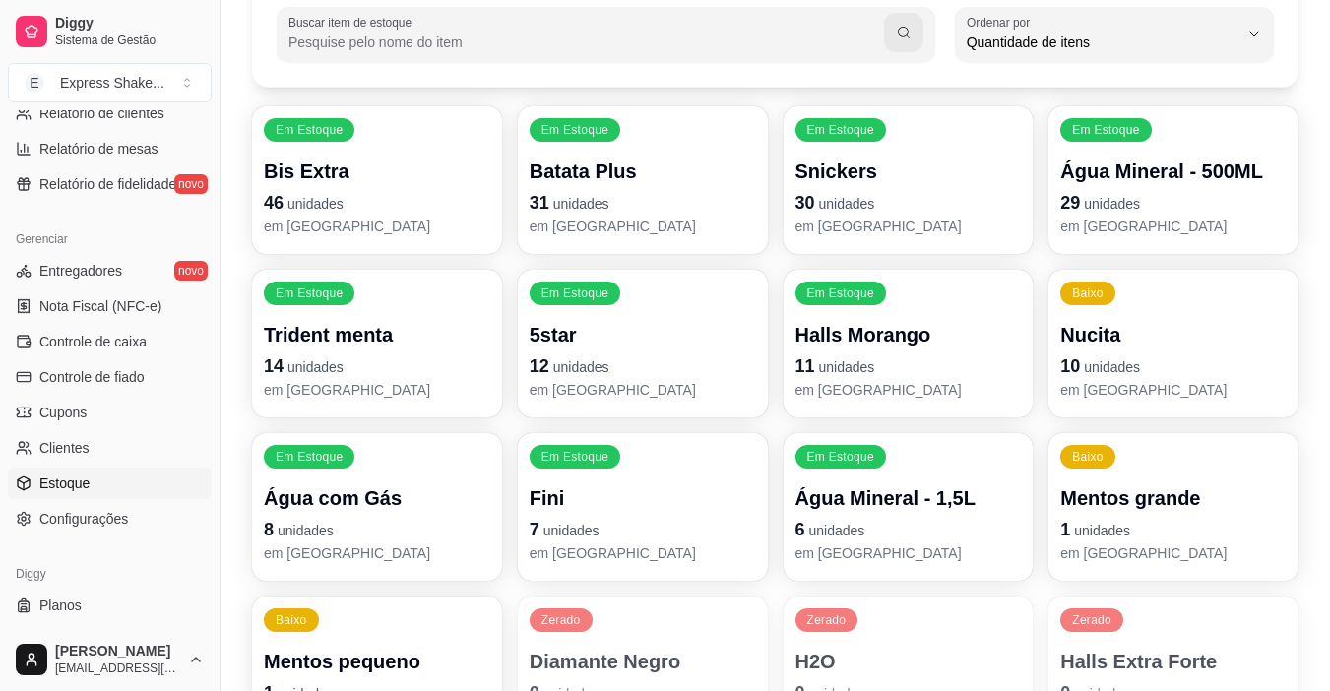
click at [420, 338] on p "Trident menta" at bounding box center [377, 335] width 226 height 28
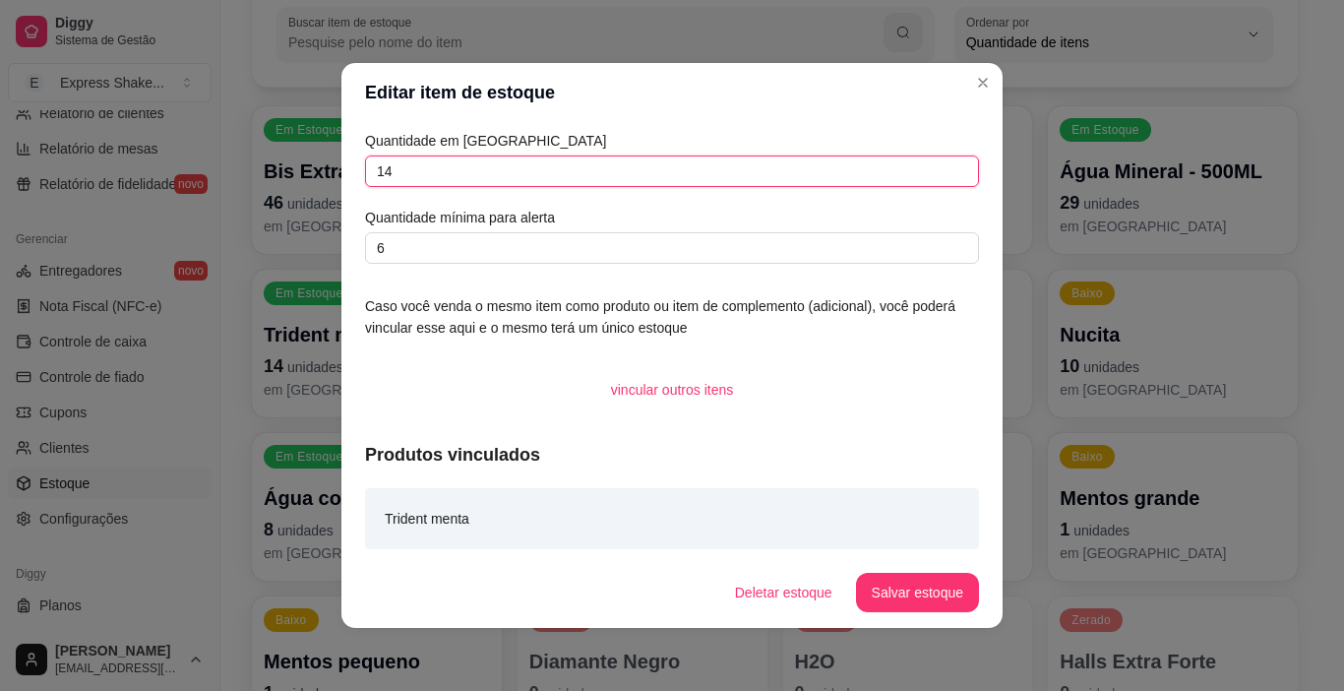
click at [524, 170] on input "14" at bounding box center [672, 170] width 614 height 31
type input "1"
type input "0"
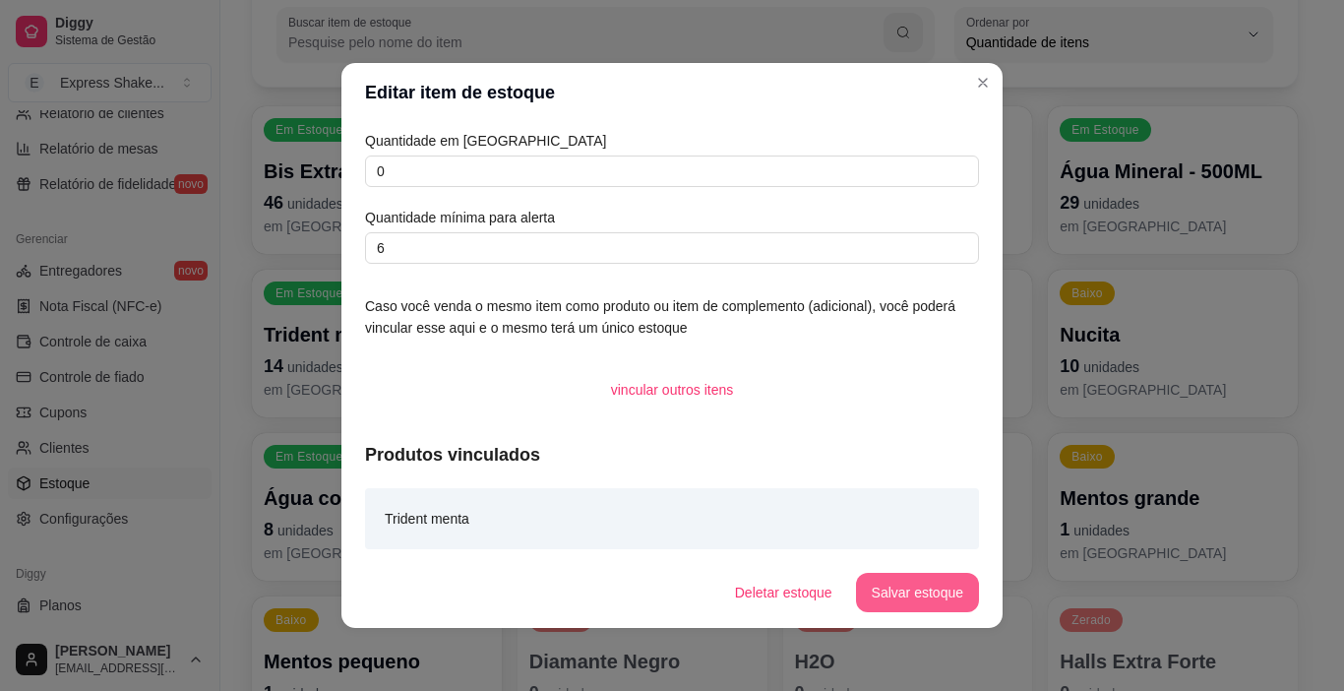
click at [945, 593] on button "Salvar estoque" at bounding box center [917, 592] width 123 height 39
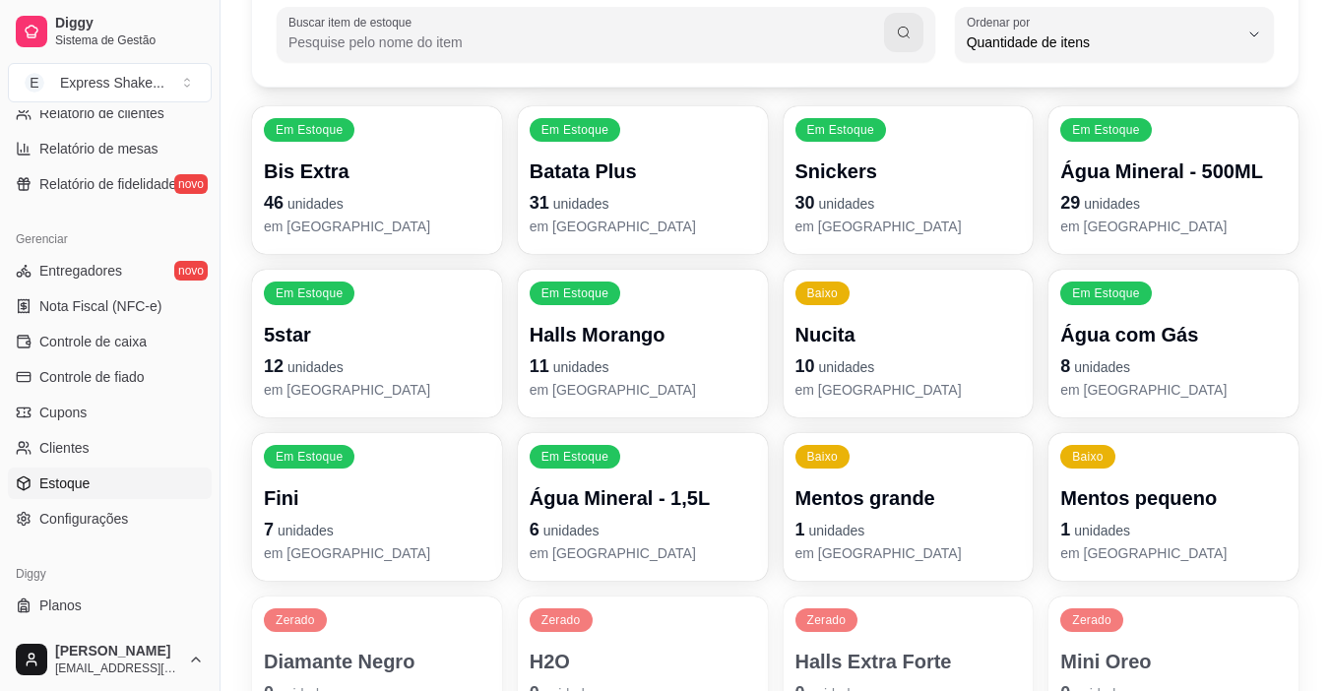
scroll to position [295, 0]
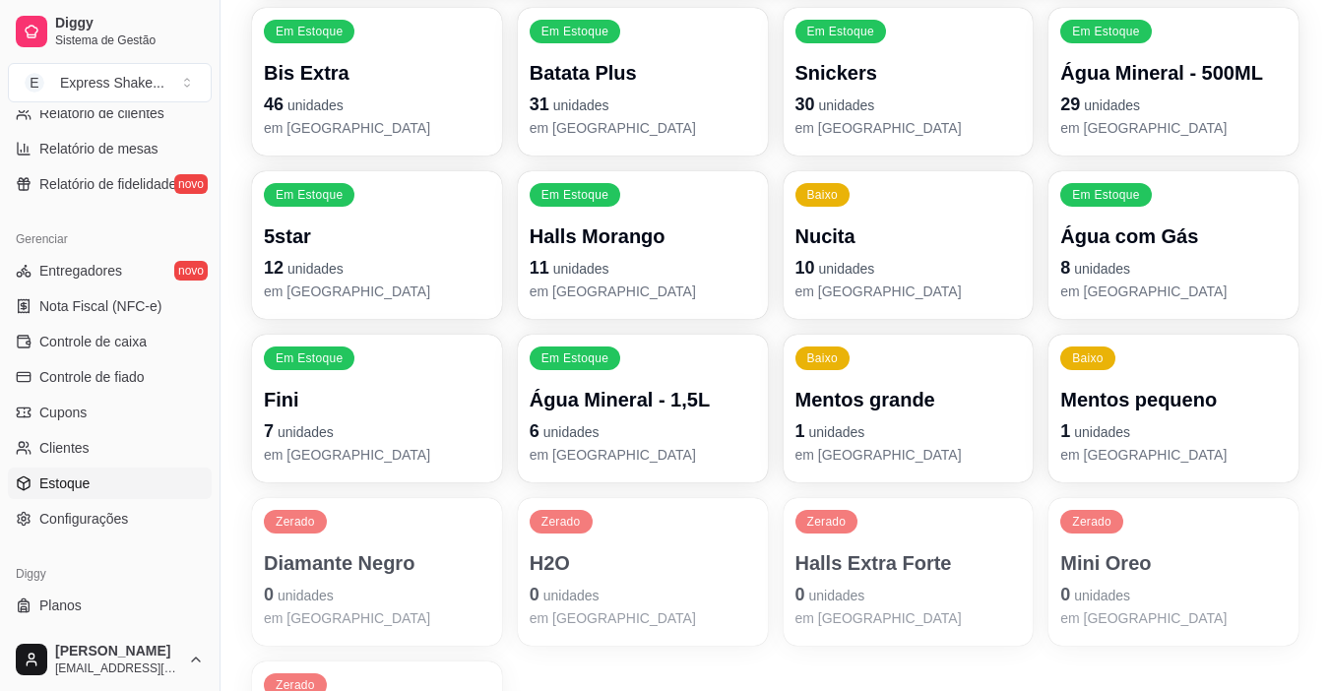
click at [1111, 223] on p "Água com Gás" at bounding box center [1173, 236] width 226 height 28
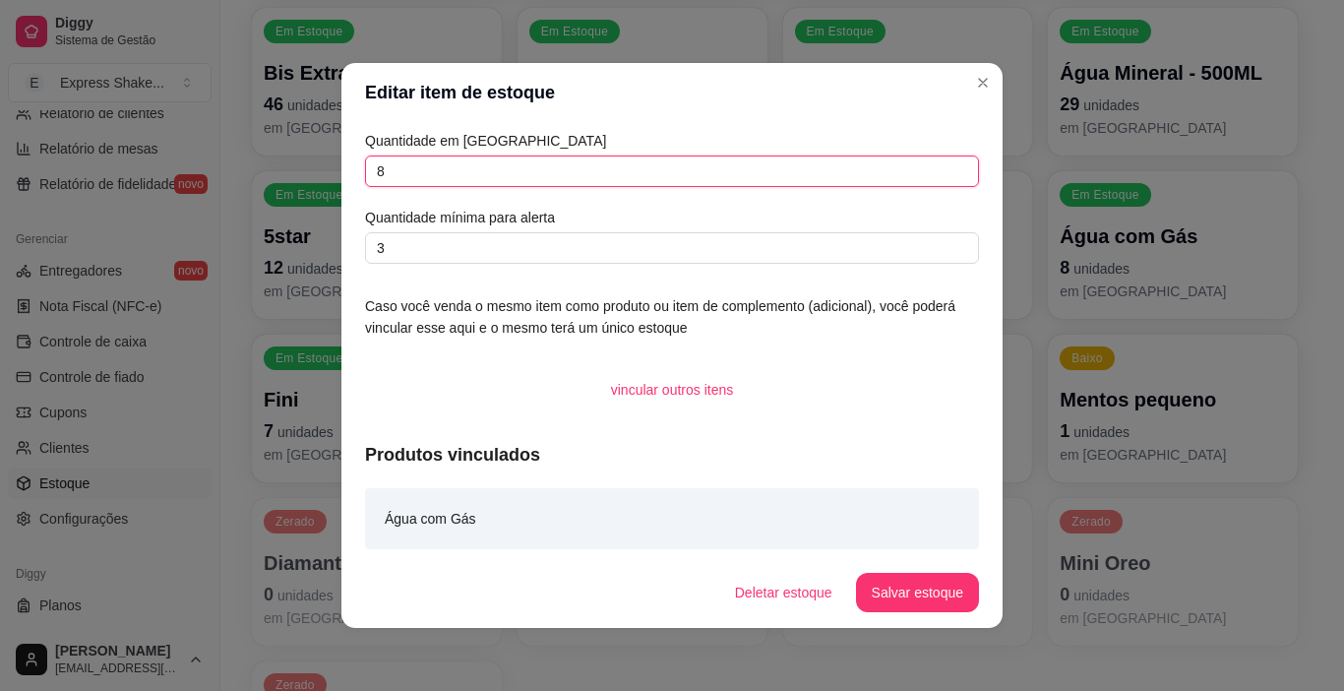
click at [445, 179] on input "8" at bounding box center [672, 170] width 614 height 31
type input "19"
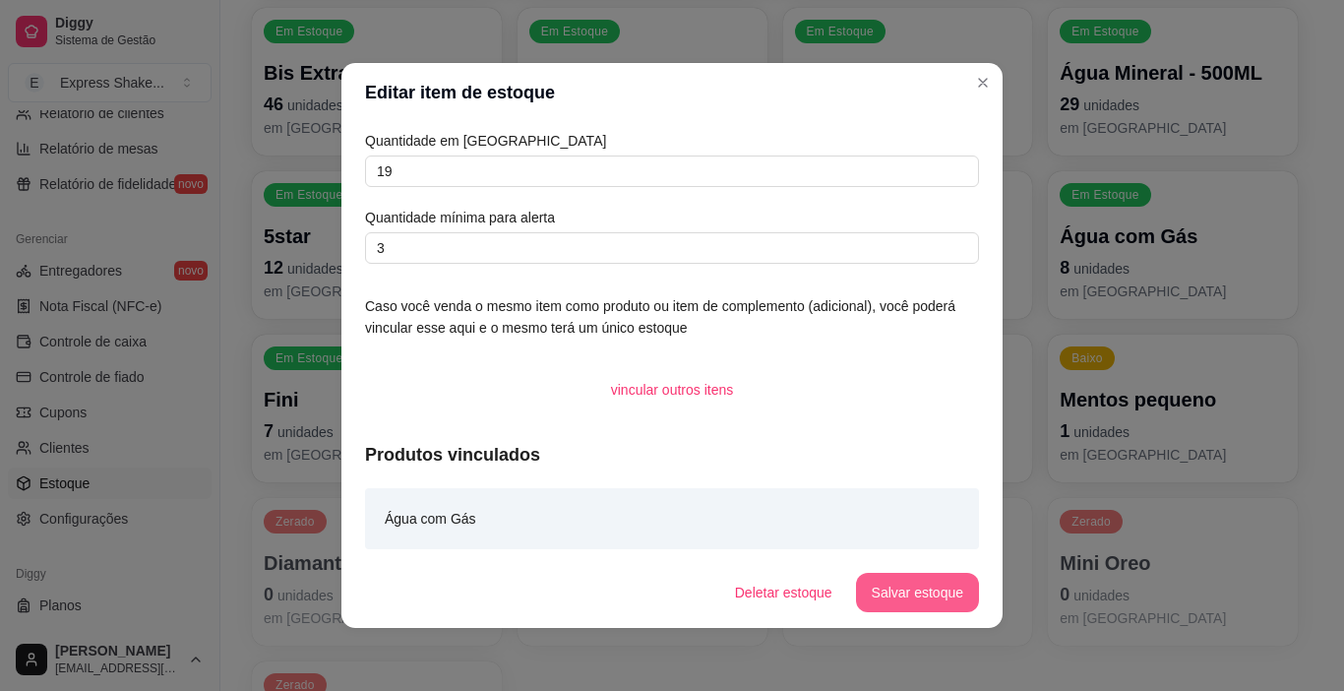
click at [929, 607] on button "Salvar estoque" at bounding box center [917, 592] width 123 height 39
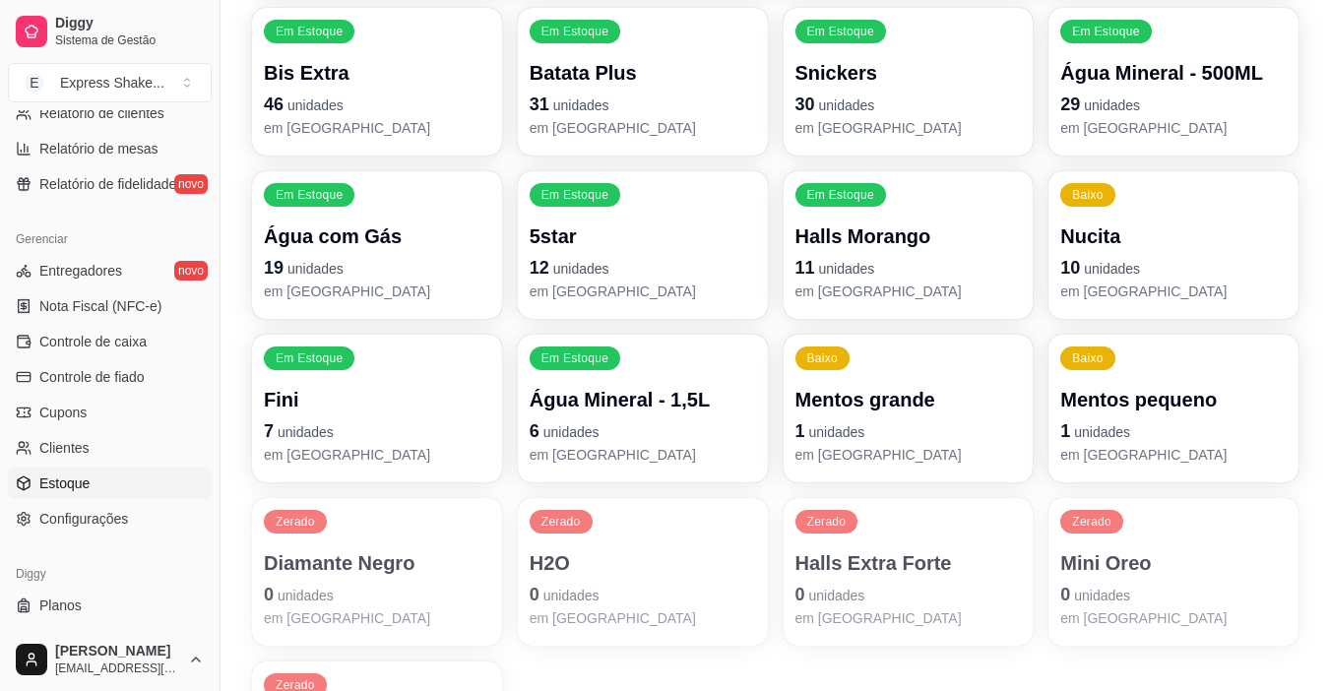
click at [635, 253] on div "5star 12 unidades em [GEOGRAPHIC_DATA]" at bounding box center [642, 261] width 226 height 79
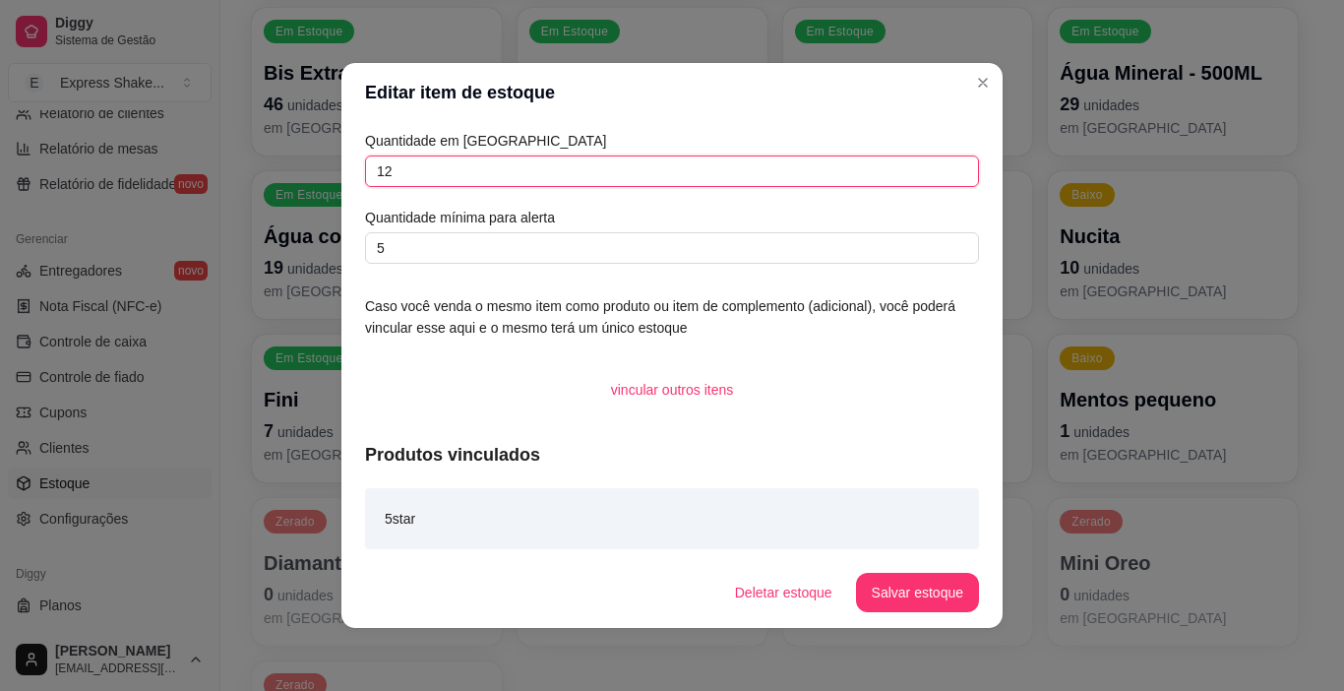
click at [551, 175] on input "12" at bounding box center [672, 170] width 614 height 31
type input "1"
type input "9"
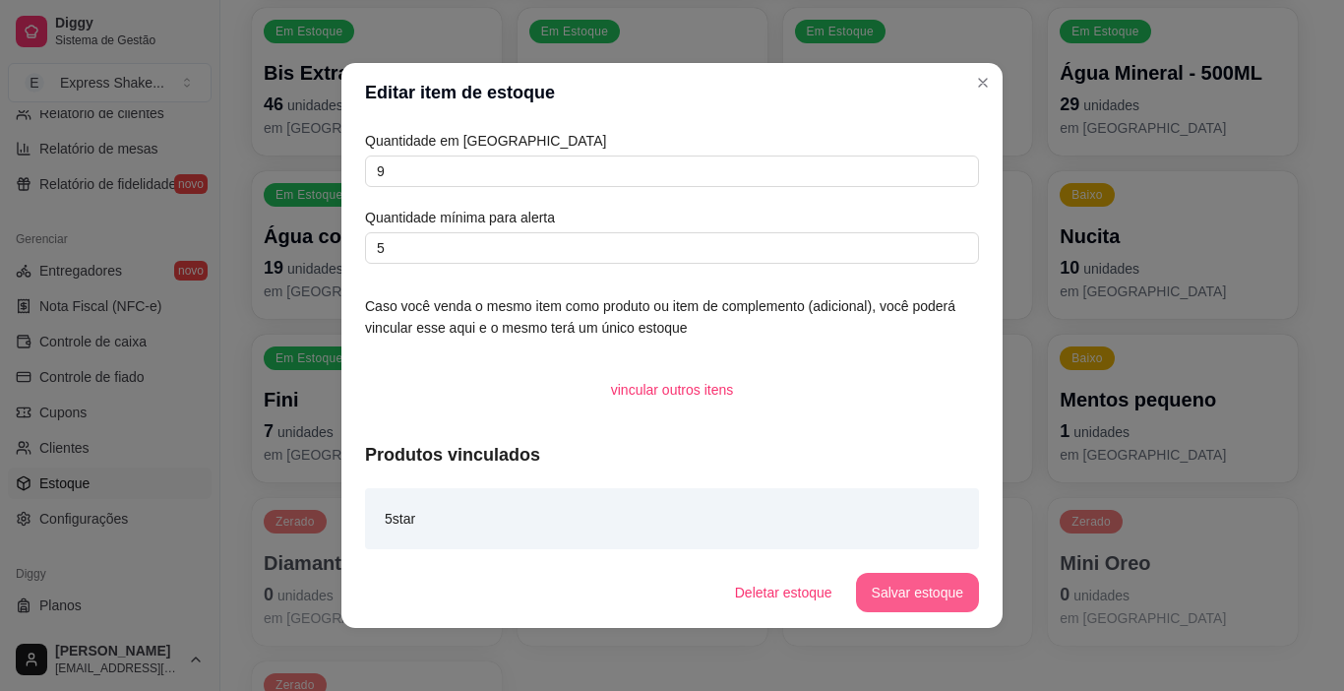
click at [908, 574] on button "Salvar estoque" at bounding box center [917, 592] width 123 height 39
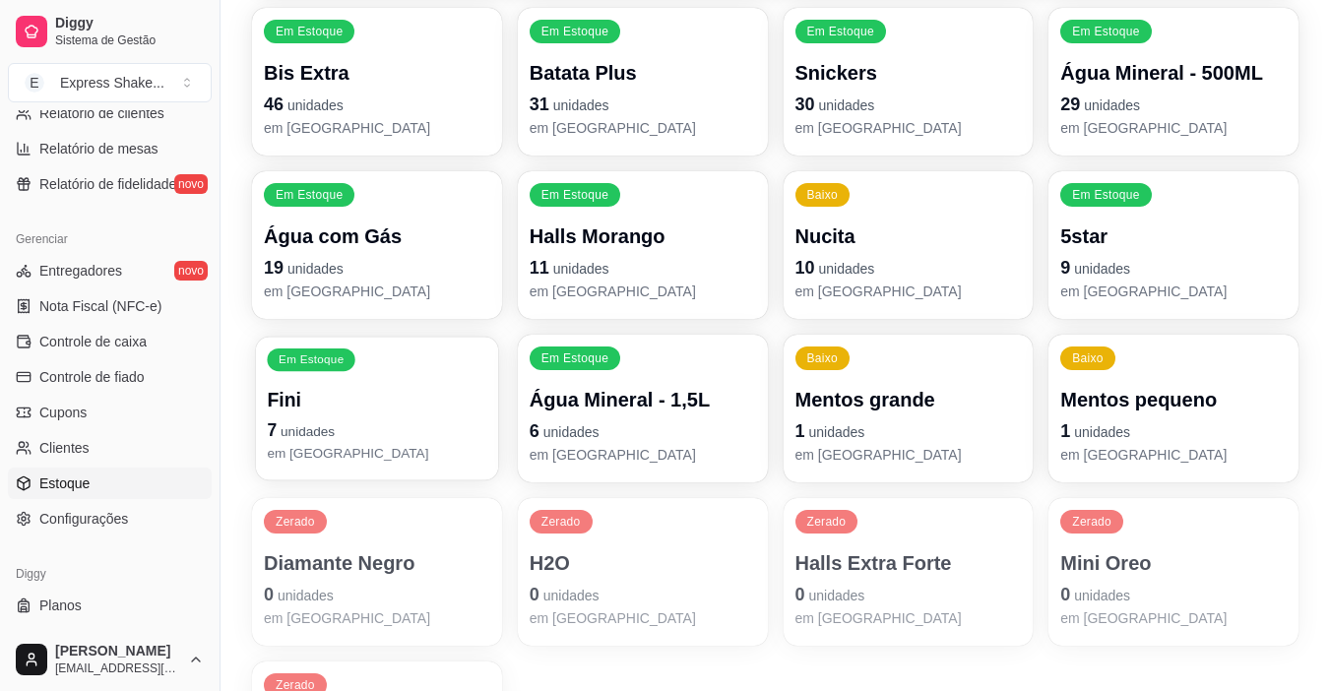
click at [464, 429] on p "7 unidades" at bounding box center [376, 430] width 219 height 27
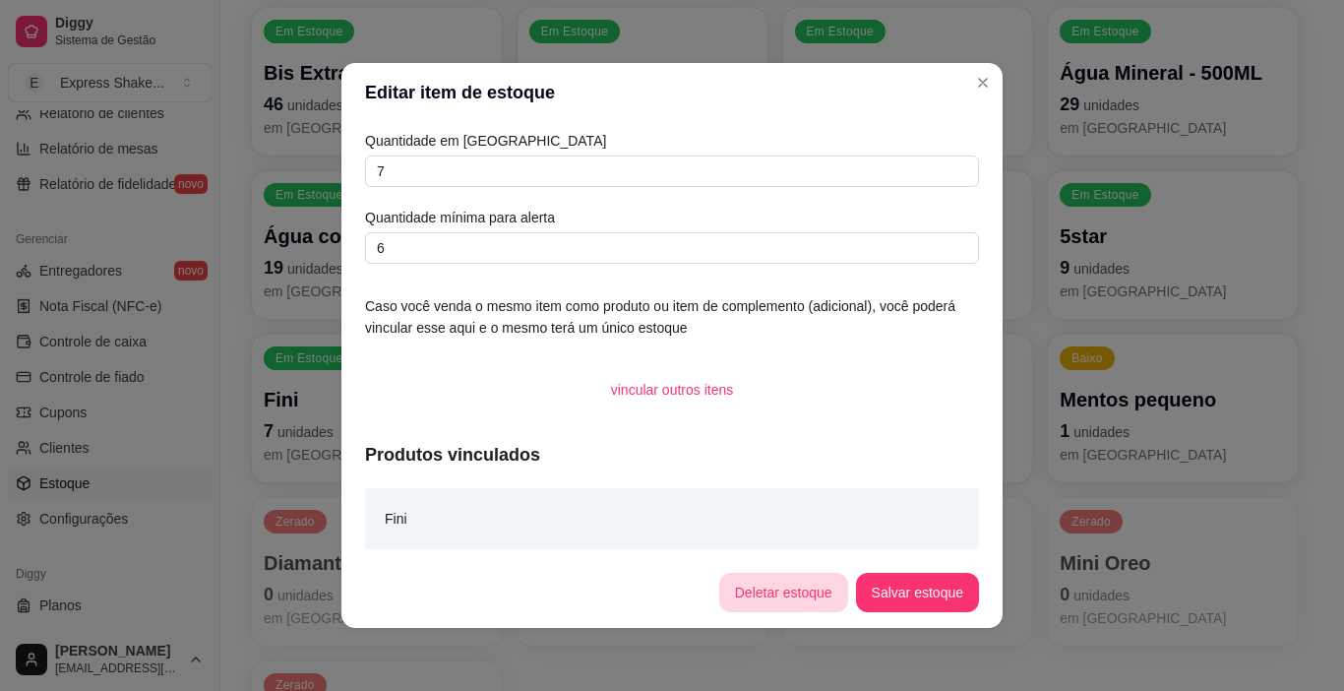
click at [786, 580] on button "Deletar estoque" at bounding box center [783, 592] width 129 height 39
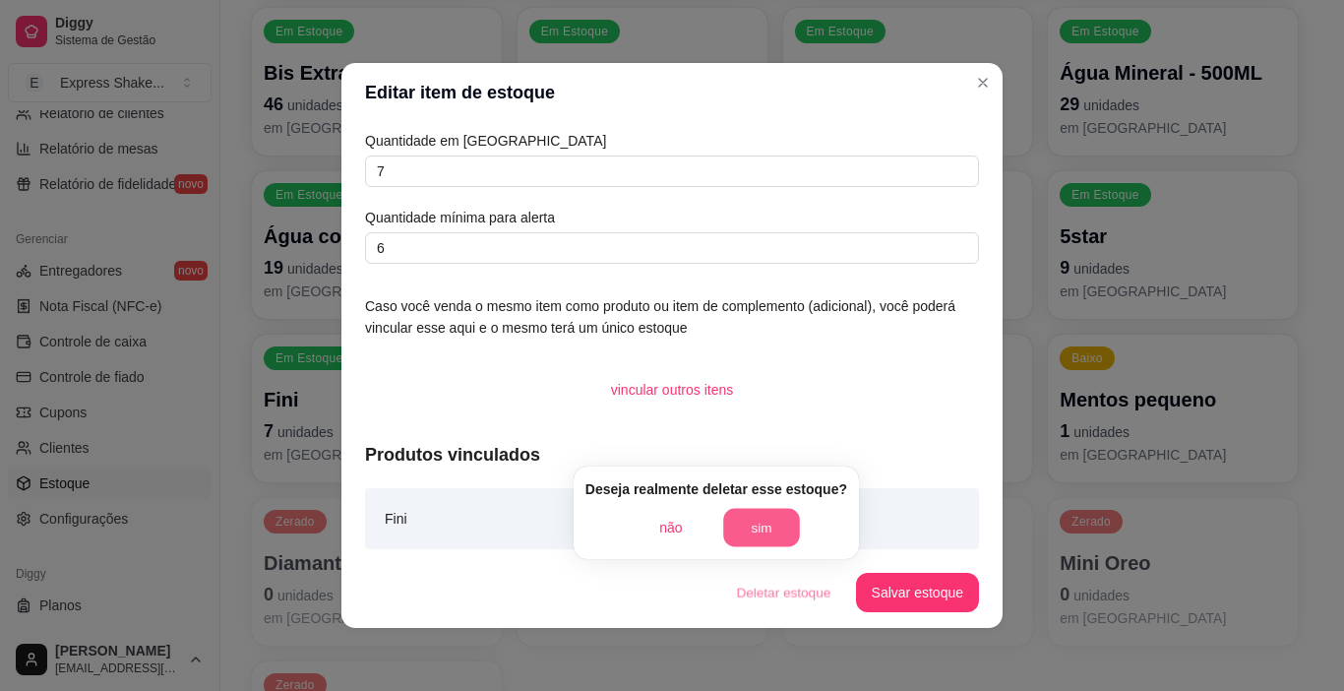
click at [770, 525] on button "sim" at bounding box center [761, 528] width 77 height 38
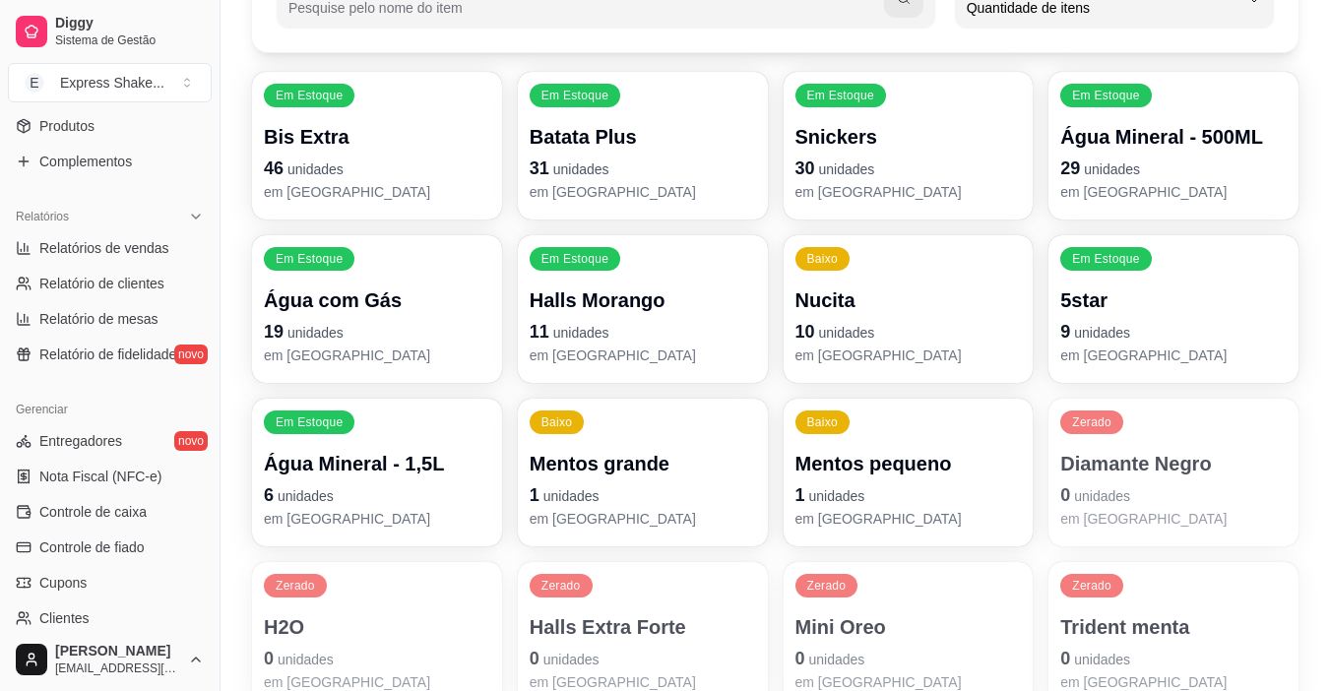
scroll to position [492, 0]
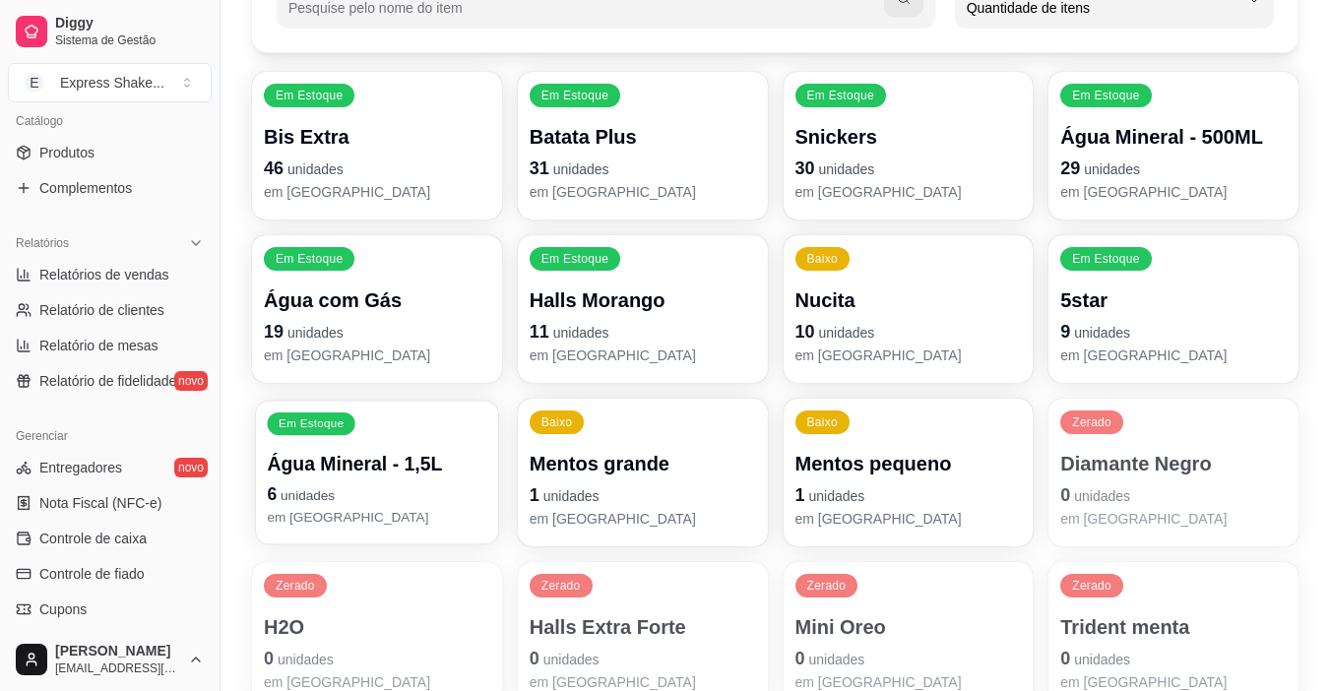
click at [374, 447] on div "Em Estoque Água Mineral - 1,5L 6 unidades em [GEOGRAPHIC_DATA]" at bounding box center [377, 473] width 242 height 144
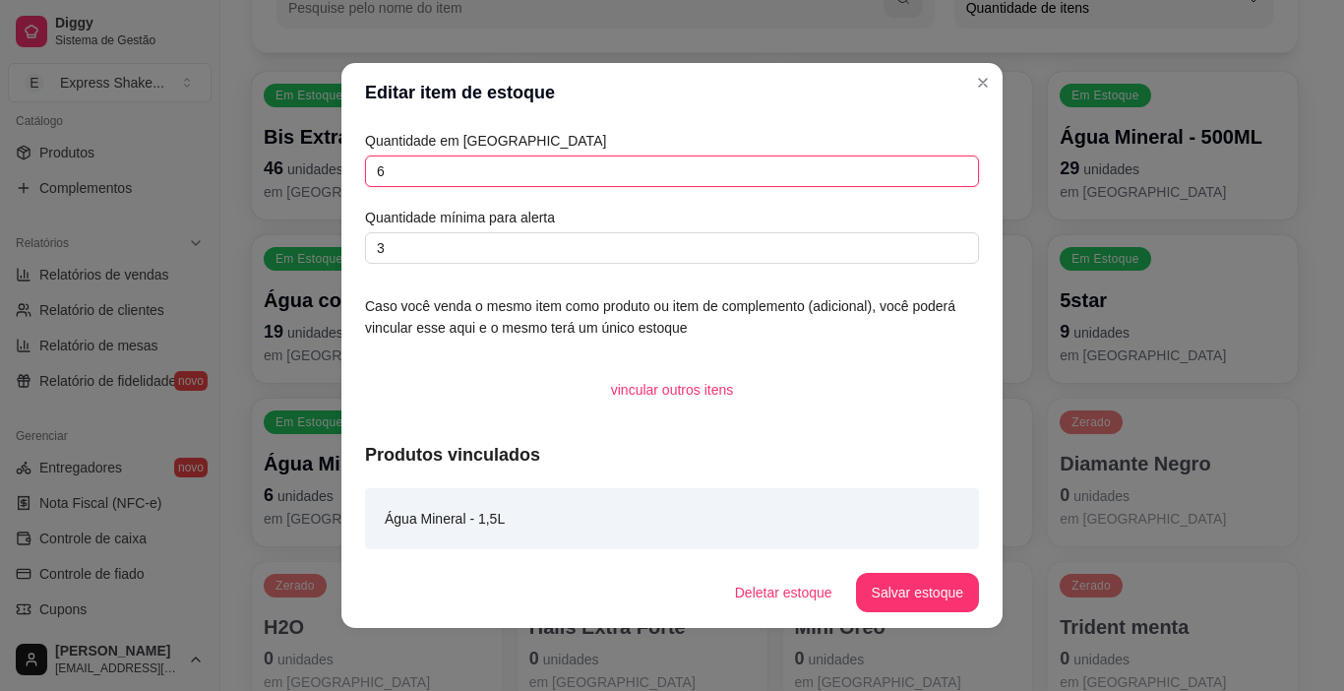
click at [522, 172] on input "6" at bounding box center [672, 170] width 614 height 31
type input "10"
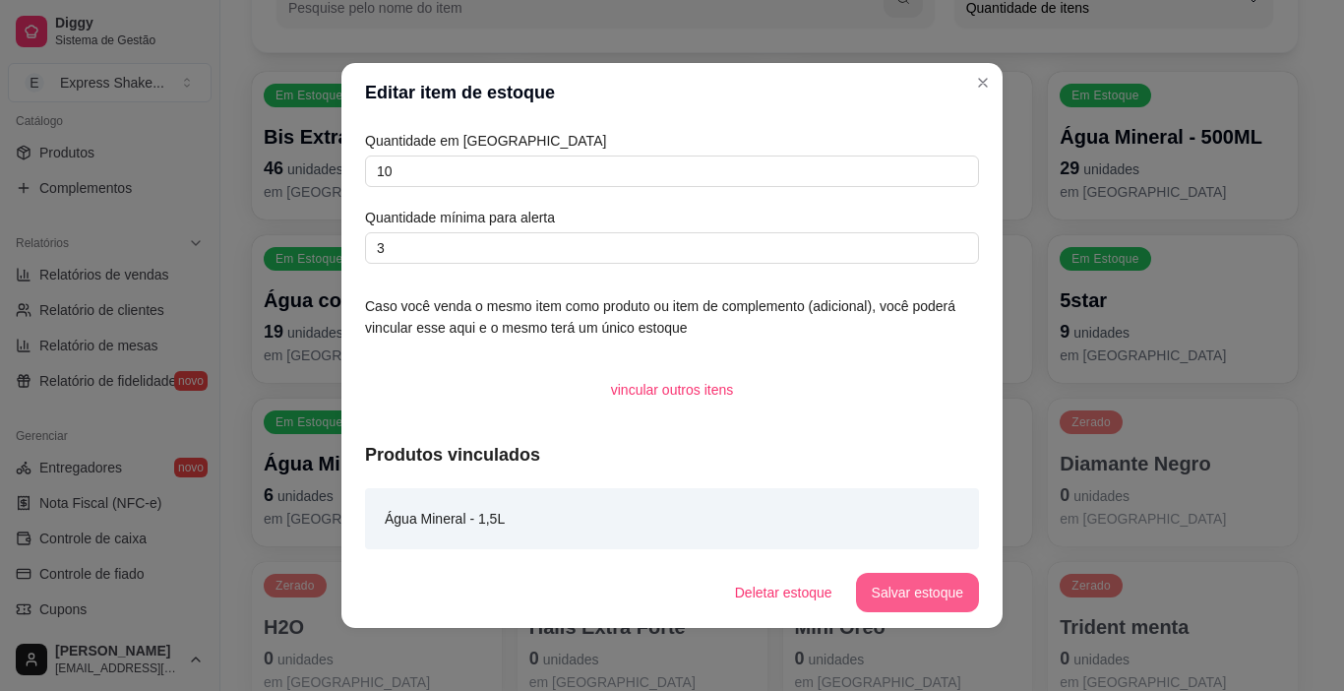
click at [904, 581] on button "Salvar estoque" at bounding box center [917, 592] width 123 height 39
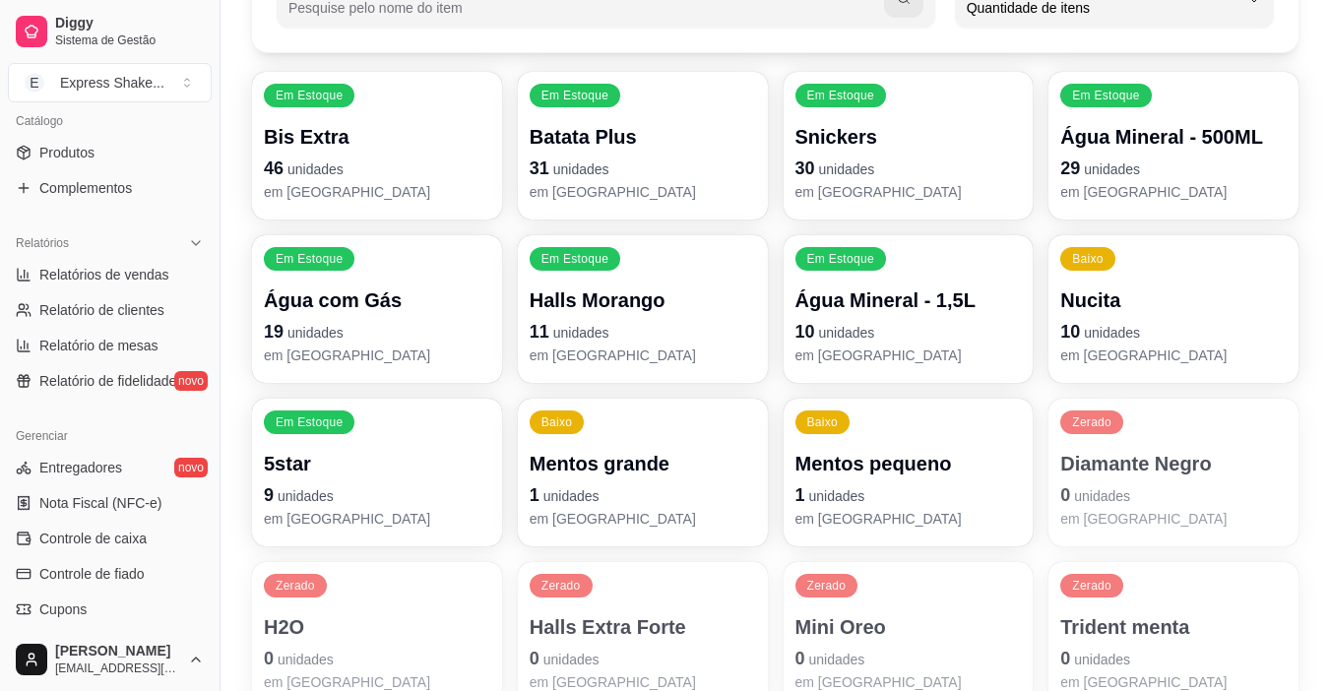
click at [1142, 267] on div "Baixo Nucita 10 unidades em estoque" at bounding box center [1173, 309] width 250 height 148
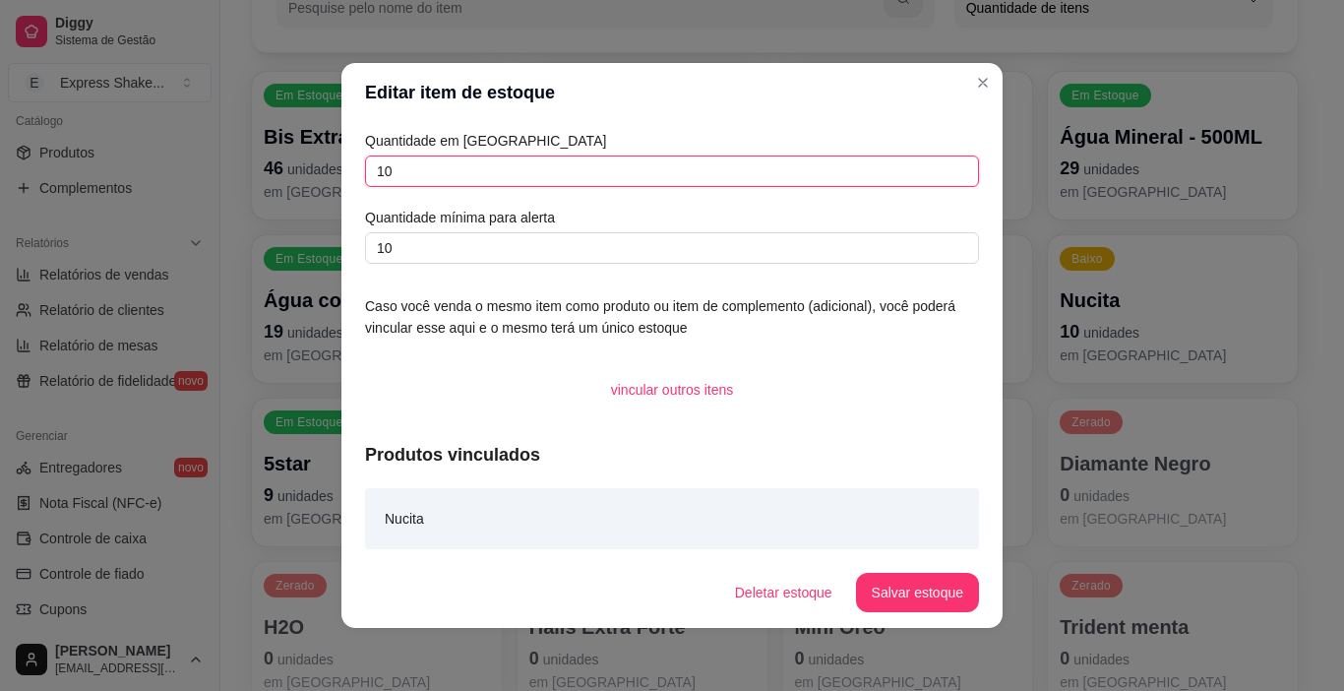
click at [628, 172] on input "10" at bounding box center [672, 170] width 614 height 31
type input "1"
type input "4"
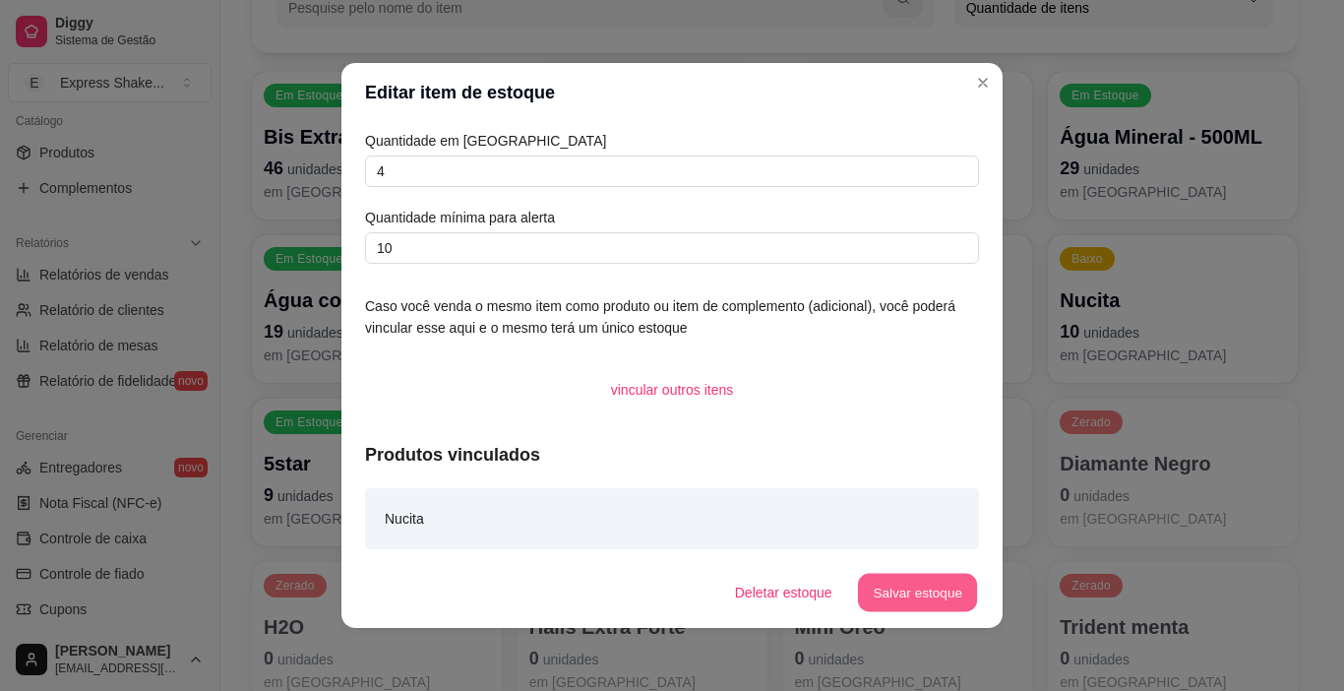
click at [932, 589] on button "Salvar estoque" at bounding box center [917, 593] width 120 height 38
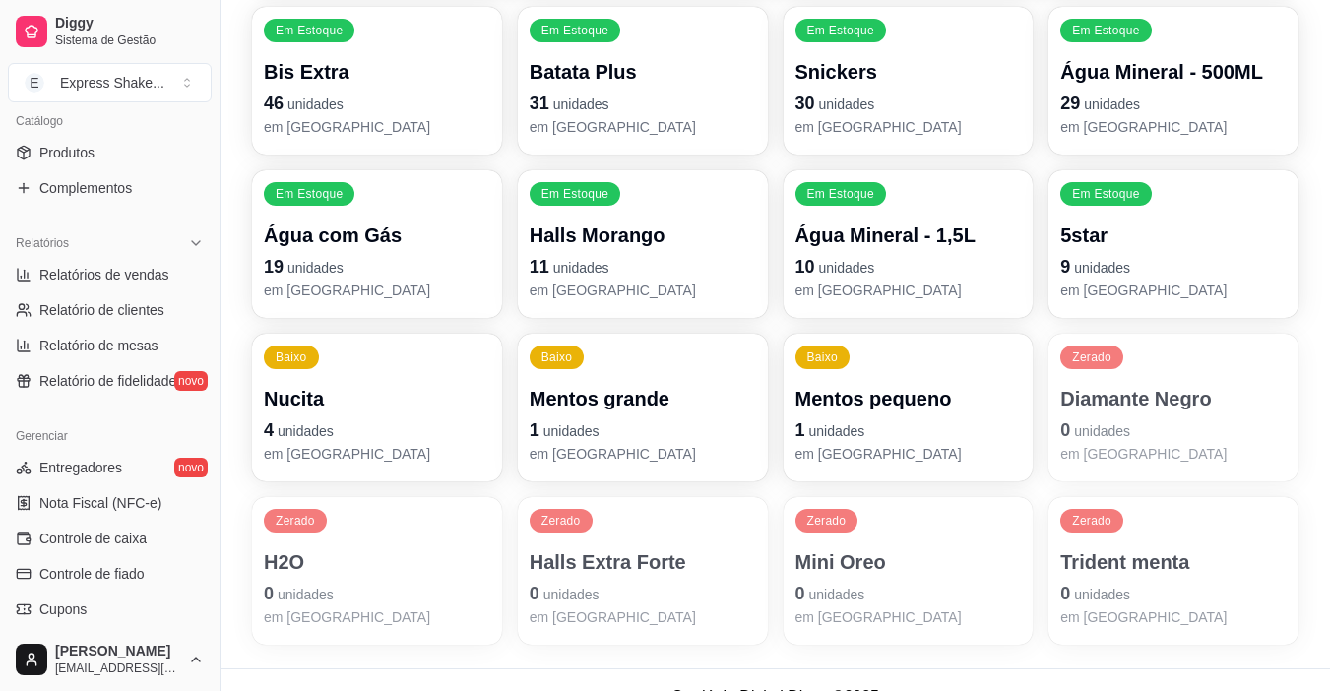
scroll to position [330, 0]
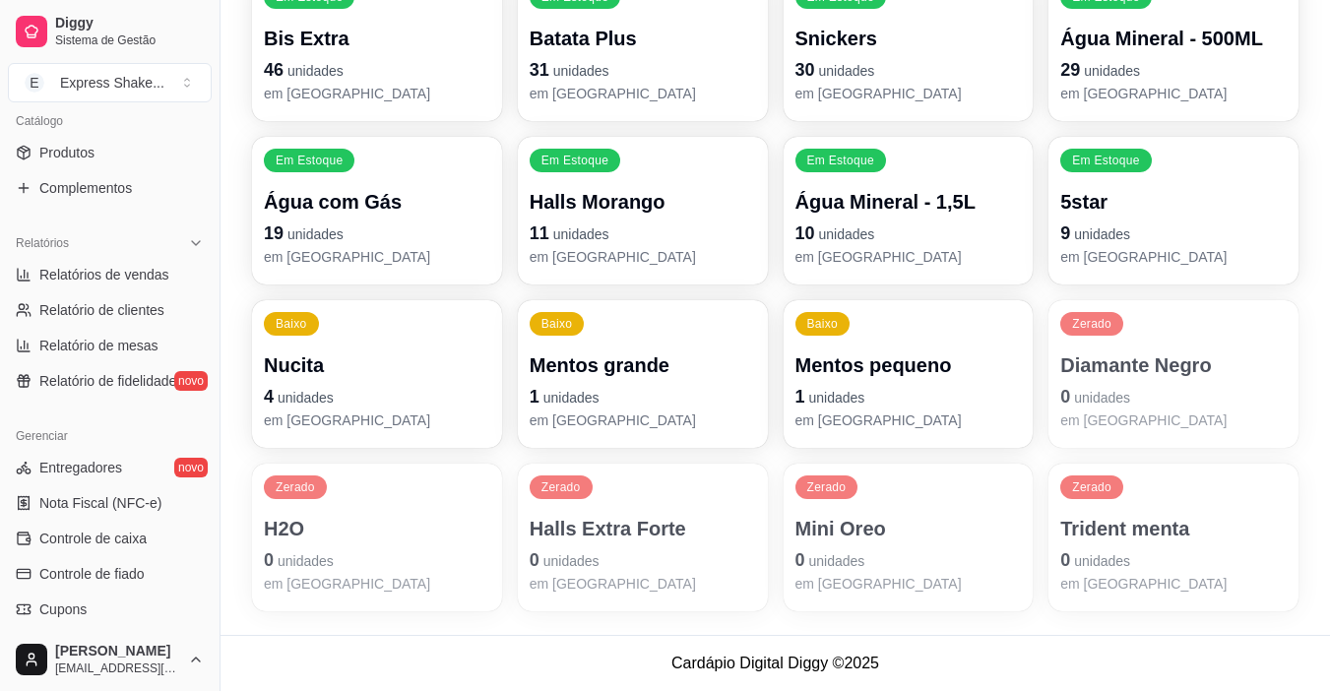
click at [1108, 361] on p "Diamante Negro" at bounding box center [1173, 365] width 226 height 28
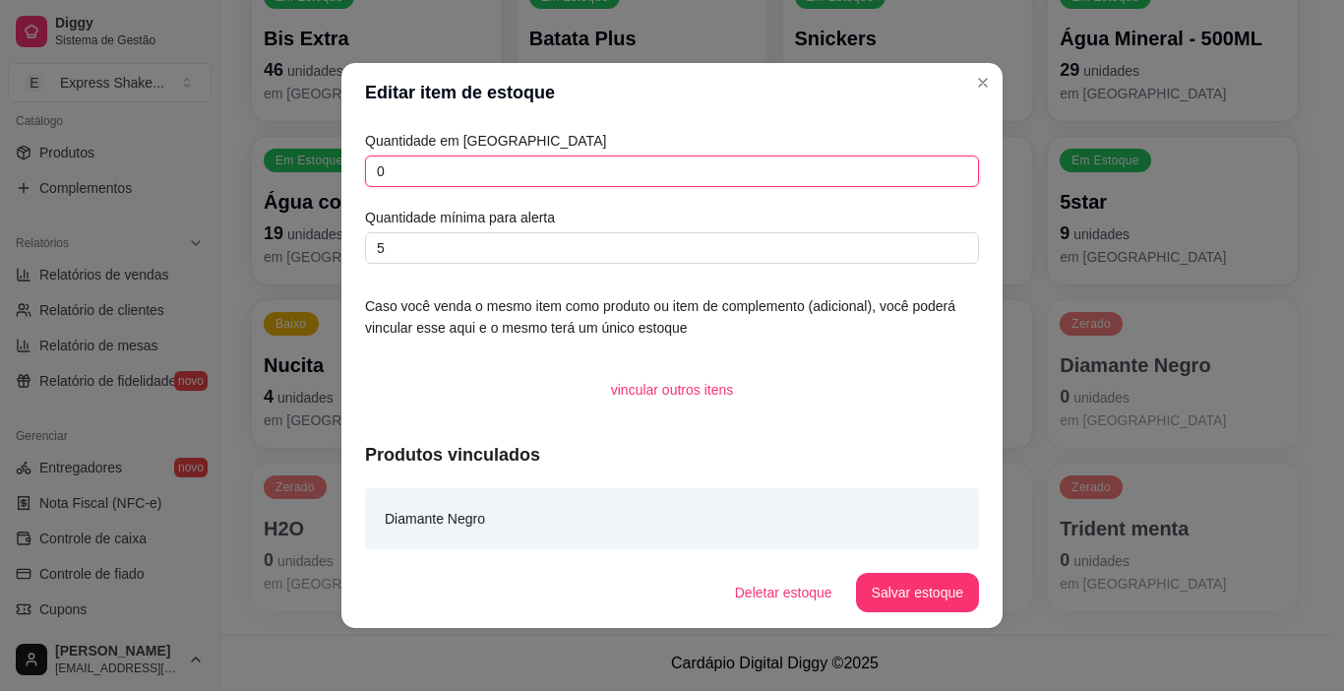
click at [557, 181] on input "0" at bounding box center [672, 170] width 614 height 31
type input "0"
type input "18"
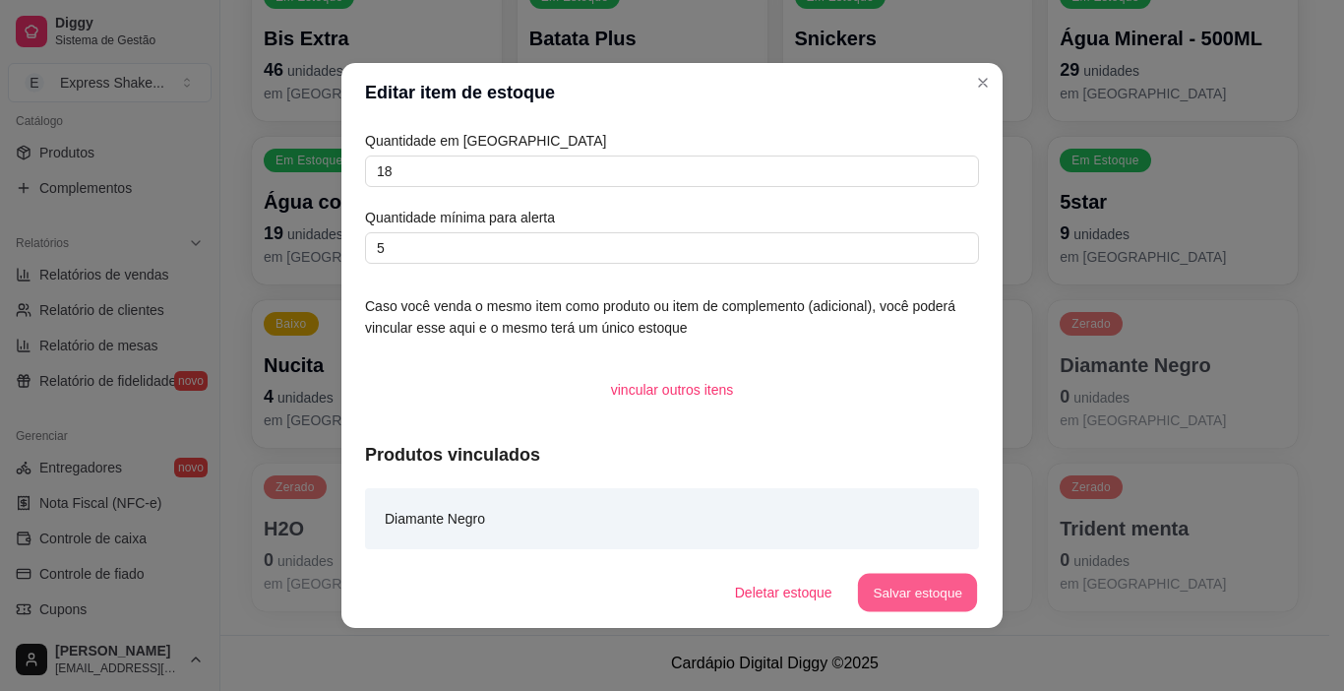
click at [929, 588] on button "Salvar estoque" at bounding box center [917, 593] width 120 height 38
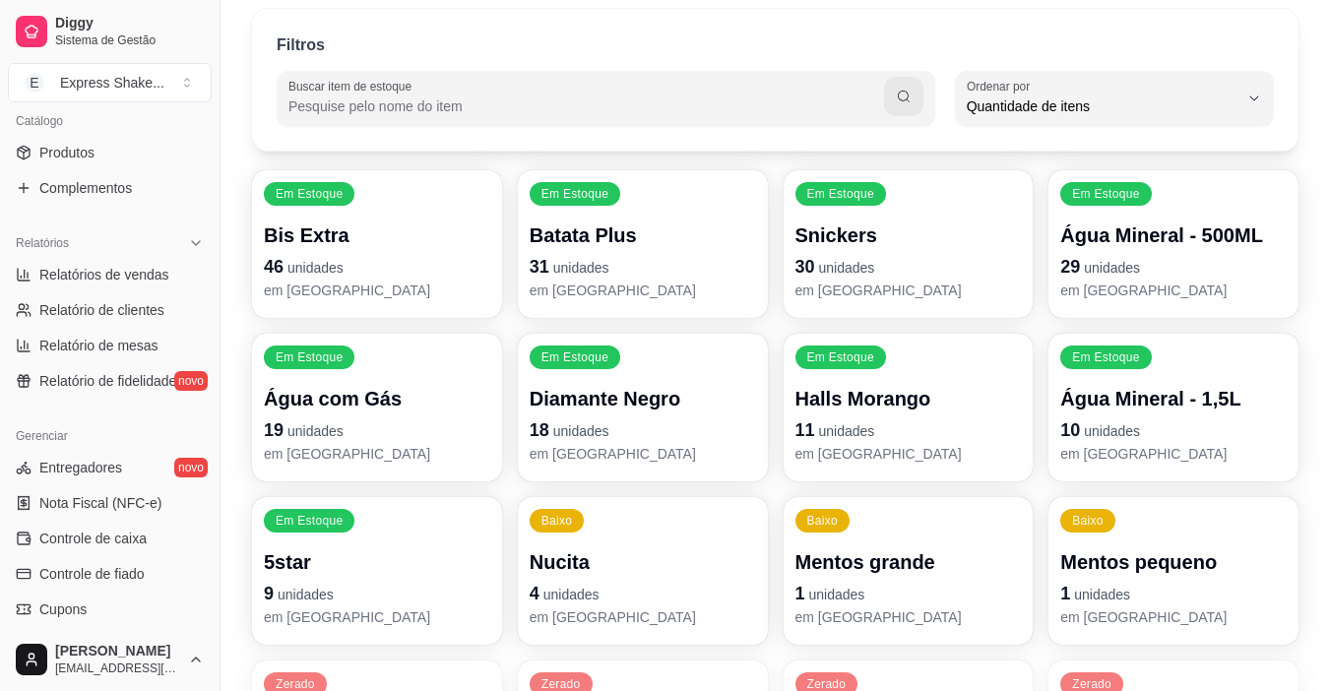
scroll to position [231, 0]
